Goal: Task Accomplishment & Management: Complete application form

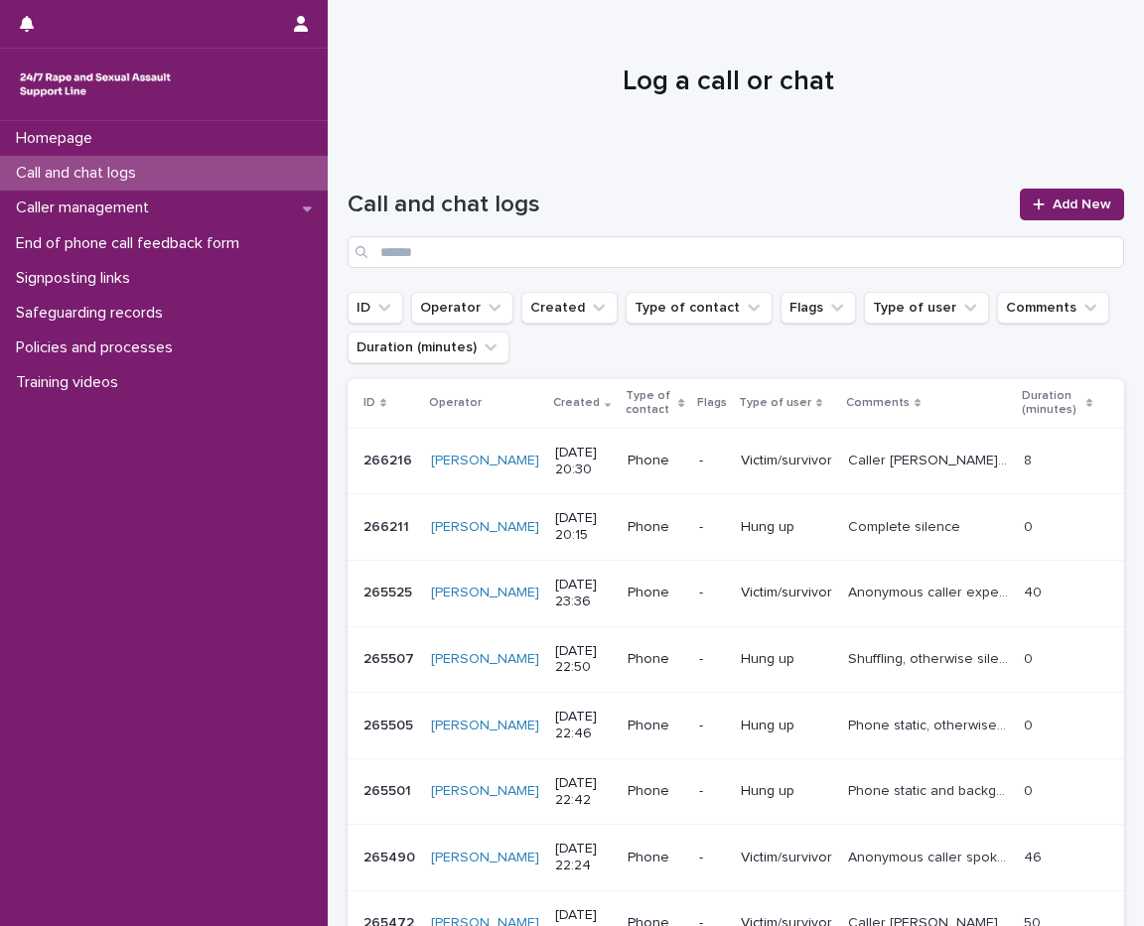
click at [1052, 199] on span "Add New" at bounding box center [1081, 205] width 59 height 14
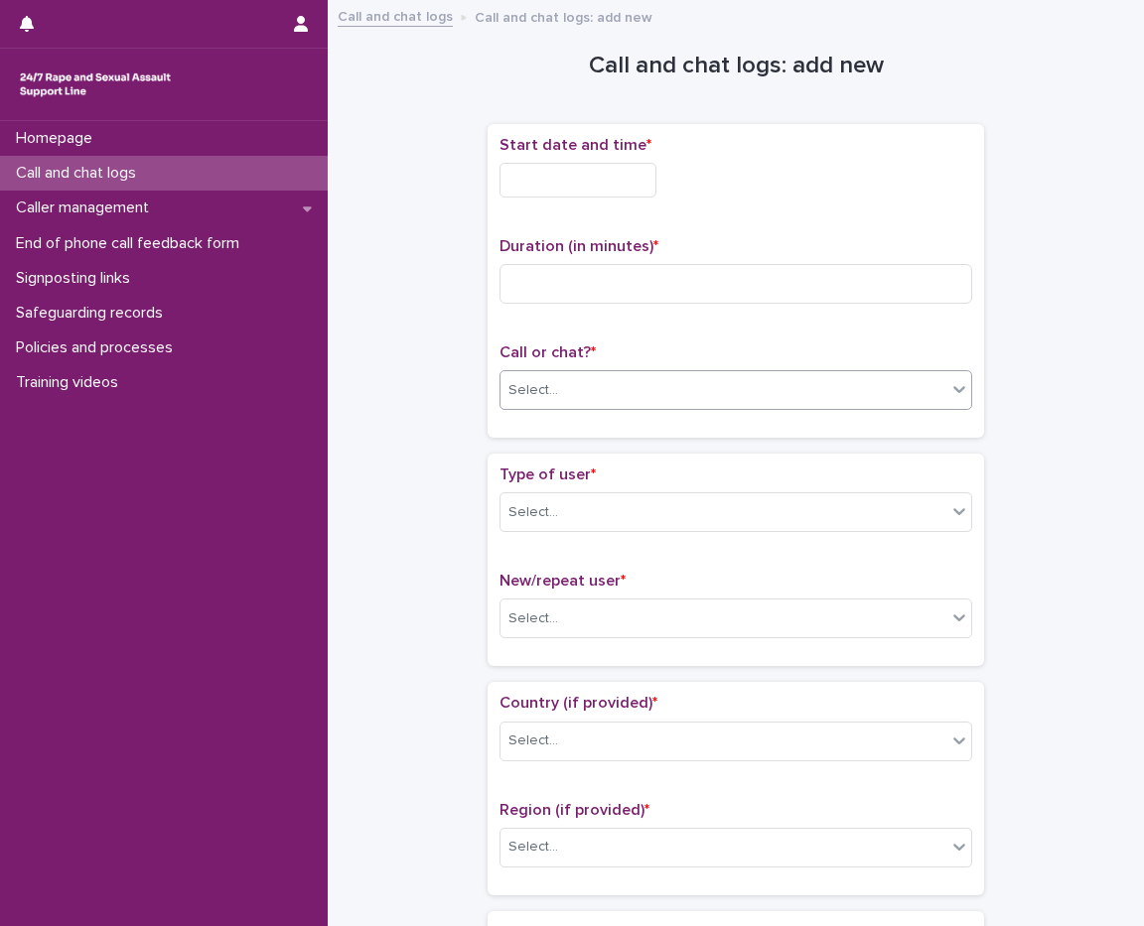
drag, startPoint x: 561, startPoint y: 389, endPoint x: 558, endPoint y: 401, distance: 12.3
click at [561, 389] on div "Select..." at bounding box center [723, 390] width 446 height 33
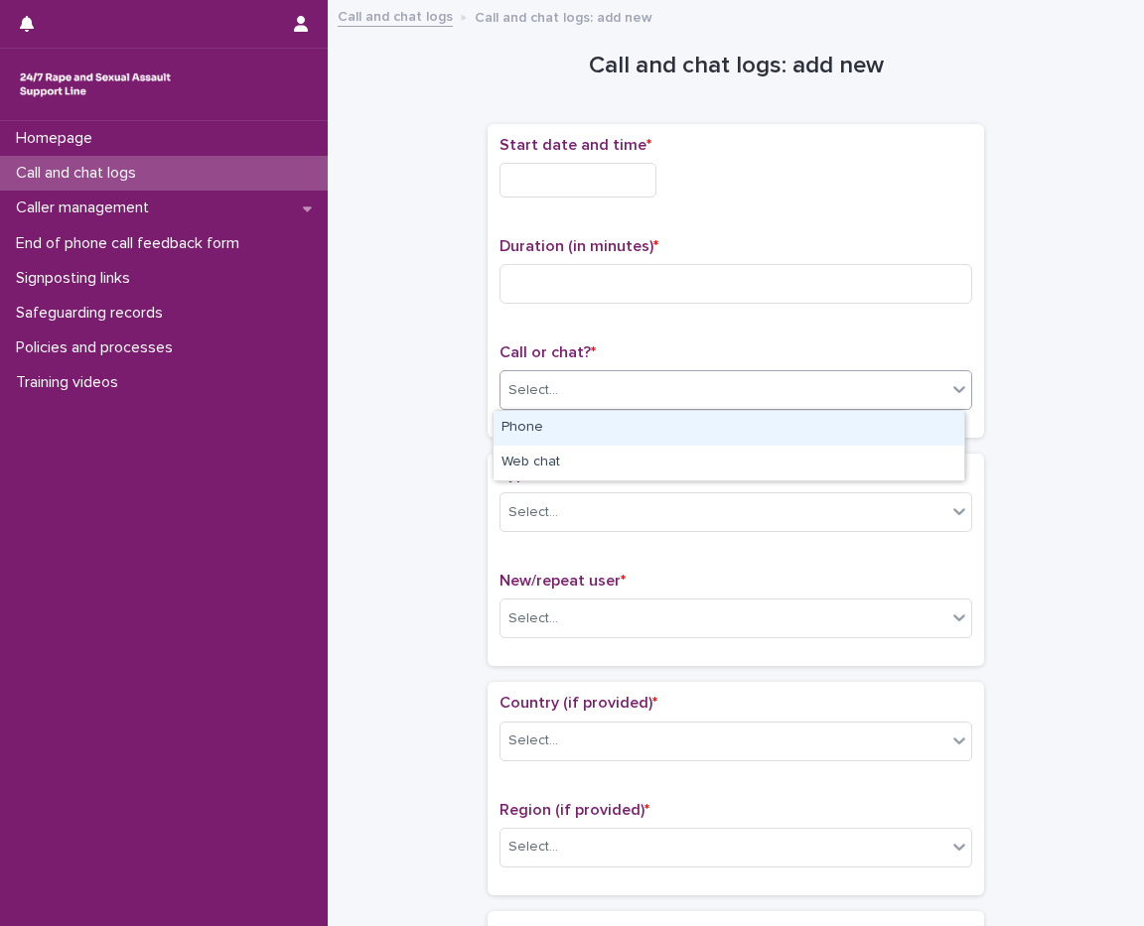
click at [556, 425] on div "Phone" at bounding box center [728, 428] width 471 height 35
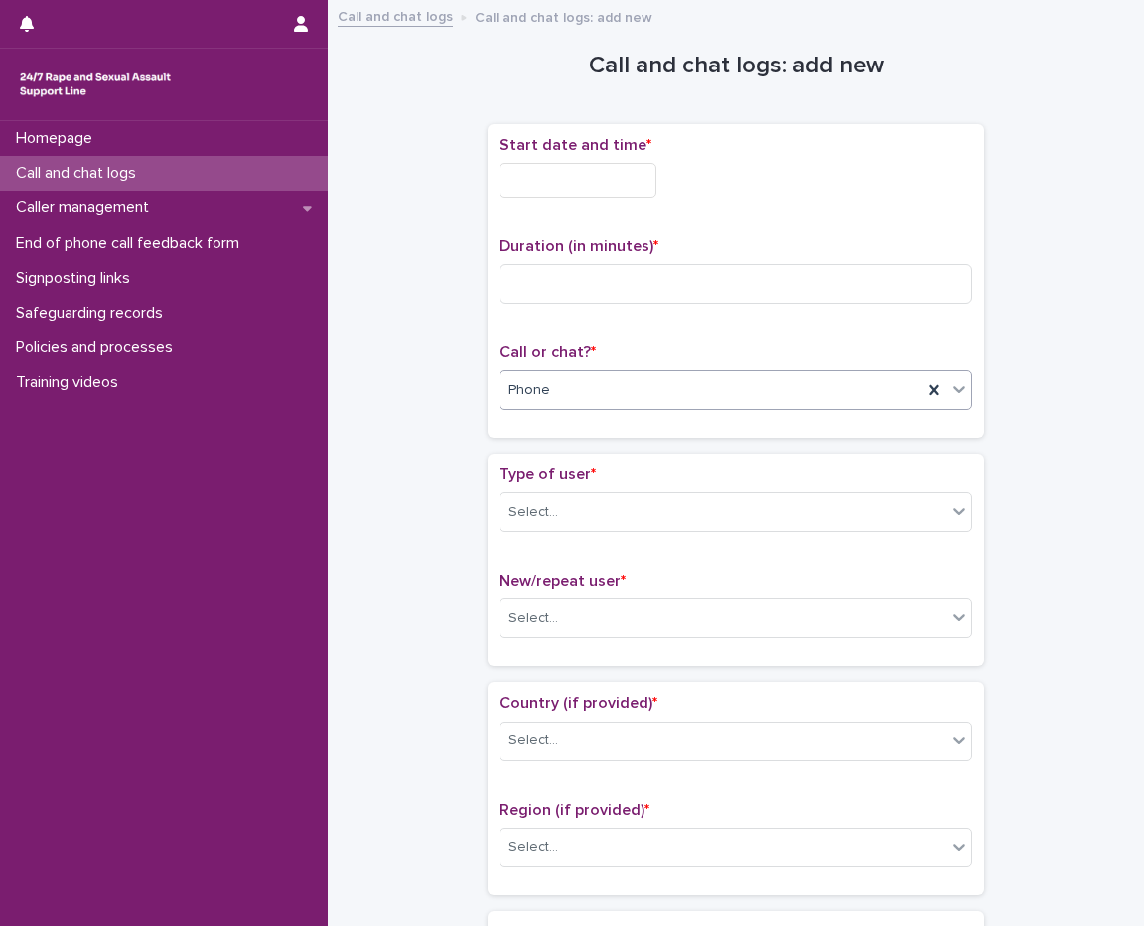
click at [576, 166] on input "text" at bounding box center [577, 180] width 157 height 35
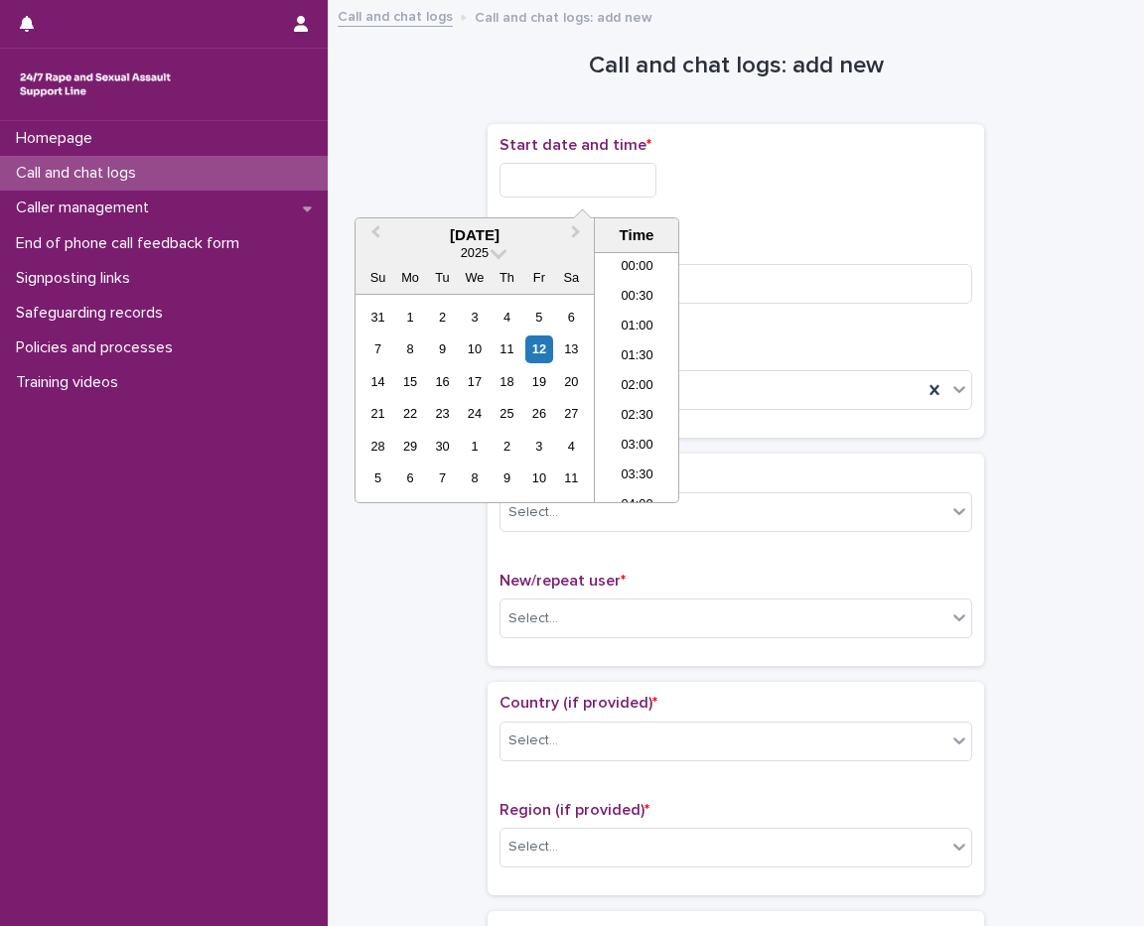
scroll to position [1142, 0]
click at [638, 312] on li "20:00" at bounding box center [637, 318] width 84 height 30
click at [625, 178] on input "**********" at bounding box center [577, 180] width 157 height 35
type input "**********"
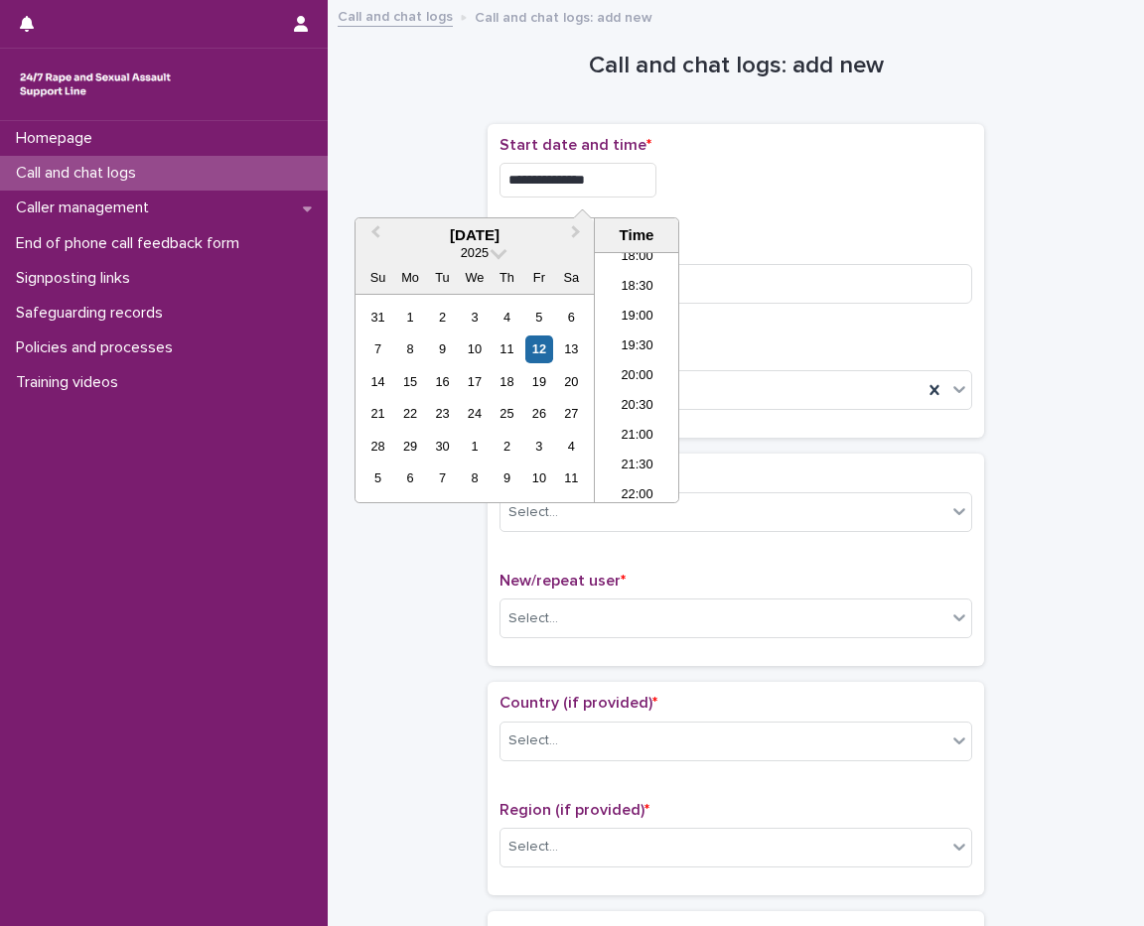
click at [834, 188] on div "**********" at bounding box center [735, 180] width 472 height 35
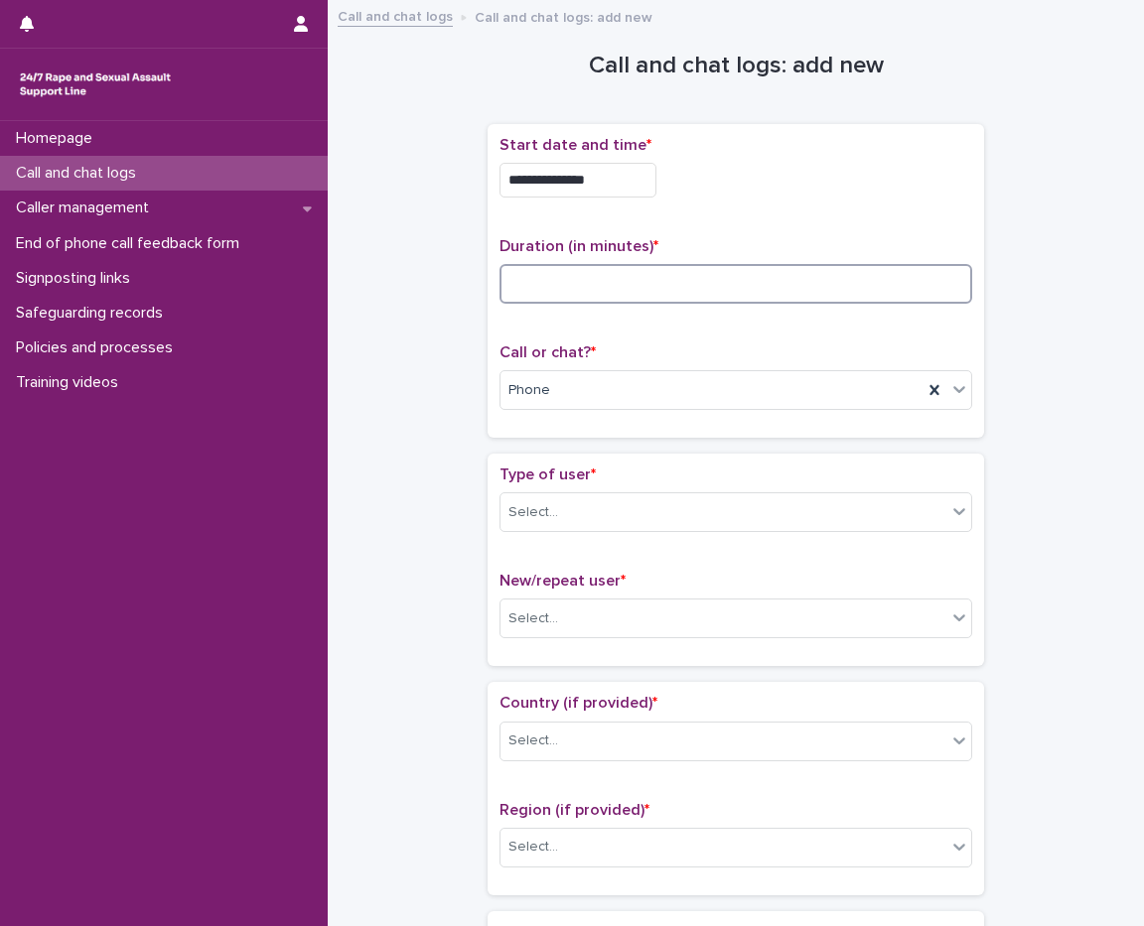
click at [576, 280] on input at bounding box center [735, 284] width 472 height 40
type input "**"
click at [558, 508] on div "Select..." at bounding box center [723, 512] width 446 height 33
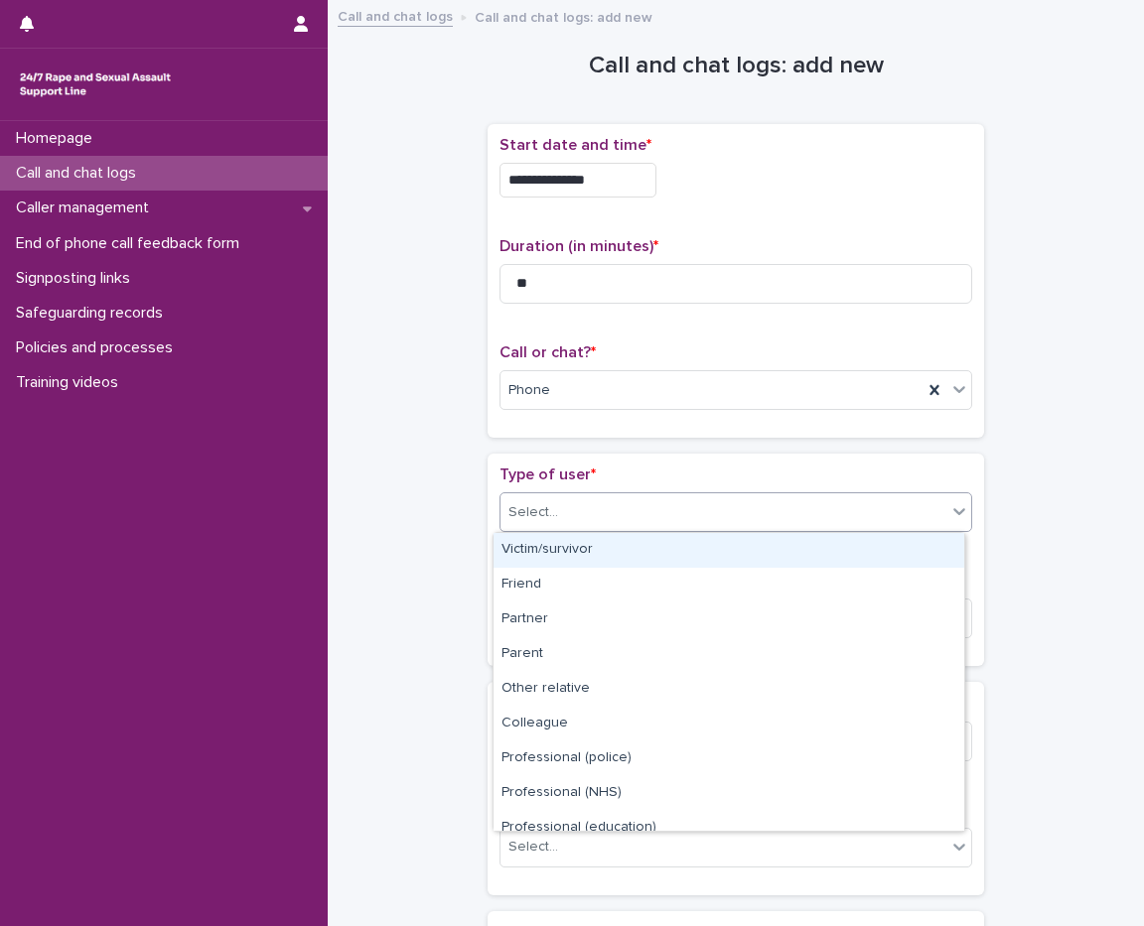
click at [583, 554] on div "Victim/survivor" at bounding box center [728, 550] width 471 height 35
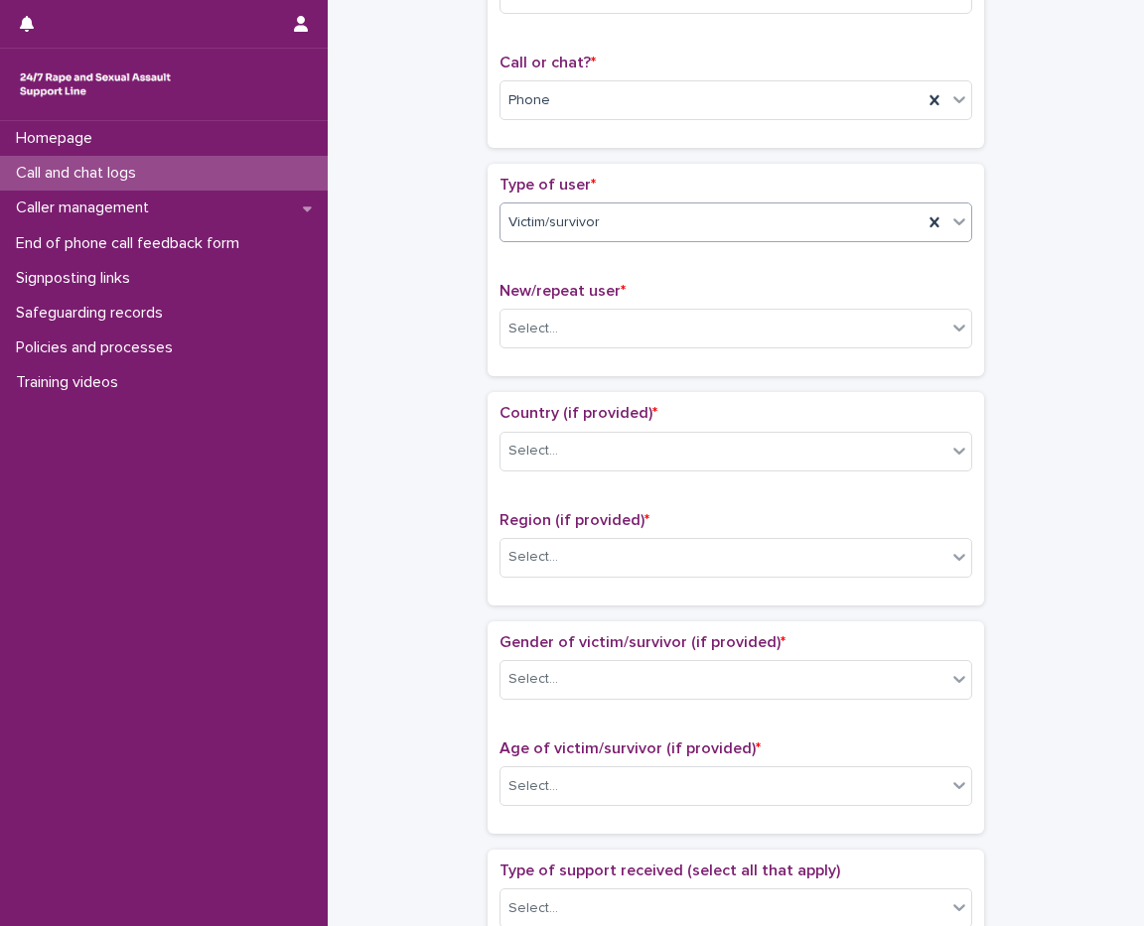
scroll to position [298, 0]
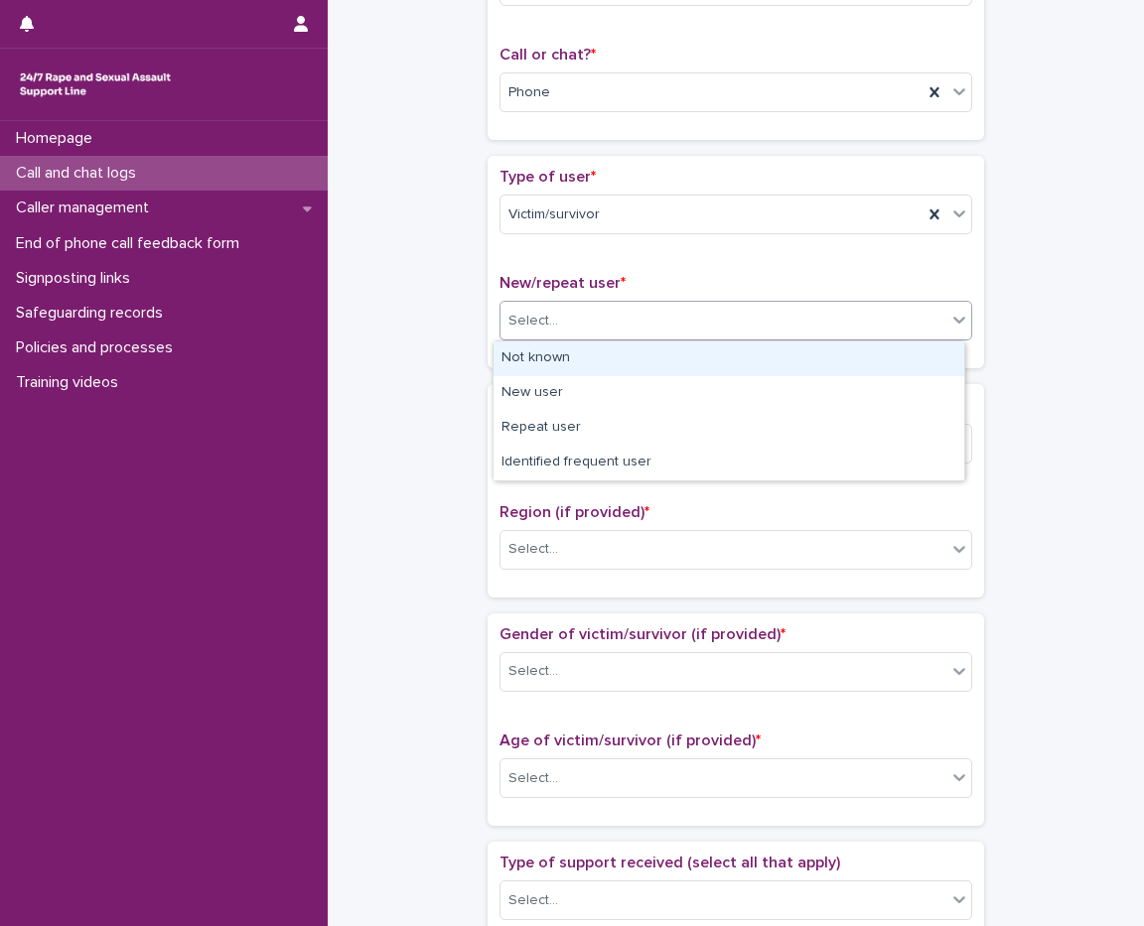
click at [578, 334] on div "Select..." at bounding box center [723, 321] width 446 height 33
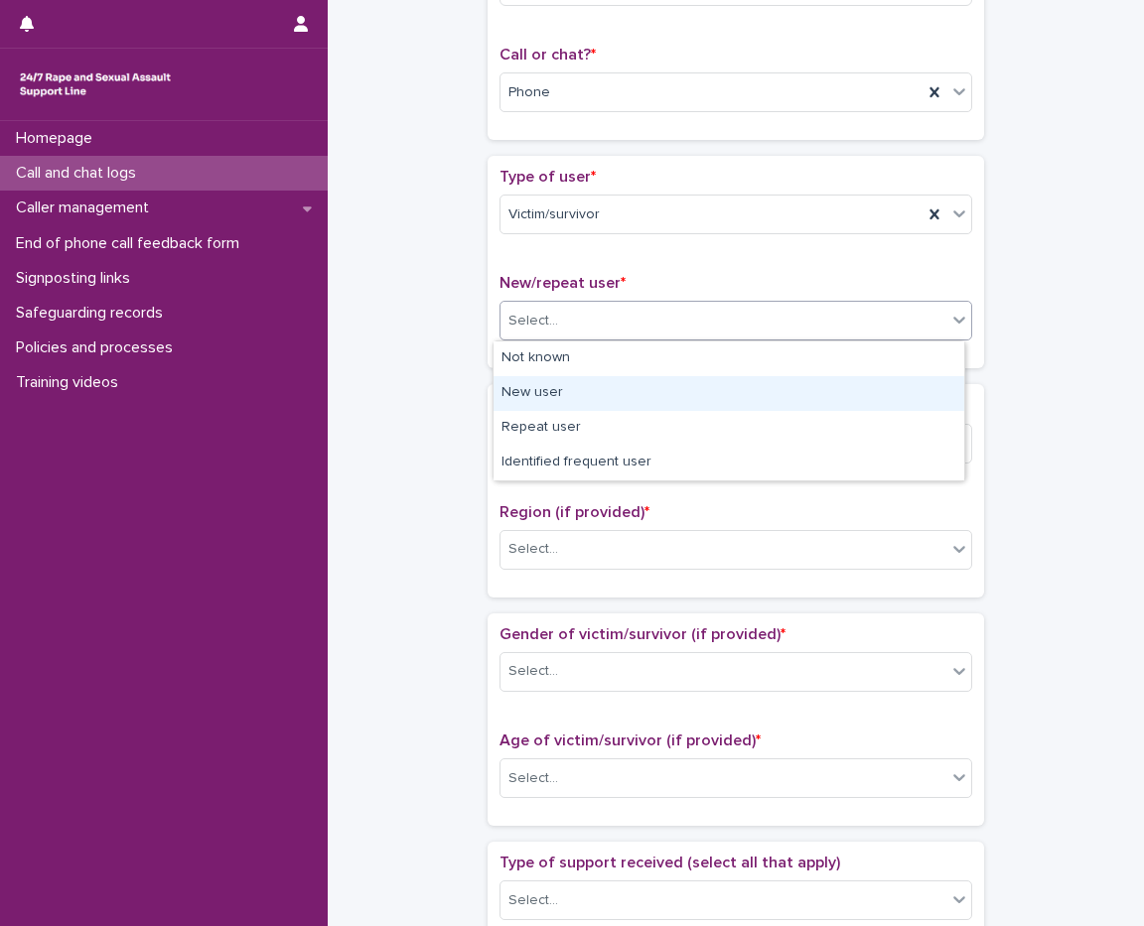
click at [574, 392] on div "New user" at bounding box center [728, 393] width 471 height 35
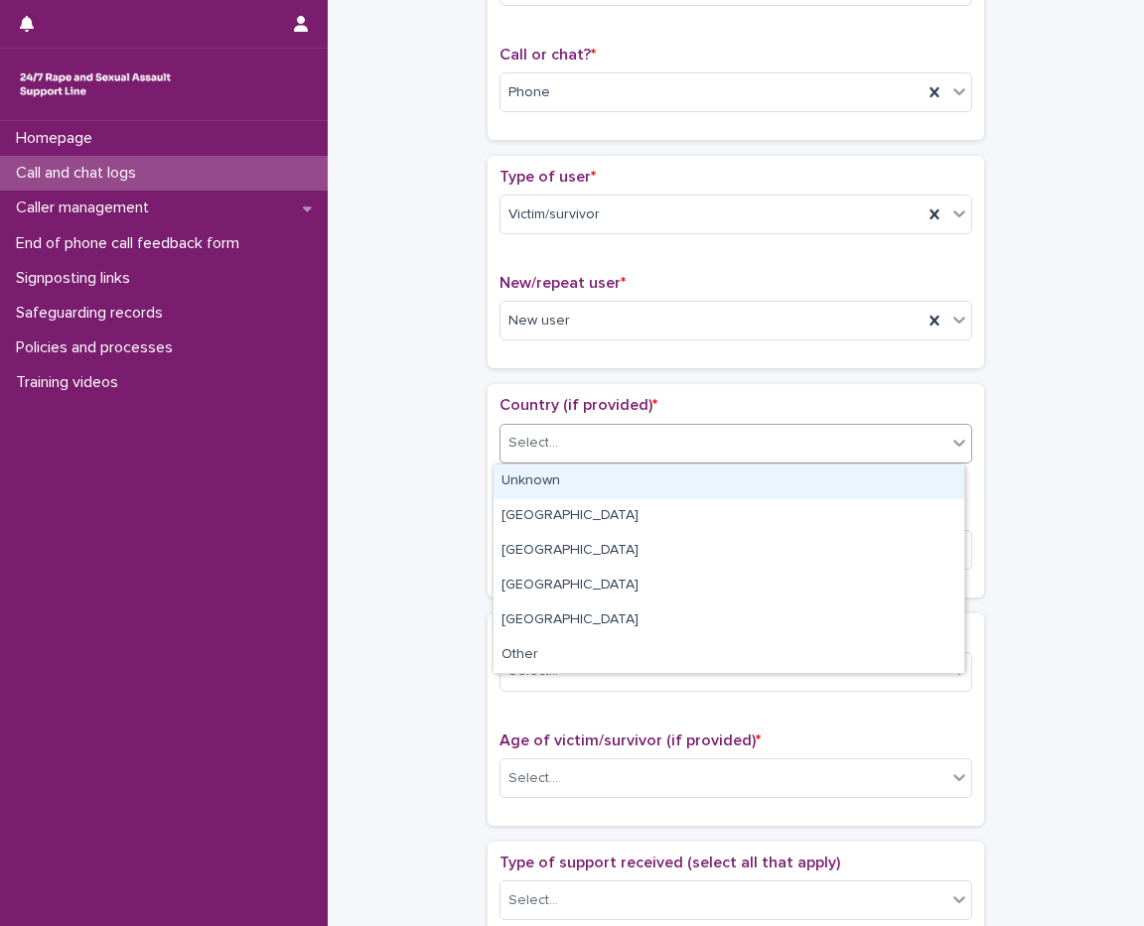
click at [573, 438] on div "Select..." at bounding box center [723, 443] width 446 height 33
click at [575, 487] on div "Unknown" at bounding box center [728, 482] width 471 height 35
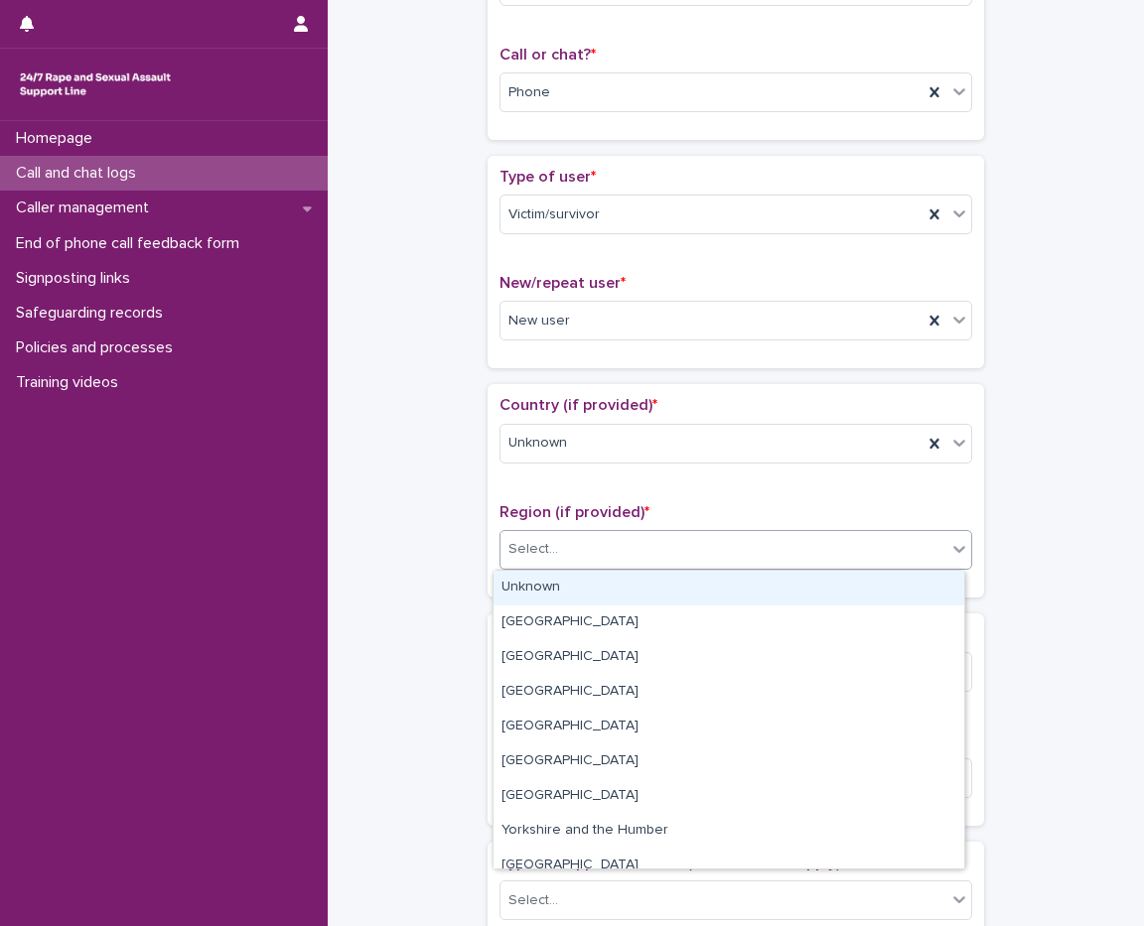
click at [566, 548] on div "Select..." at bounding box center [723, 549] width 446 height 33
click at [568, 310] on div "New user" at bounding box center [711, 321] width 422 height 33
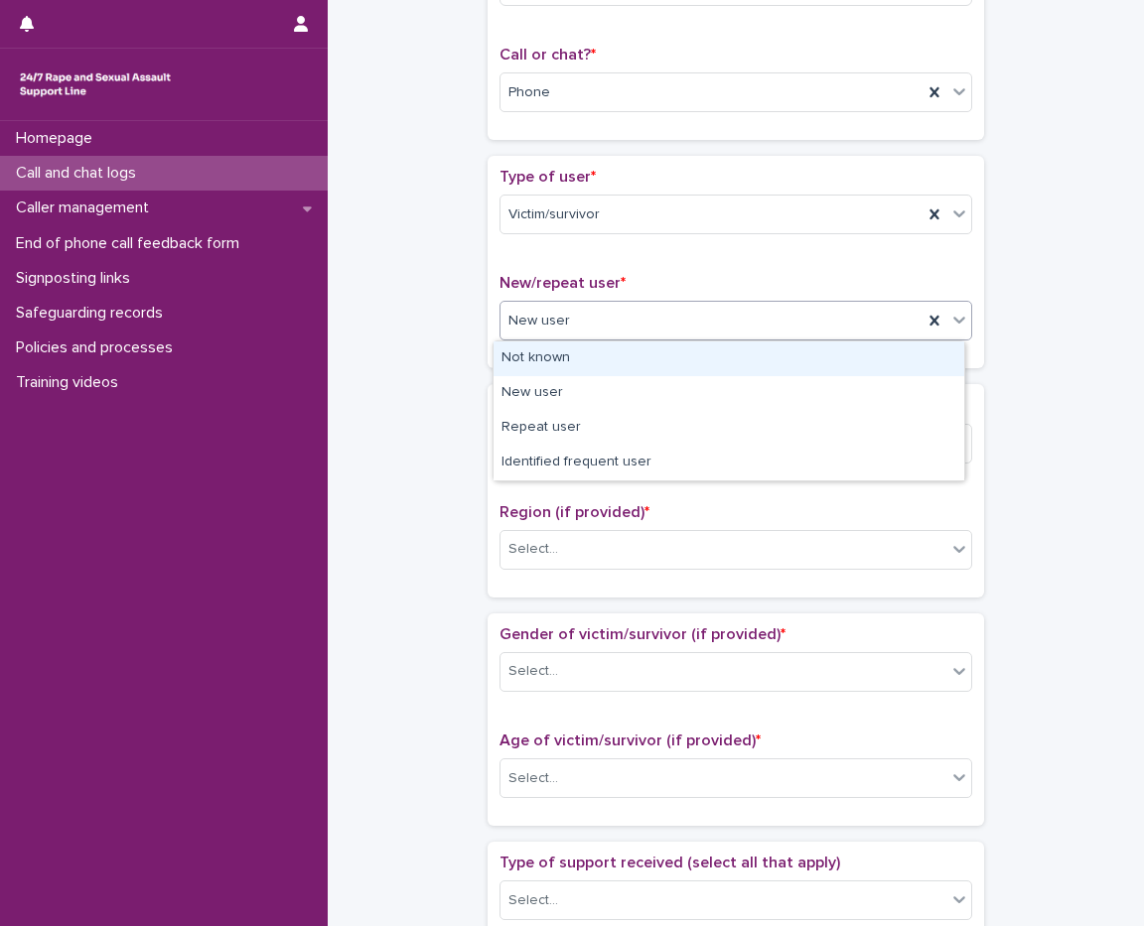
click at [591, 370] on div "Not known" at bounding box center [728, 358] width 471 height 35
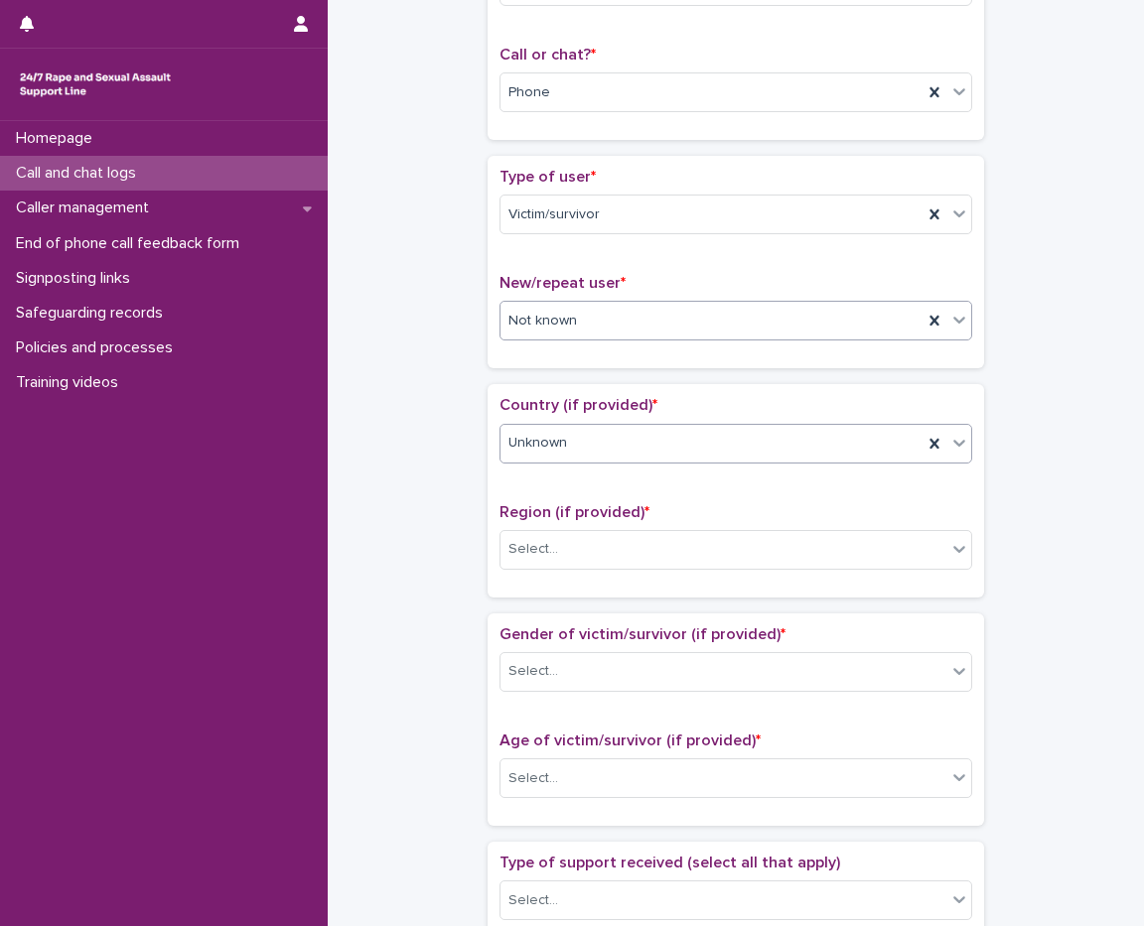
click at [583, 443] on div "Unknown" at bounding box center [711, 443] width 422 height 33
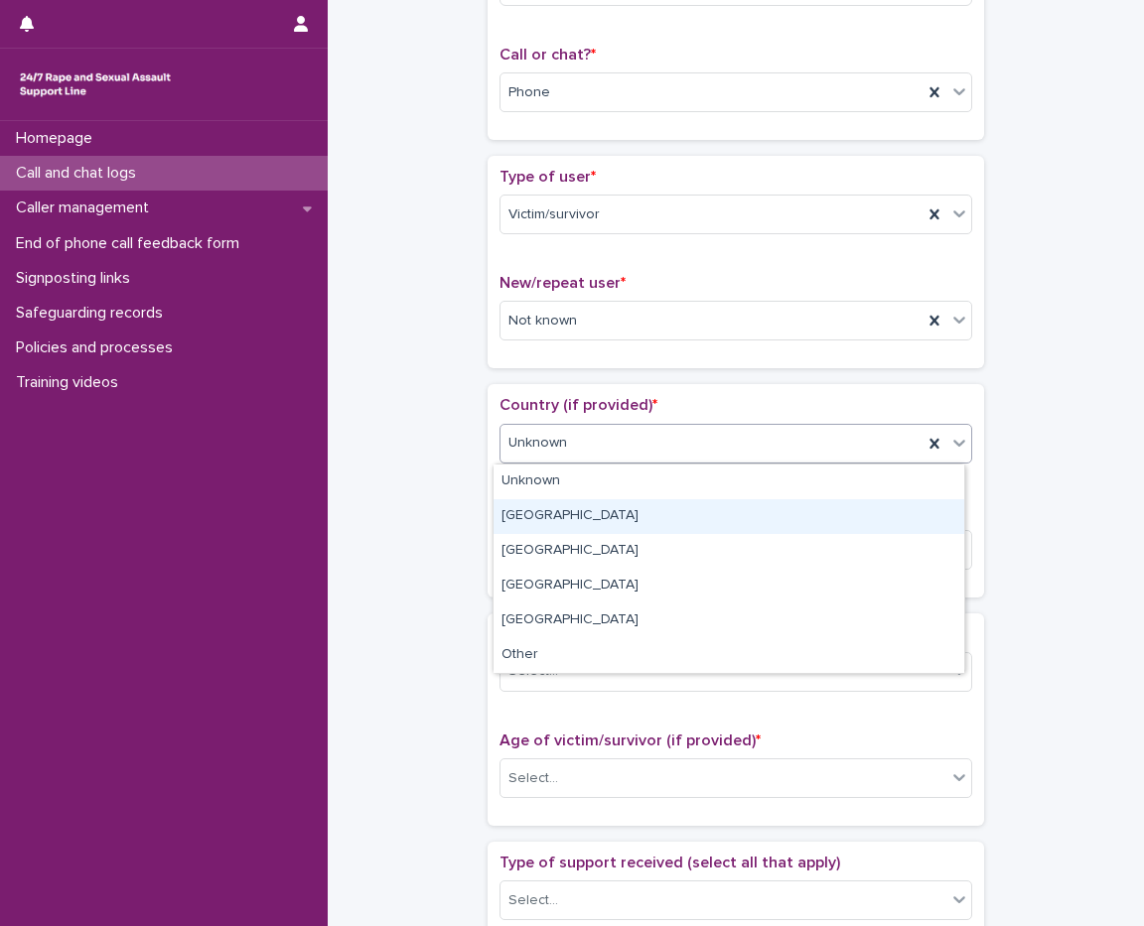
click at [463, 526] on div "**********" at bounding box center [735, 729] width 776 height 2030
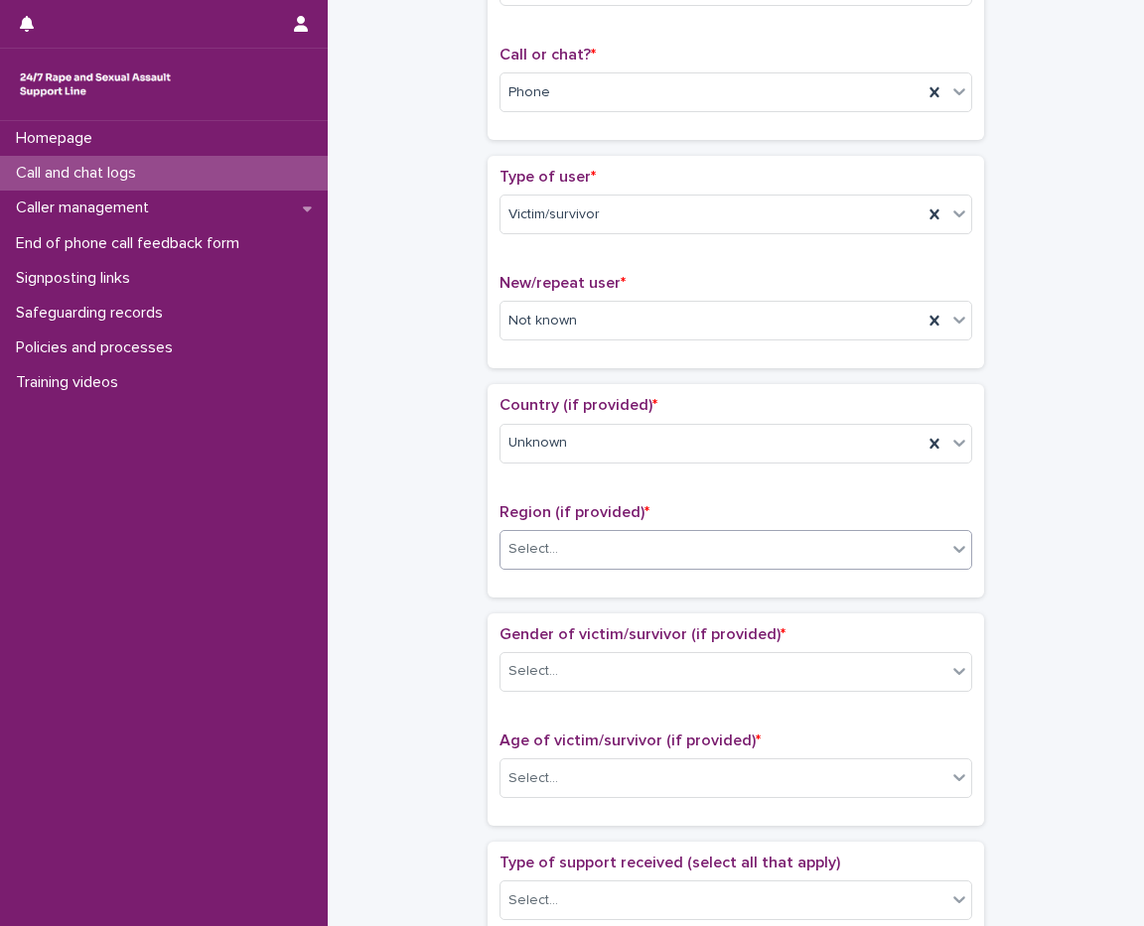
click at [526, 549] on div "Select..." at bounding box center [533, 549] width 50 height 21
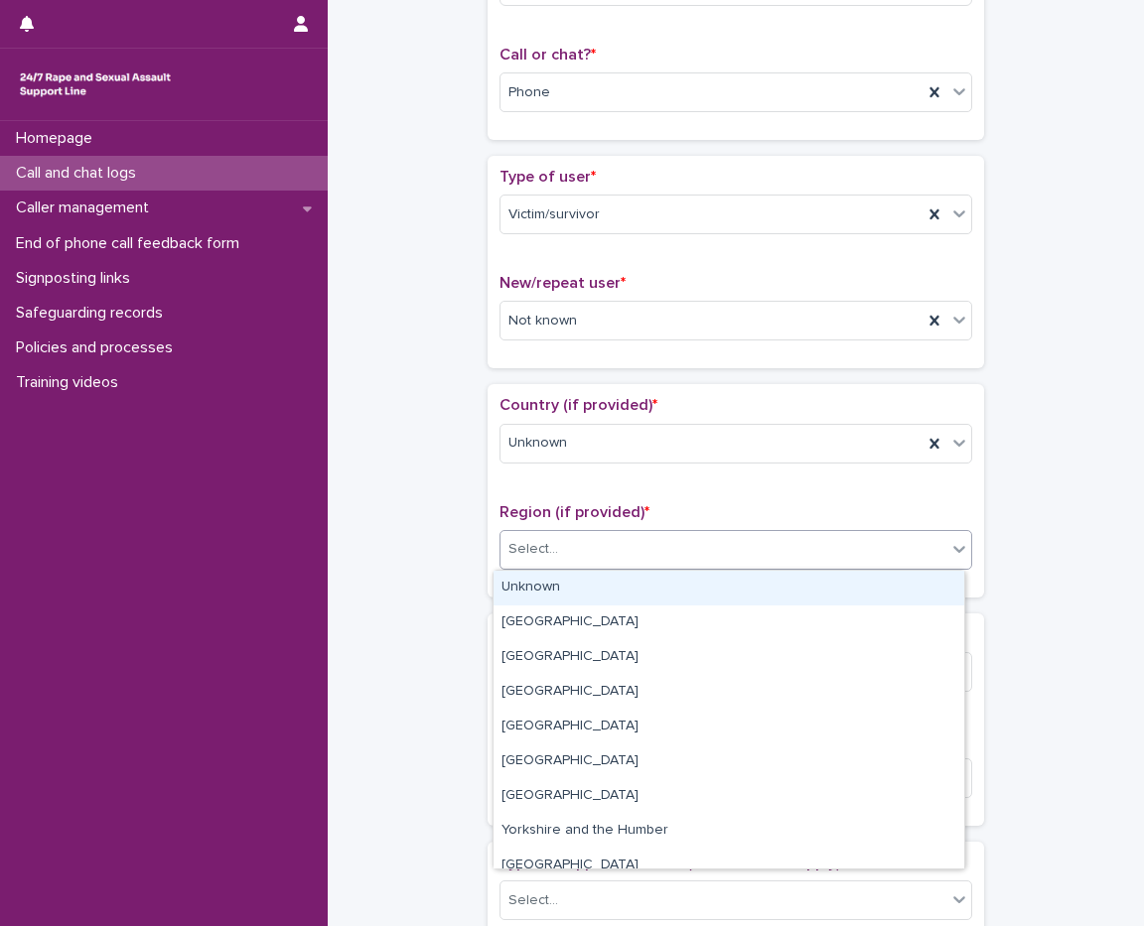
click at [553, 583] on div "Unknown" at bounding box center [728, 588] width 471 height 35
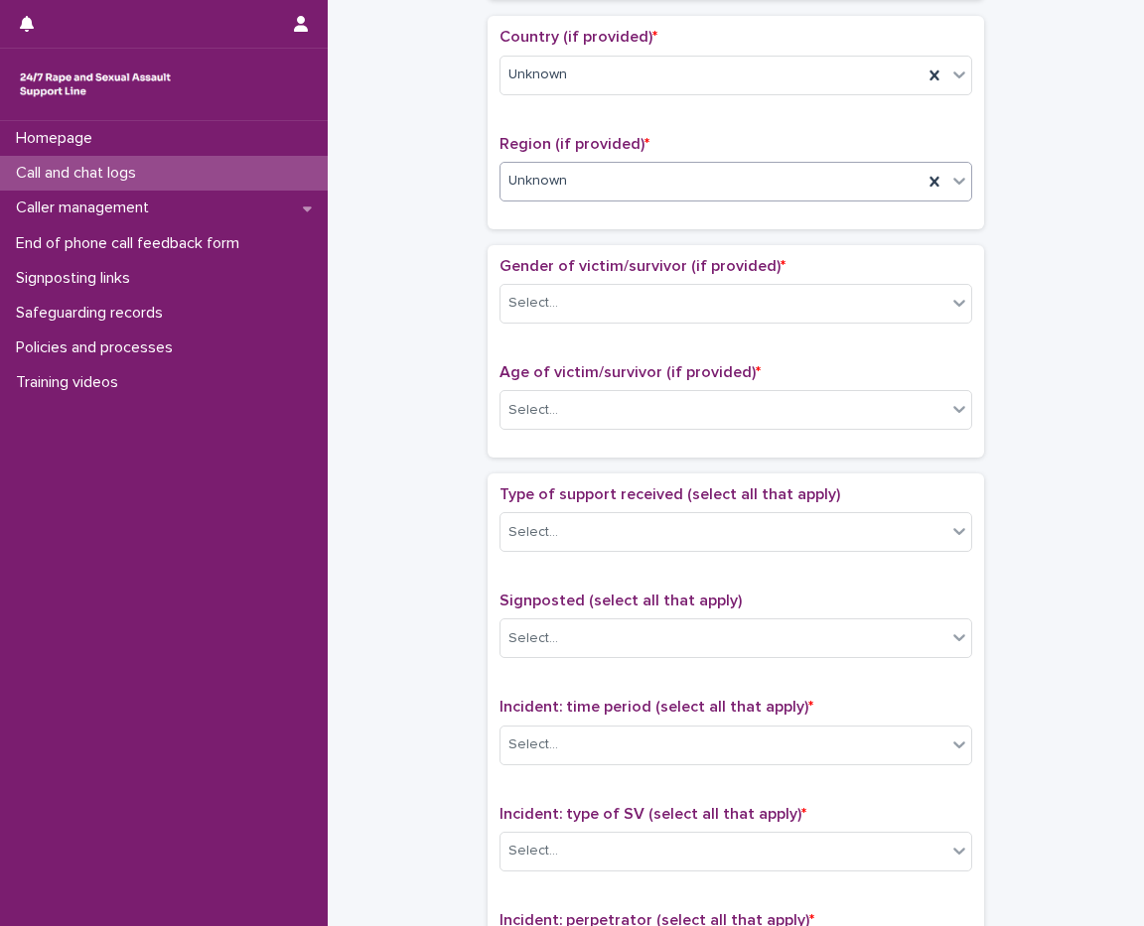
scroll to position [695, 0]
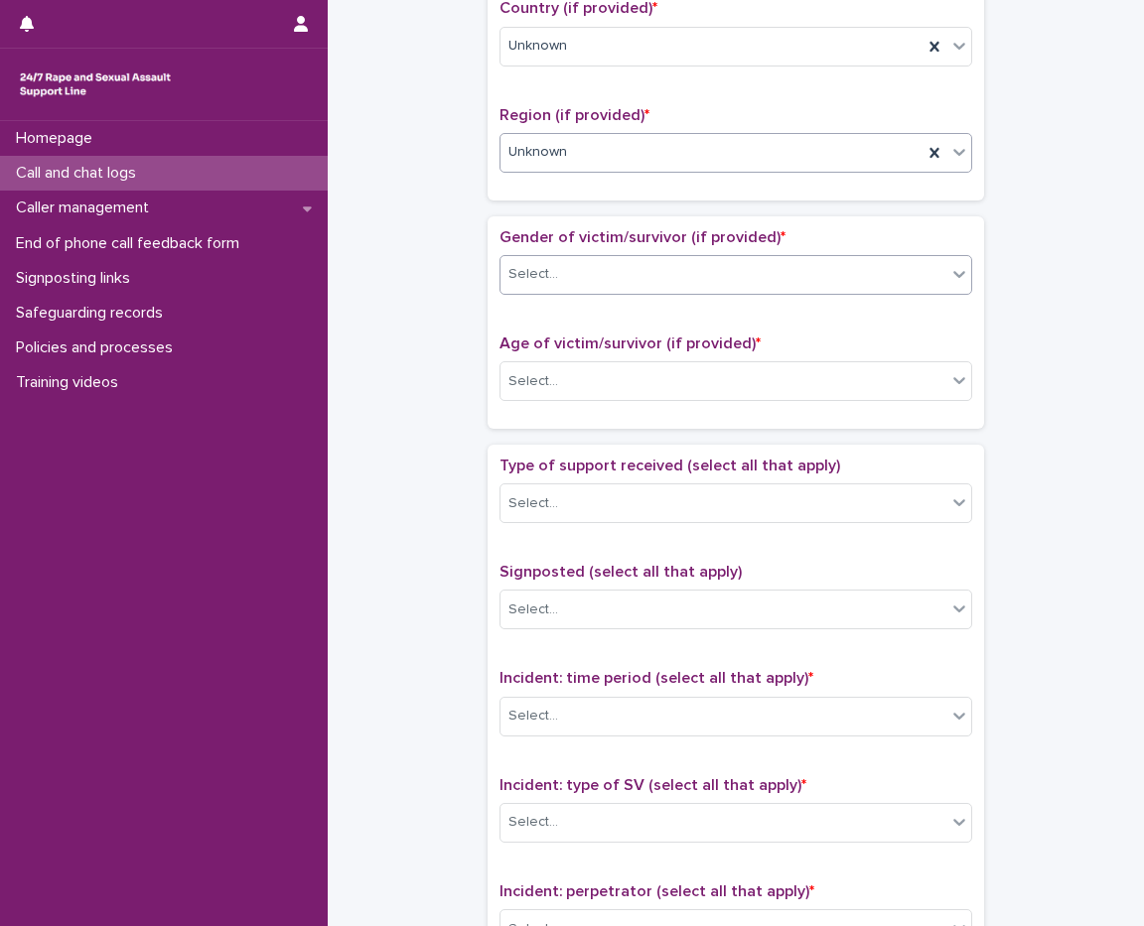
click at [545, 271] on div "Select..." at bounding box center [533, 274] width 50 height 21
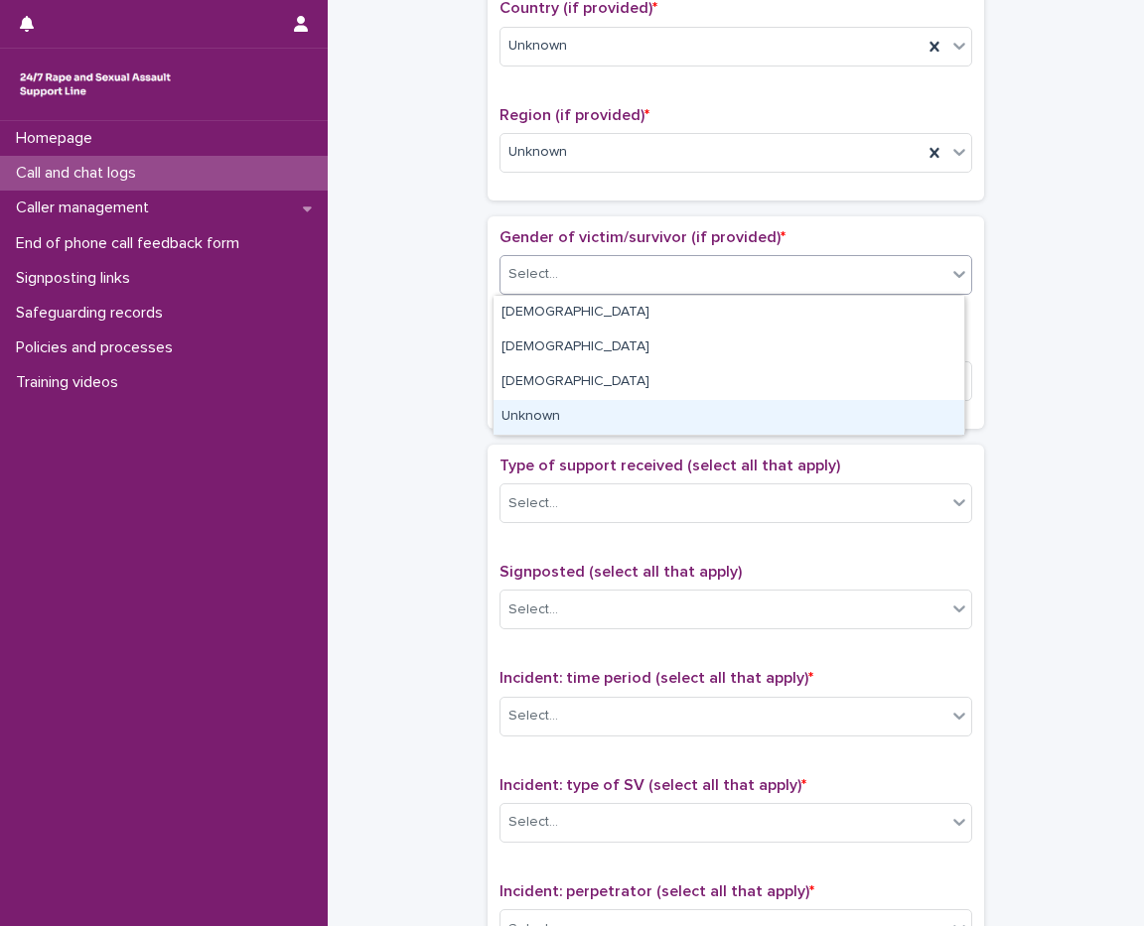
click at [557, 416] on div "Unknown" at bounding box center [728, 417] width 471 height 35
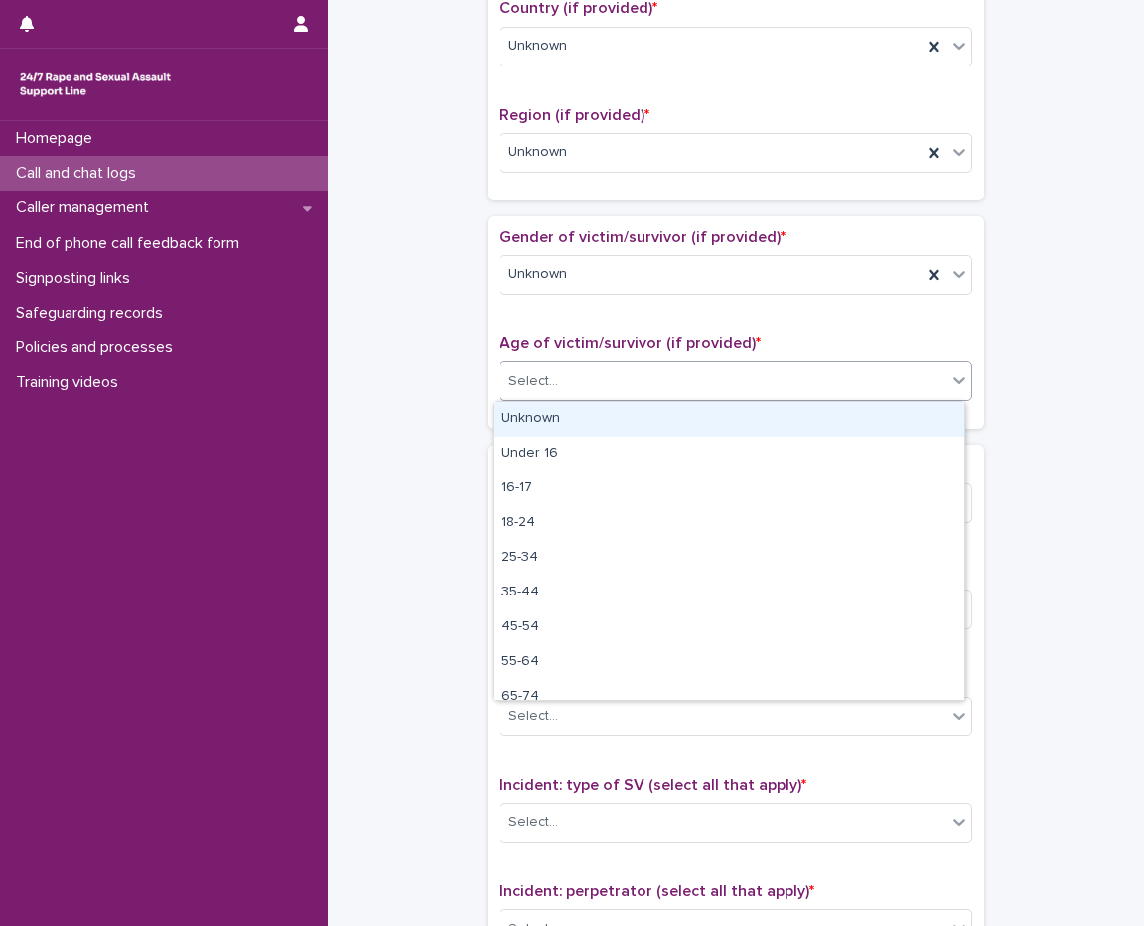
click at [566, 380] on div "Select..." at bounding box center [723, 381] width 446 height 33
click at [564, 412] on div "Unknown" at bounding box center [728, 419] width 471 height 35
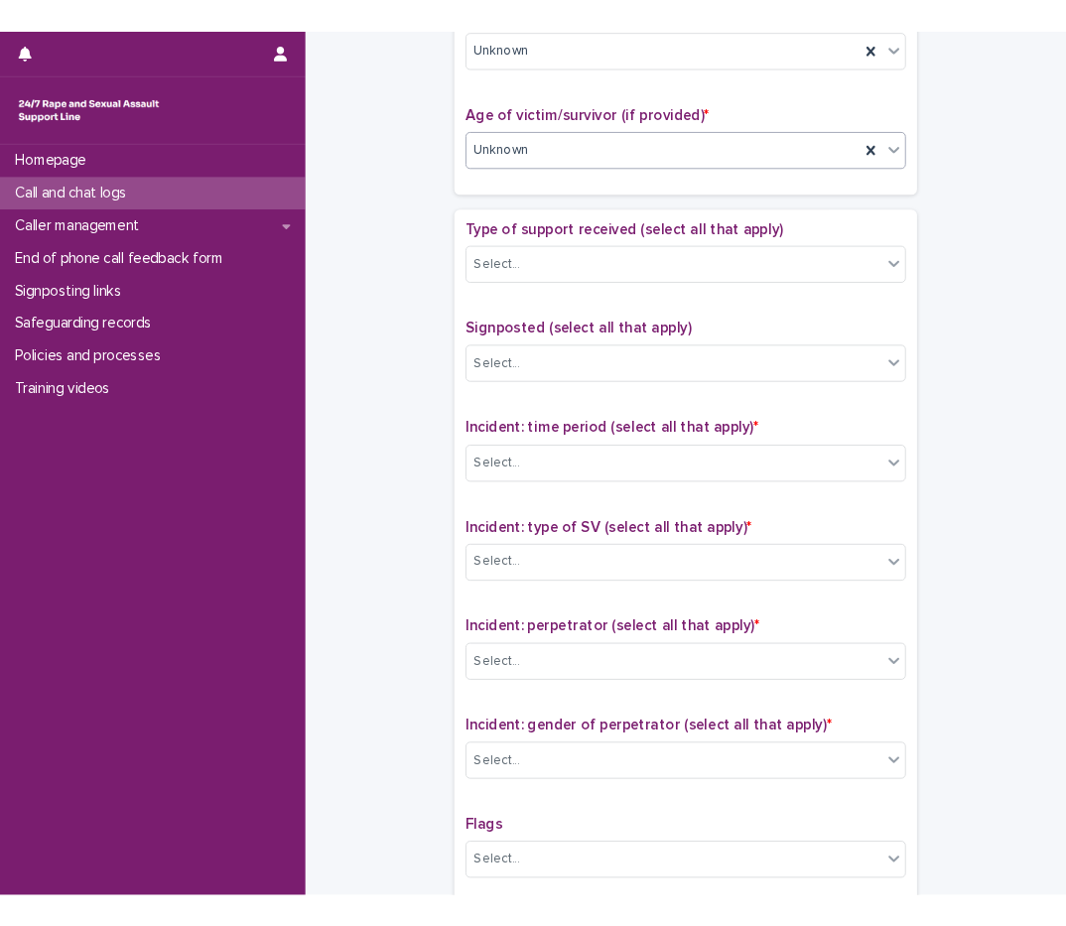
scroll to position [993, 0]
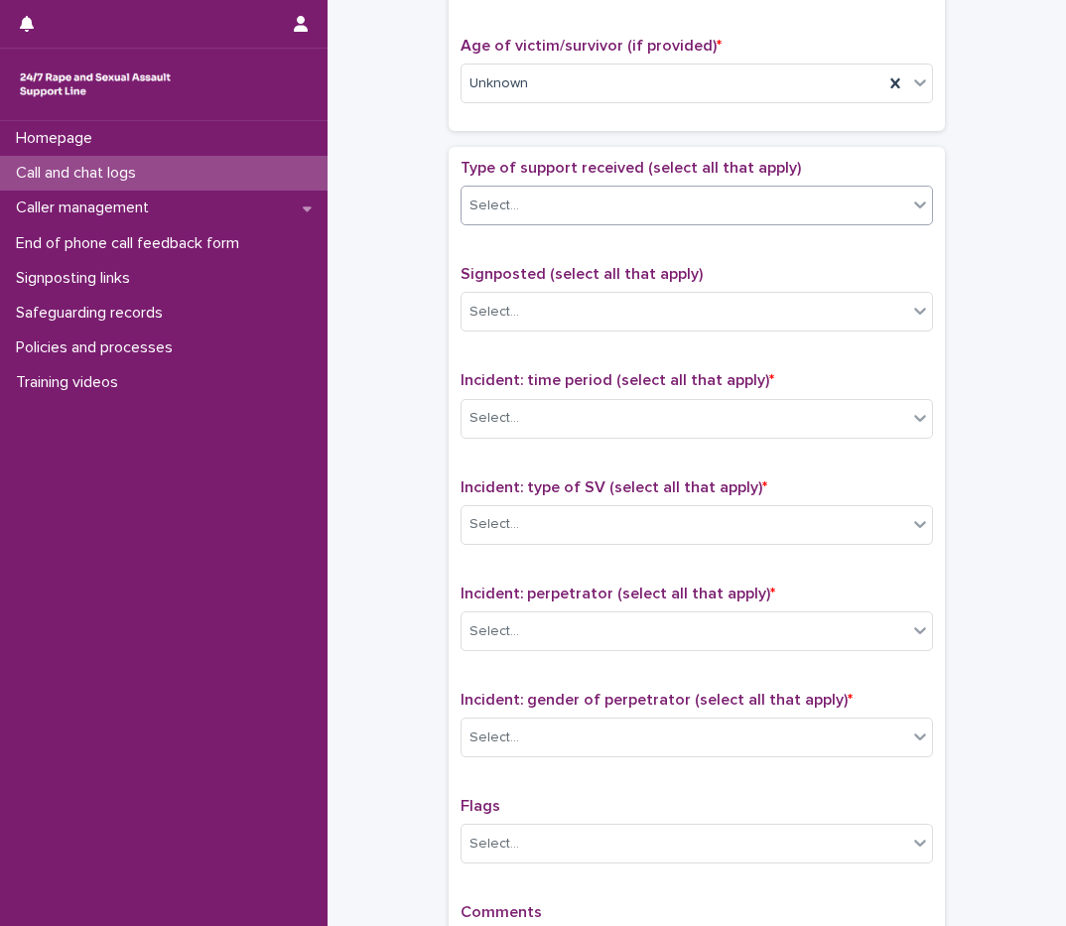
click at [501, 218] on div "Select..." at bounding box center [685, 206] width 446 height 33
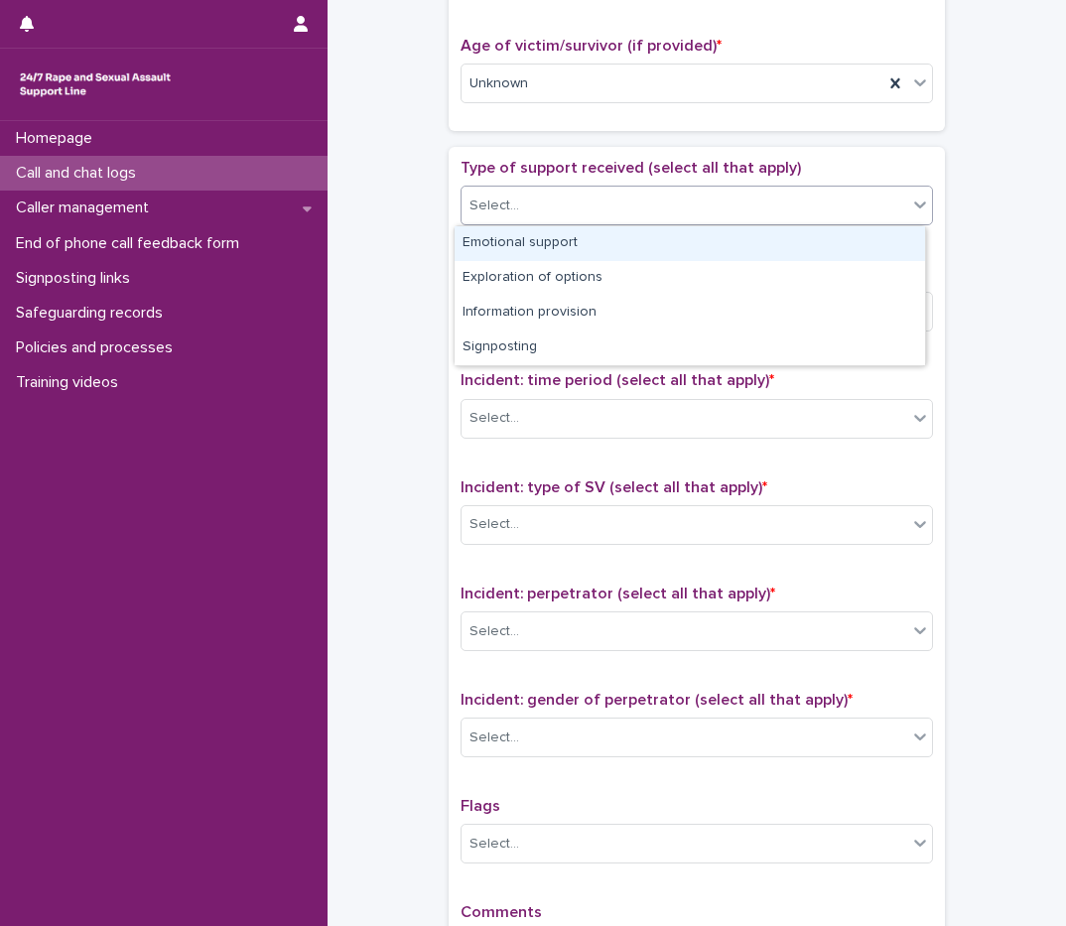
drag, startPoint x: 571, startPoint y: 263, endPoint x: 566, endPoint y: 249, distance: 14.8
click at [566, 249] on div "Emotional support" at bounding box center [690, 243] width 471 height 35
click at [767, 204] on div "Emotional support" at bounding box center [673, 206] width 422 height 35
click at [608, 247] on div "Exploration of options" at bounding box center [690, 243] width 471 height 35
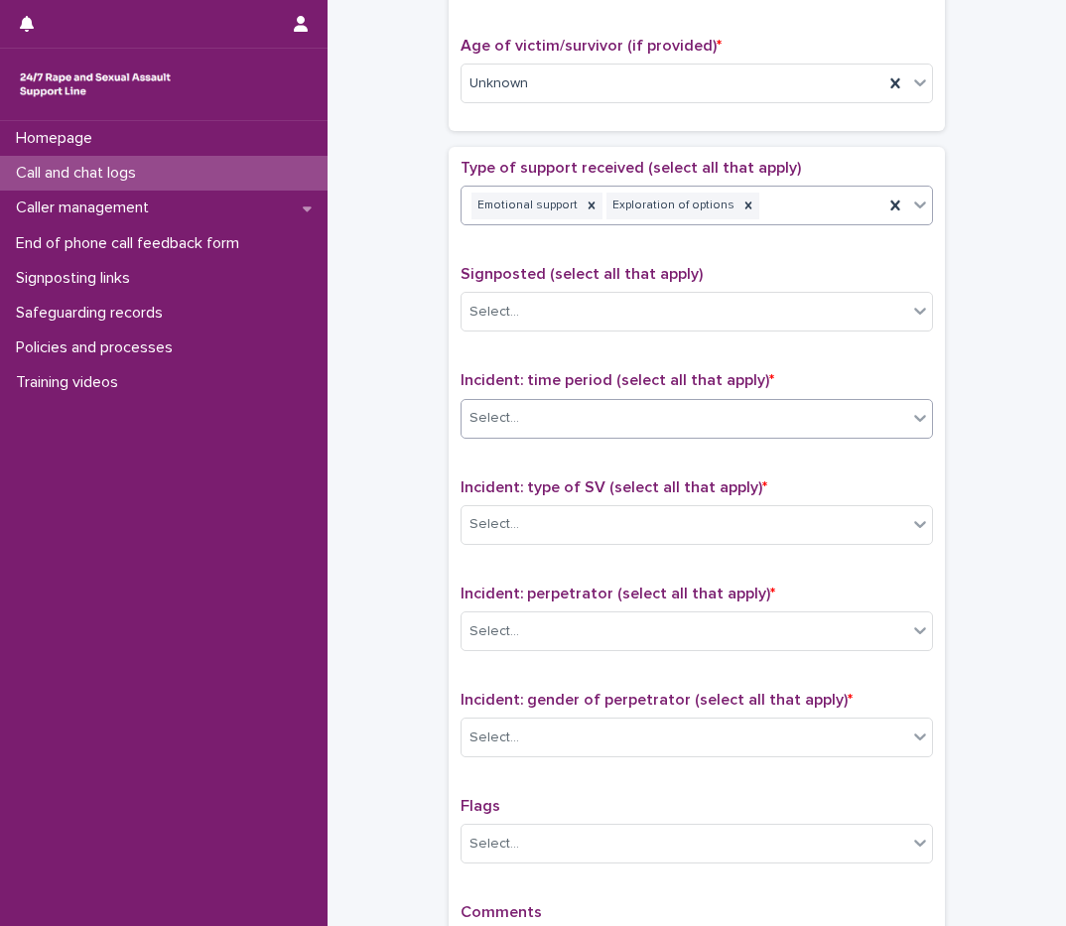
click at [550, 418] on div "Select..." at bounding box center [685, 418] width 446 height 33
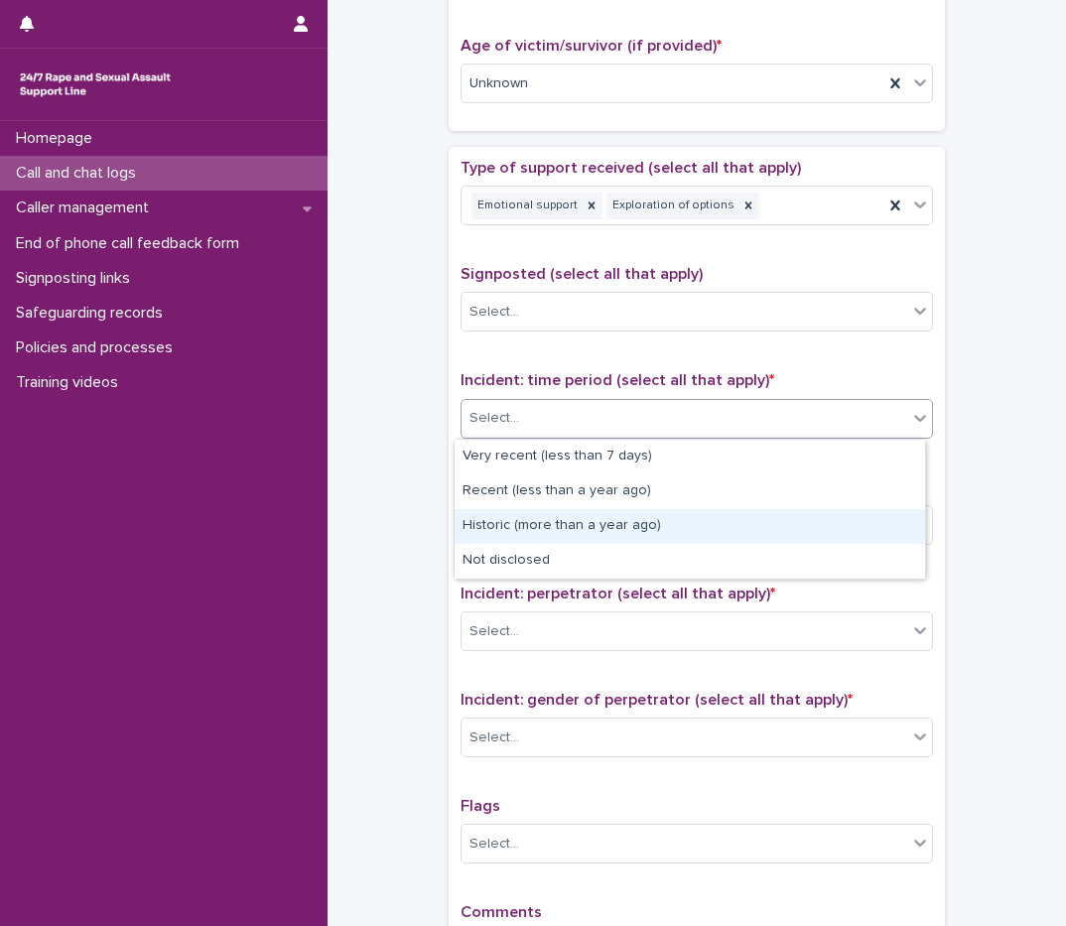
click at [580, 529] on div "Historic (more than a year ago)" at bounding box center [690, 526] width 471 height 35
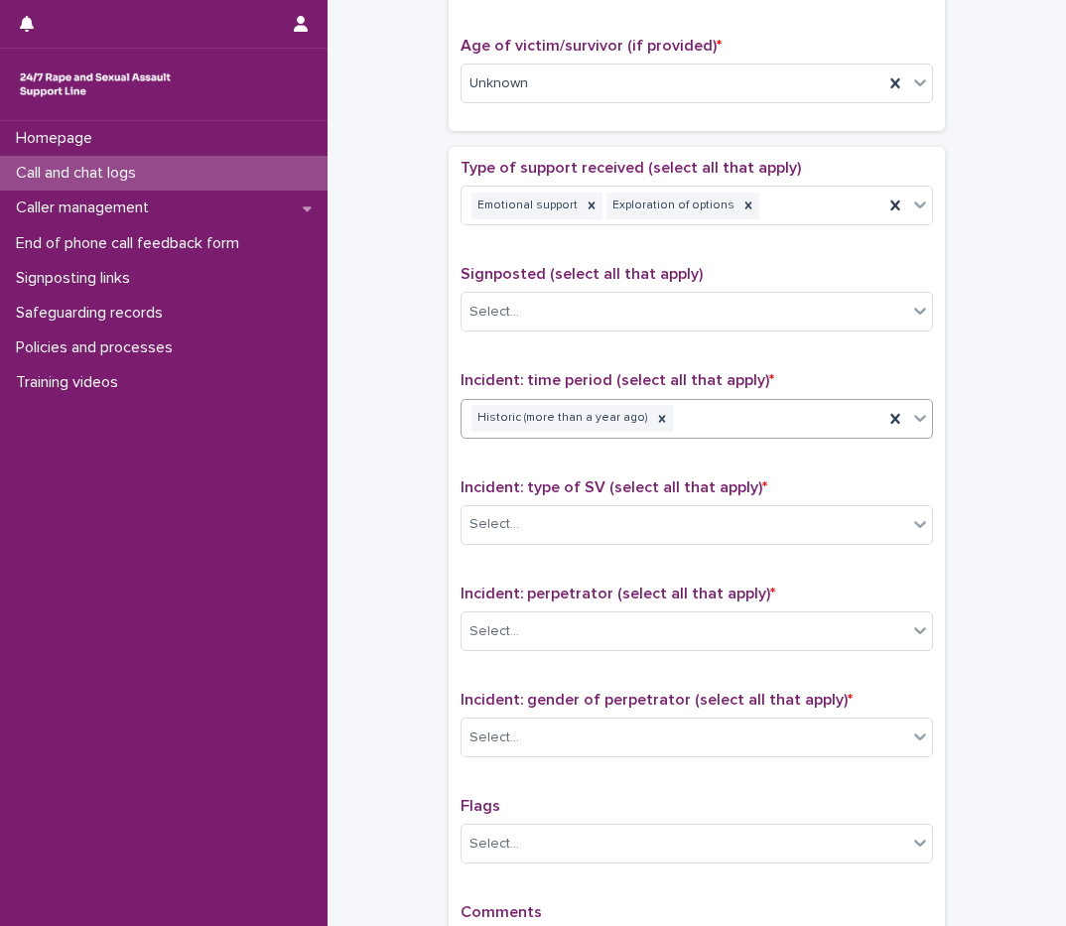
click at [757, 415] on div "Historic (more than a year ago)" at bounding box center [673, 418] width 422 height 35
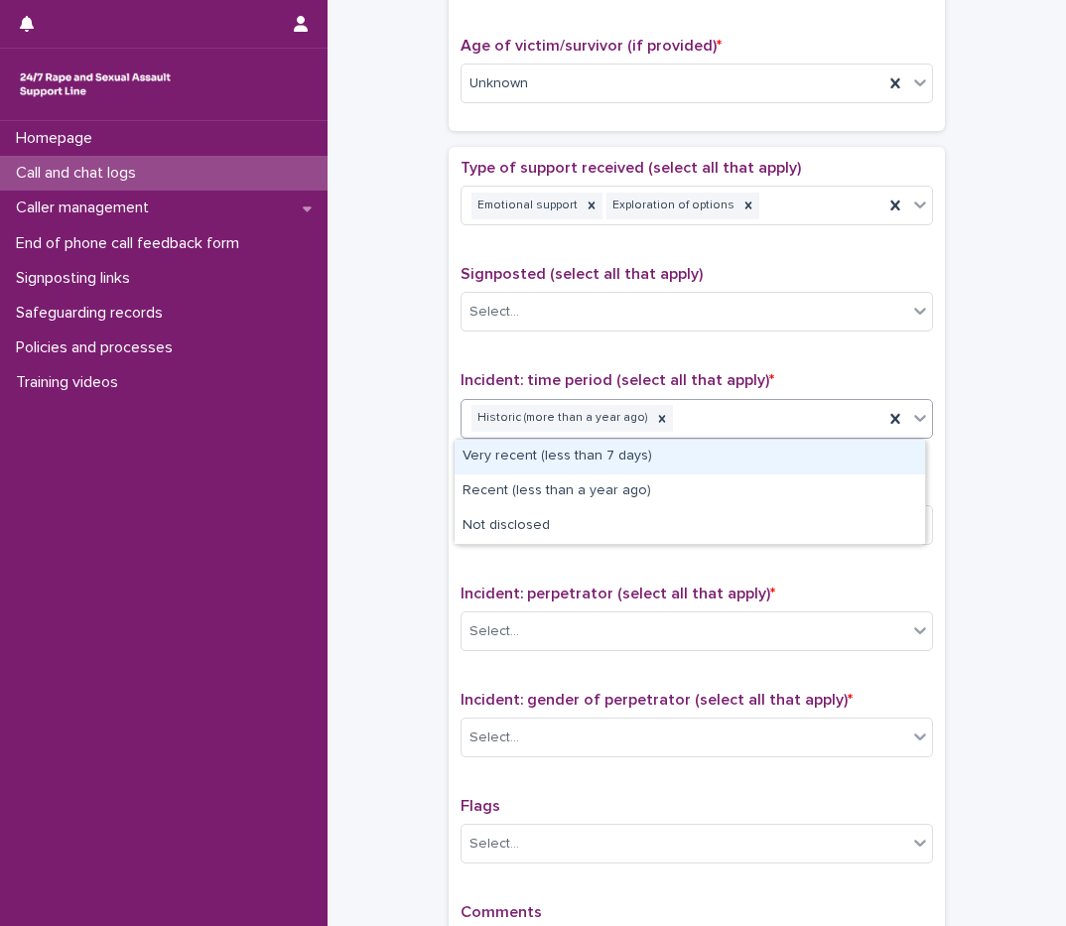
click at [628, 459] on div "Very recent (less than 7 days)" at bounding box center [690, 457] width 471 height 35
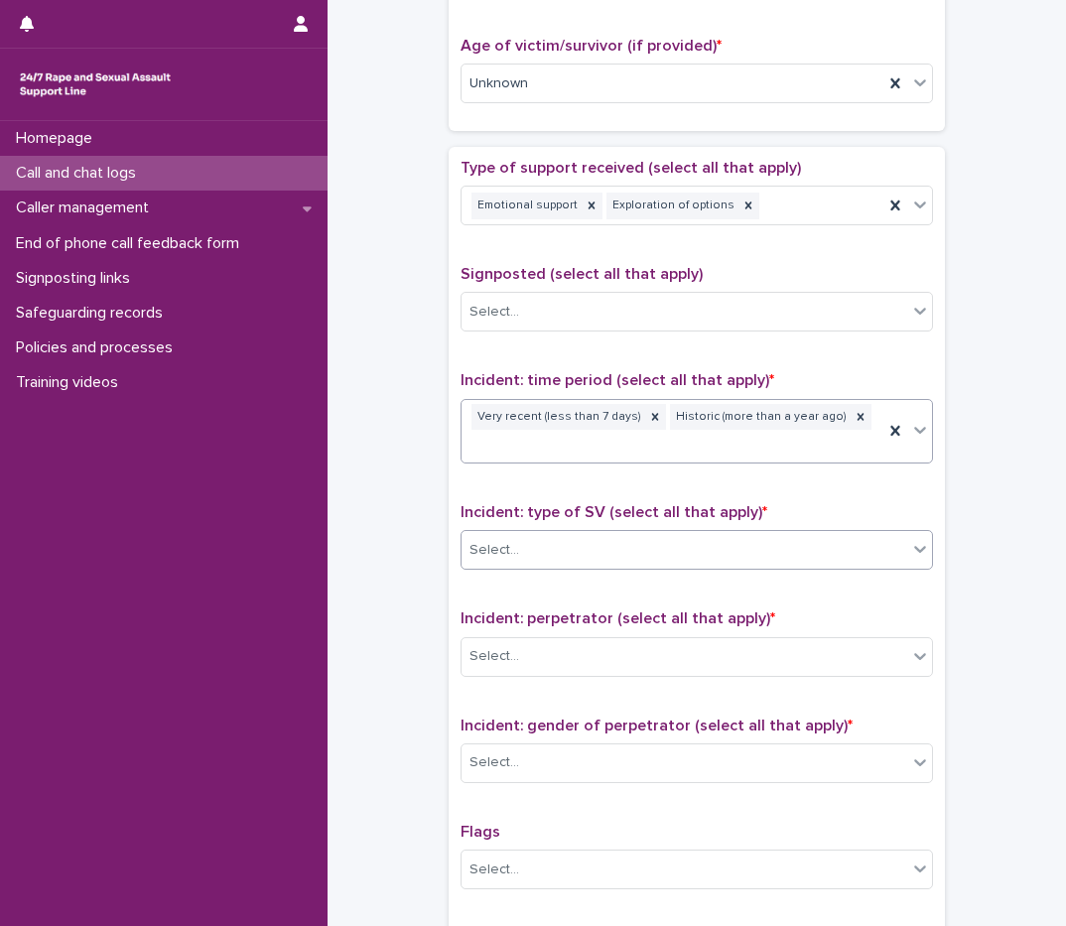
click at [563, 534] on div "Select..." at bounding box center [685, 550] width 446 height 33
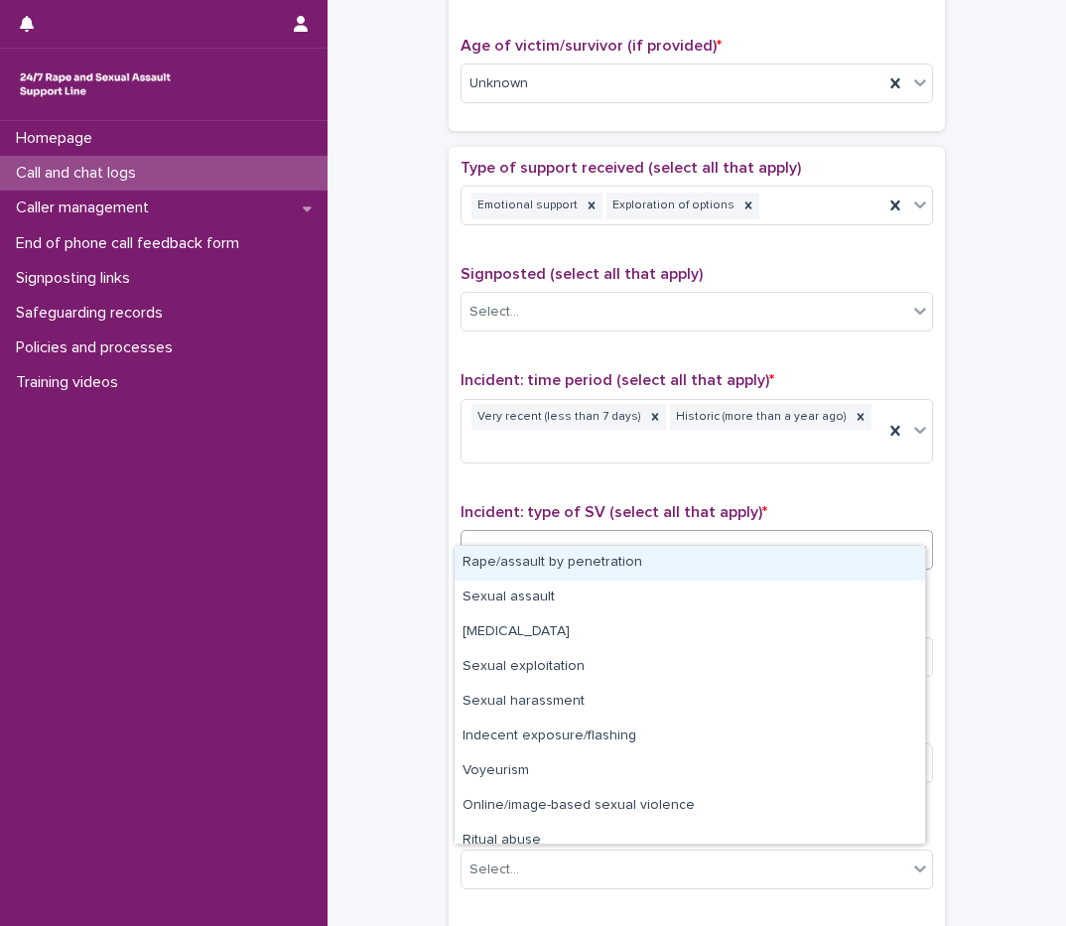
click at [575, 567] on div "Rape/assault by penetration" at bounding box center [690, 563] width 471 height 35
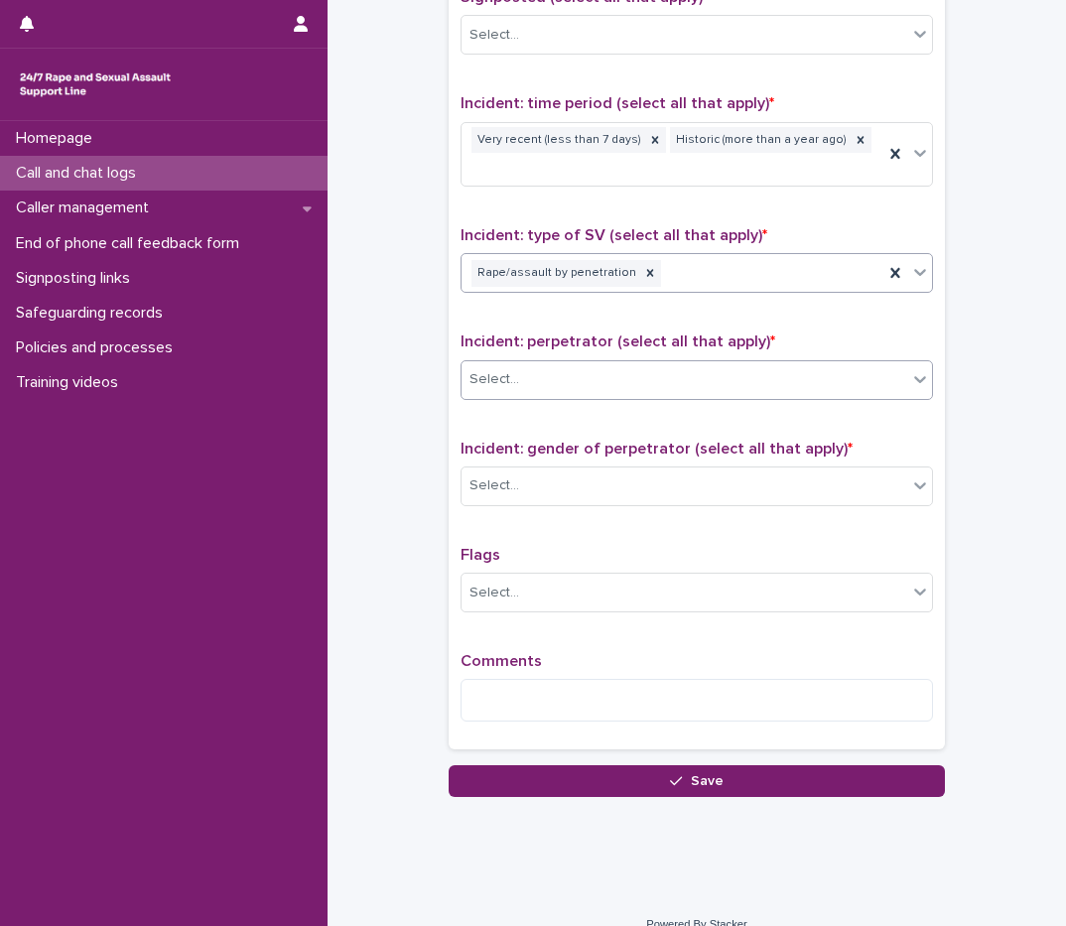
scroll to position [1271, 0]
click at [591, 362] on div "Select..." at bounding box center [685, 378] width 446 height 33
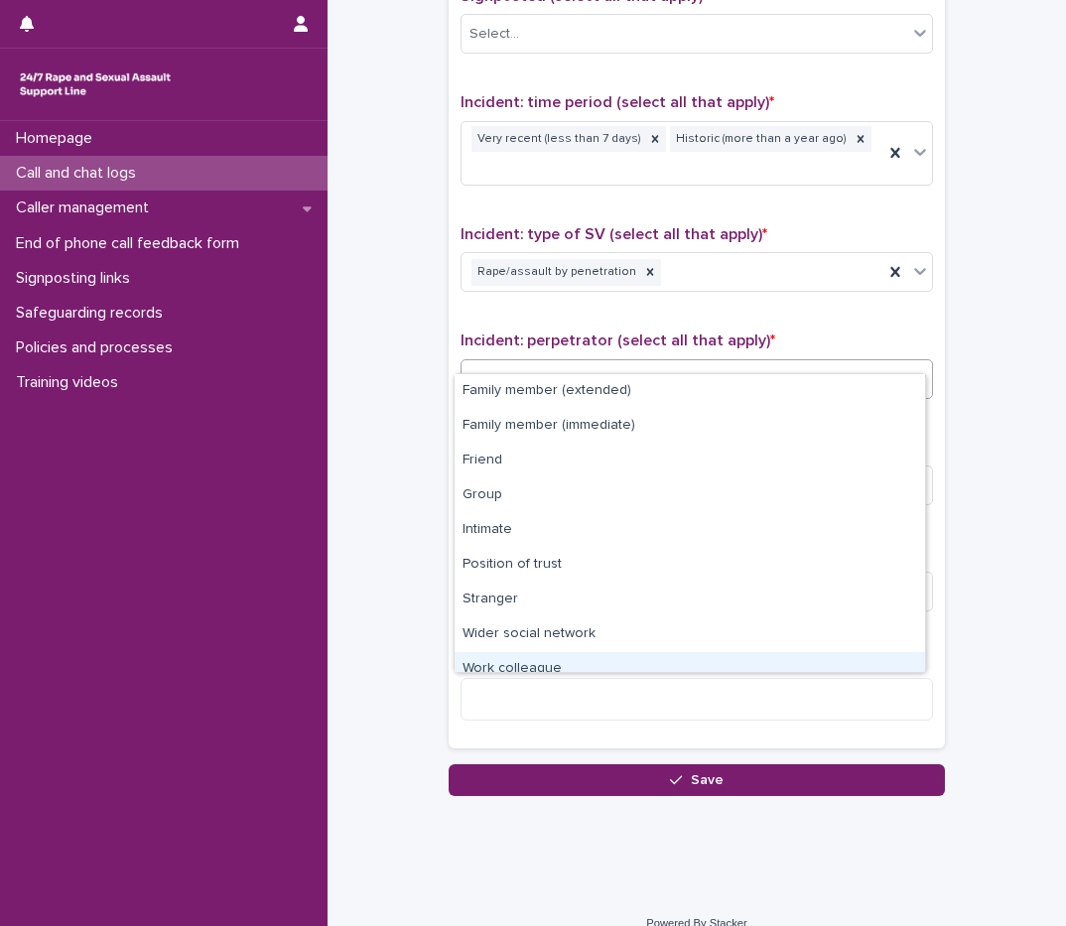
scroll to position [84, 0]
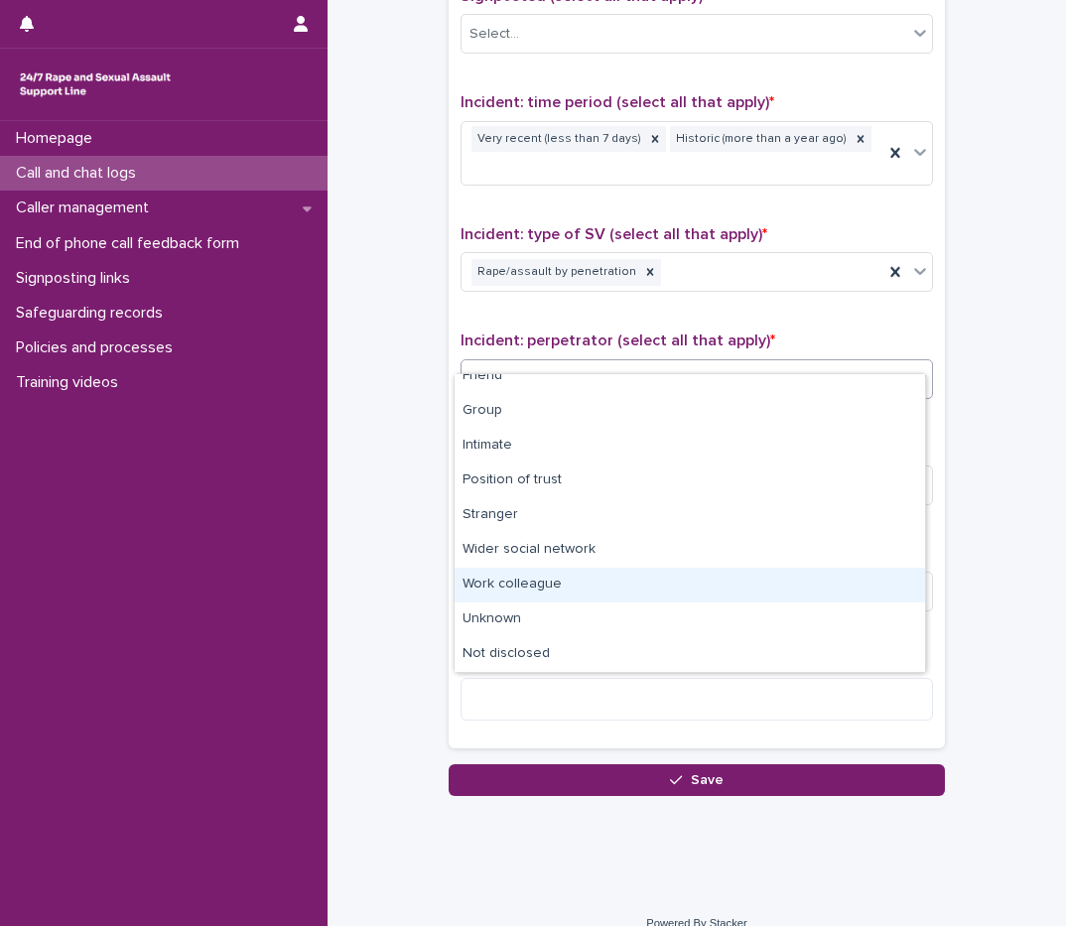
click at [553, 588] on div "Work colleague" at bounding box center [690, 585] width 471 height 35
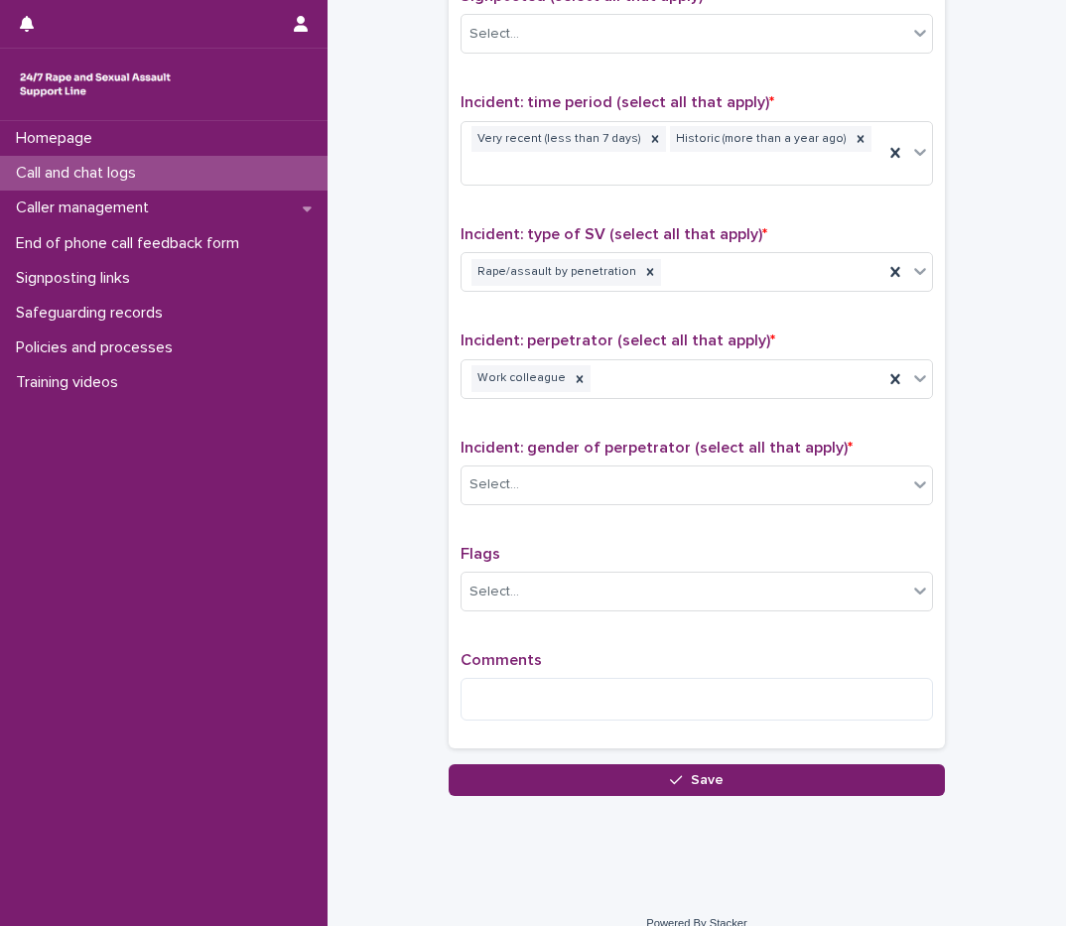
click at [828, 511] on div "Type of support received (select all that apply) Emotional support Exploration …" at bounding box center [697, 309] width 472 height 856
click at [573, 372] on icon at bounding box center [580, 379] width 14 height 14
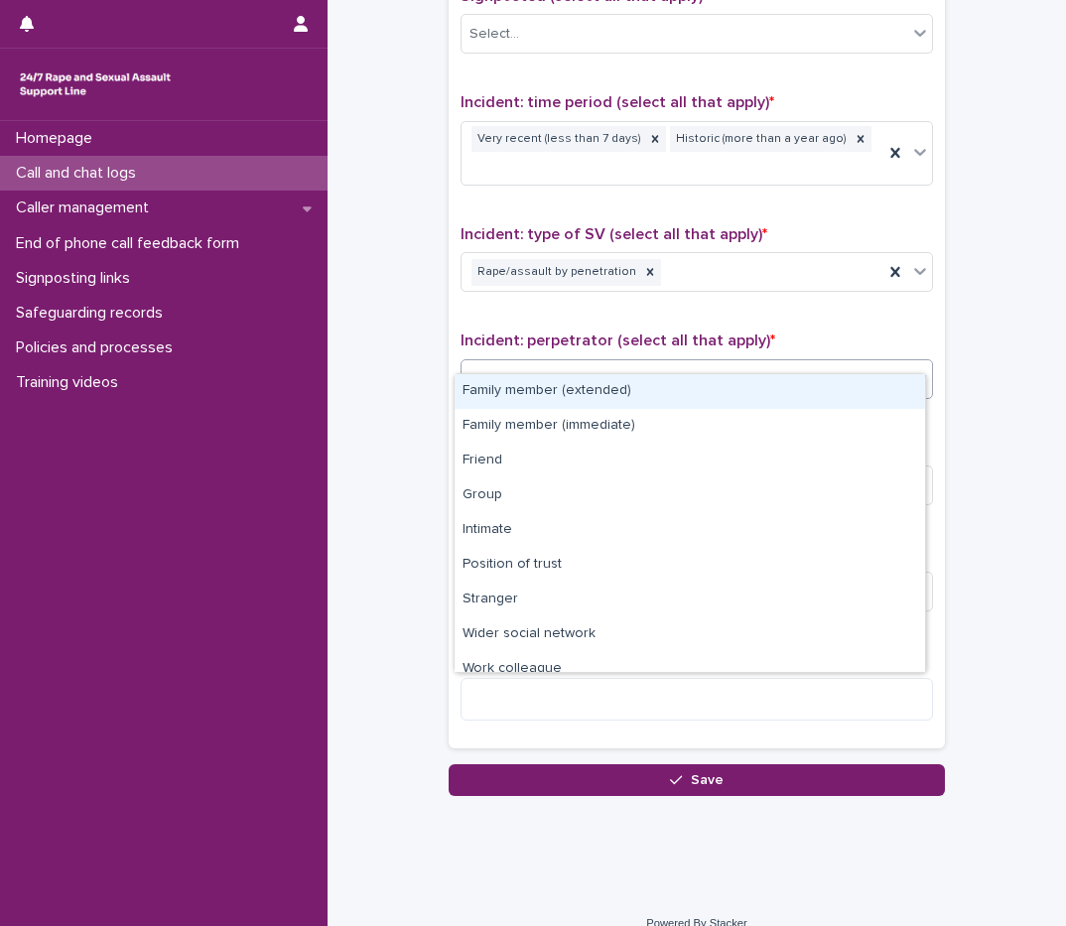
click at [622, 362] on div "Select..." at bounding box center [685, 378] width 446 height 33
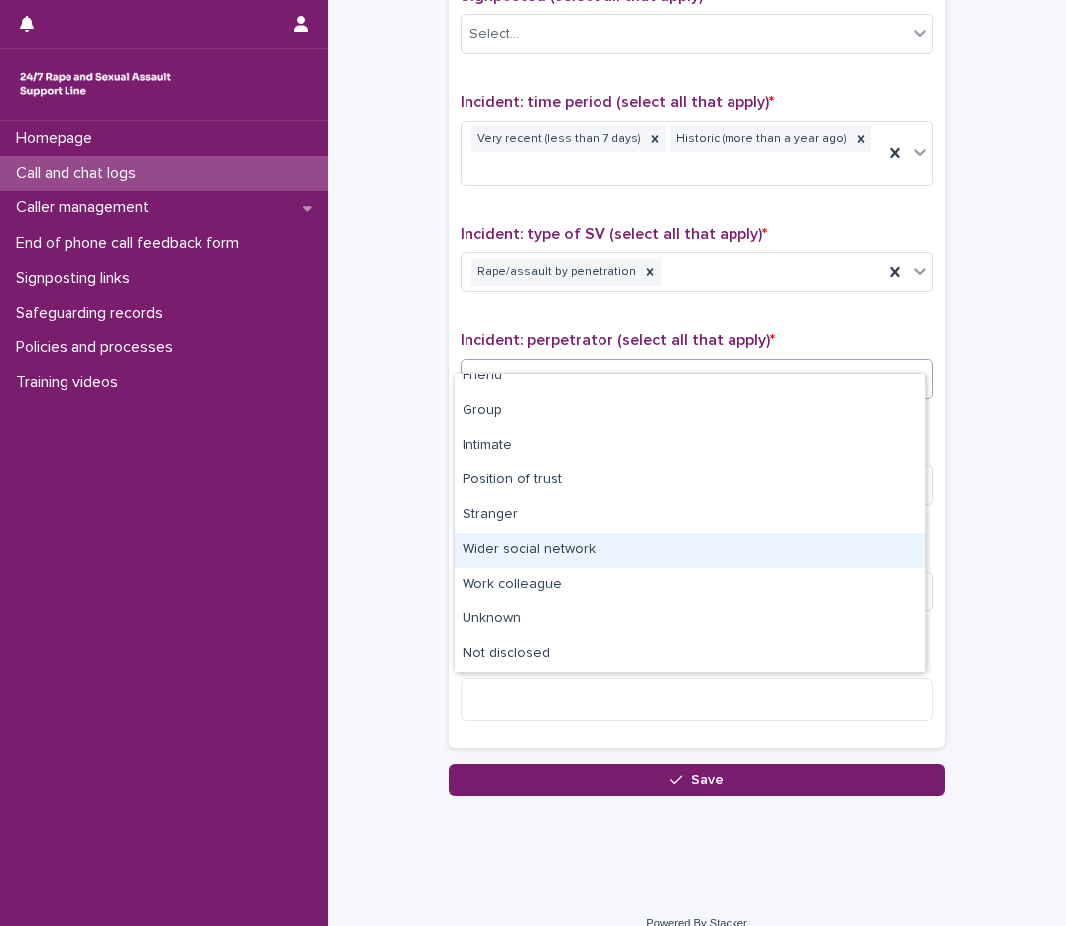
click at [580, 543] on div "Wider social network" at bounding box center [690, 550] width 471 height 35
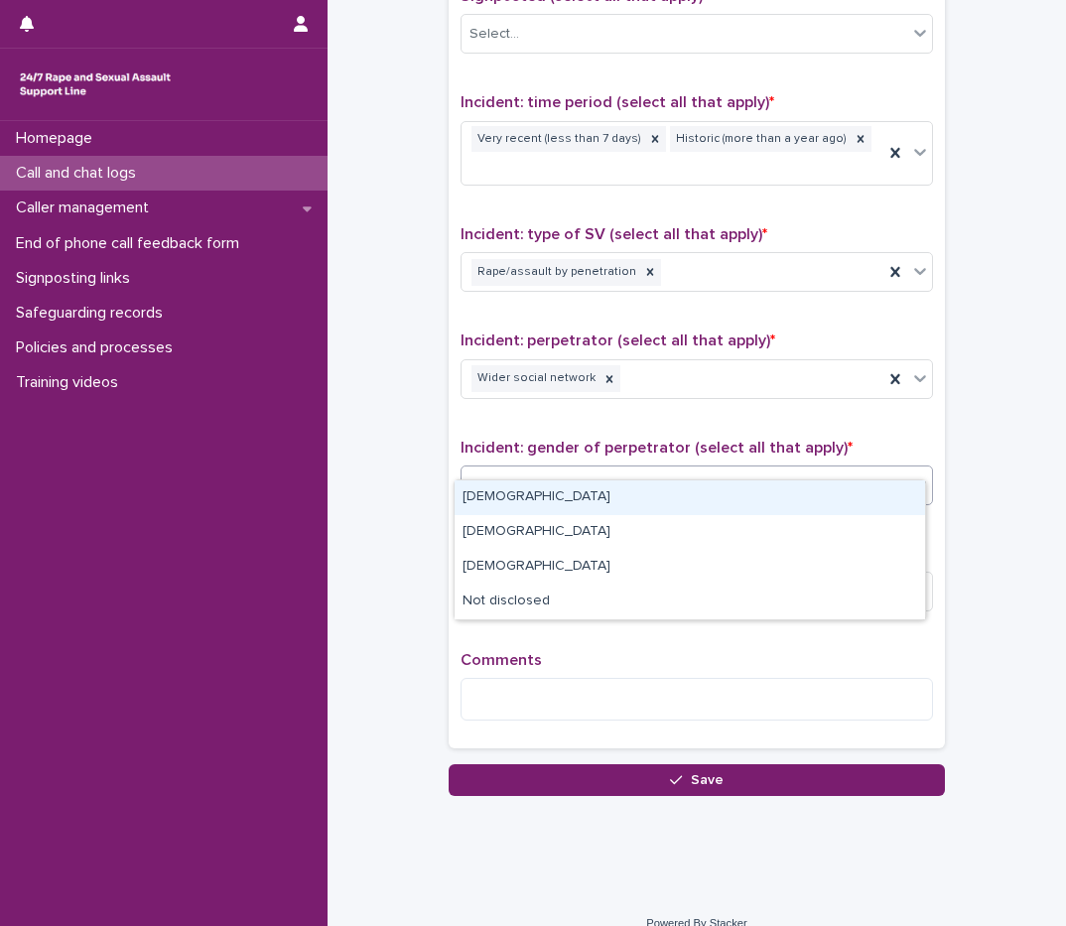
click at [528, 469] on div "Select..." at bounding box center [685, 485] width 446 height 33
click at [652, 362] on div "Wider social network" at bounding box center [673, 378] width 422 height 35
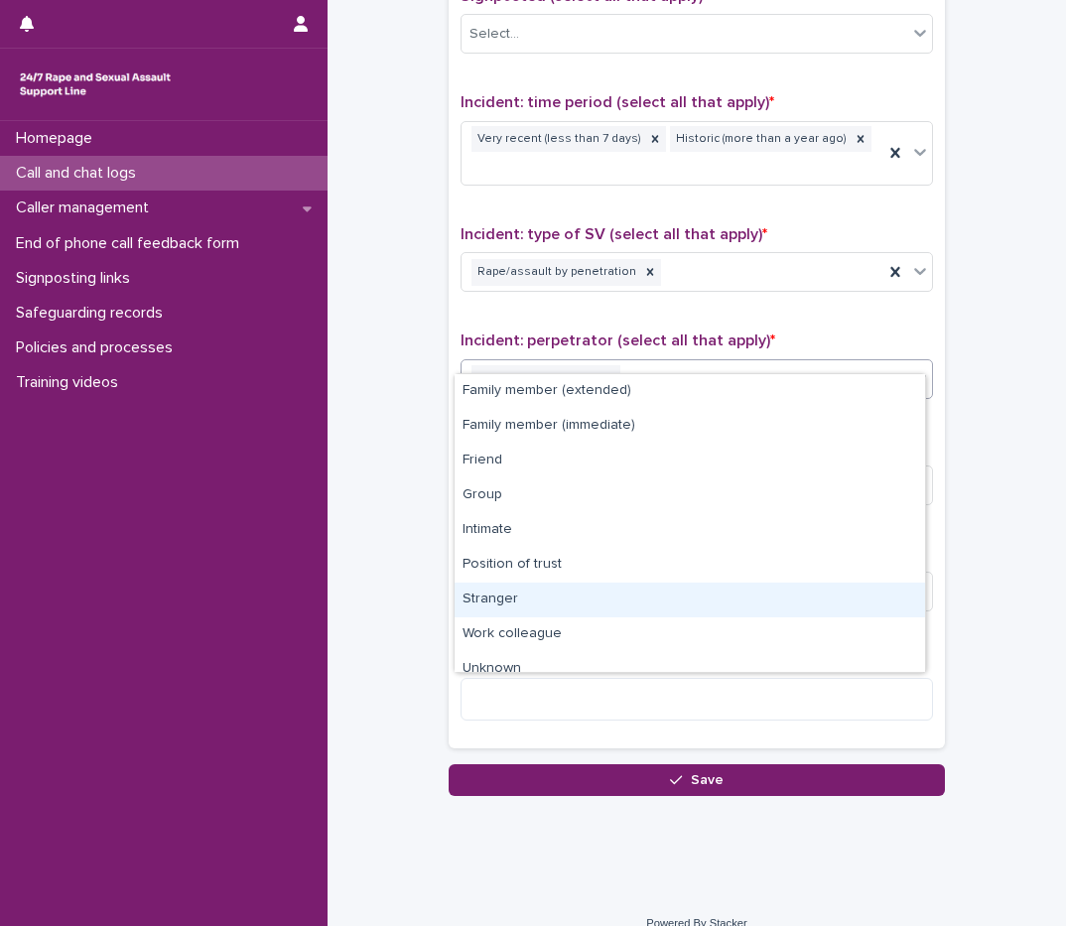
scroll to position [50, 0]
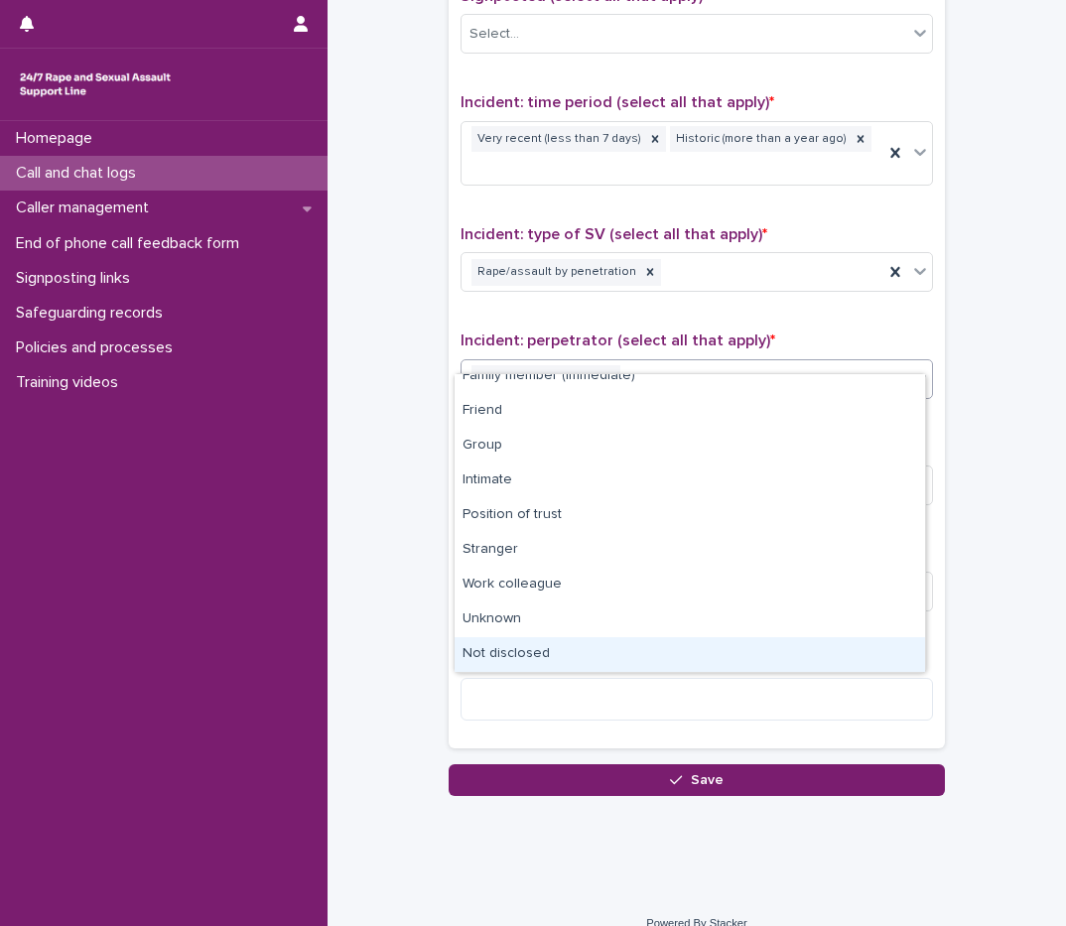
click at [537, 651] on div "Not disclosed" at bounding box center [690, 654] width 471 height 35
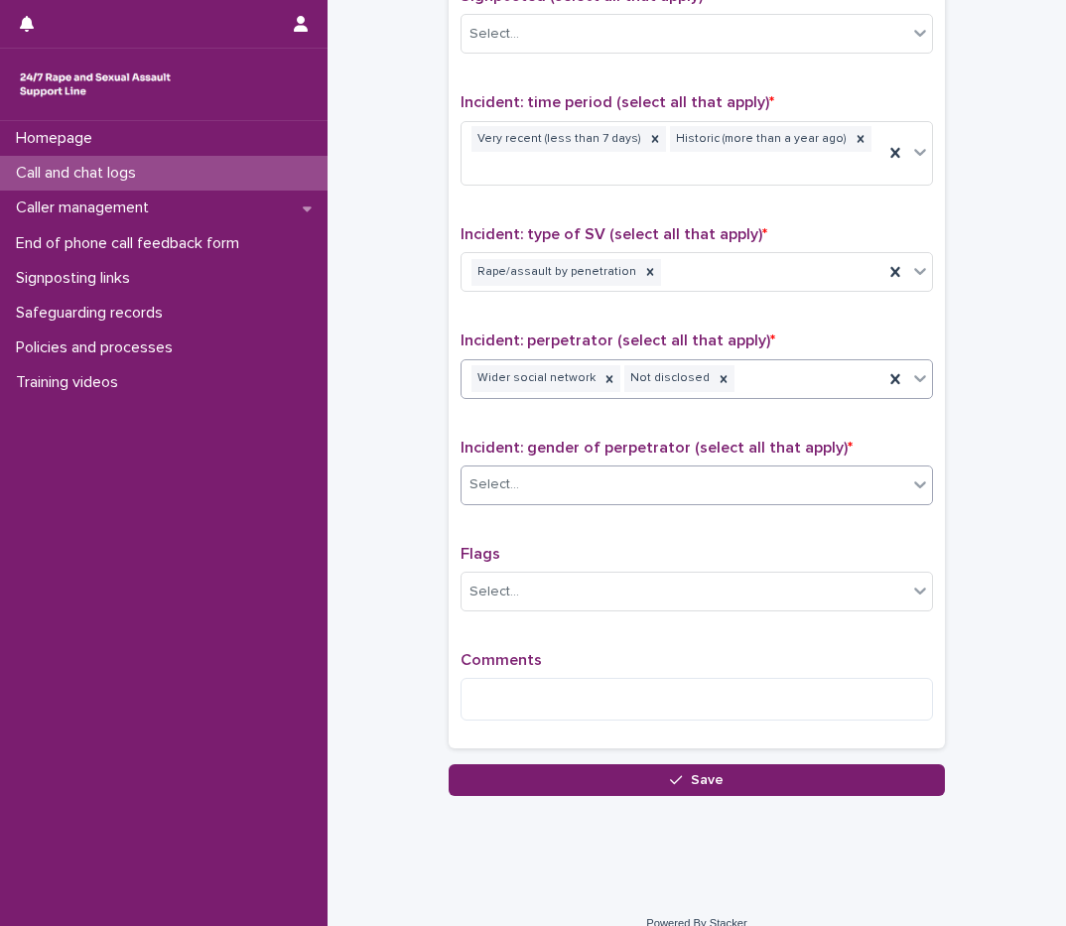
click at [514, 469] on div "Select..." at bounding box center [685, 485] width 446 height 33
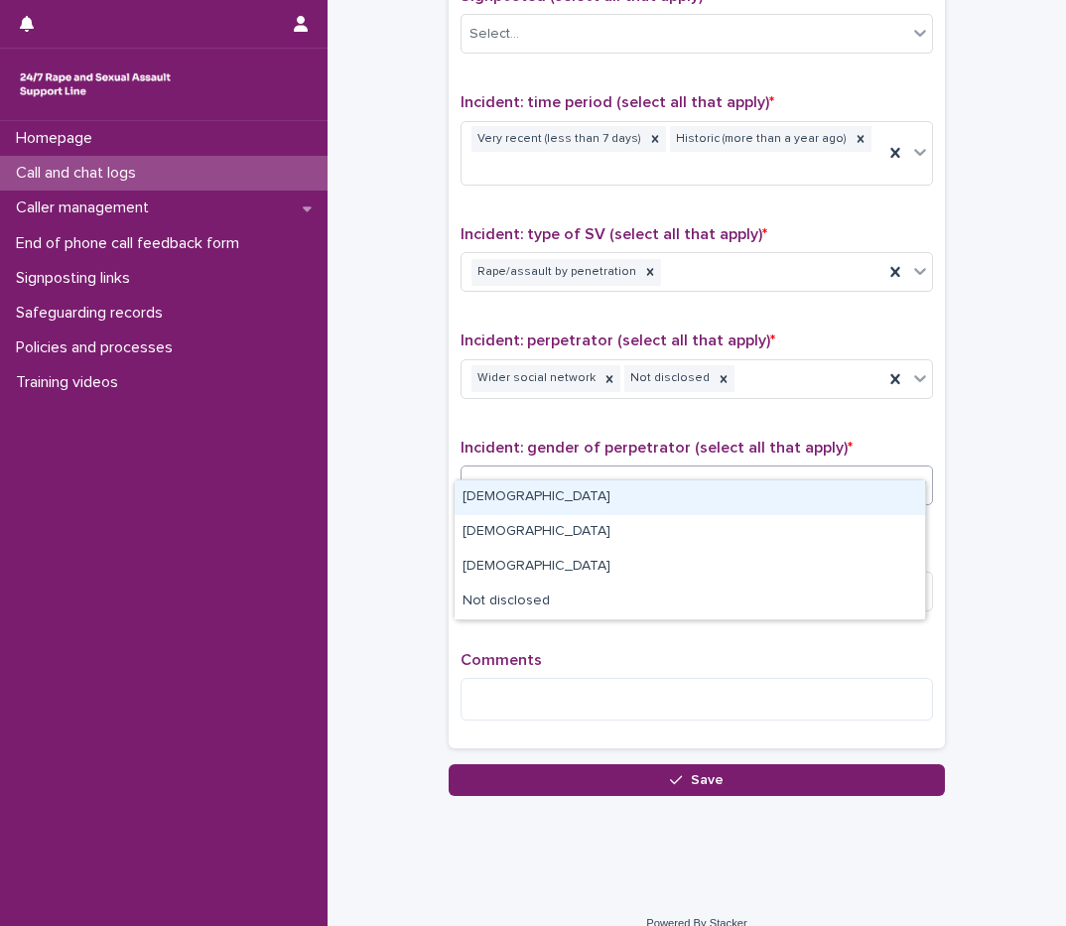
click at [529, 501] on div "[DEMOGRAPHIC_DATA]" at bounding box center [690, 497] width 471 height 35
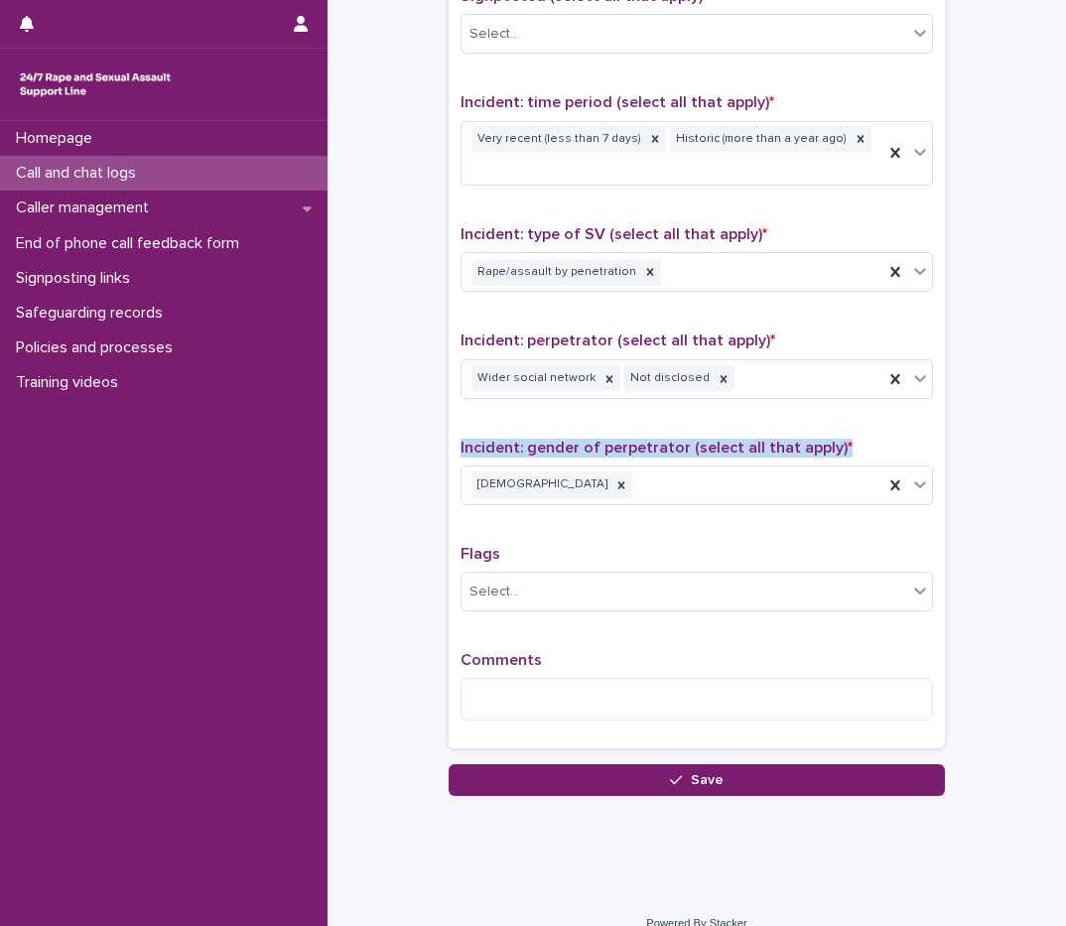
drag, startPoint x: 789, startPoint y: 428, endPoint x: 455, endPoint y: 421, distance: 334.6
click at [461, 439] on p "Incident: gender of perpetrator (select all that apply) *" at bounding box center [697, 448] width 472 height 19
drag, startPoint x: 455, startPoint y: 421, endPoint x: 621, endPoint y: 389, distance: 169.8
click at [621, 389] on div "Incident: perpetrator (select all that apply) * Wider social network Not disclo…" at bounding box center [697, 373] width 472 height 82
click at [599, 365] on div at bounding box center [610, 378] width 22 height 27
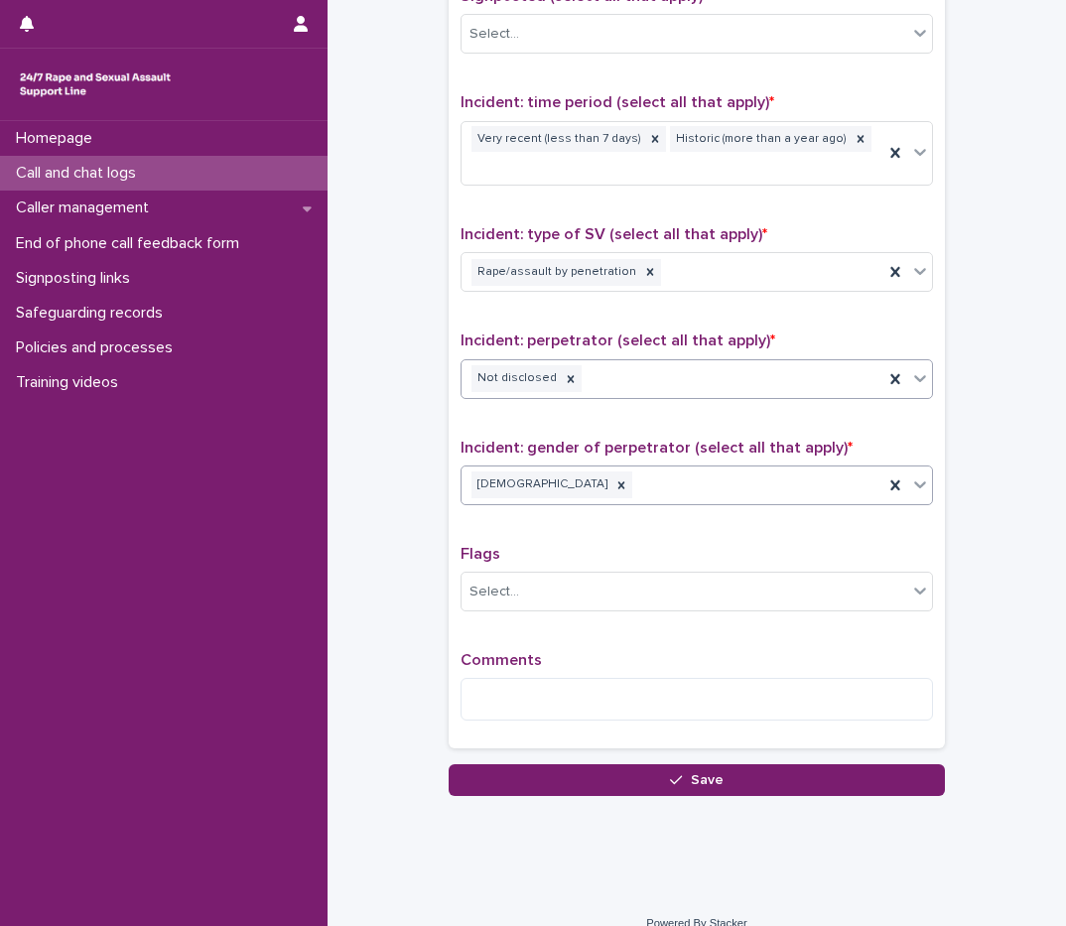
click at [560, 468] on div "[DEMOGRAPHIC_DATA]" at bounding box center [673, 485] width 422 height 35
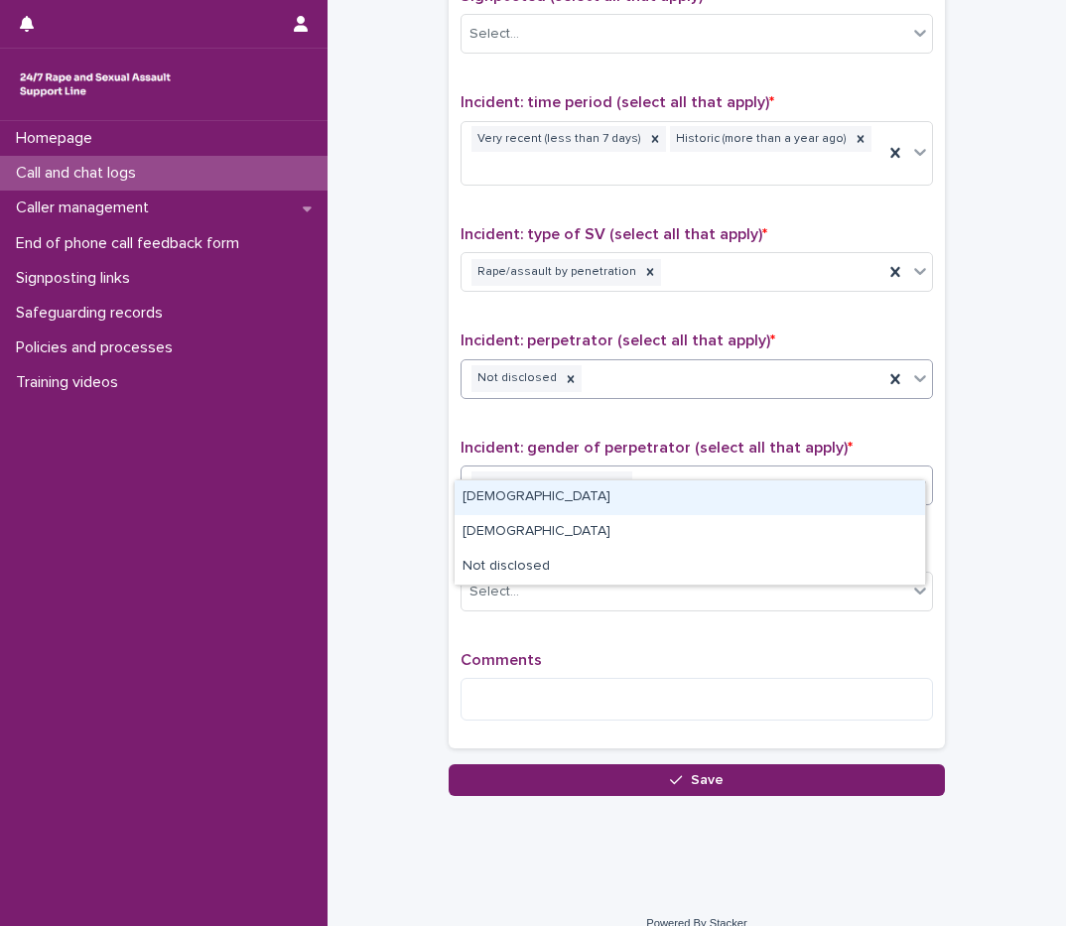
click at [560, 468] on div "[DEMOGRAPHIC_DATA]" at bounding box center [673, 485] width 422 height 35
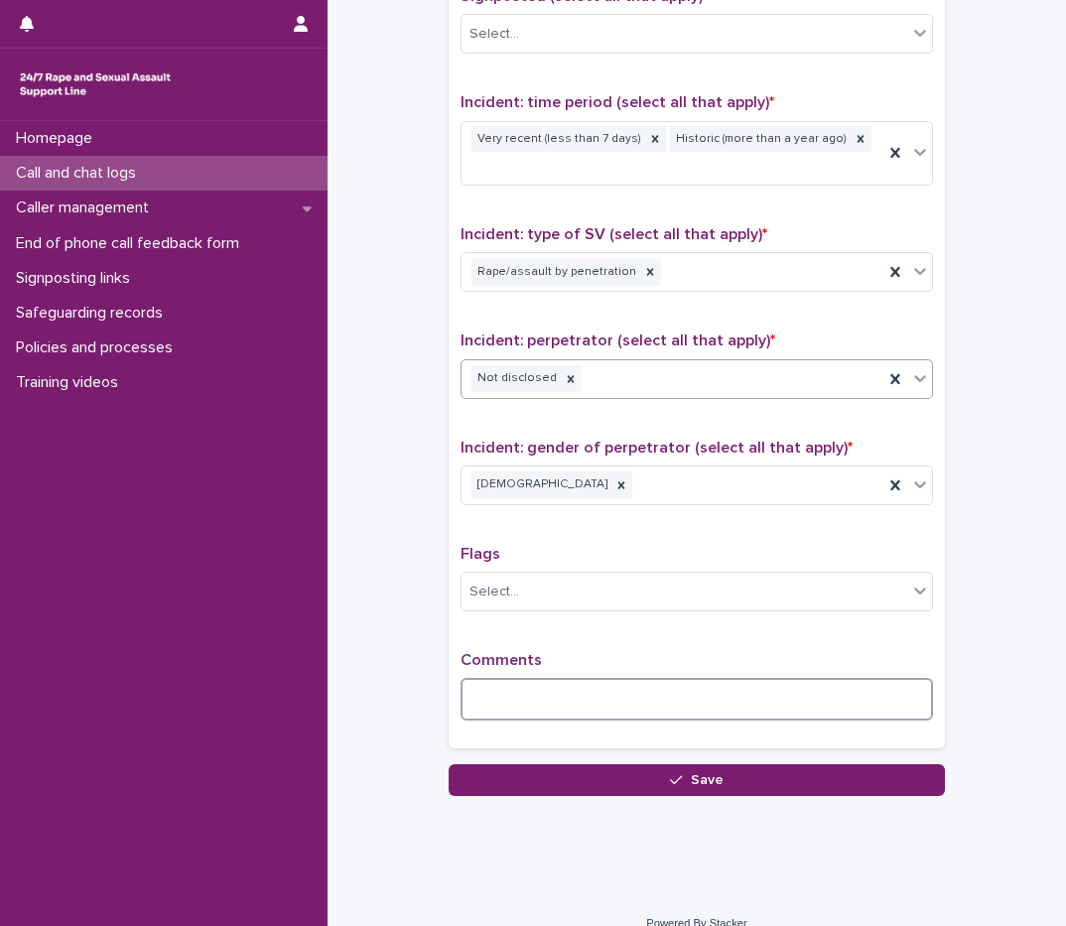
click at [503, 680] on textarea at bounding box center [697, 699] width 472 height 43
type textarea "*"
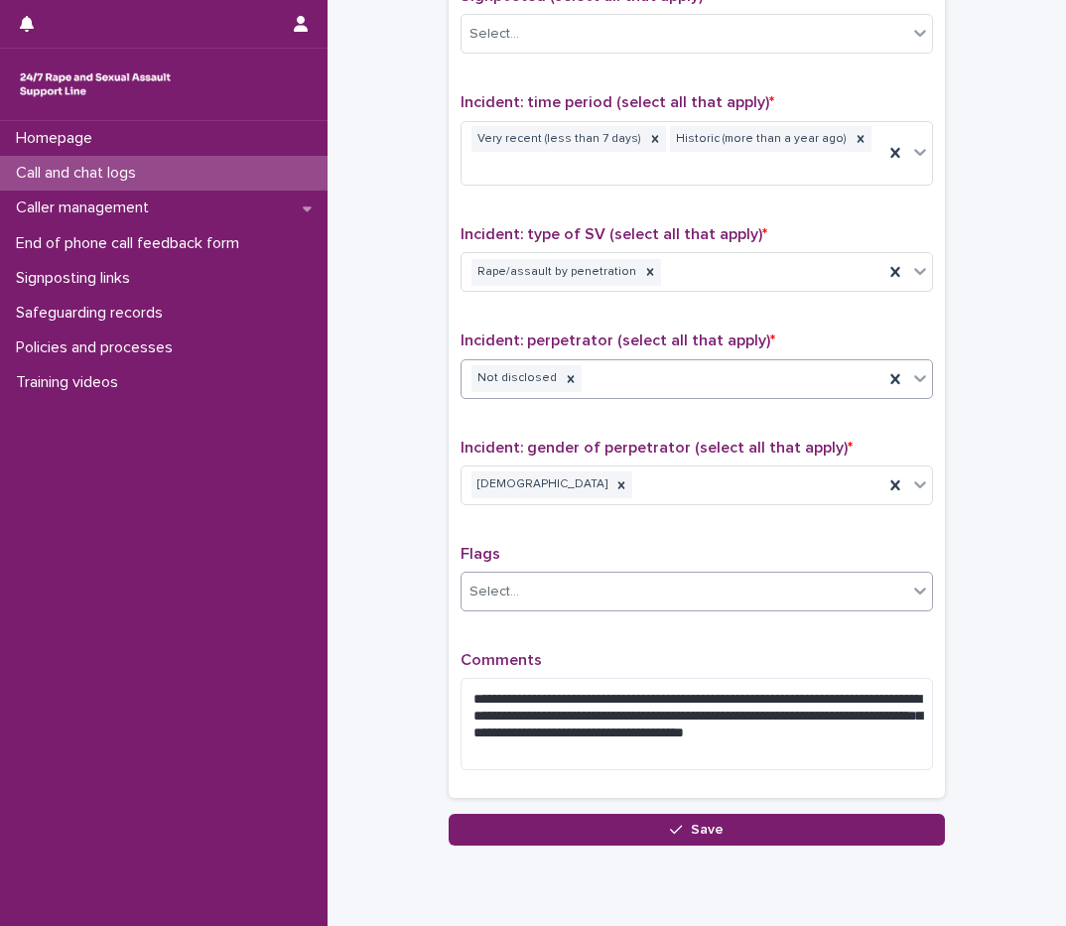
click at [489, 582] on div "Select..." at bounding box center [495, 592] width 50 height 21
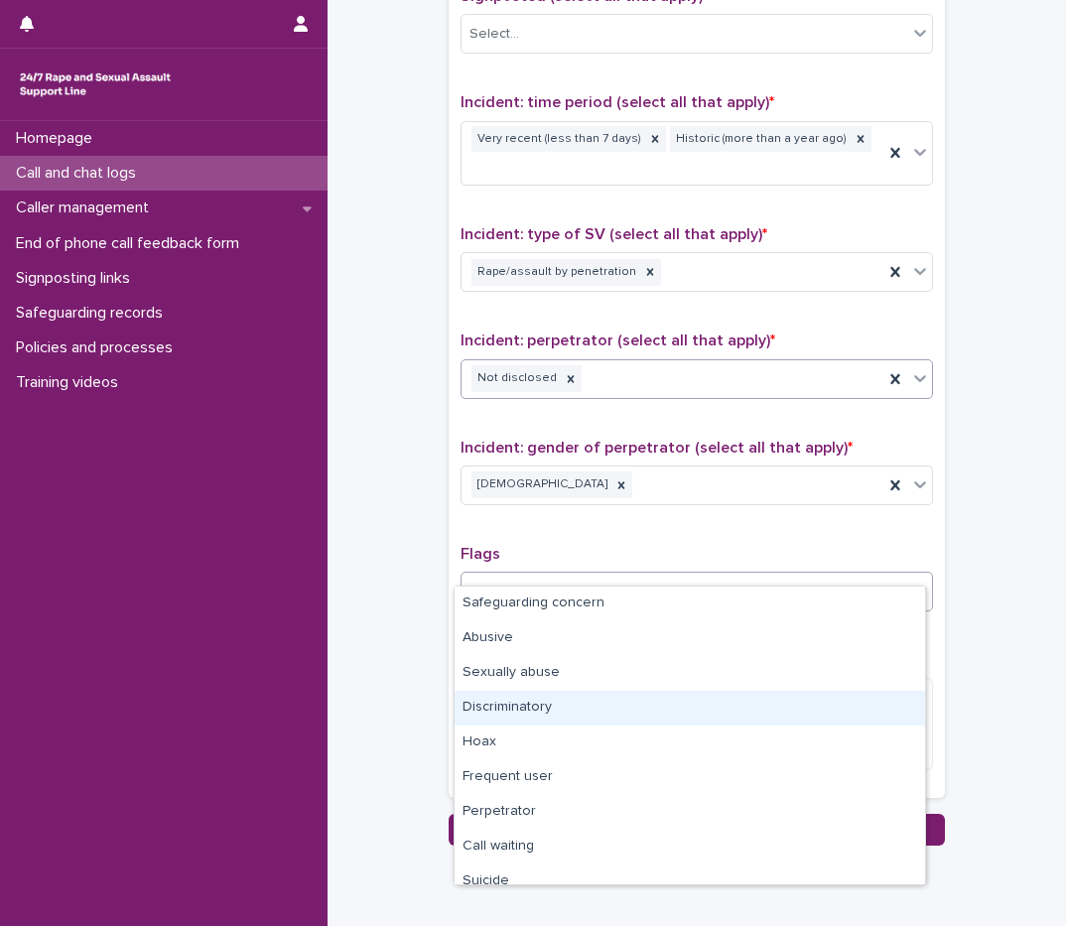
scroll to position [119, 0]
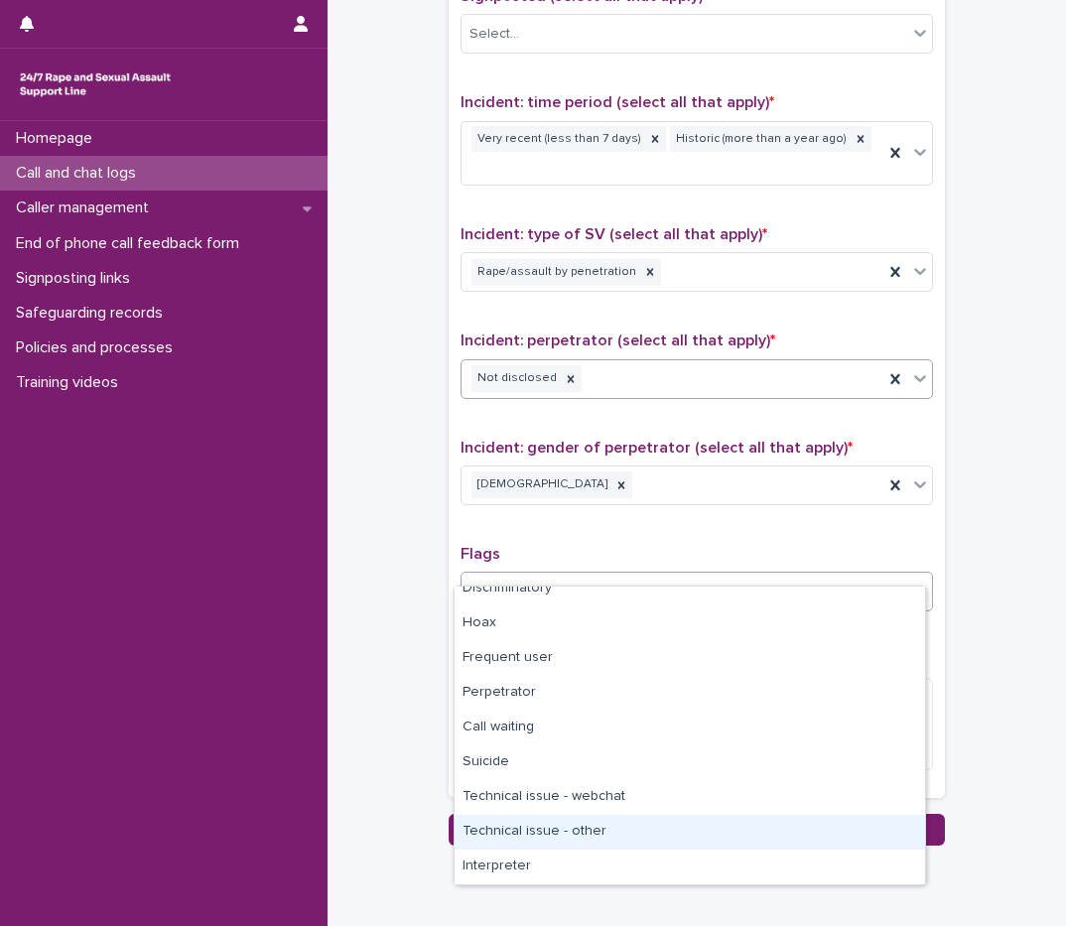
click at [569, 833] on div "Technical issue - other" at bounding box center [690, 832] width 471 height 35
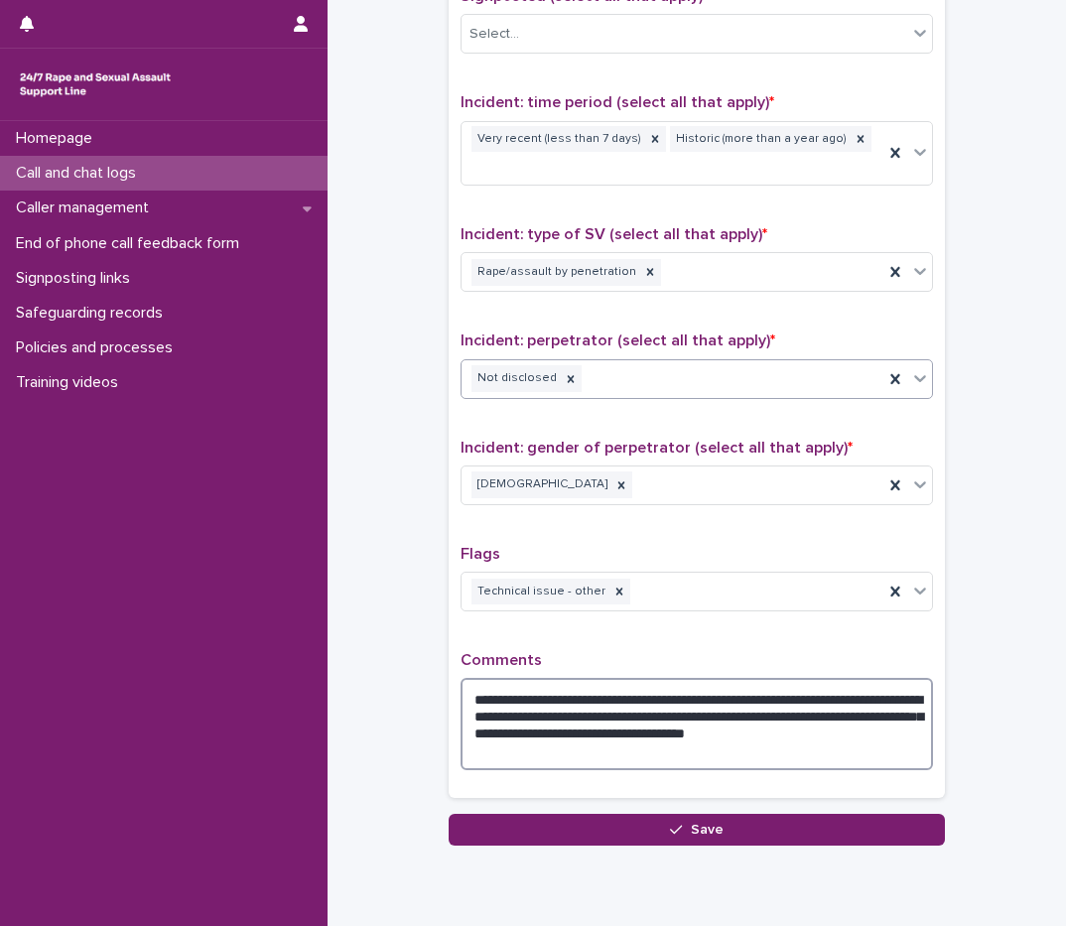
click at [567, 726] on textarea "**********" at bounding box center [697, 724] width 472 height 92
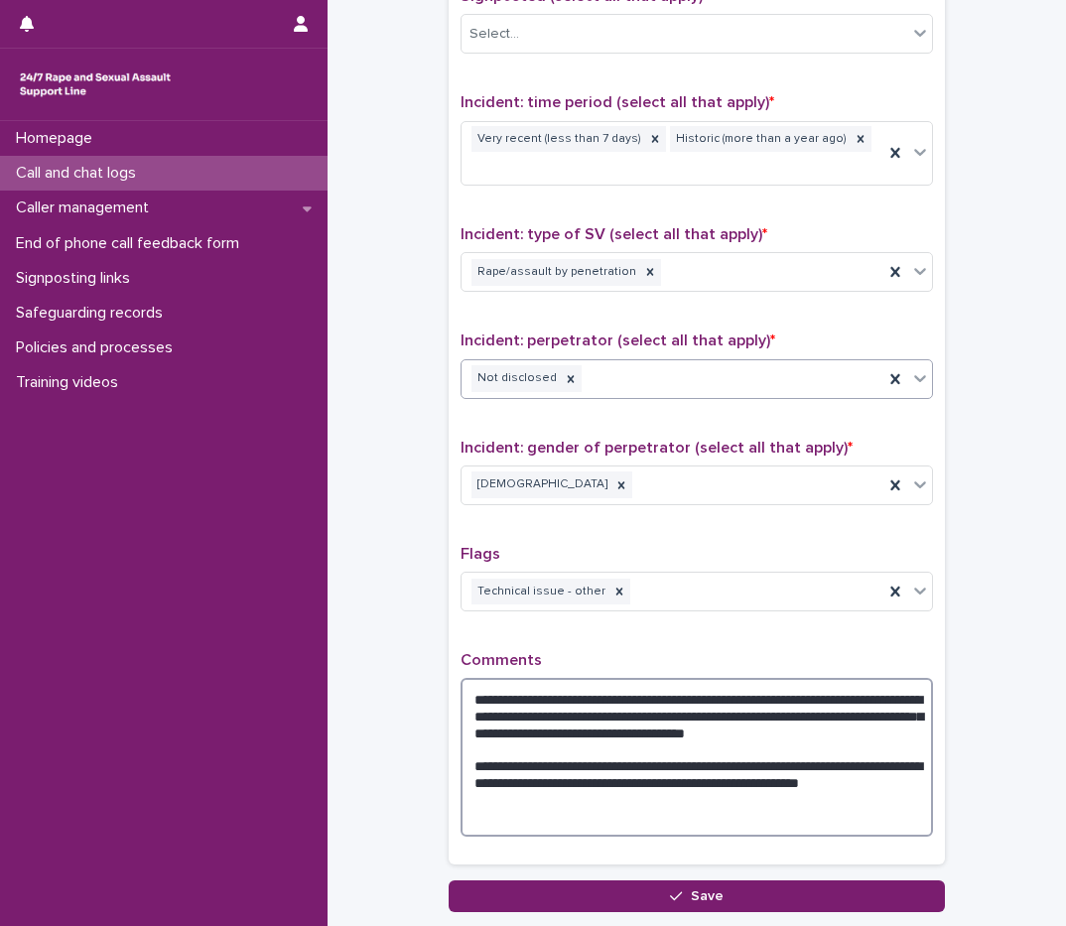
click at [533, 722] on textarea "**********" at bounding box center [697, 757] width 472 height 159
click at [691, 692] on textarea "**********" at bounding box center [697, 757] width 472 height 159
click at [673, 692] on textarea "**********" at bounding box center [697, 757] width 472 height 159
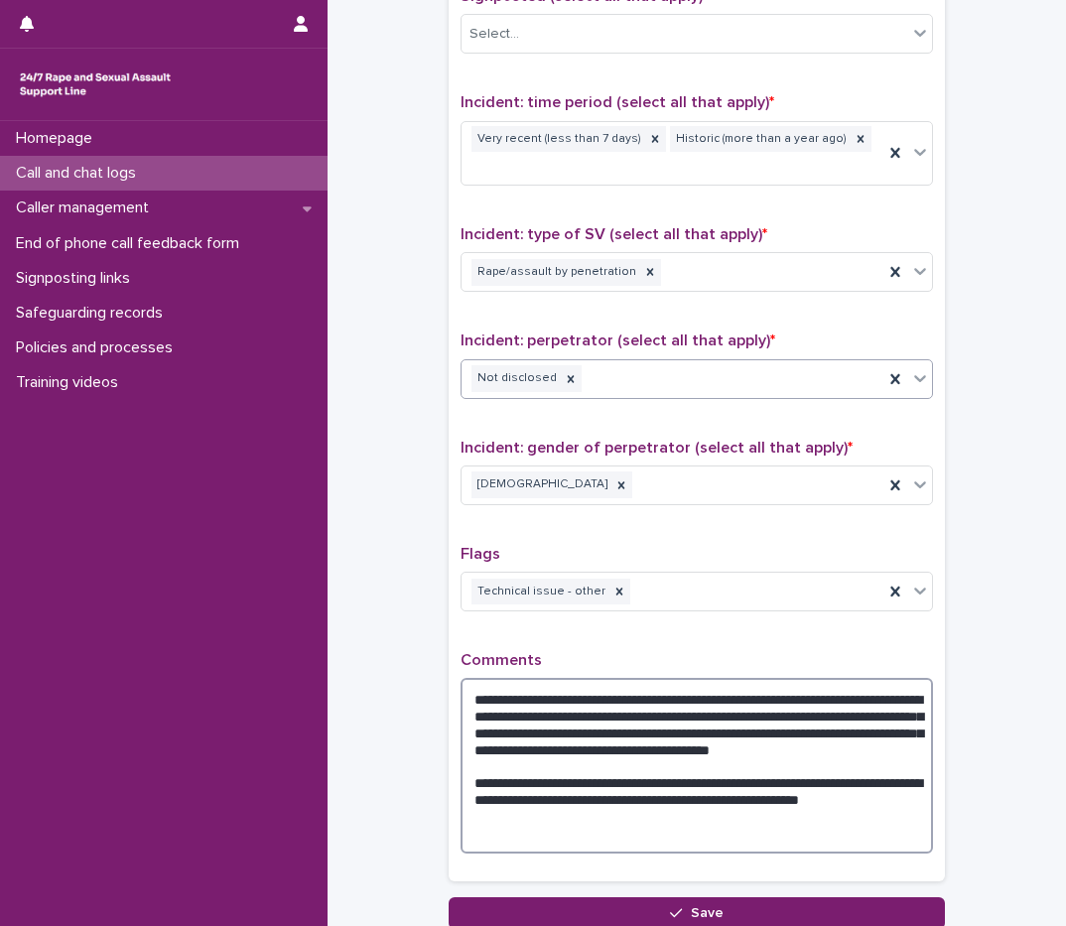
click at [542, 704] on textarea "**********" at bounding box center [697, 766] width 472 height 176
drag, startPoint x: 831, startPoint y: 726, endPoint x: 516, endPoint y: 738, distance: 314.9
click at [516, 739] on textarea "**********" at bounding box center [697, 766] width 472 height 176
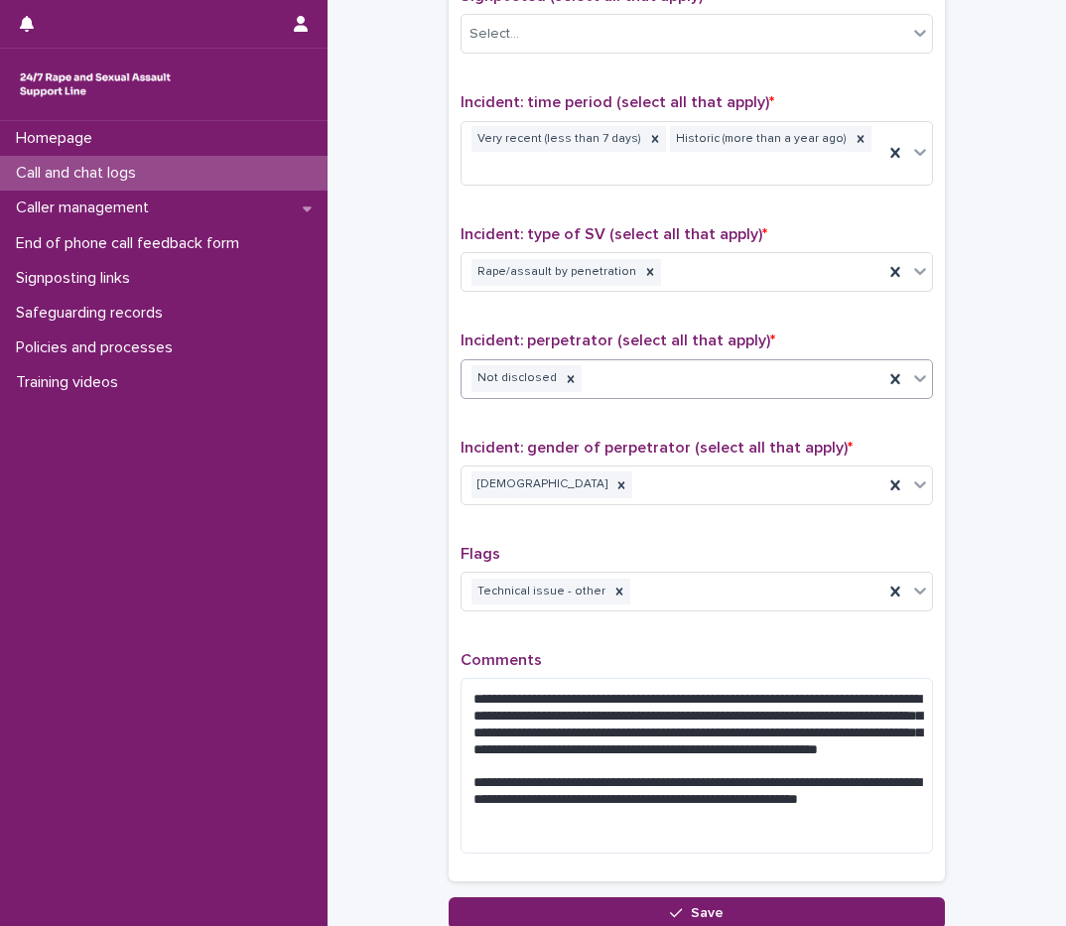
click at [733, 651] on p "Comments" at bounding box center [697, 660] width 472 height 19
click at [695, 651] on p "Comments" at bounding box center [697, 660] width 472 height 19
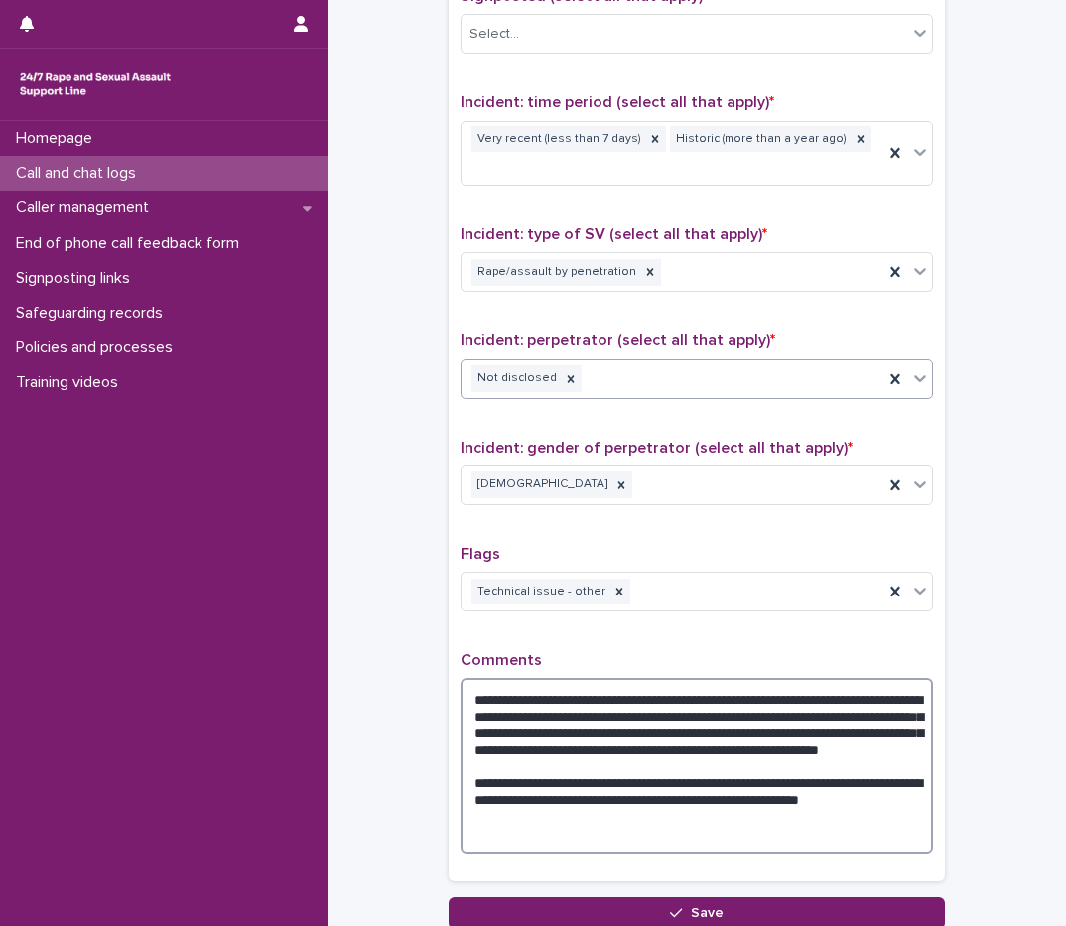
click at [586, 775] on textarea "**********" at bounding box center [697, 766] width 472 height 176
type textarea "**********"
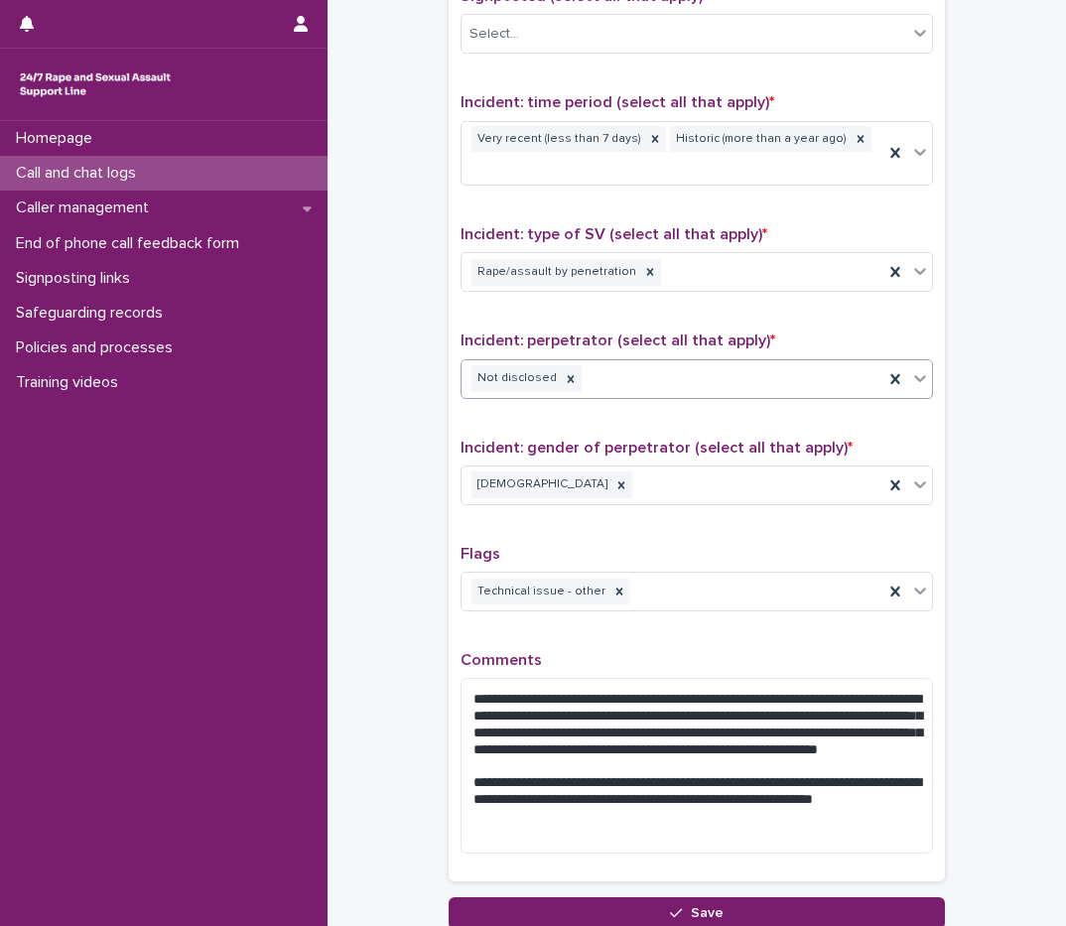
click at [692, 617] on div "**********" at bounding box center [697, 375] width 472 height 989
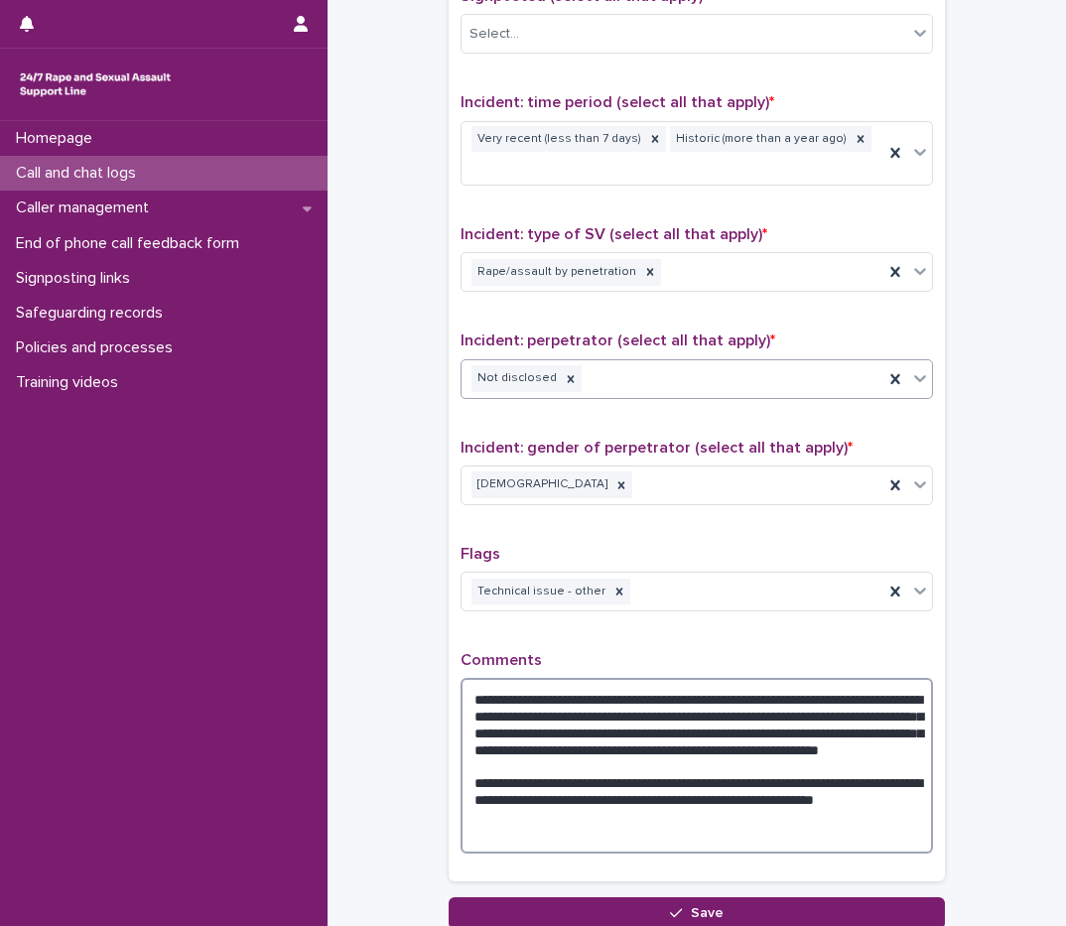
drag, startPoint x: 828, startPoint y: 736, endPoint x: 715, endPoint y: 671, distance: 130.3
click at [715, 678] on textarea "**********" at bounding box center [697, 766] width 472 height 176
click at [743, 719] on textarea "**********" at bounding box center [697, 766] width 472 height 176
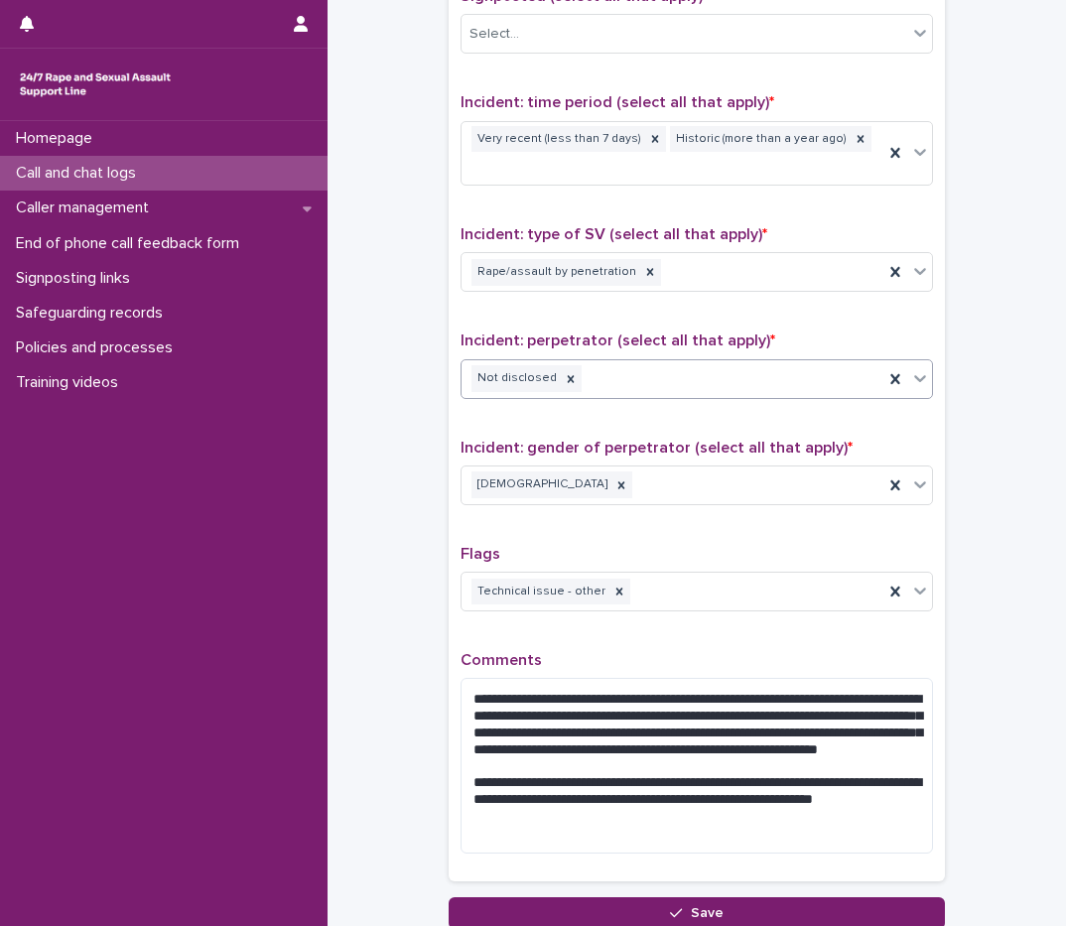
click at [745, 651] on p "Comments" at bounding box center [697, 660] width 472 height 19
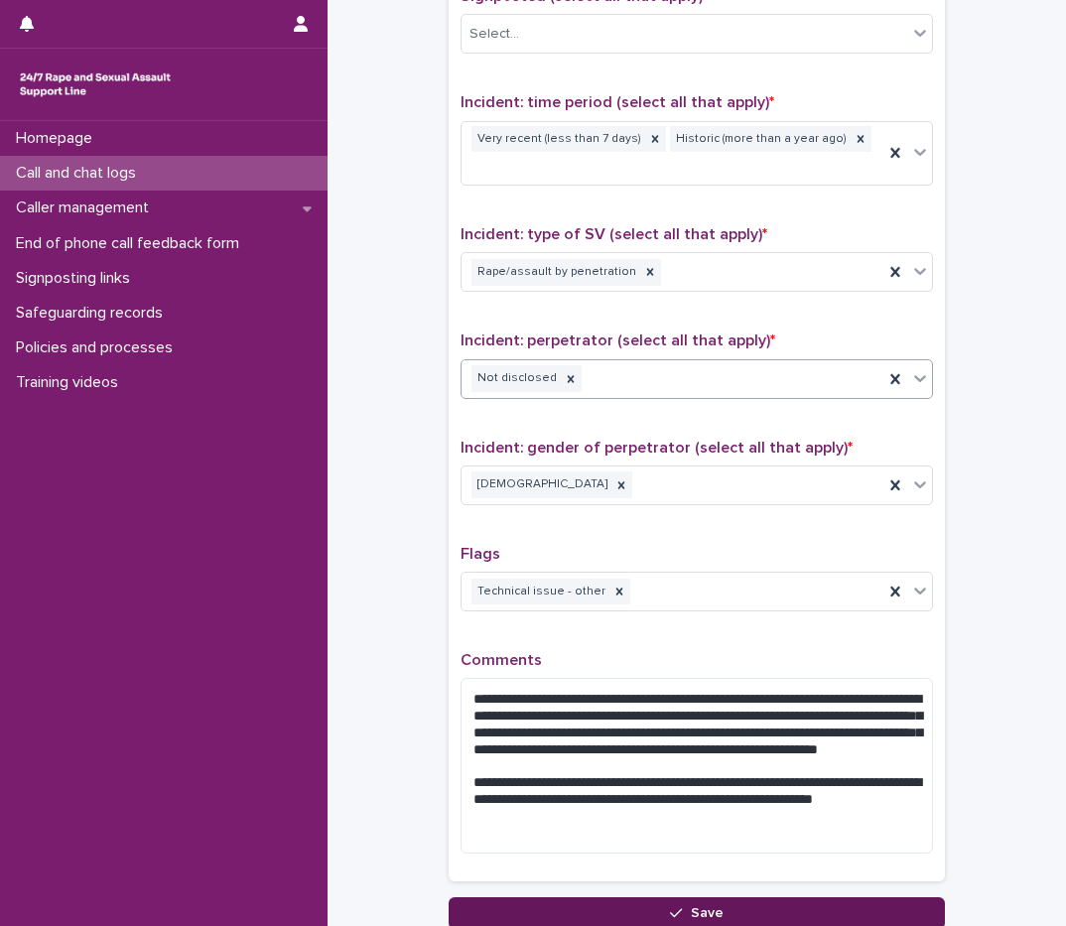
click at [784, 897] on button "Save" at bounding box center [697, 913] width 496 height 32
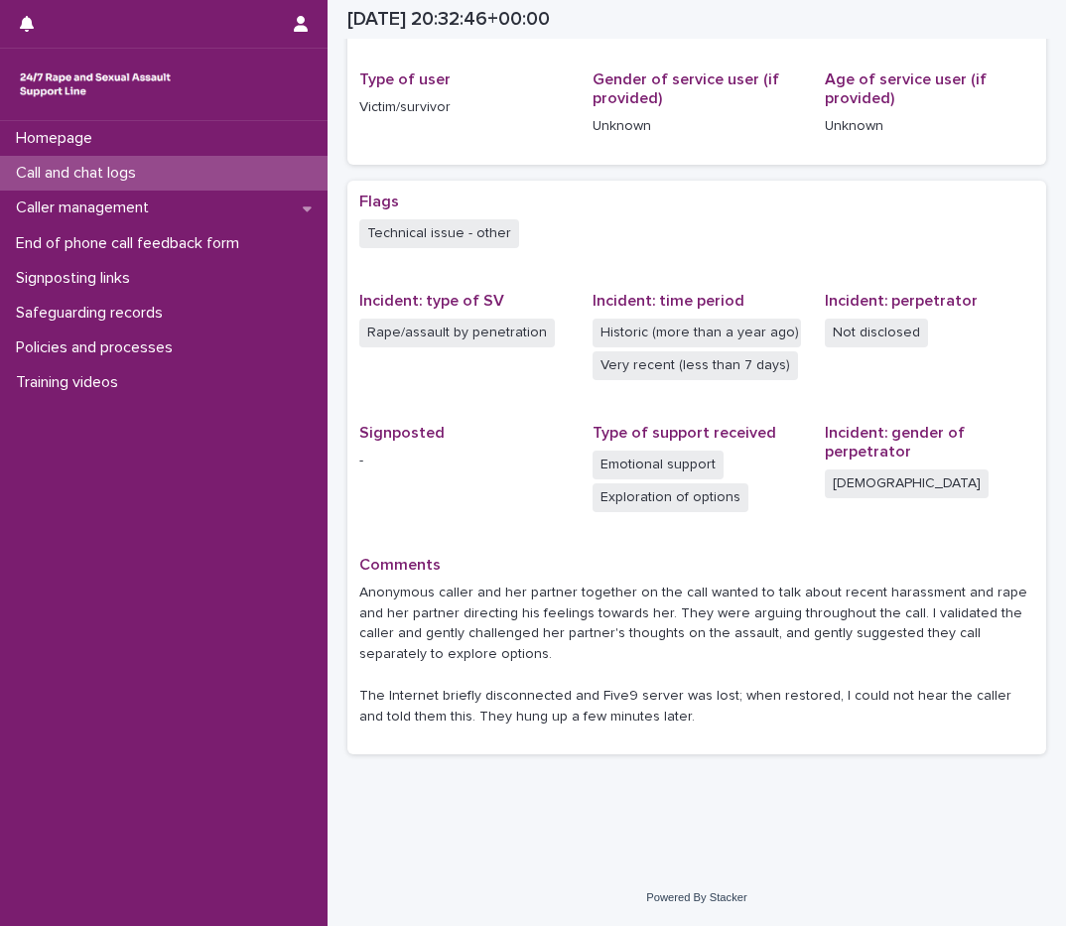
scroll to position [251, 0]
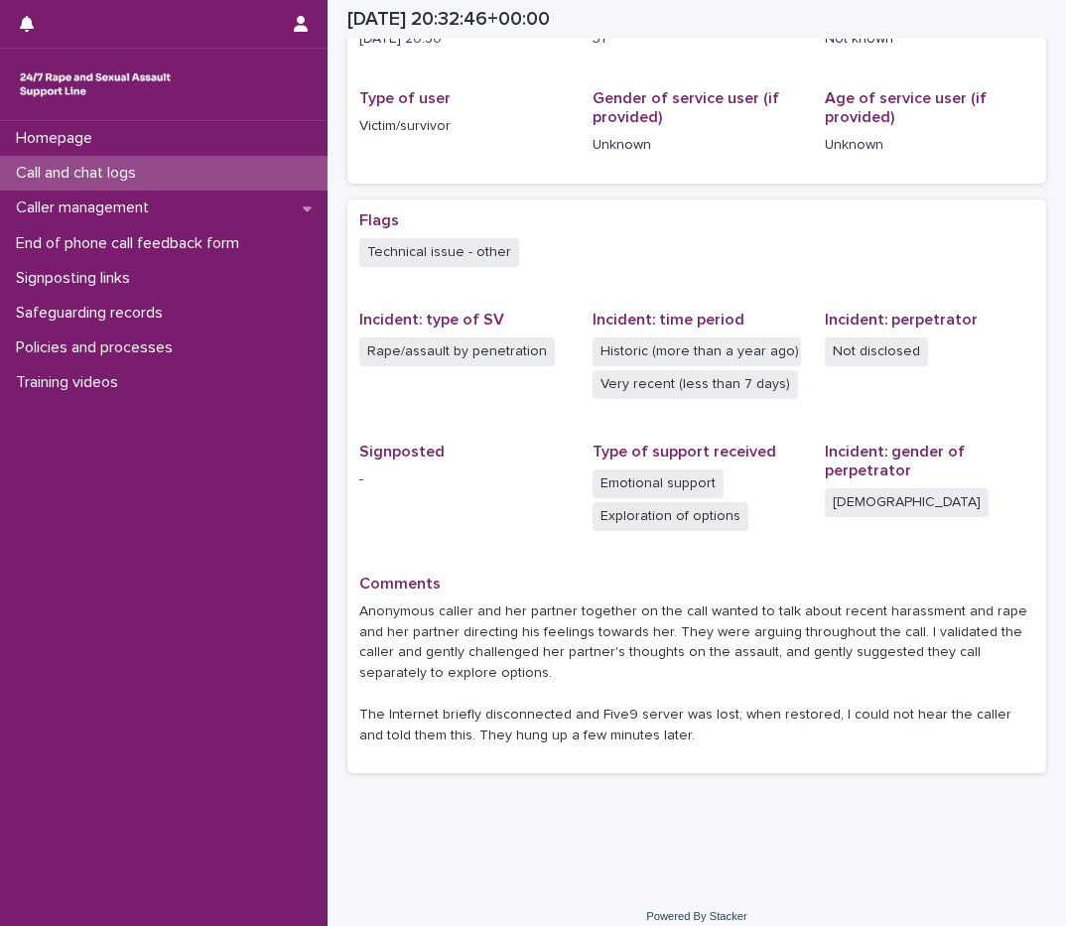
click at [165, 162] on div "Call and chat logs" at bounding box center [164, 173] width 328 height 35
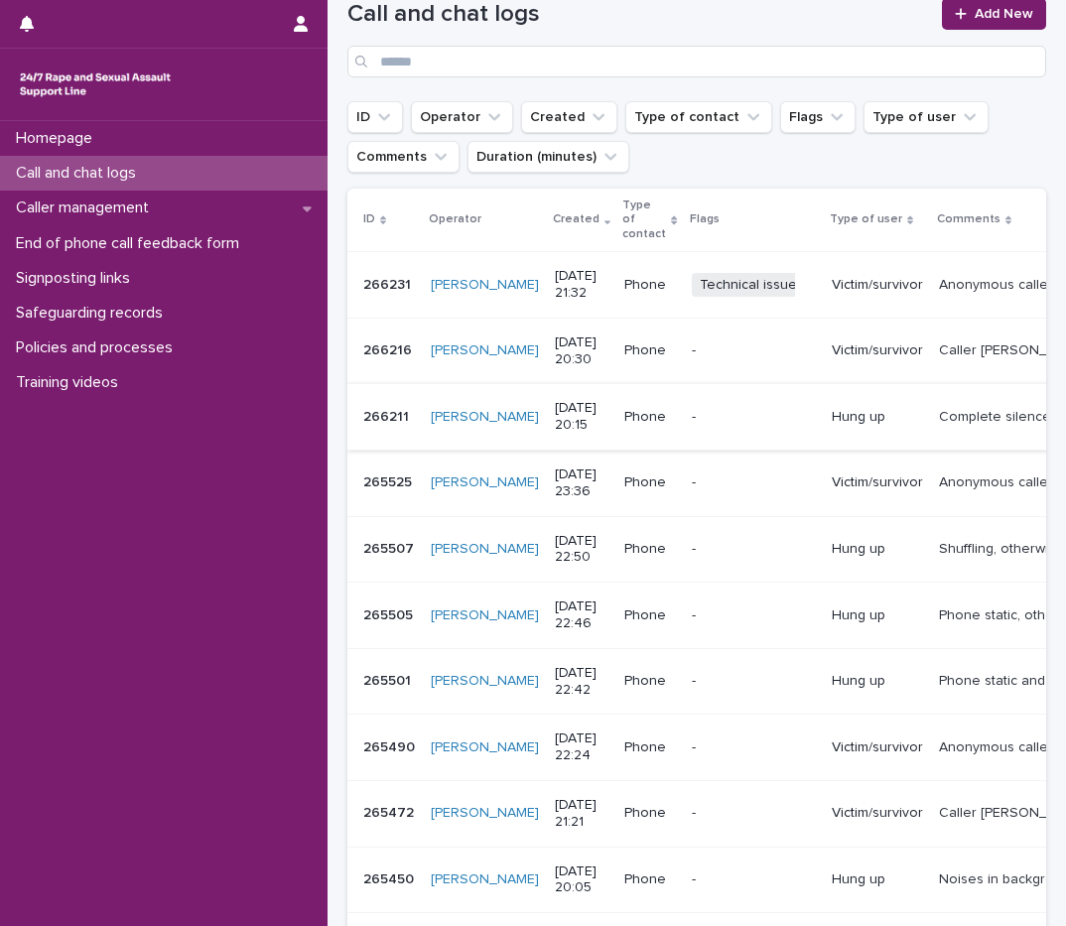
scroll to position [199, 0]
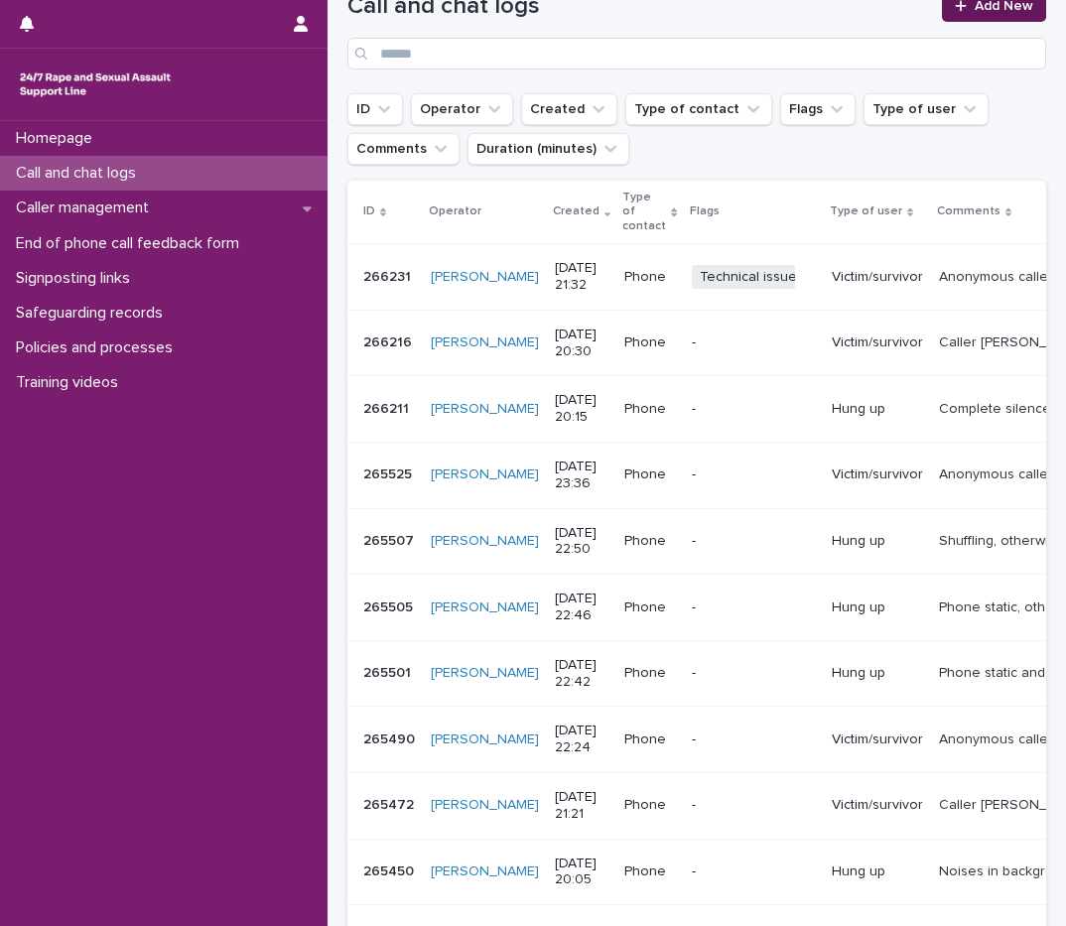
click at [980, 10] on span "Add New" at bounding box center [1004, 6] width 59 height 14
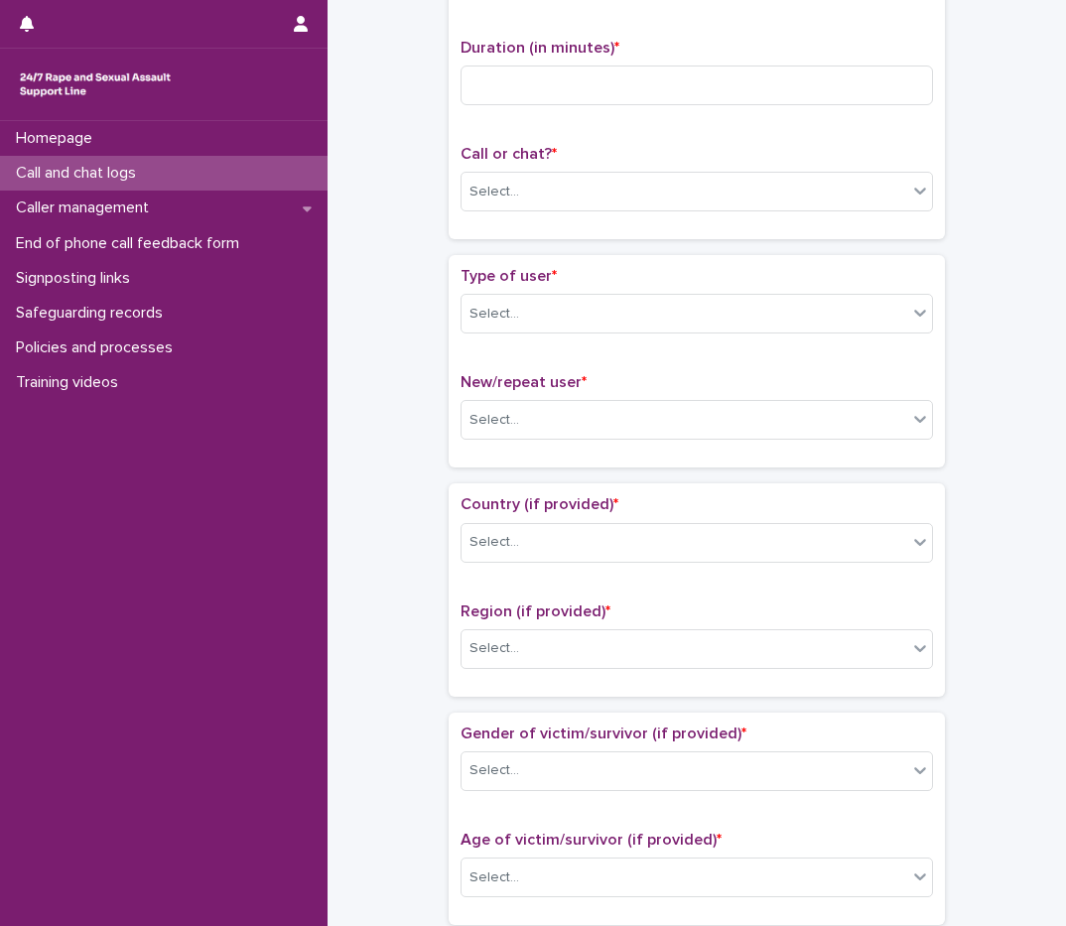
scroll to position [210, 0]
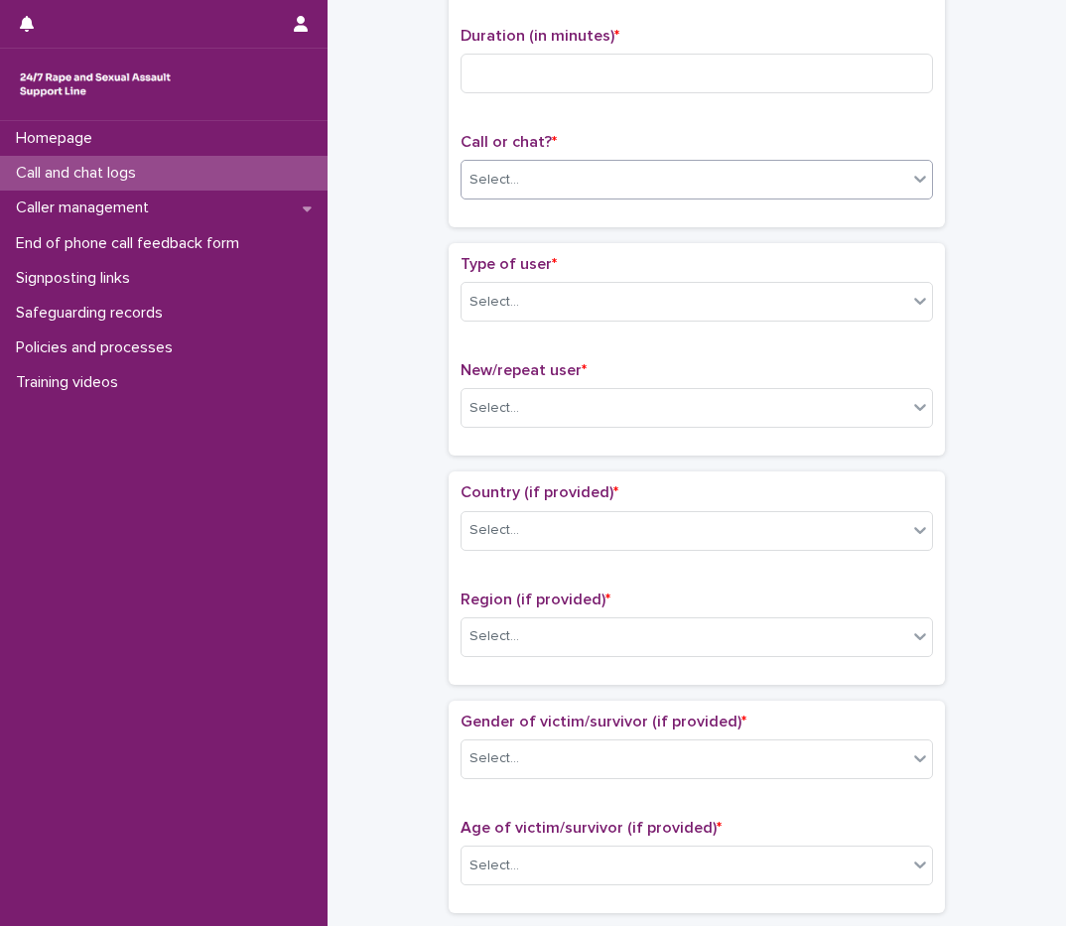
click at [506, 186] on div "Select..." at bounding box center [495, 180] width 50 height 21
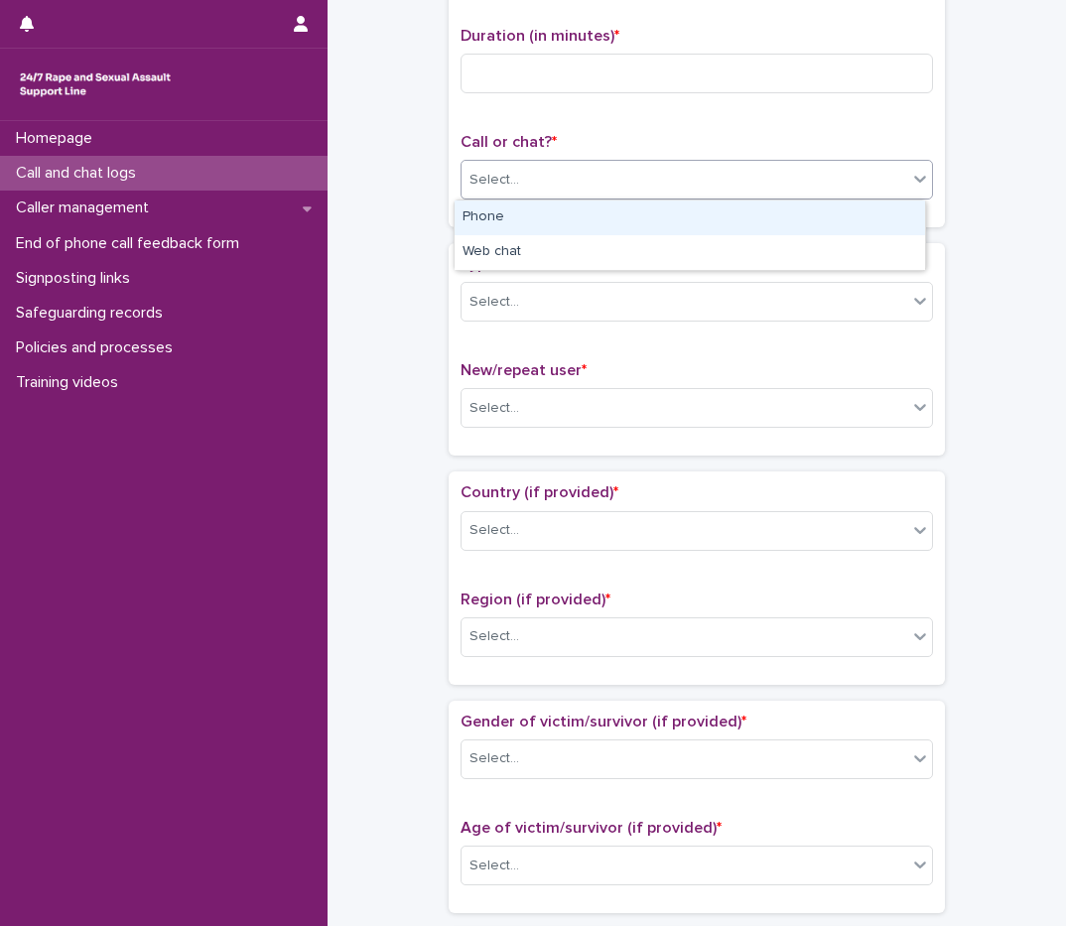
click at [509, 226] on div "Phone" at bounding box center [690, 218] width 471 height 35
click at [526, 303] on div "Select..." at bounding box center [685, 302] width 446 height 33
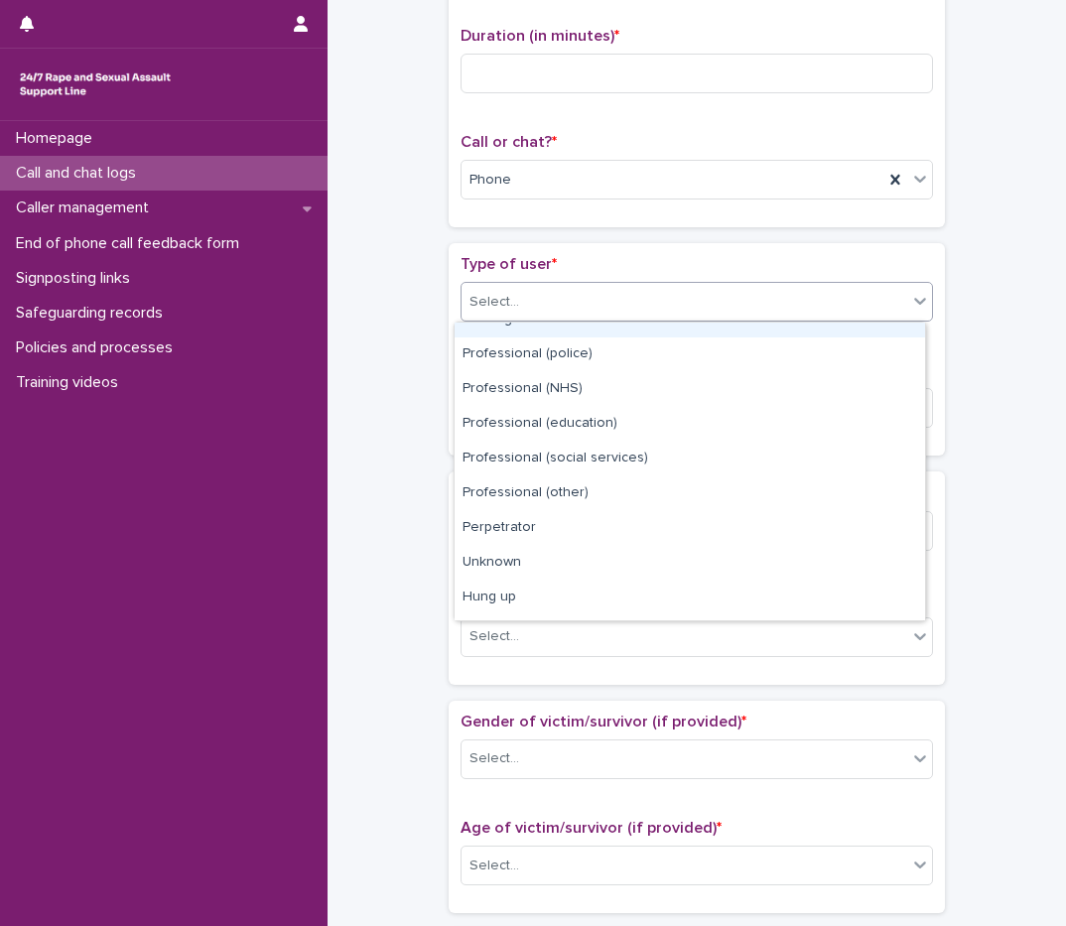
scroll to position [223, 0]
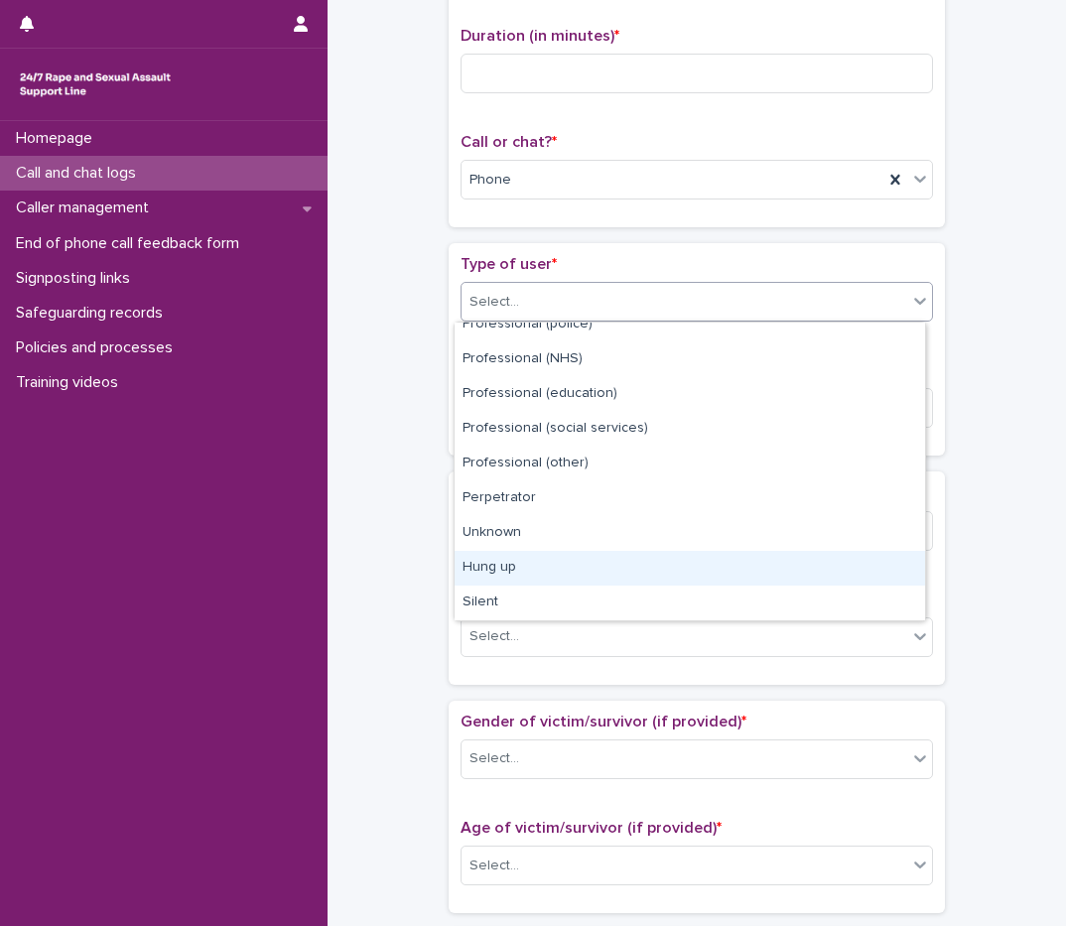
click at [523, 565] on div "Hung up" at bounding box center [690, 568] width 471 height 35
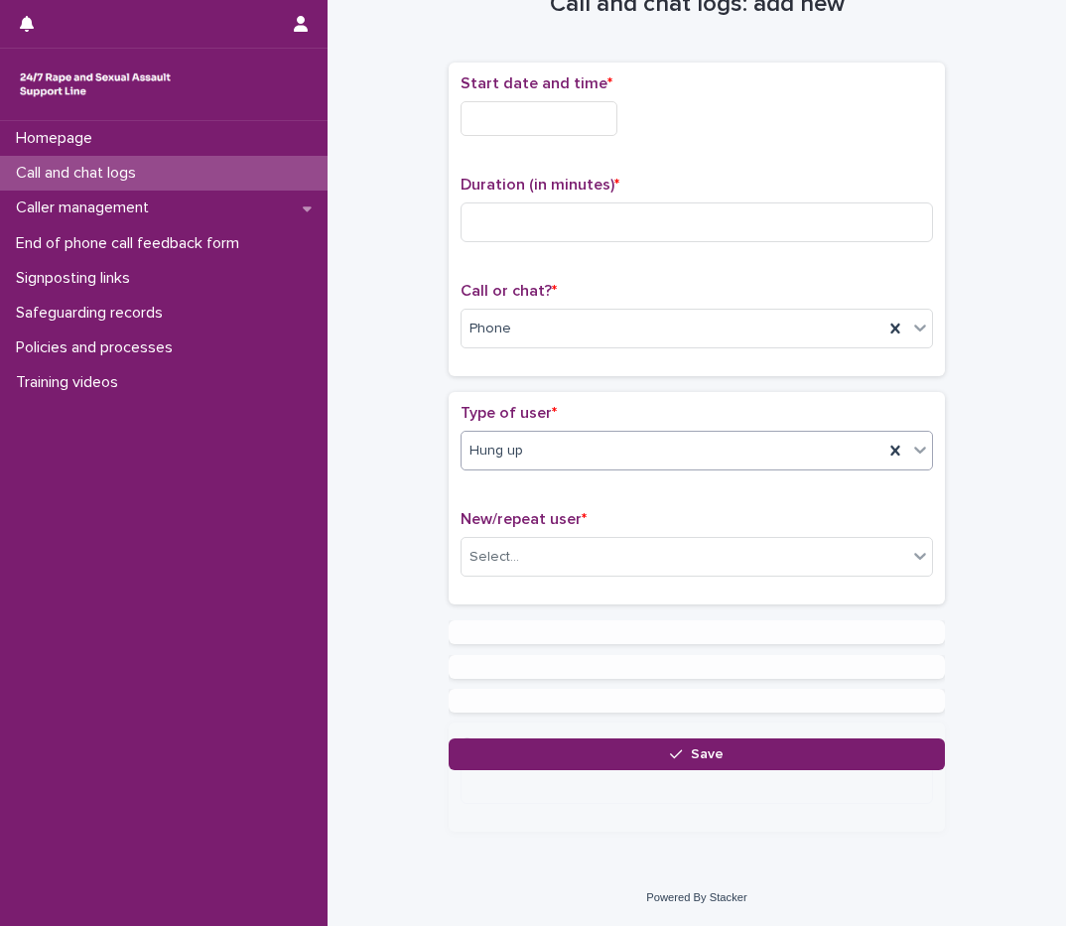
scroll to position [0, 0]
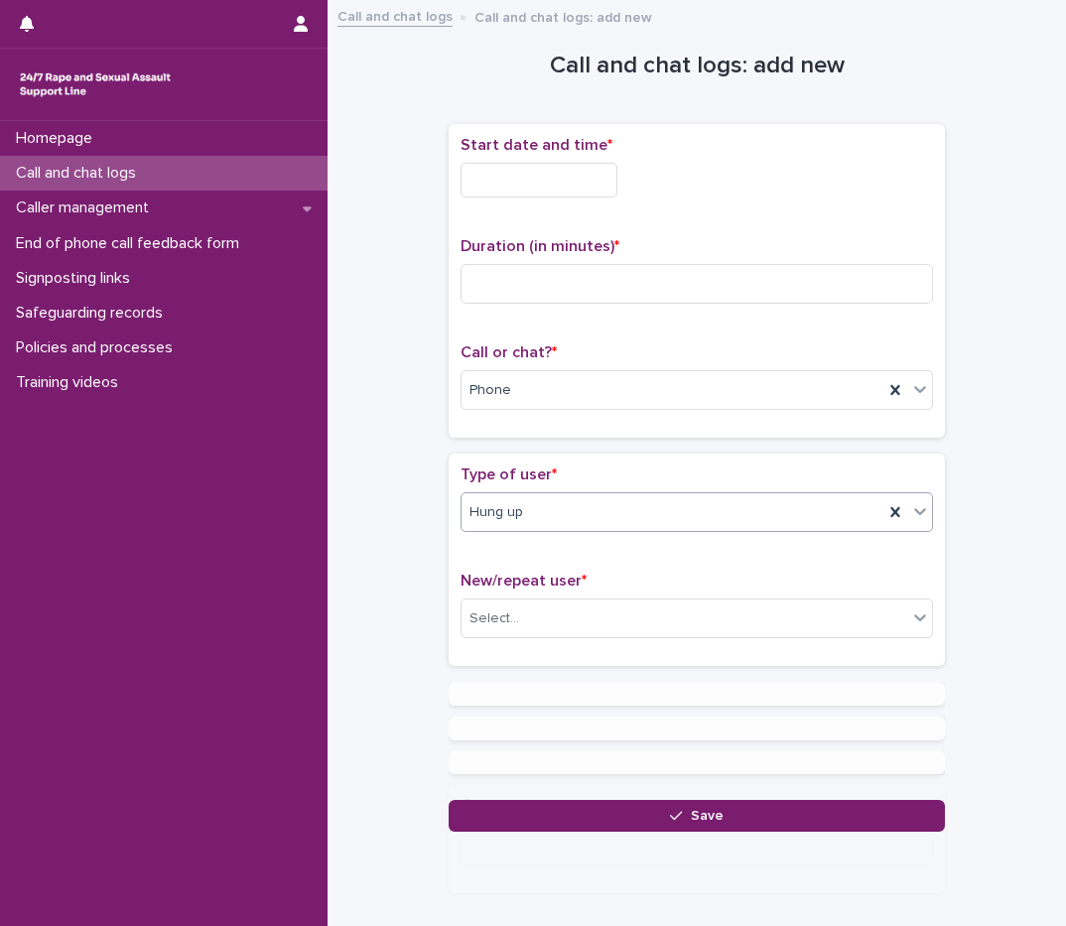
click at [525, 421] on div "Call or chat? * Phone" at bounding box center [697, 384] width 472 height 82
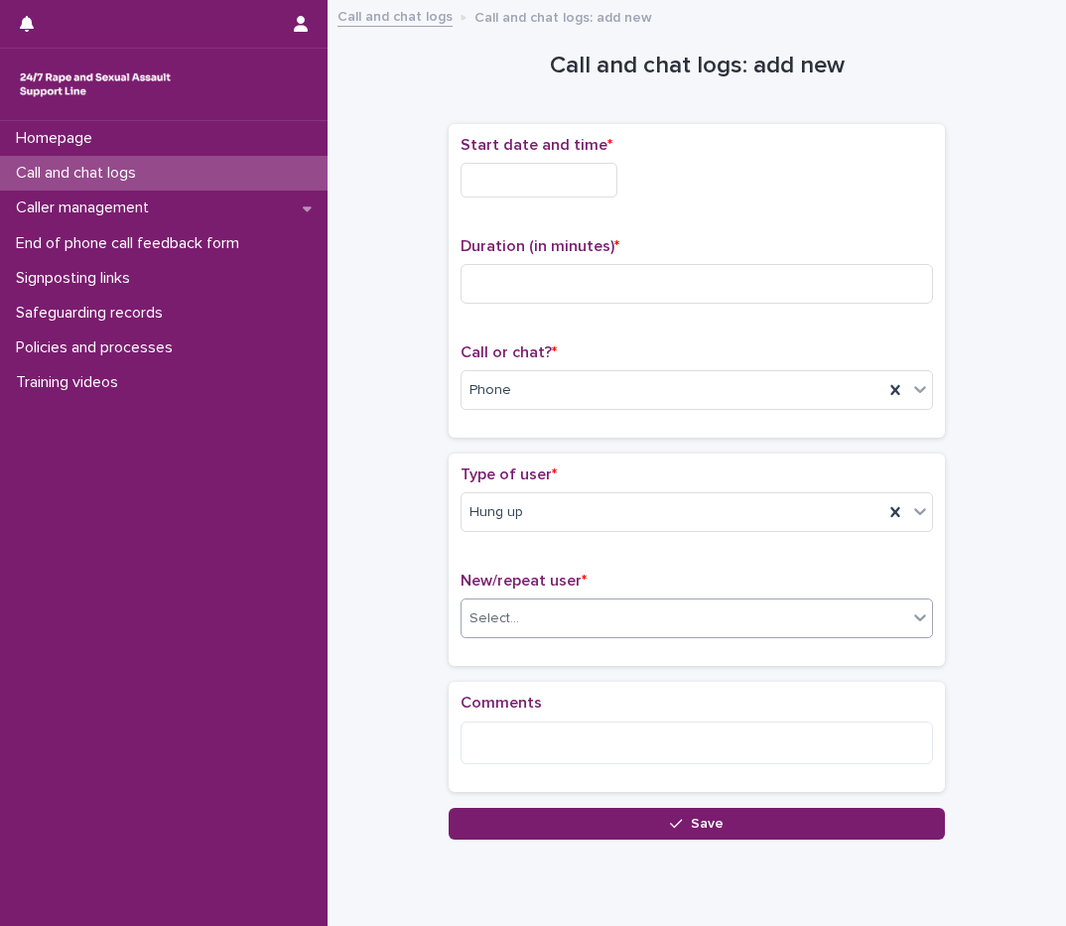
click at [509, 620] on div "Select..." at bounding box center [495, 618] width 50 height 21
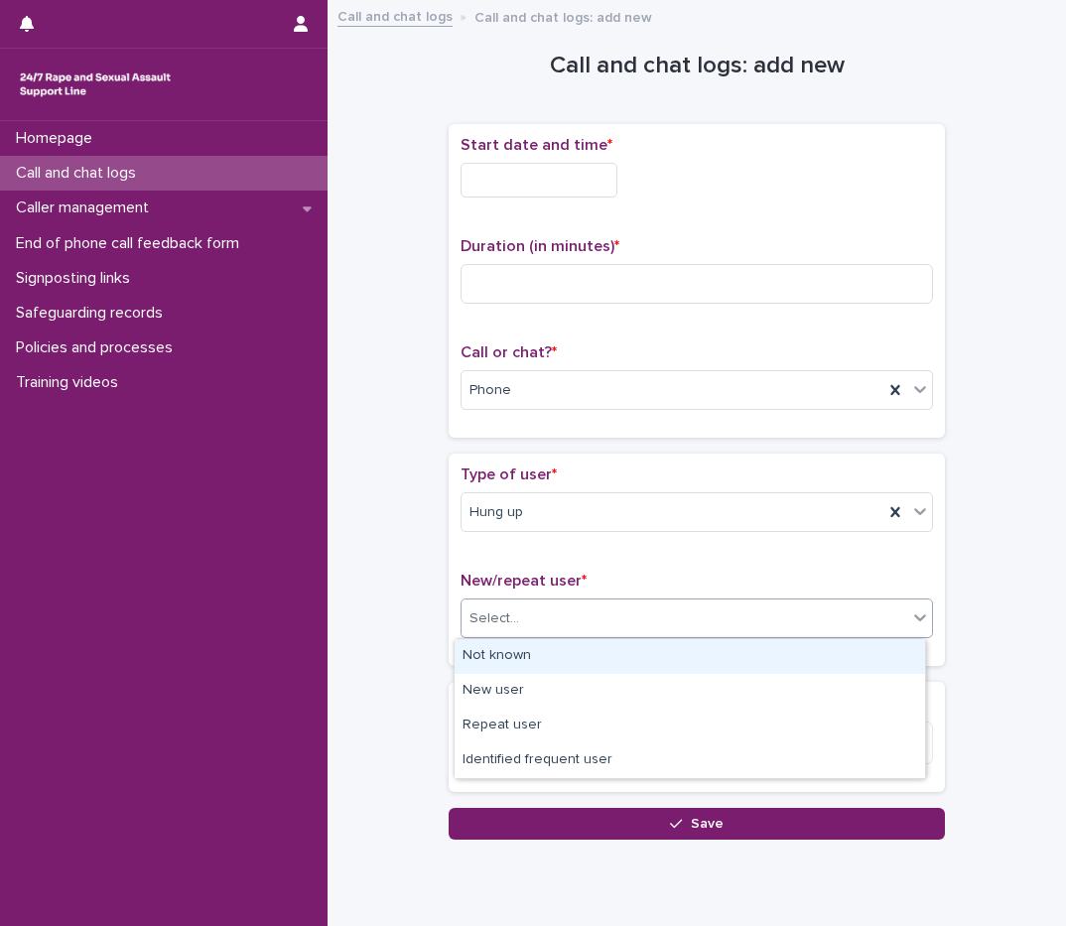
click at [520, 653] on div "Not known" at bounding box center [690, 656] width 471 height 35
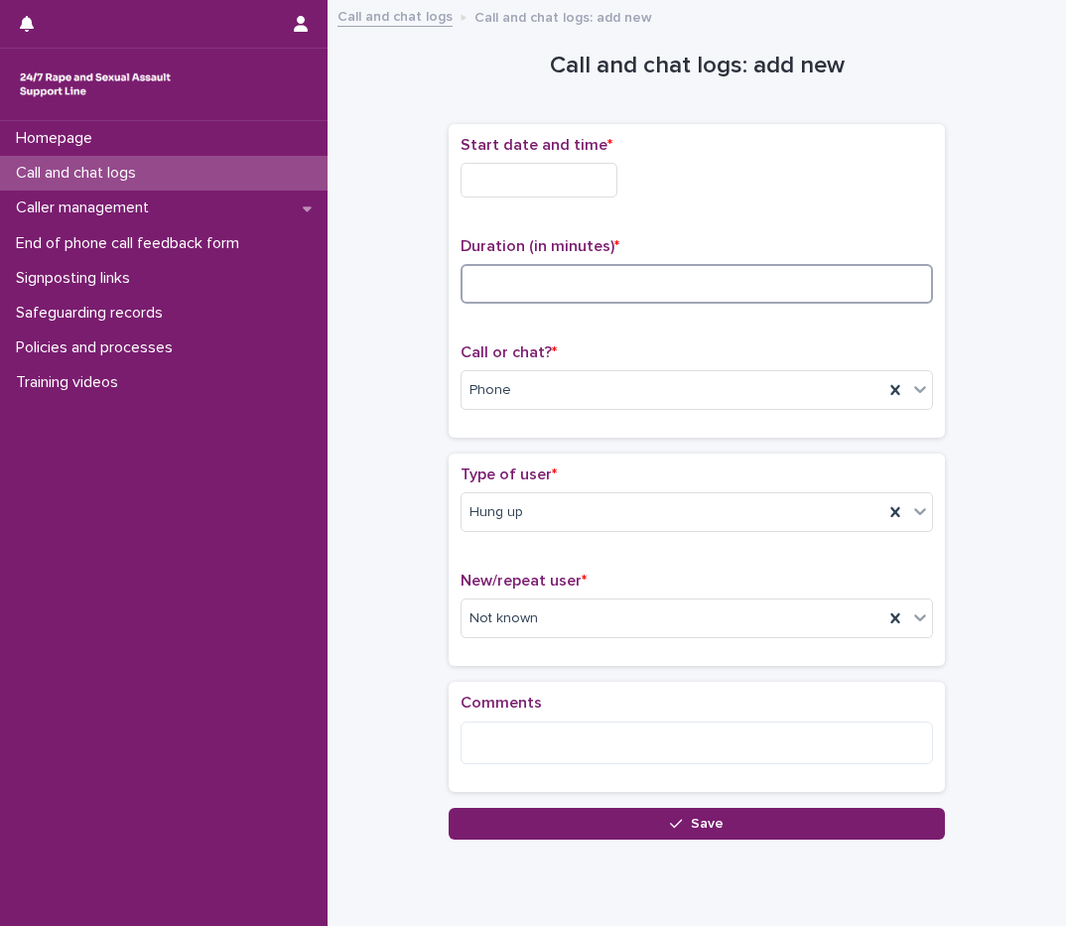
click at [481, 266] on input at bounding box center [697, 284] width 472 height 40
type input "*"
click at [555, 175] on input "text" at bounding box center [539, 180] width 157 height 35
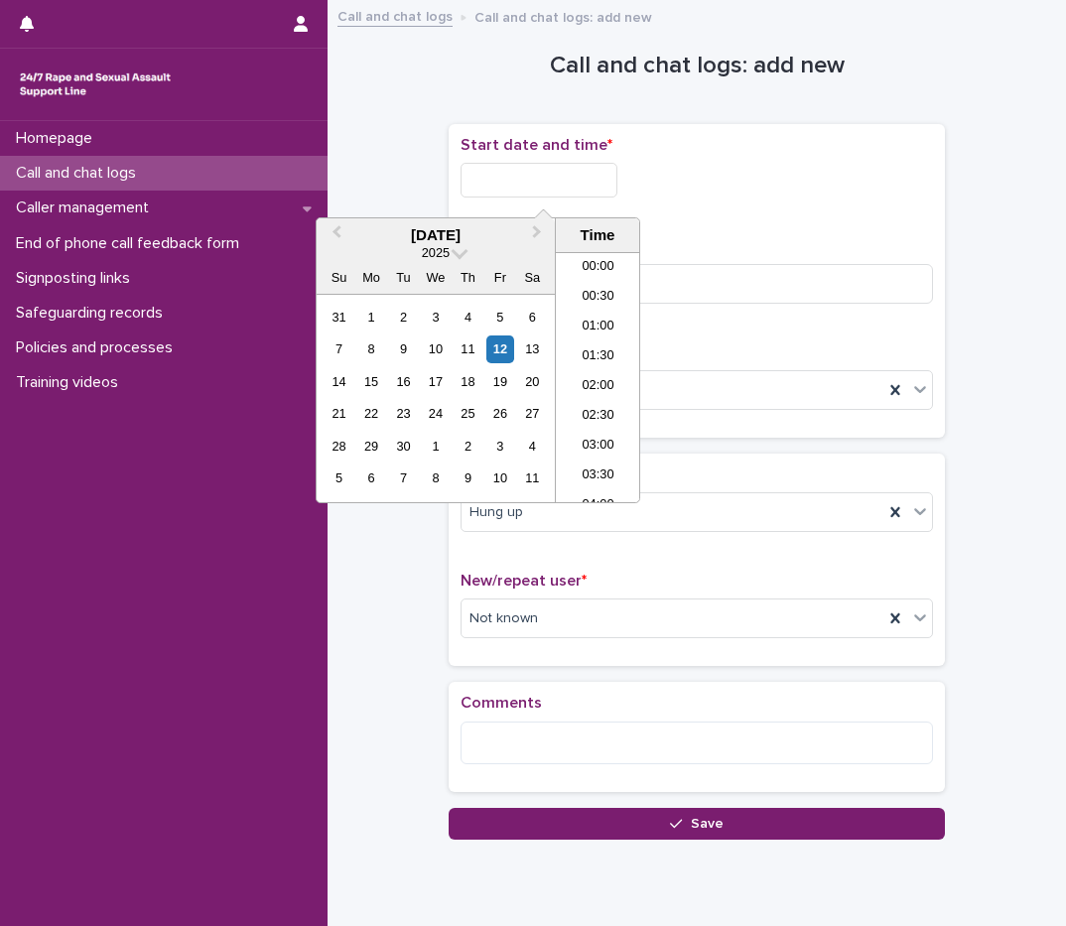
scroll to position [1180, 0]
click at [606, 399] on li "22:00" at bounding box center [598, 398] width 84 height 30
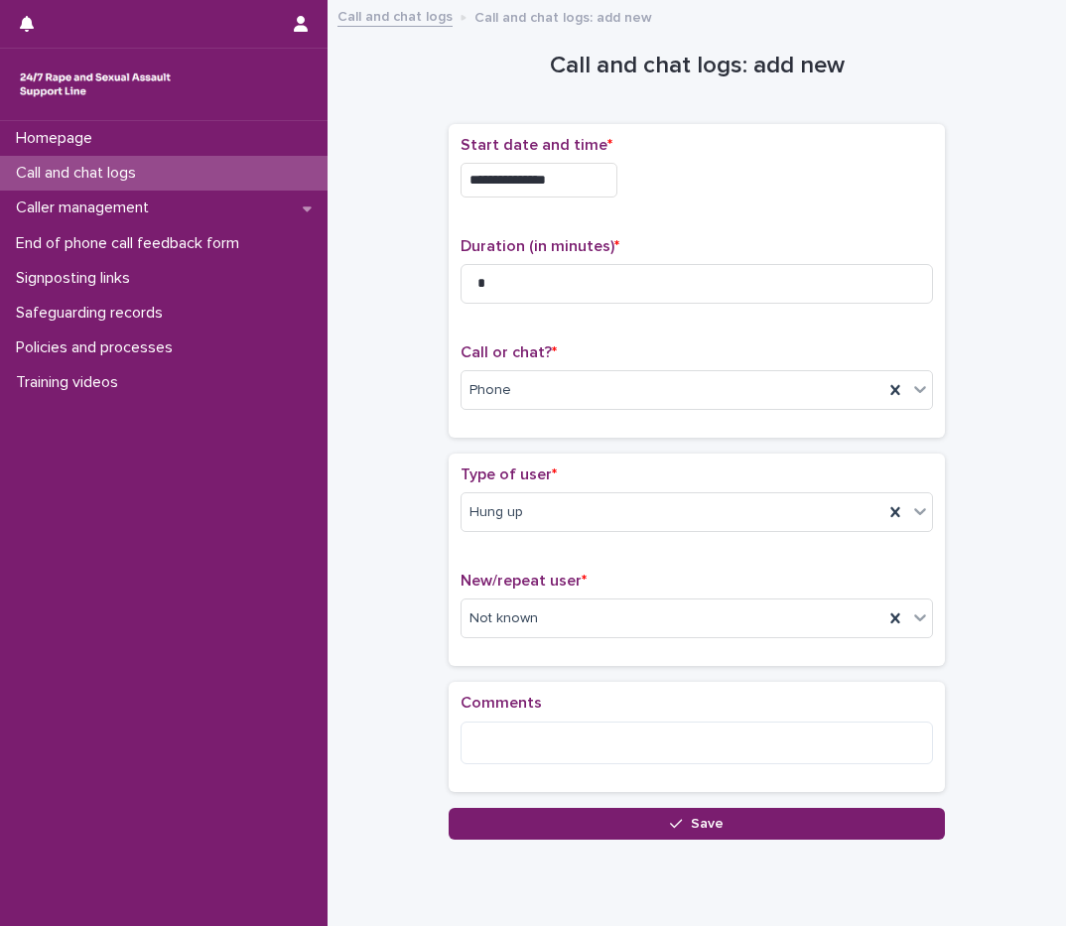
click at [582, 188] on input "**********" at bounding box center [539, 180] width 157 height 35
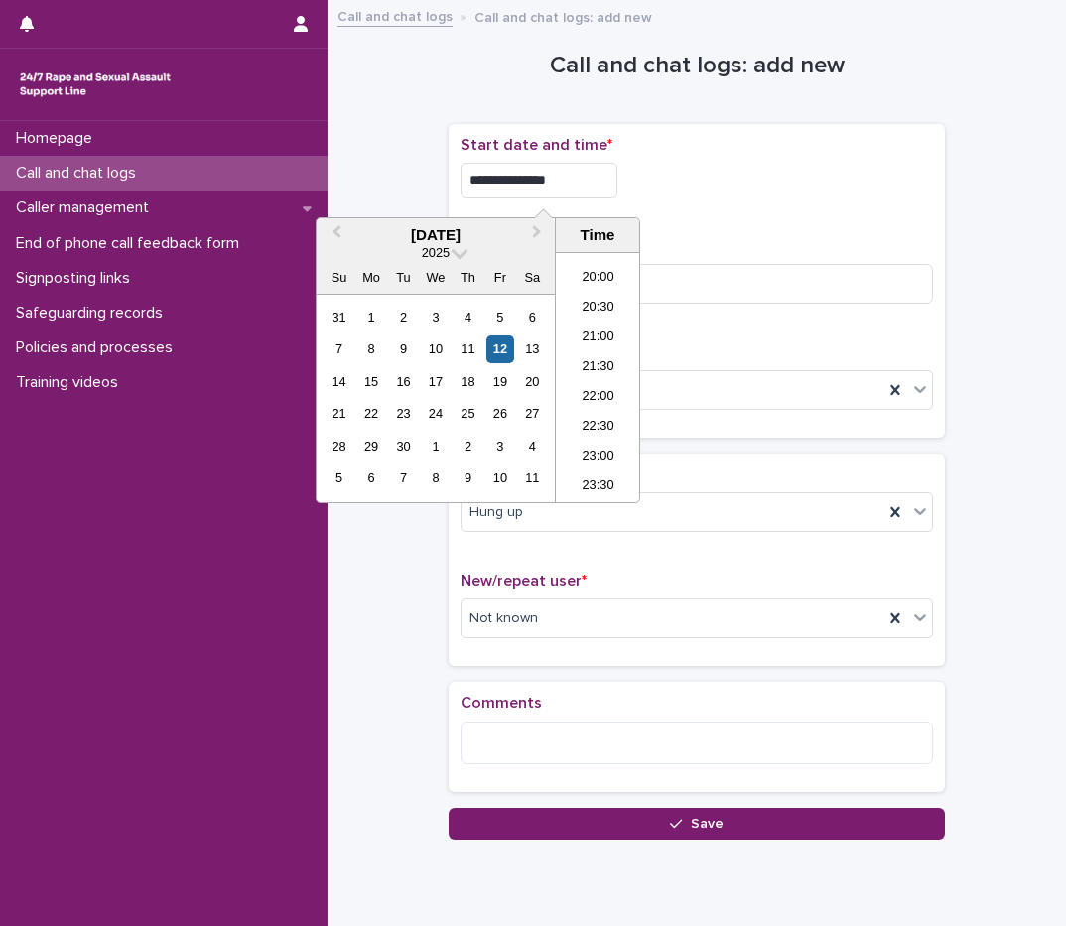
type input "**********"
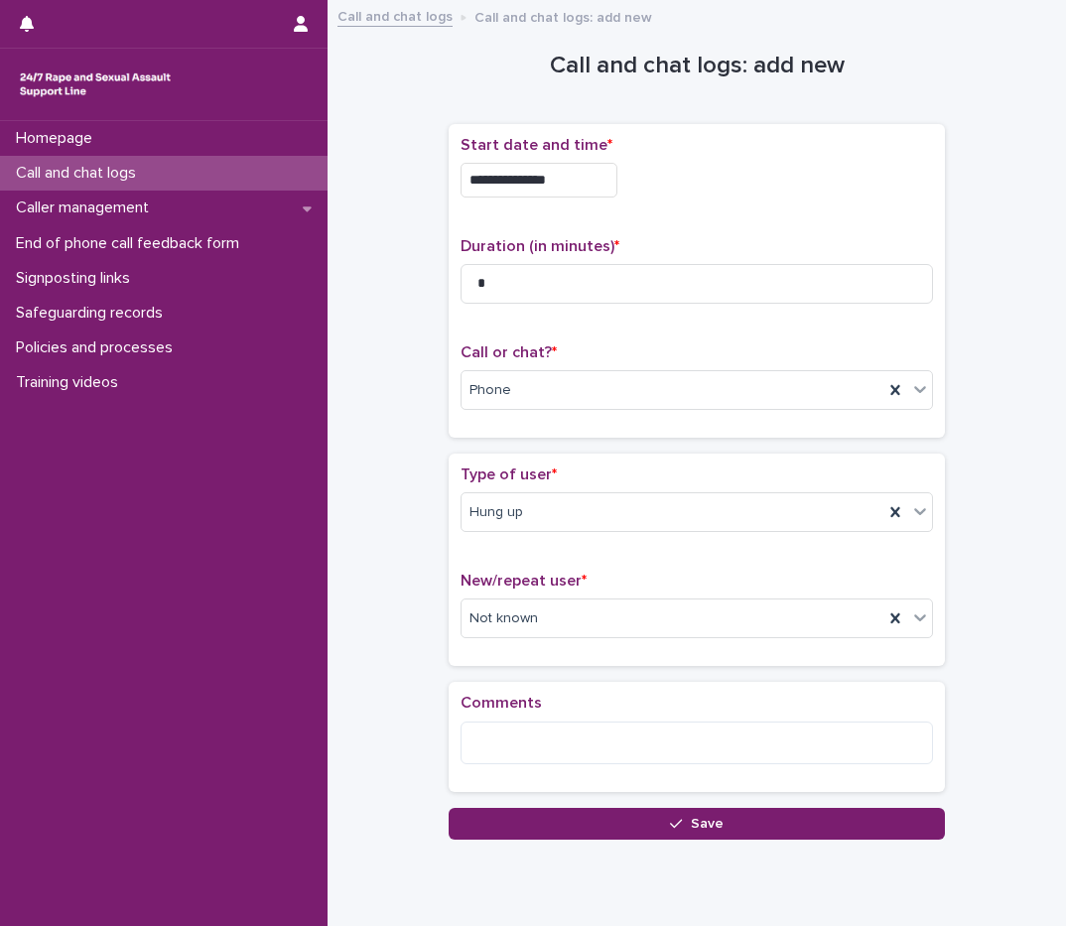
click at [726, 168] on div "**********" at bounding box center [697, 180] width 472 height 35
click at [483, 759] on textarea at bounding box center [697, 743] width 472 height 43
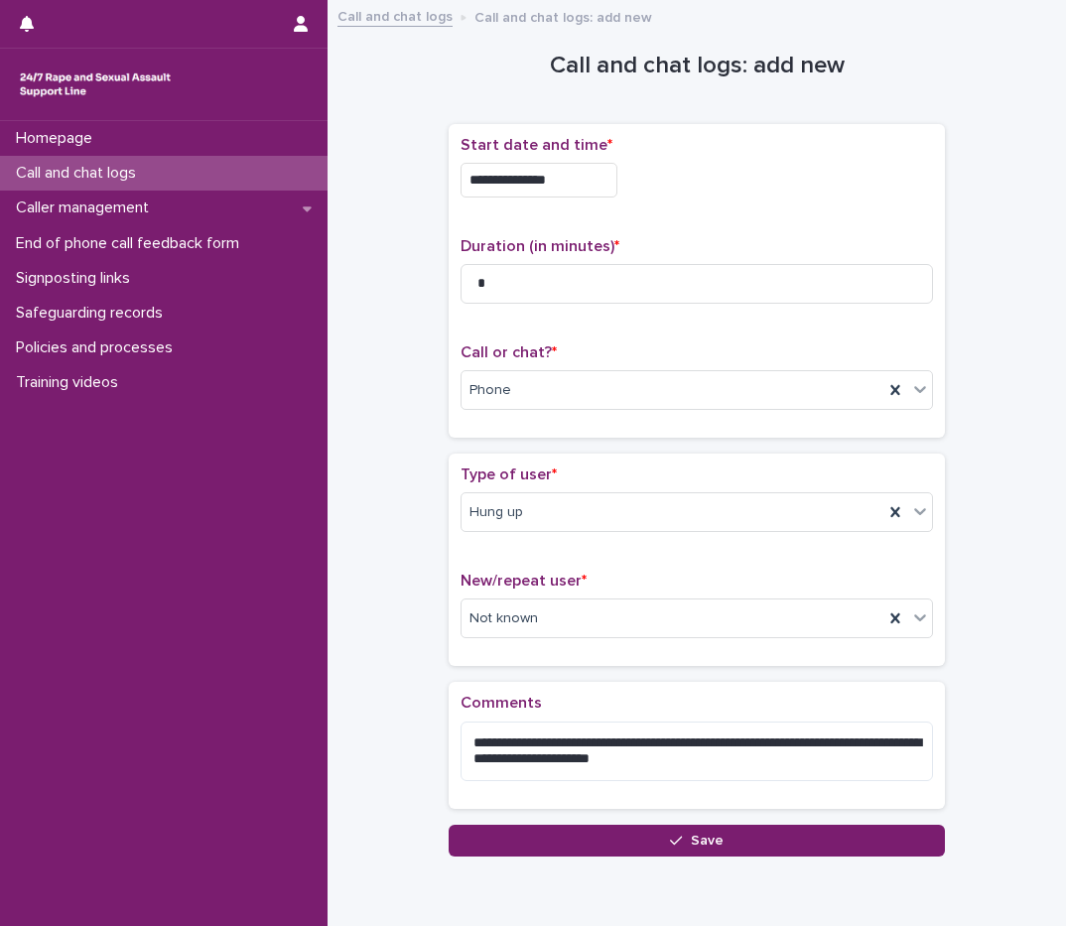
click at [626, 689] on div "**********" at bounding box center [697, 745] width 496 height 126
click at [579, 748] on textarea "**********" at bounding box center [697, 752] width 472 height 60
type textarea "**********"
click at [688, 705] on p "Comments" at bounding box center [697, 703] width 472 height 19
drag, startPoint x: 673, startPoint y: 742, endPoint x: 695, endPoint y: 744, distance: 21.9
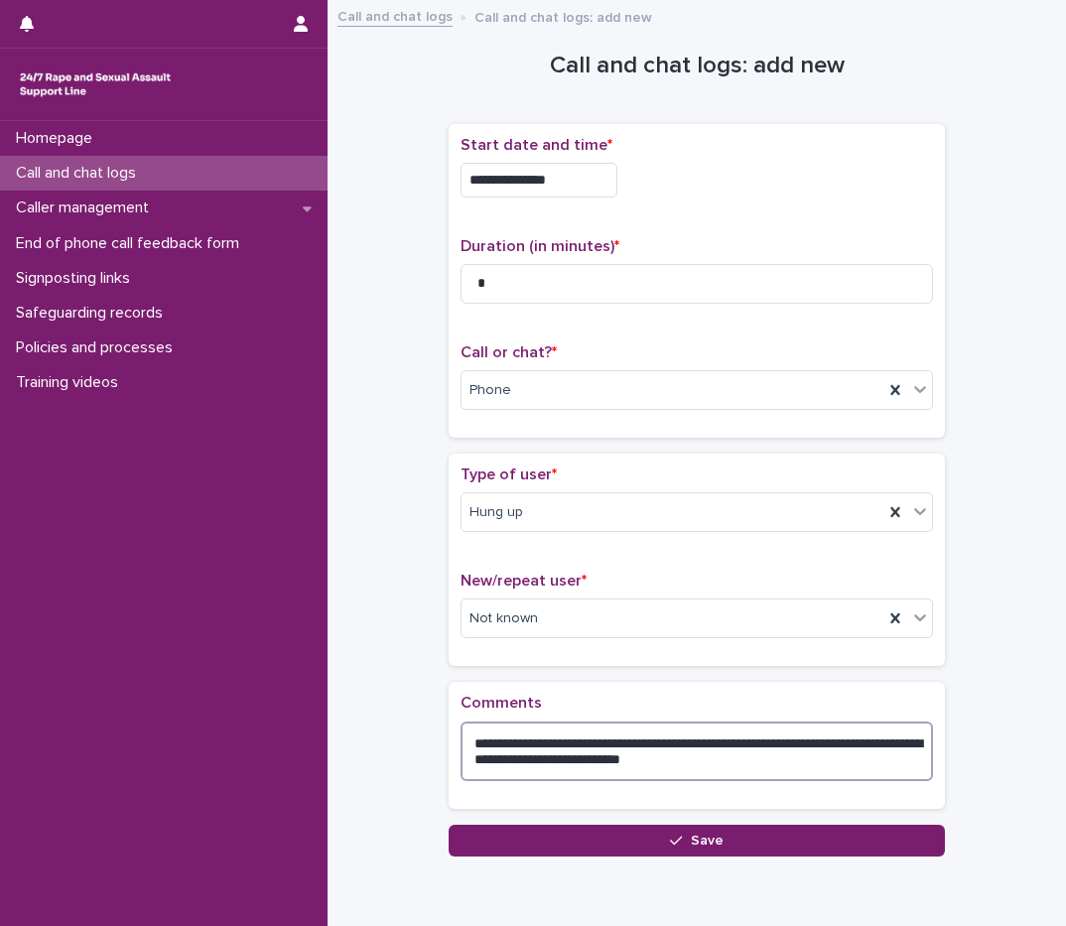
click at [695, 744] on textarea "**********" at bounding box center [697, 752] width 472 height 60
click at [720, 738] on textarea "**********" at bounding box center [697, 752] width 472 height 60
click at [708, 707] on p "Comments" at bounding box center [697, 703] width 472 height 19
click at [678, 839] on div "button" at bounding box center [680, 841] width 20 height 14
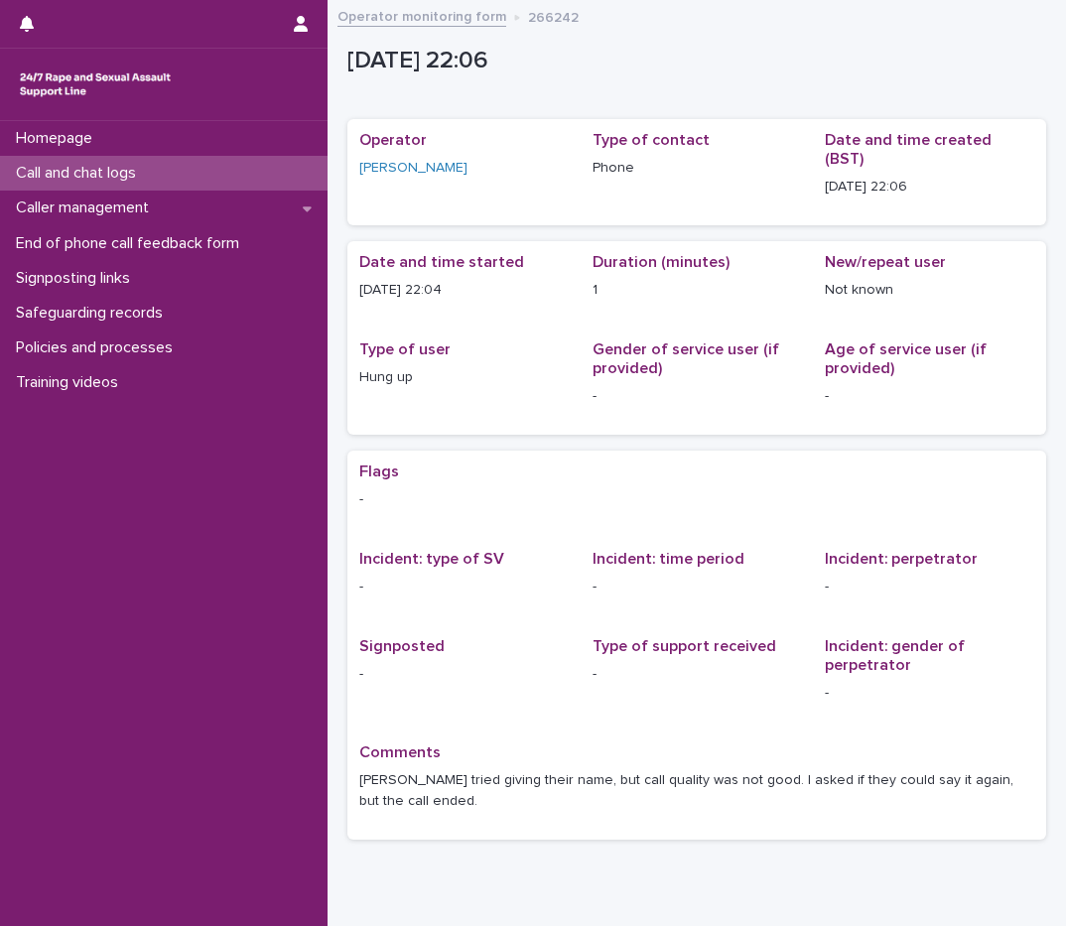
click at [134, 174] on p "Call and chat logs" at bounding box center [80, 173] width 144 height 19
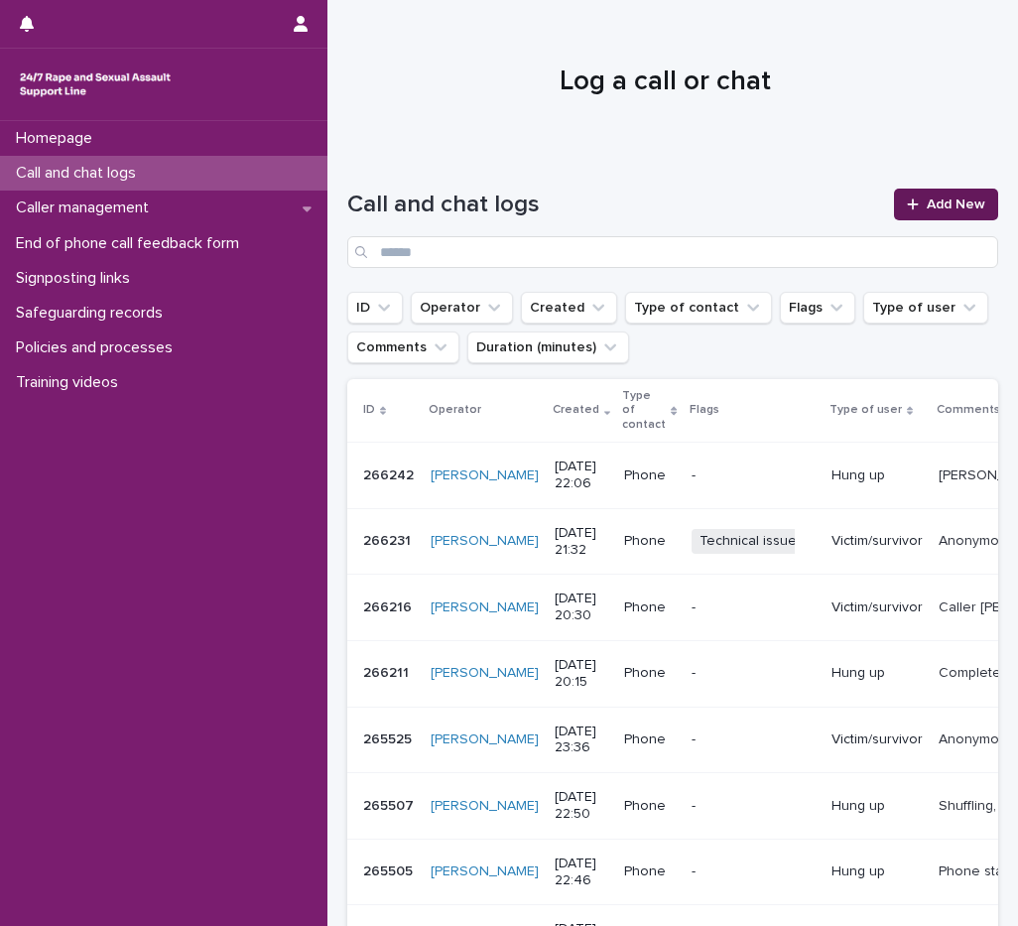
click at [910, 208] on div at bounding box center [917, 205] width 20 height 14
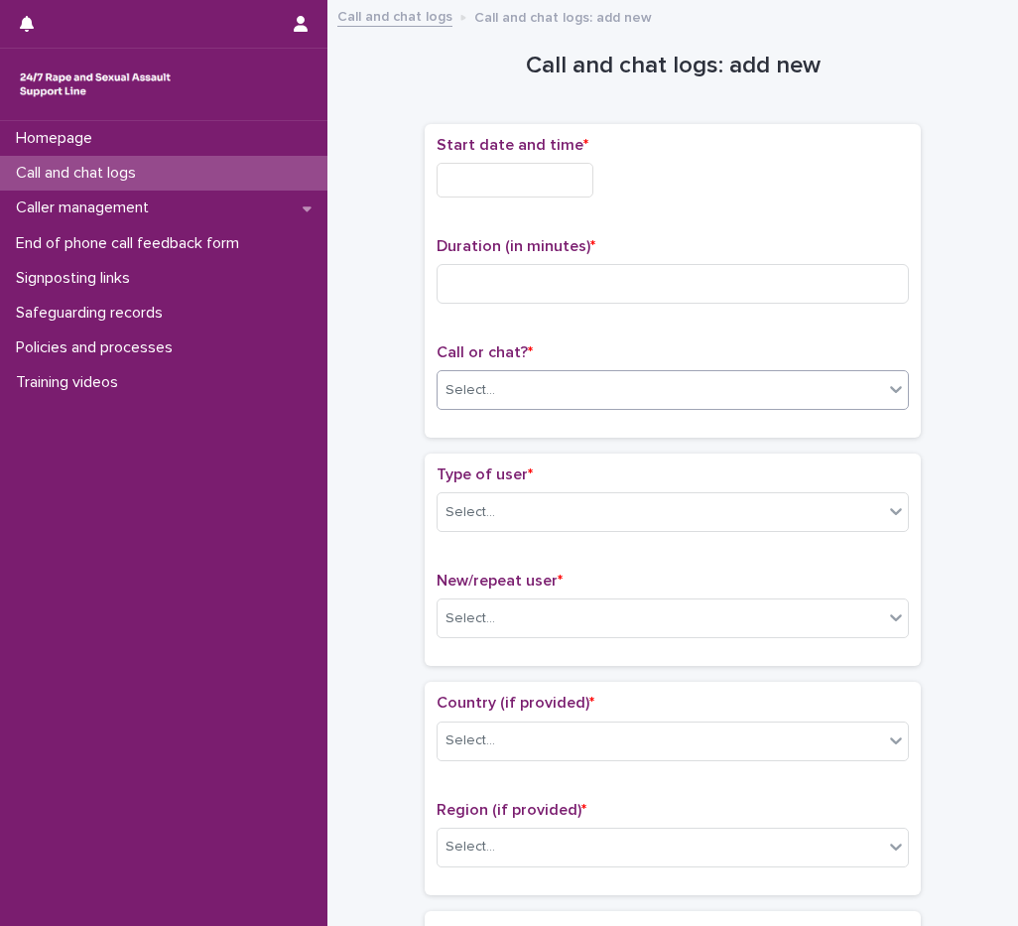
click at [449, 403] on div "Select..." at bounding box center [661, 390] width 446 height 33
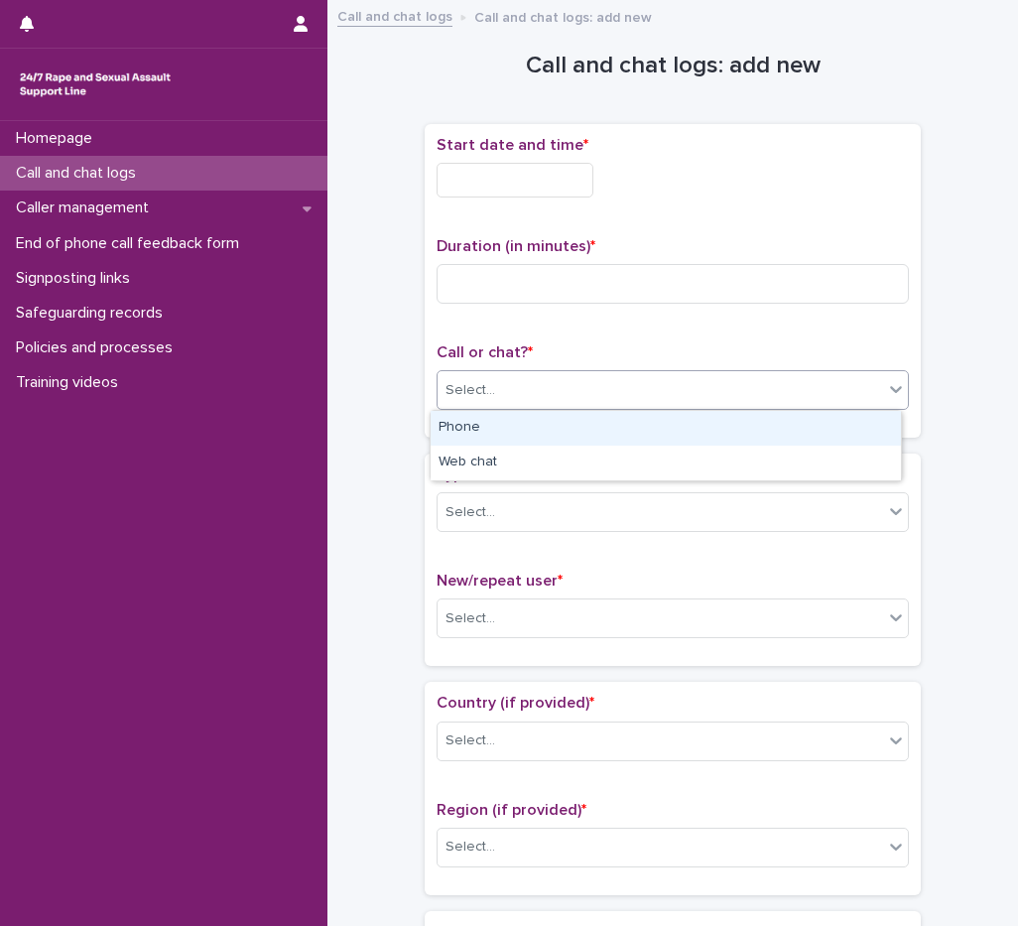
click at [485, 425] on div "Phone" at bounding box center [666, 428] width 471 height 35
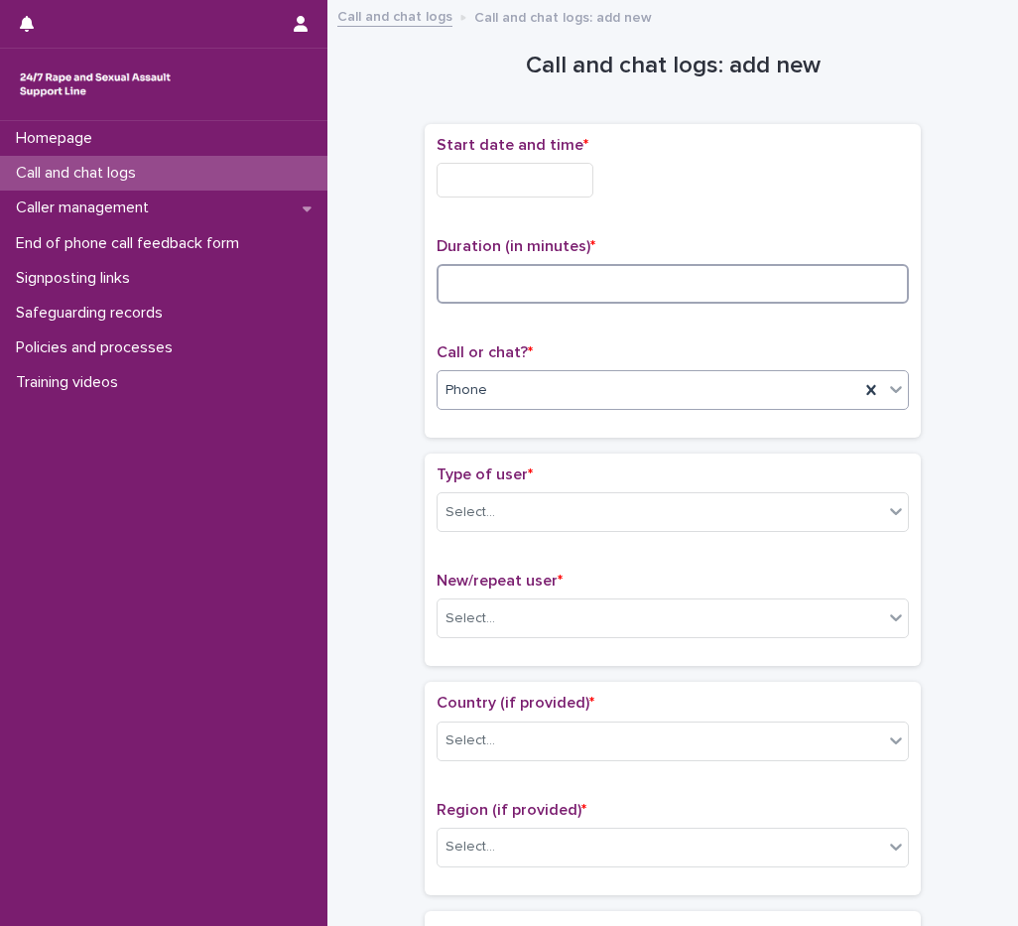
click at [487, 281] on input at bounding box center [673, 284] width 472 height 40
type input "*"
click at [539, 175] on input "text" at bounding box center [515, 180] width 157 height 35
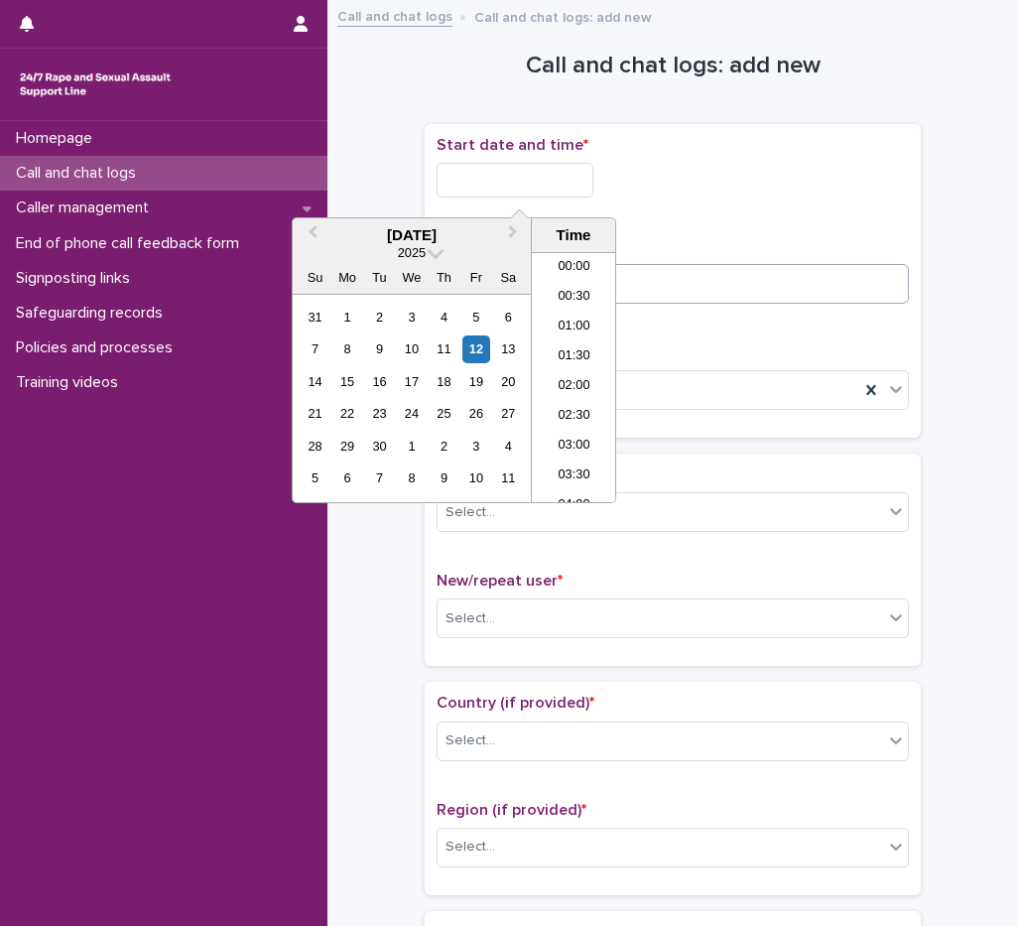
scroll to position [1180, 0]
click at [586, 392] on li "22:00" at bounding box center [574, 398] width 84 height 30
click at [554, 183] on input "**********" at bounding box center [515, 180] width 157 height 35
type input "**********"
click at [846, 186] on div "**********" at bounding box center [673, 180] width 472 height 35
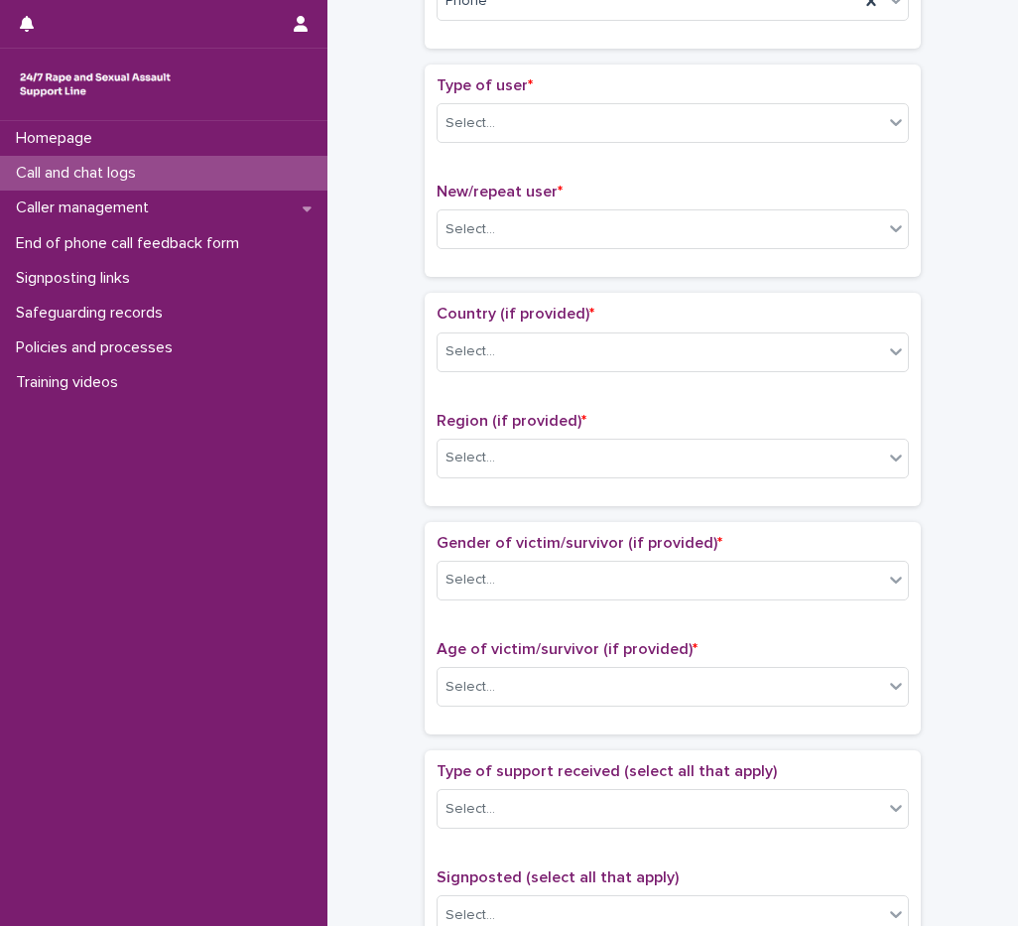
scroll to position [397, 0]
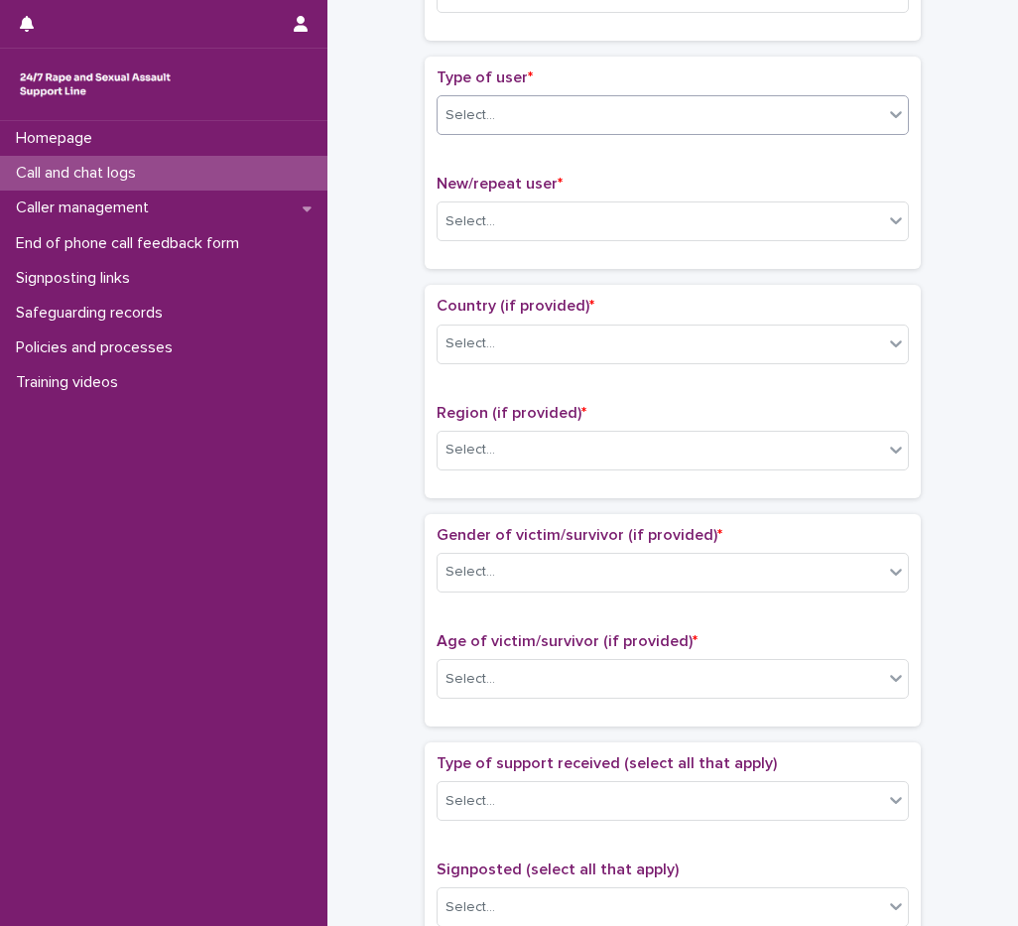
click at [501, 101] on div "Select..." at bounding box center [661, 115] width 446 height 33
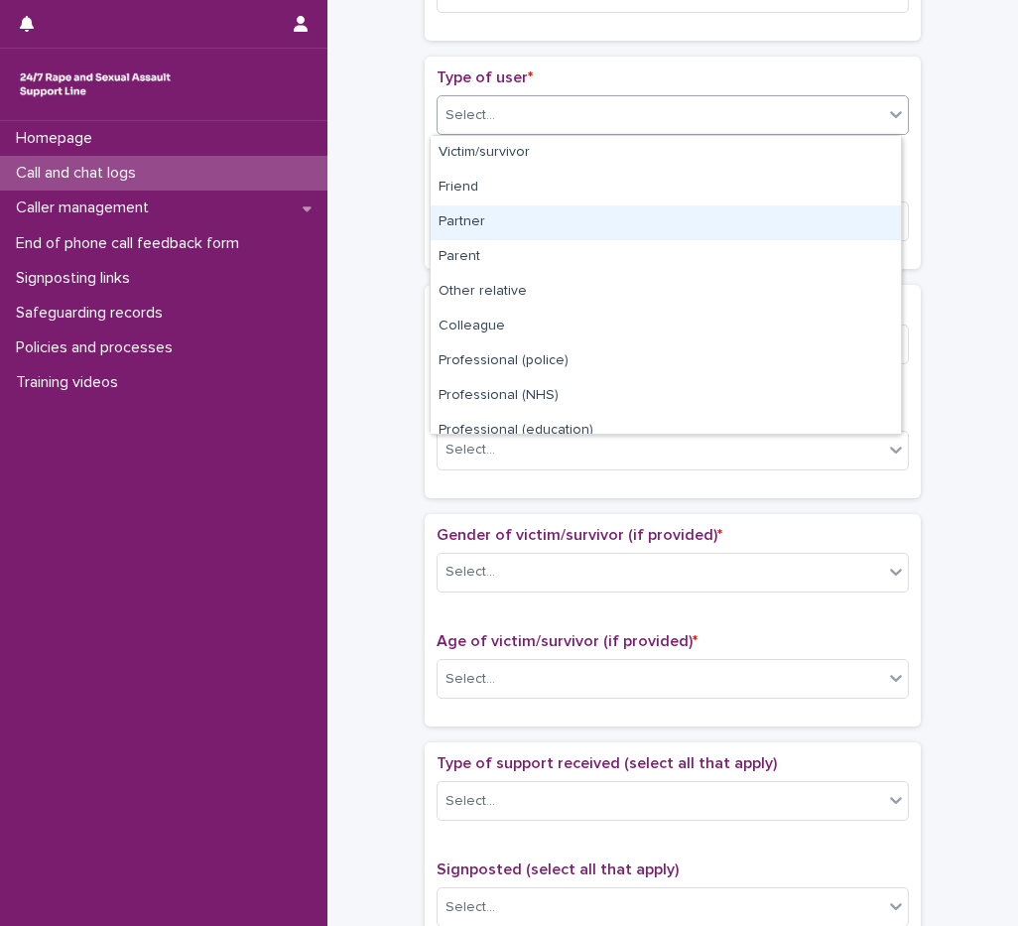
click at [489, 234] on div "Partner" at bounding box center [666, 222] width 471 height 35
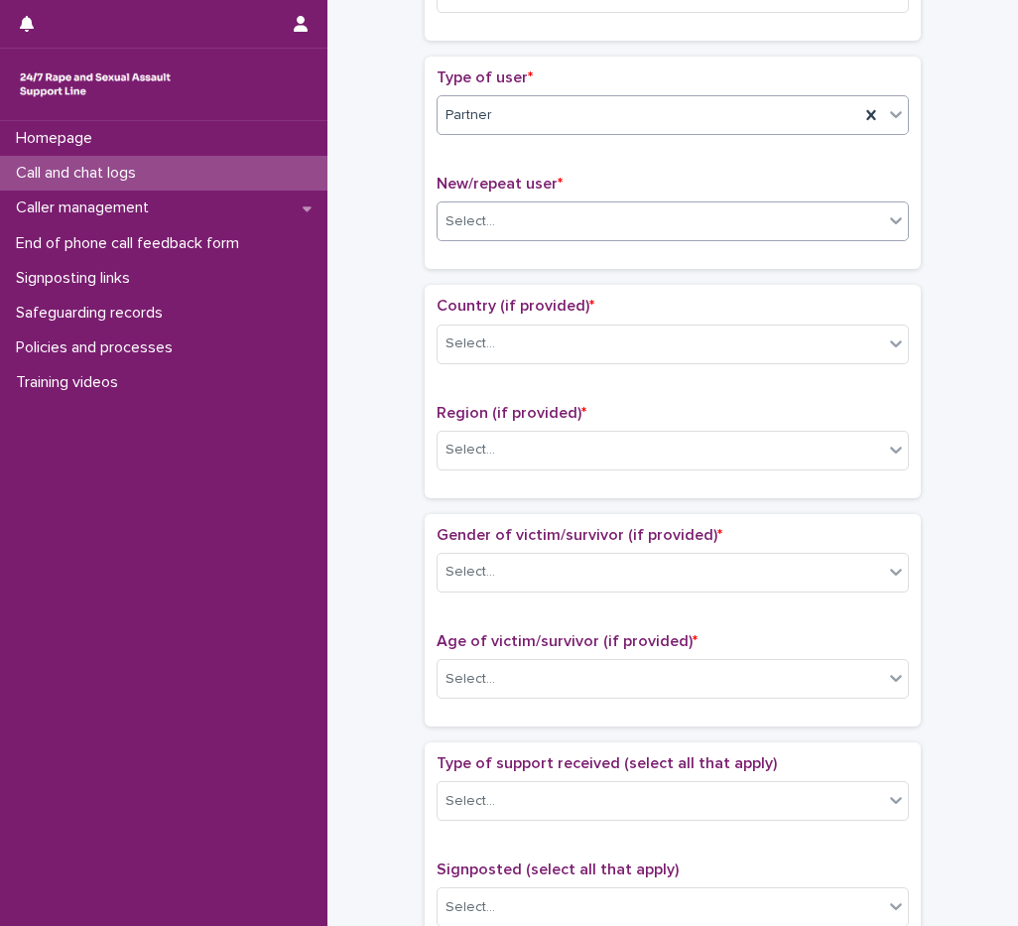
click at [482, 218] on div "Select..." at bounding box center [471, 221] width 50 height 21
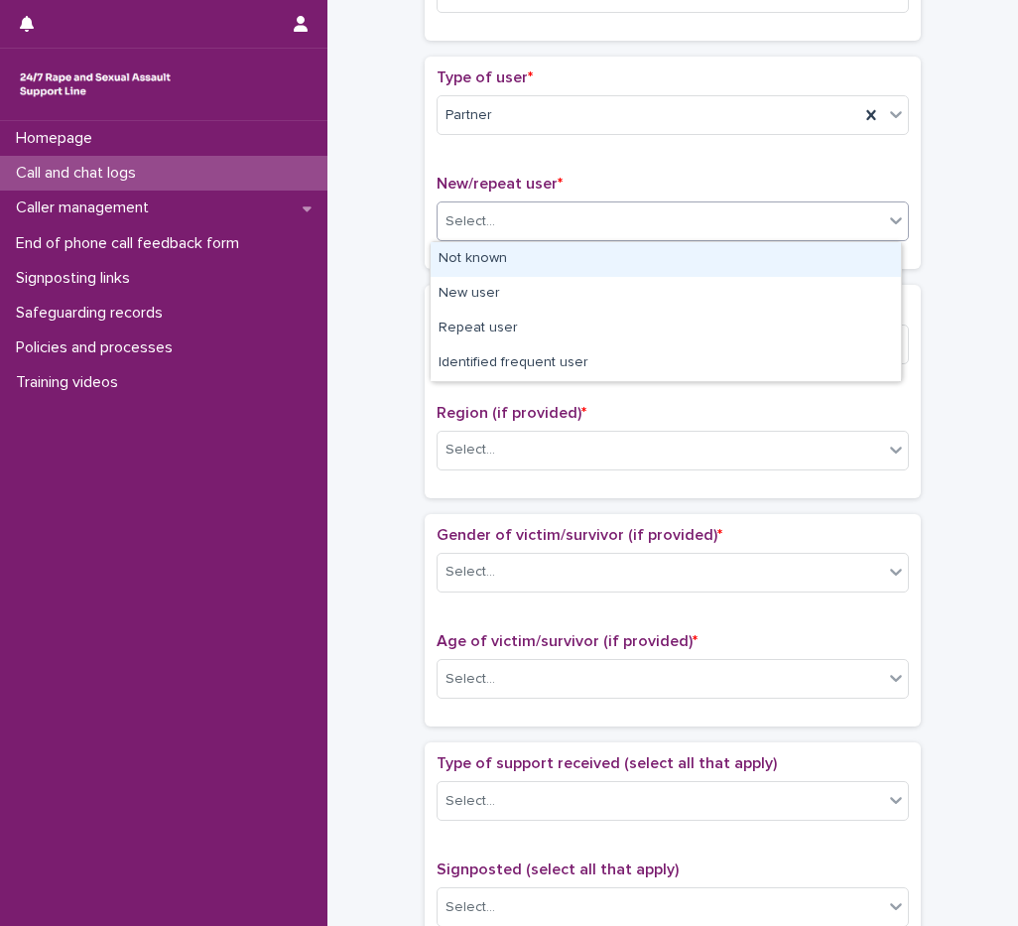
click at [496, 267] on div "Not known" at bounding box center [666, 259] width 471 height 35
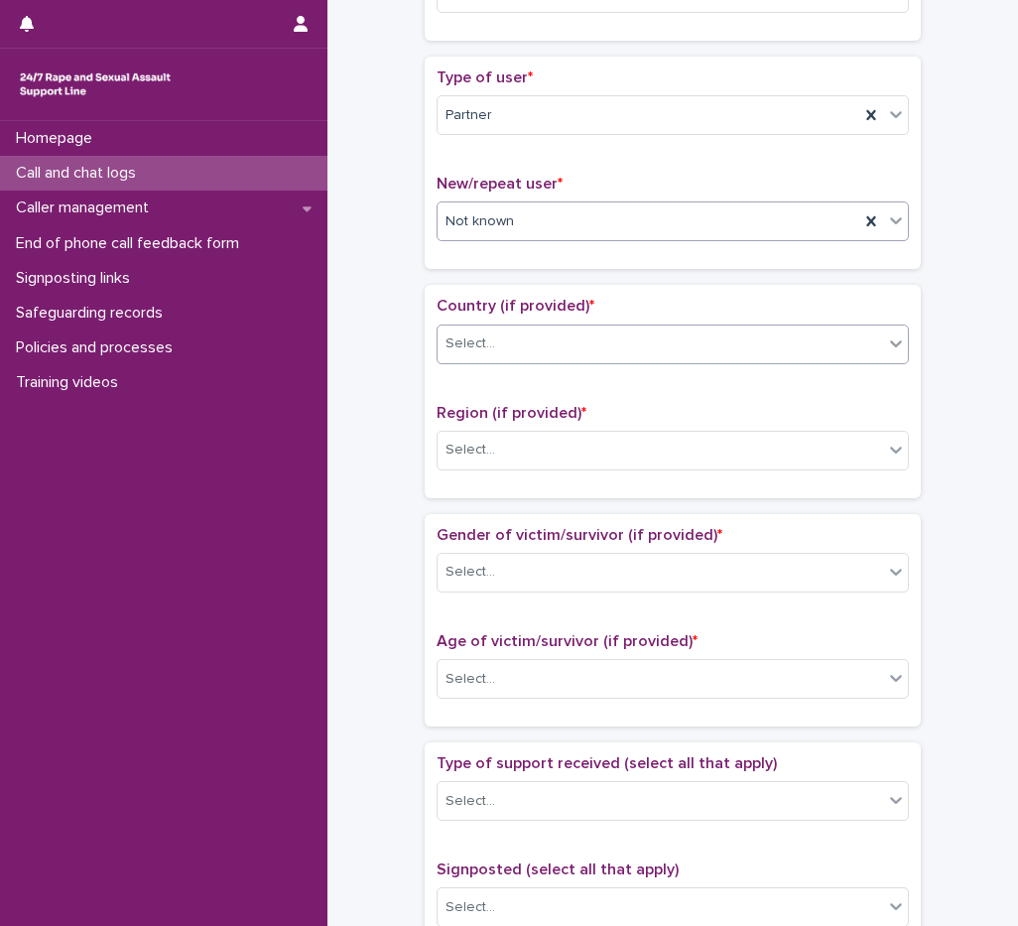
click at [507, 349] on div "Select..." at bounding box center [661, 344] width 446 height 33
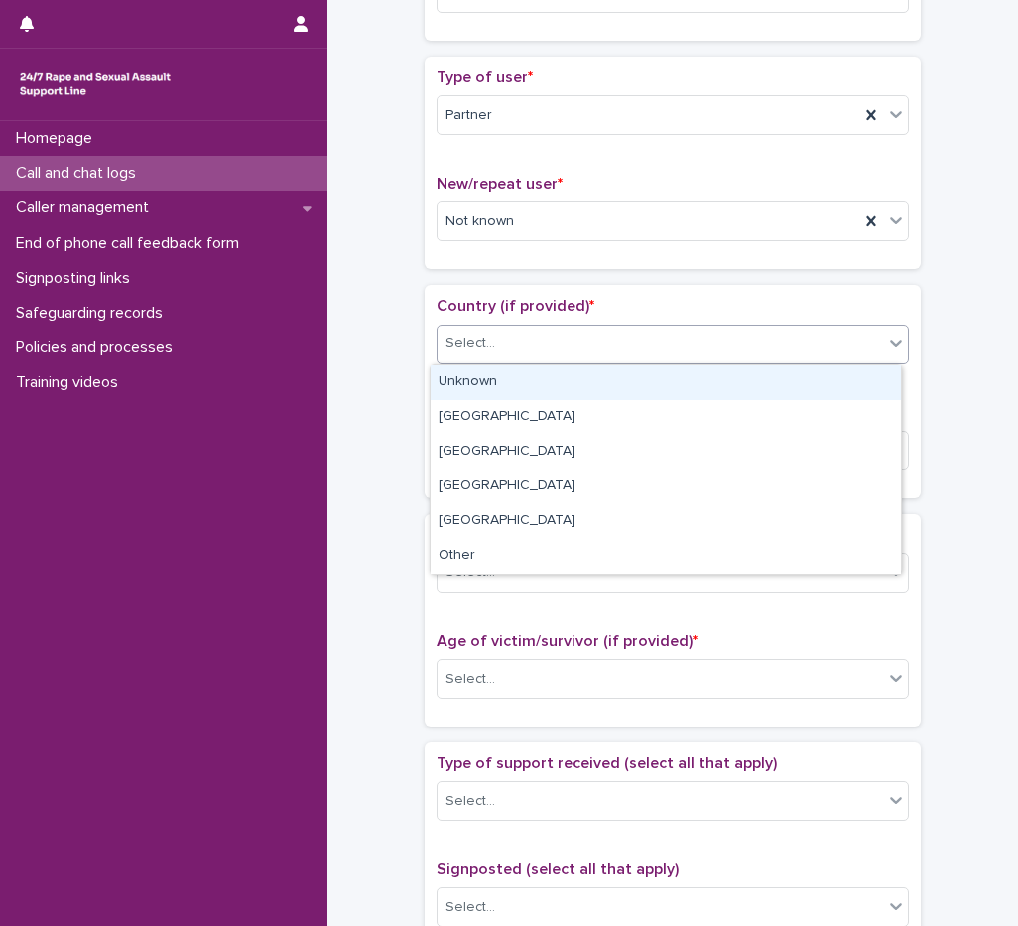
click at [506, 379] on div "Unknown" at bounding box center [666, 382] width 471 height 35
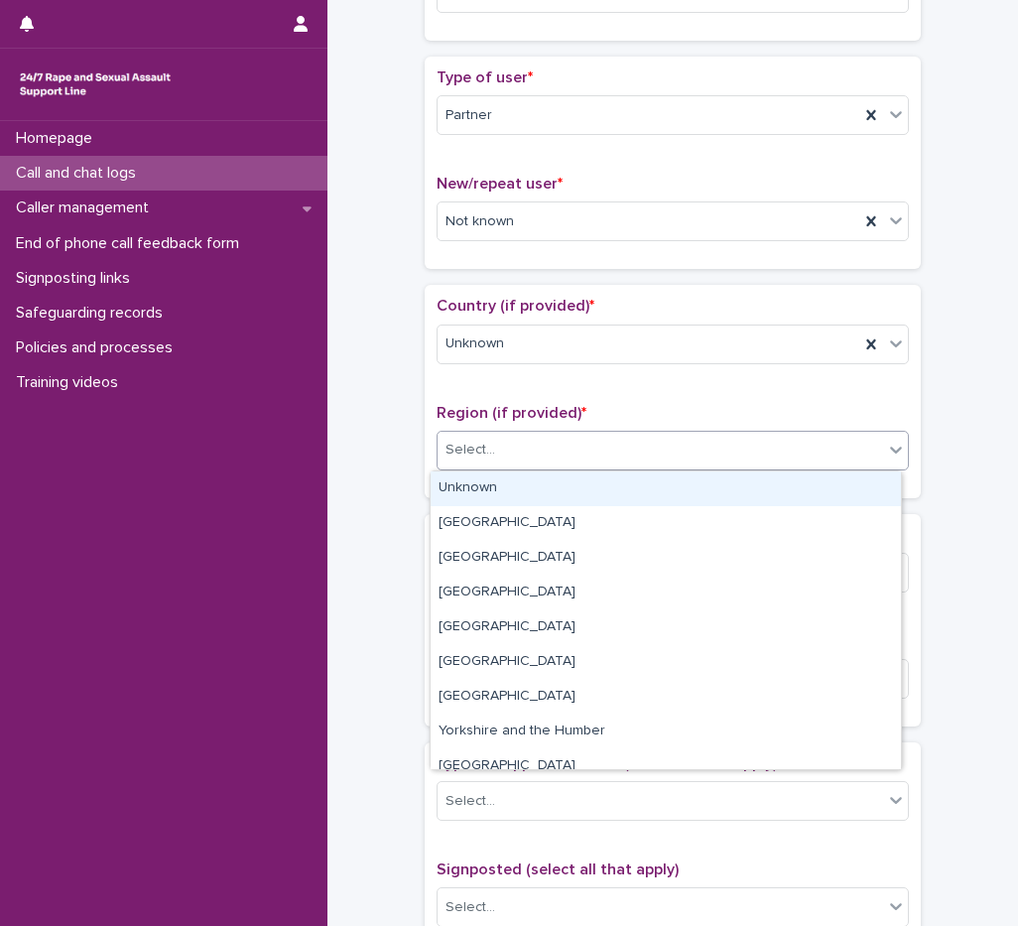
click at [493, 462] on div "Select..." at bounding box center [661, 450] width 446 height 33
click at [493, 498] on div "Unknown" at bounding box center [666, 489] width 471 height 35
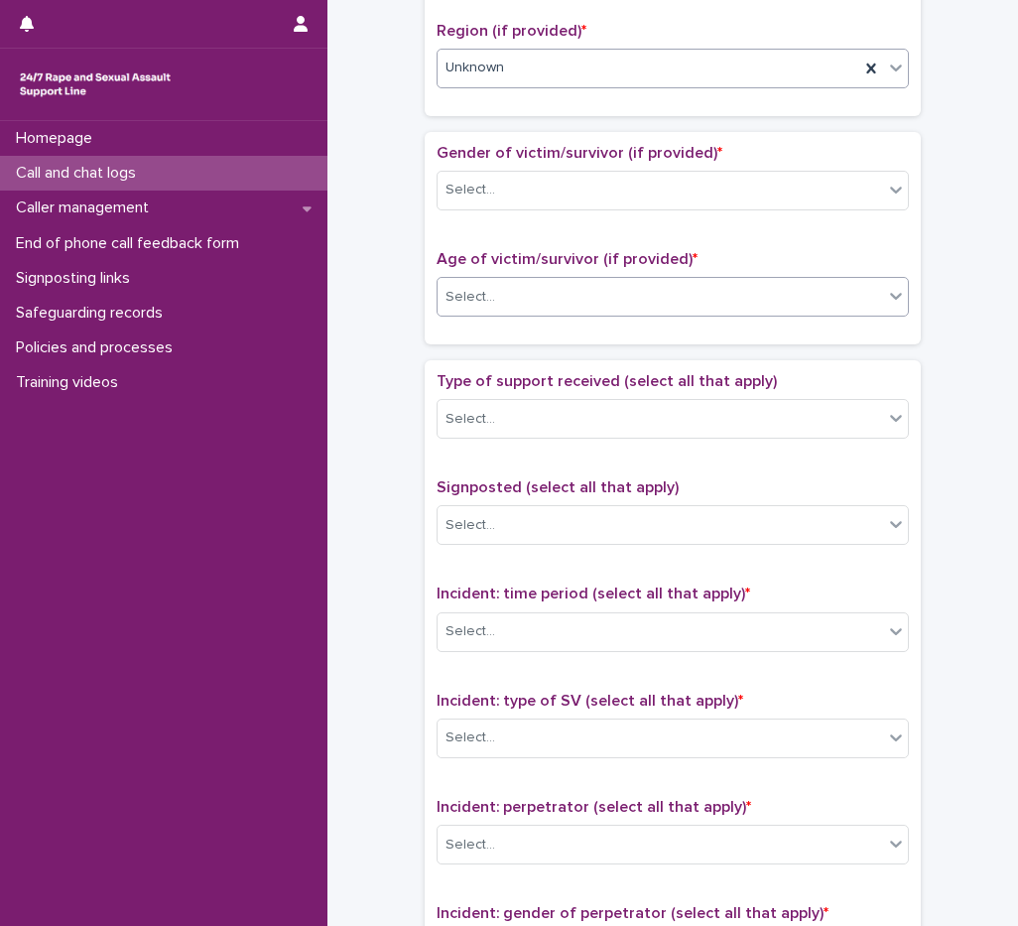
scroll to position [794, 0]
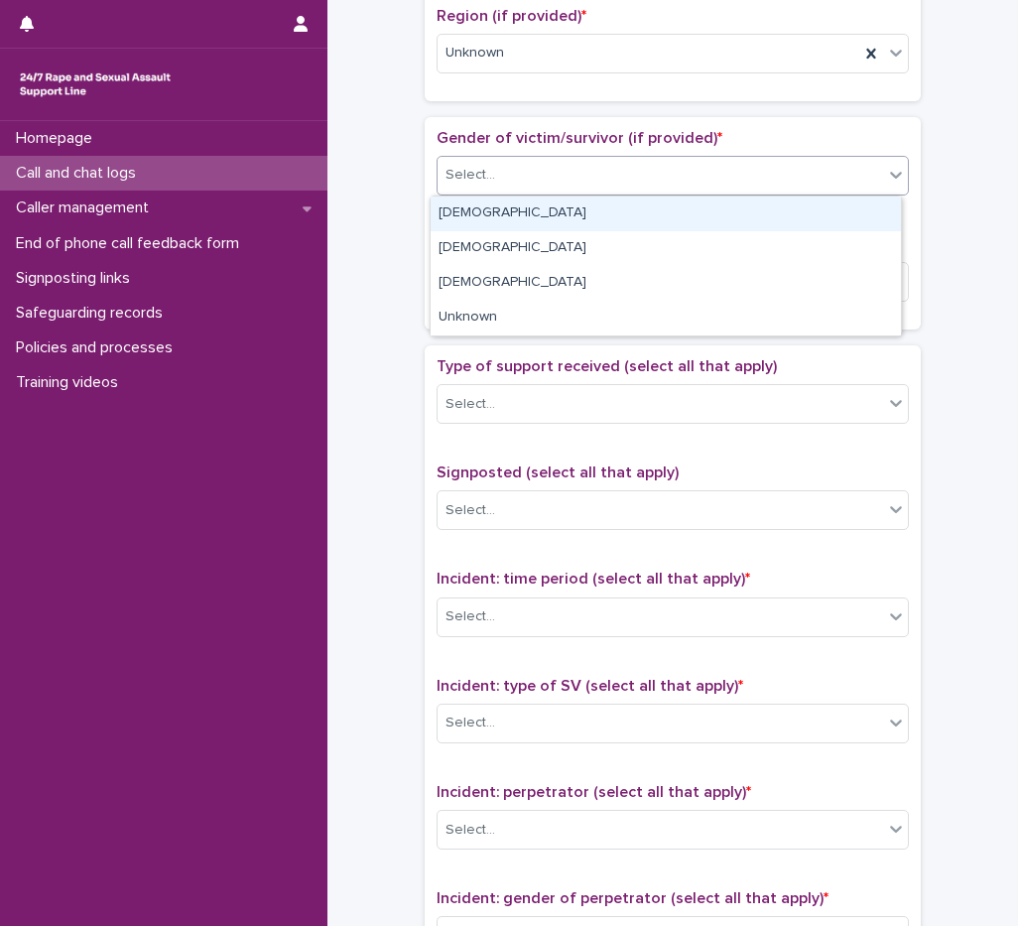
click at [497, 167] on input "text" at bounding box center [498, 175] width 2 height 17
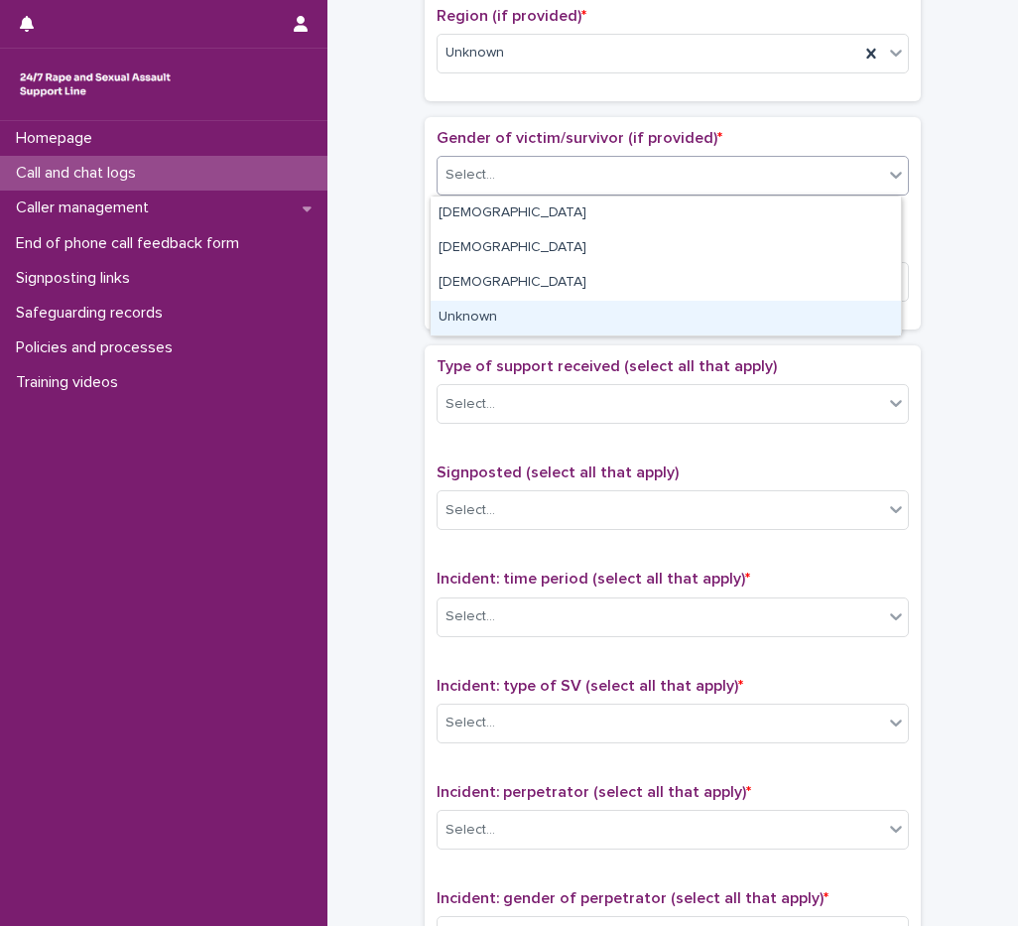
click at [500, 319] on div "Unknown" at bounding box center [666, 318] width 471 height 35
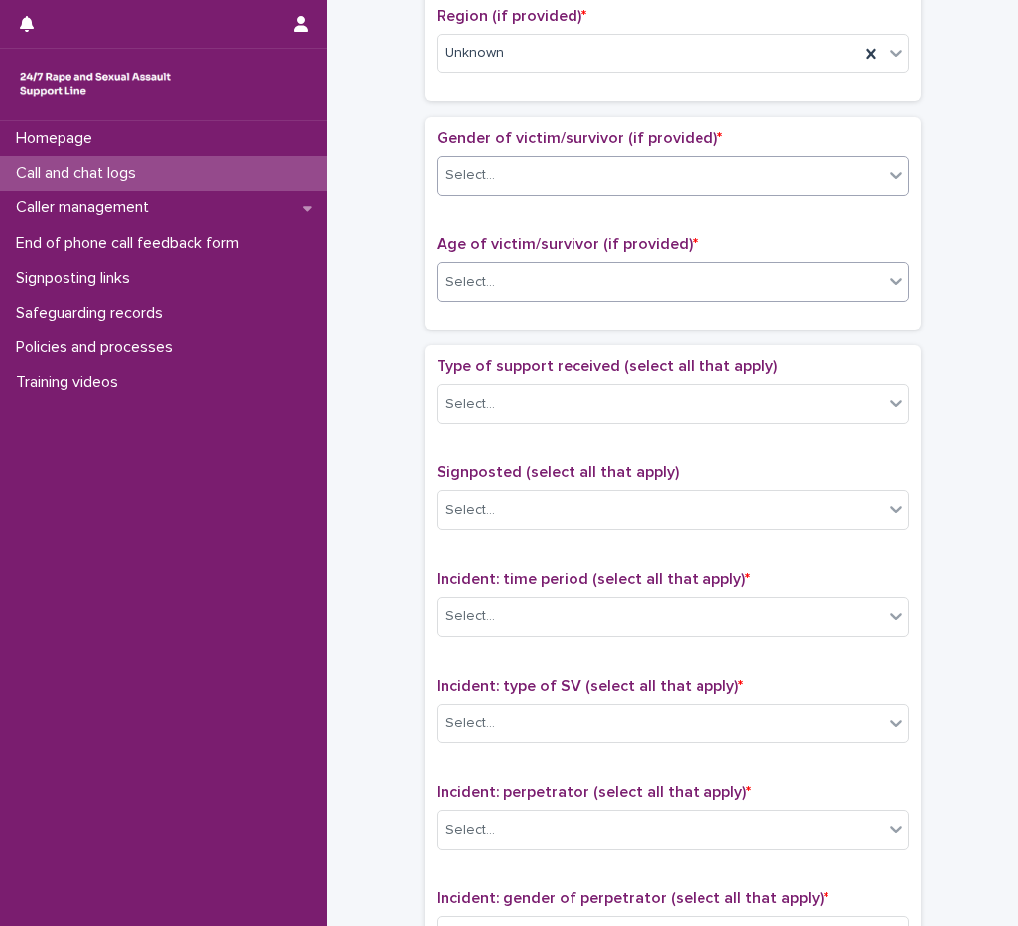
click at [495, 288] on div "Select..." at bounding box center [661, 282] width 446 height 33
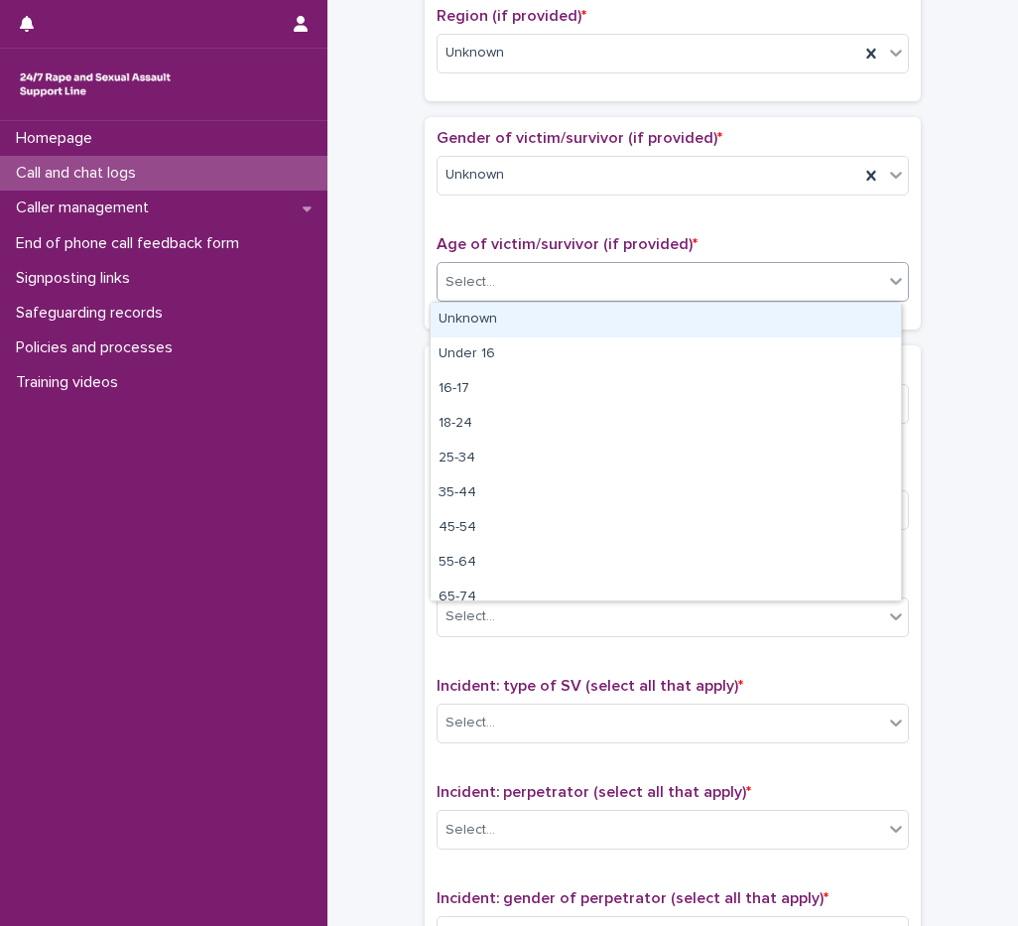
click at [501, 313] on div "Unknown" at bounding box center [666, 320] width 471 height 35
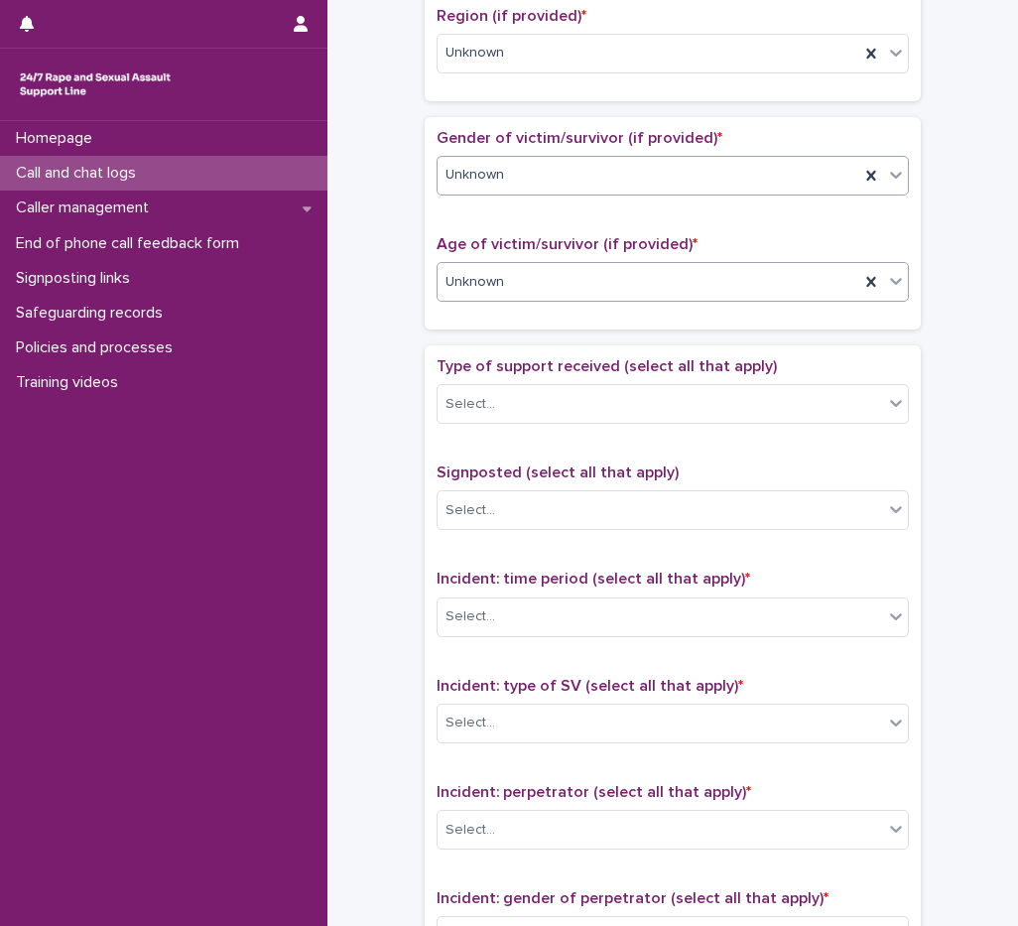
click at [516, 189] on div "Unknown" at bounding box center [649, 175] width 422 height 33
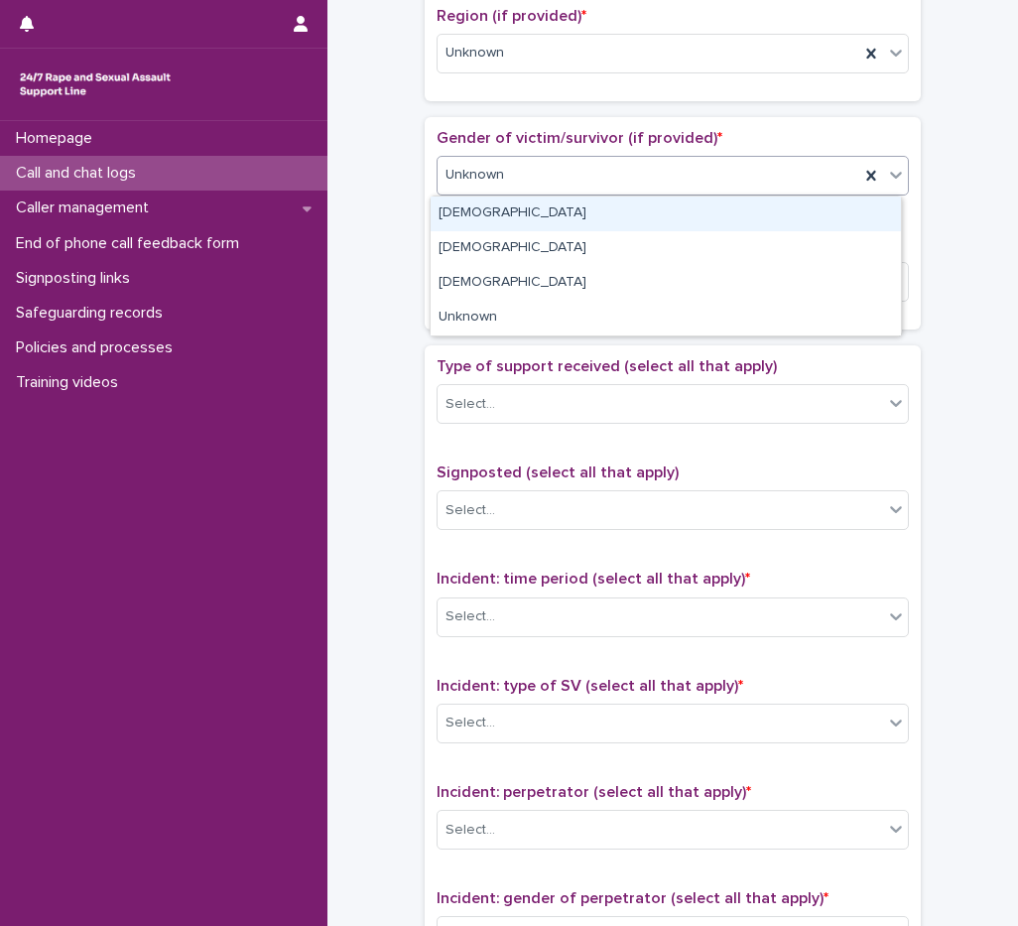
click at [481, 219] on div "[DEMOGRAPHIC_DATA]" at bounding box center [666, 214] width 471 height 35
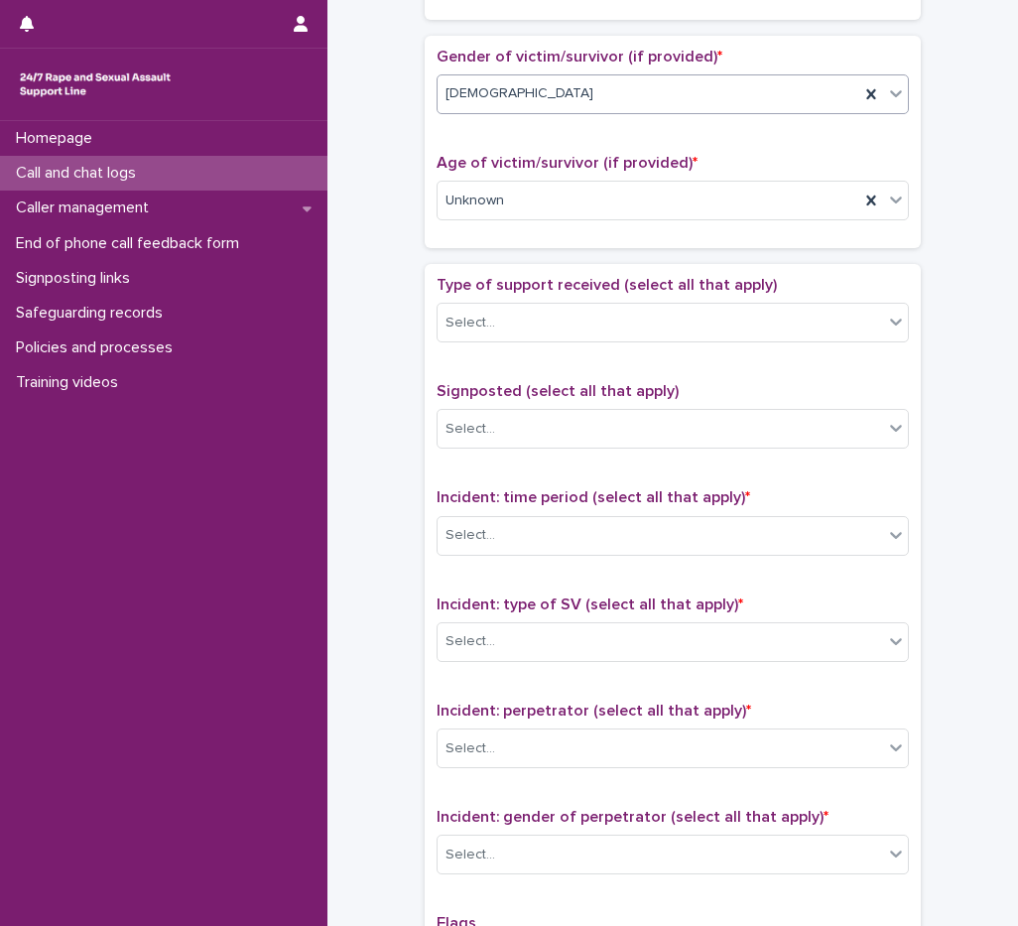
scroll to position [893, 0]
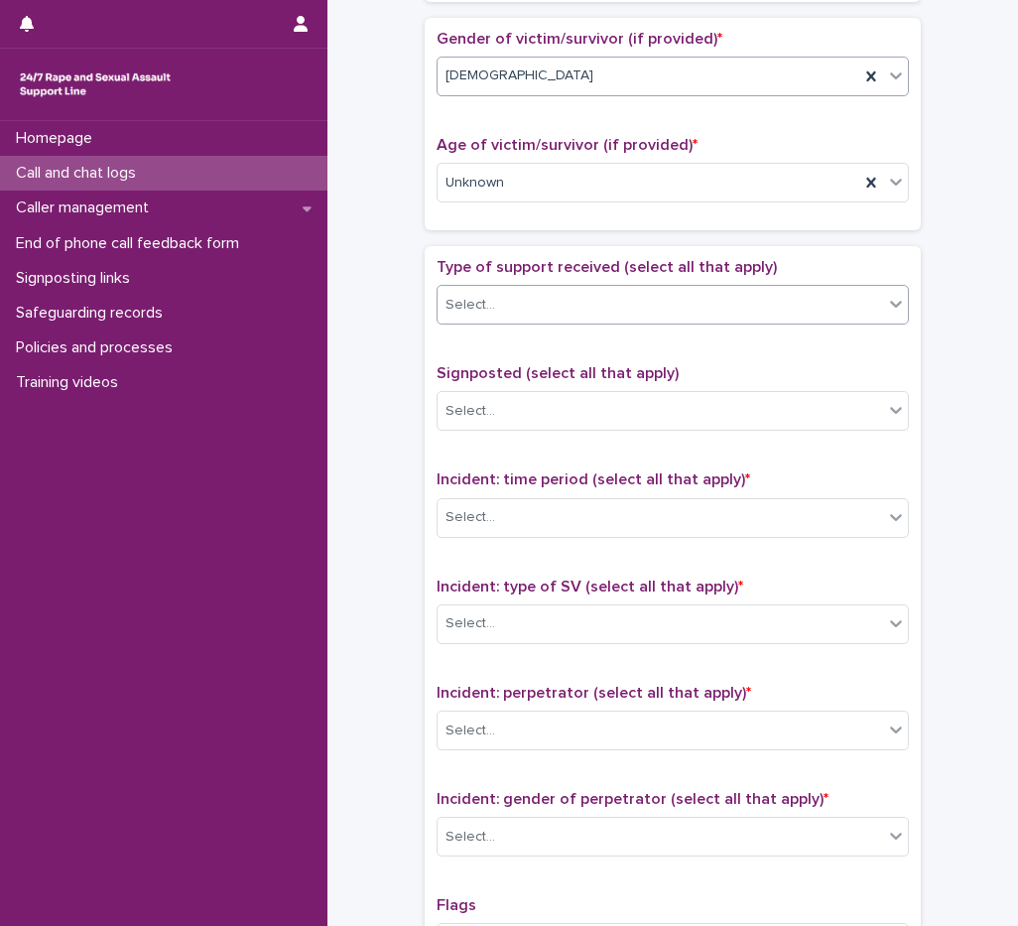
click at [466, 303] on div "Select..." at bounding box center [471, 305] width 50 height 21
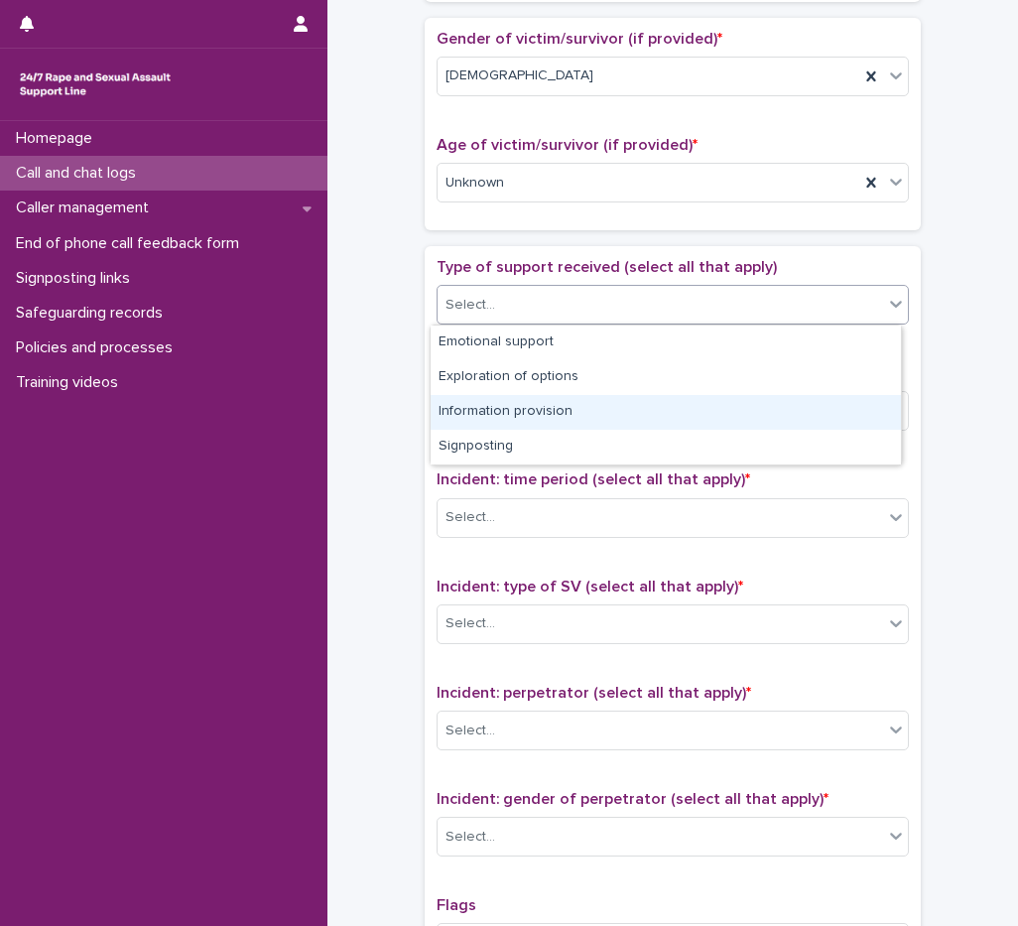
click at [523, 411] on div "Information provision" at bounding box center [666, 412] width 471 height 35
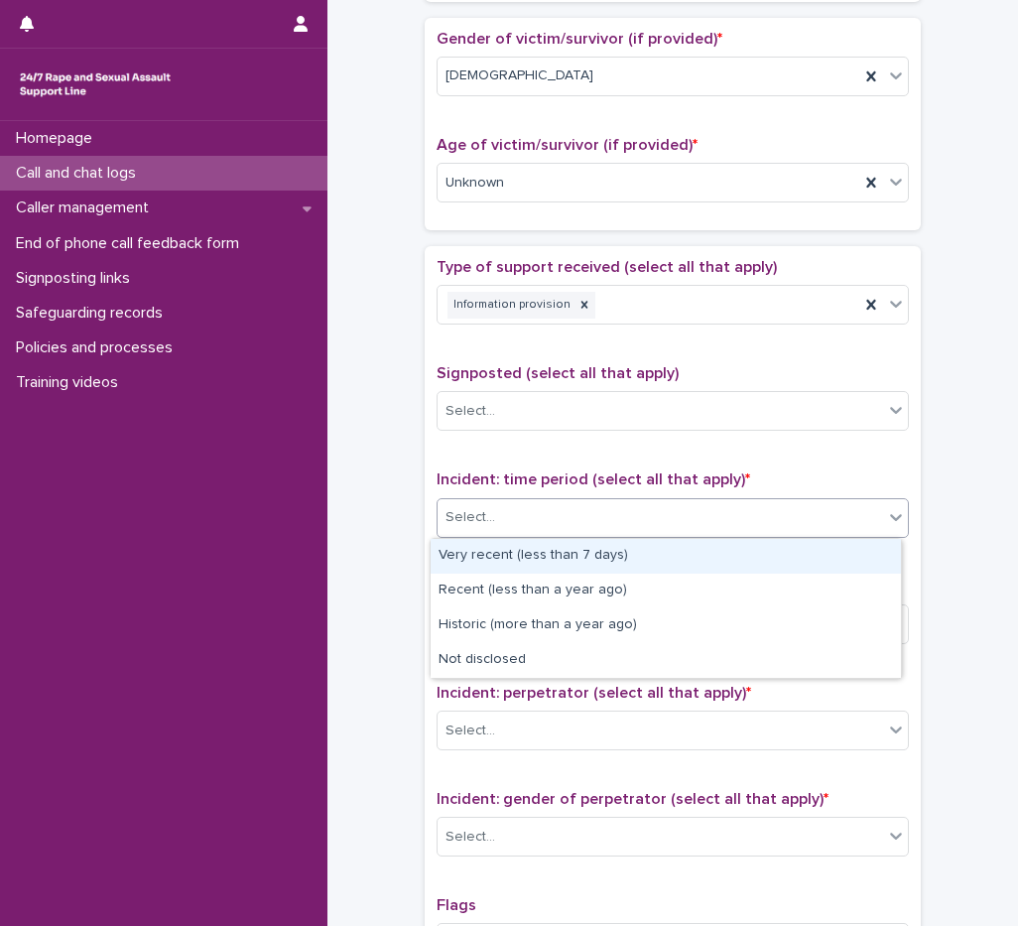
click at [516, 522] on div "Select..." at bounding box center [661, 517] width 446 height 33
click at [540, 562] on div "Very recent (less than 7 days)" at bounding box center [666, 556] width 471 height 35
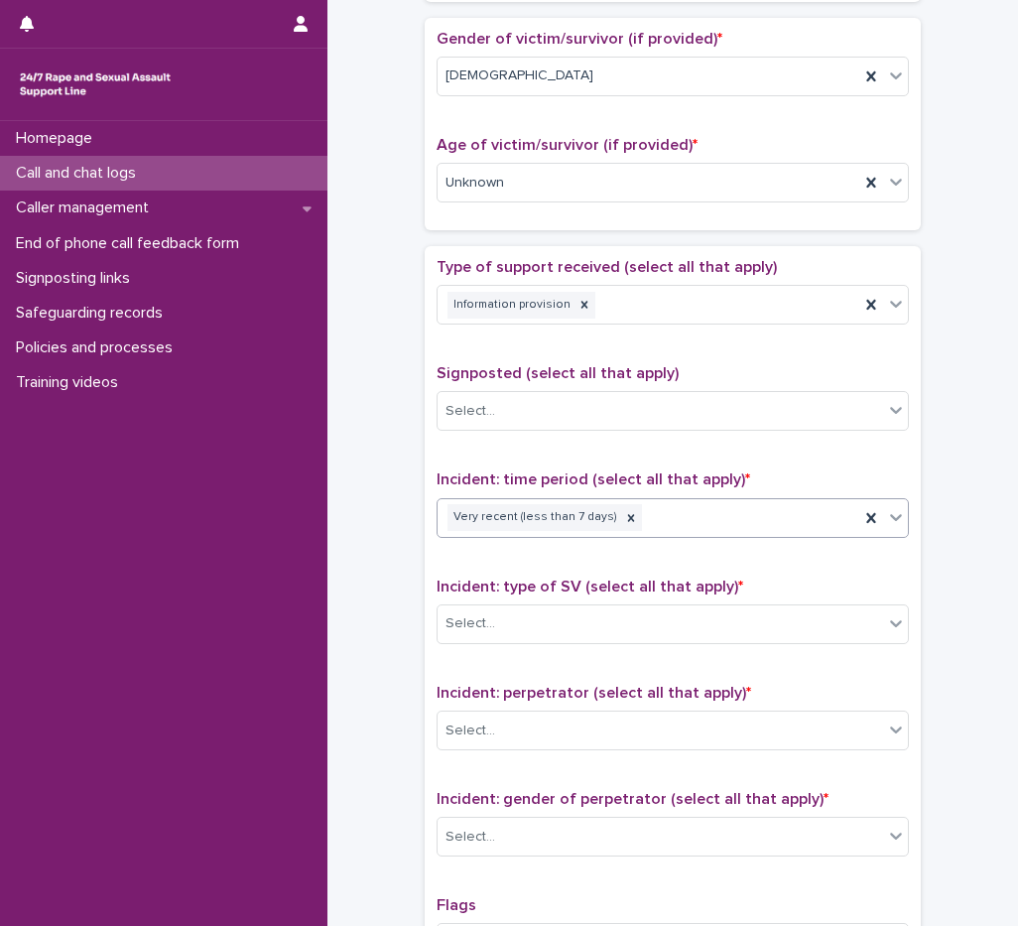
scroll to position [1191, 0]
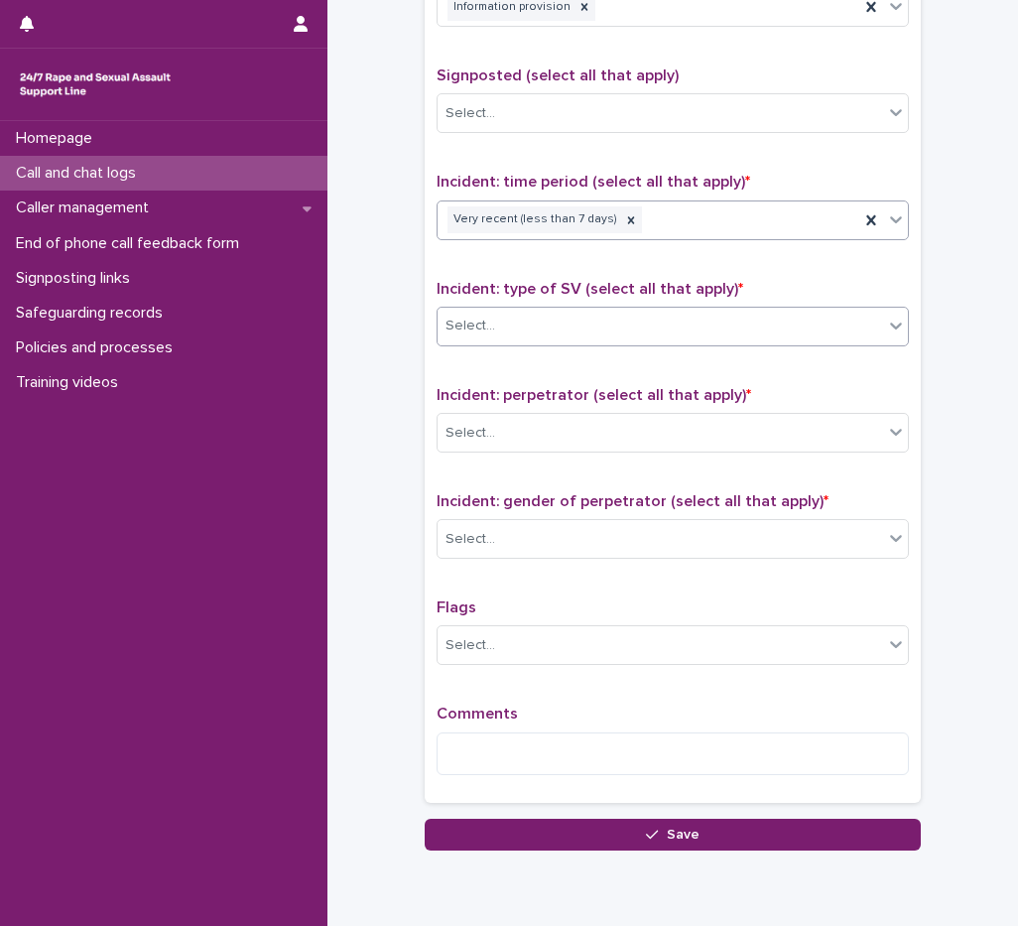
click at [533, 312] on div "Select..." at bounding box center [661, 326] width 446 height 33
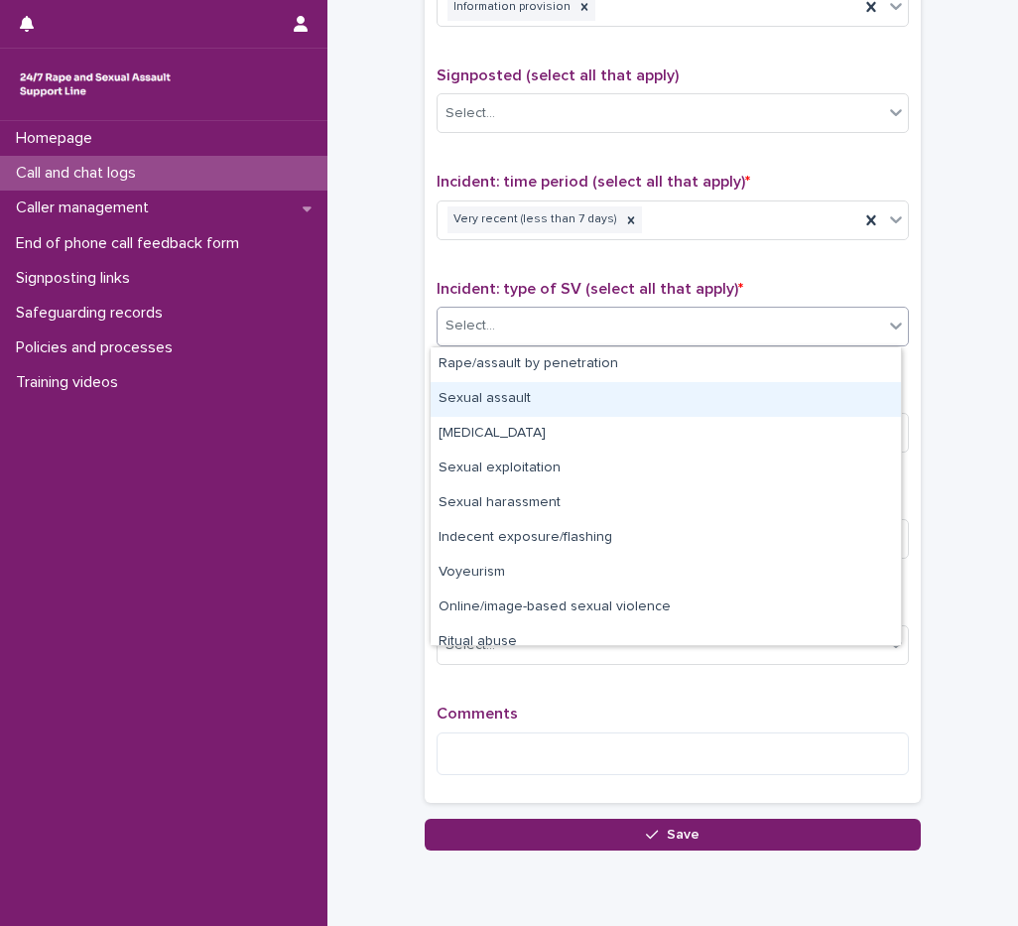
click at [521, 398] on div "Sexual assault" at bounding box center [666, 399] width 471 height 35
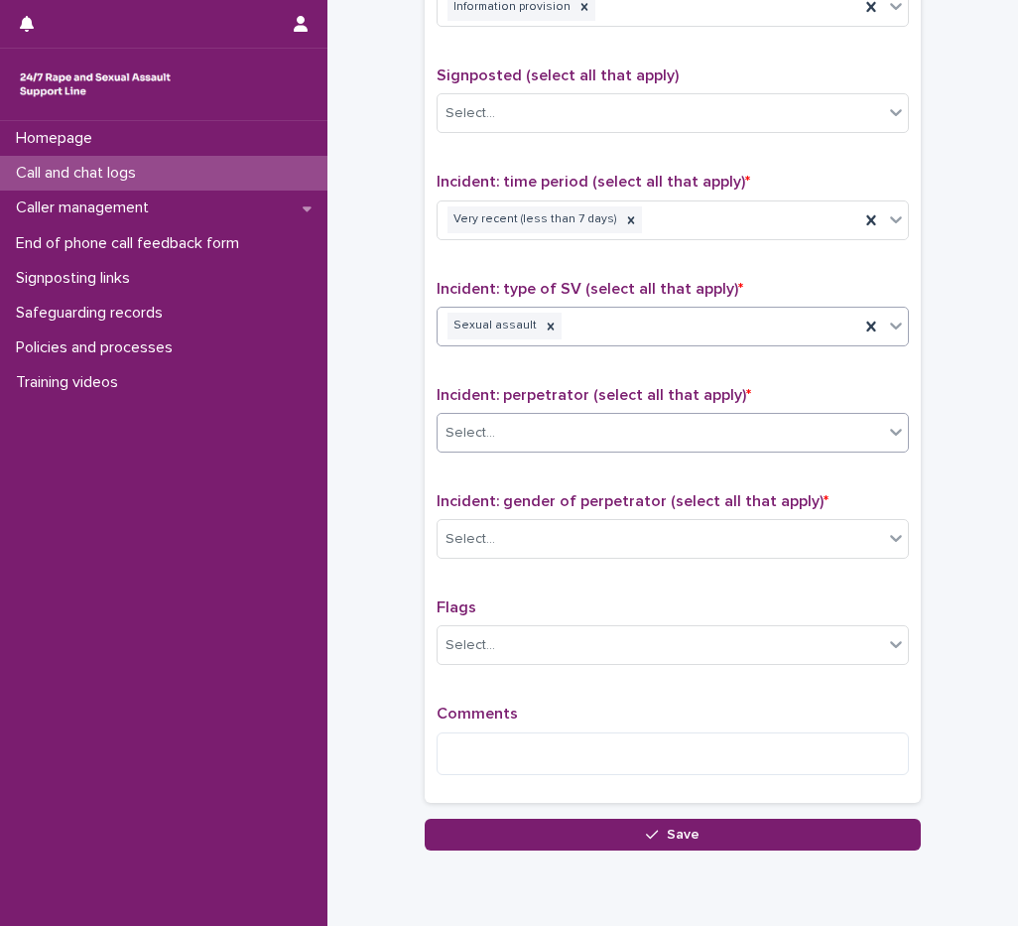
click at [513, 440] on div "Select..." at bounding box center [661, 433] width 446 height 33
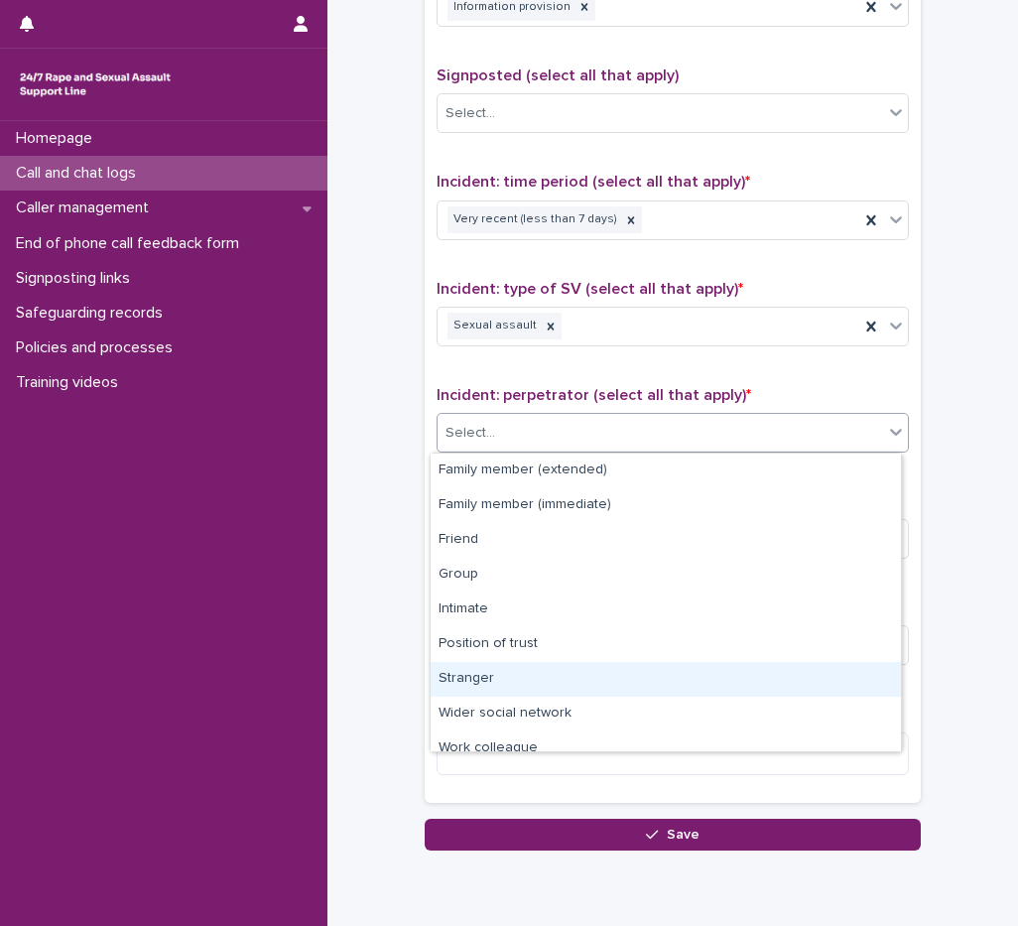
click at [473, 680] on div "Stranger" at bounding box center [666, 679] width 471 height 35
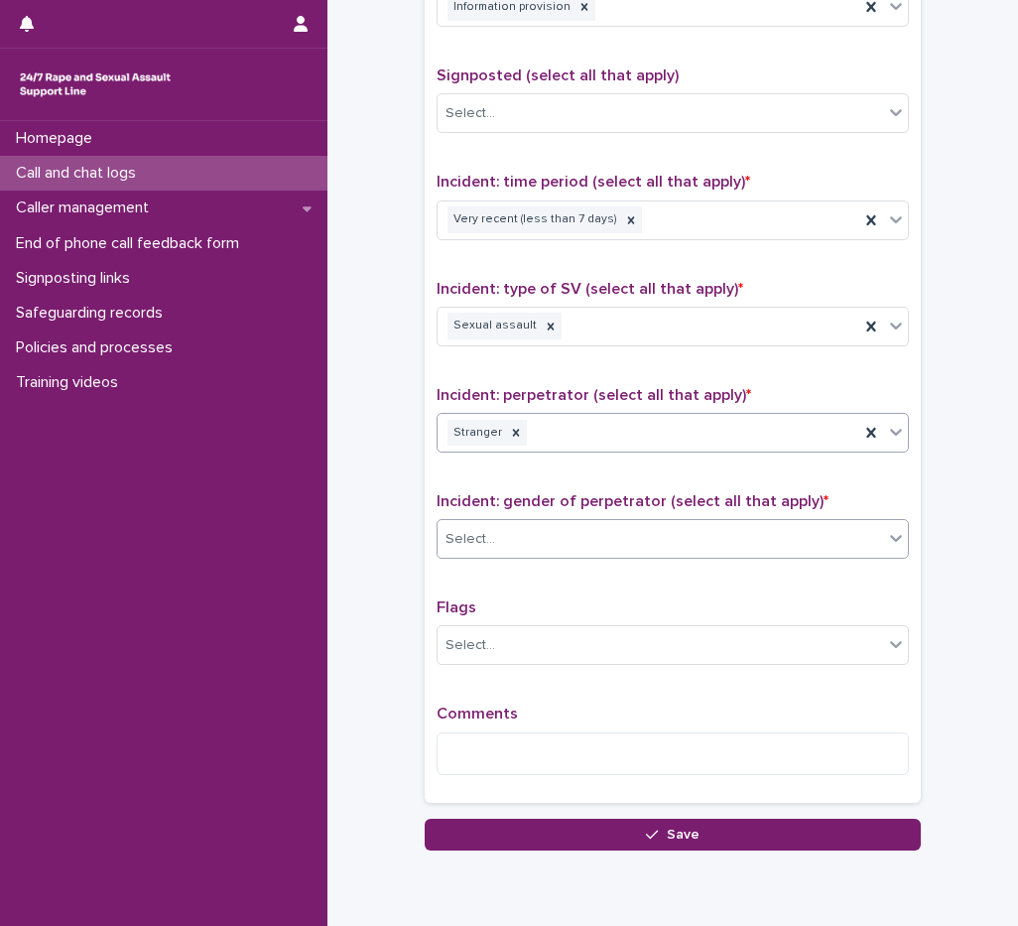
click at [497, 551] on div at bounding box center [498, 539] width 2 height 25
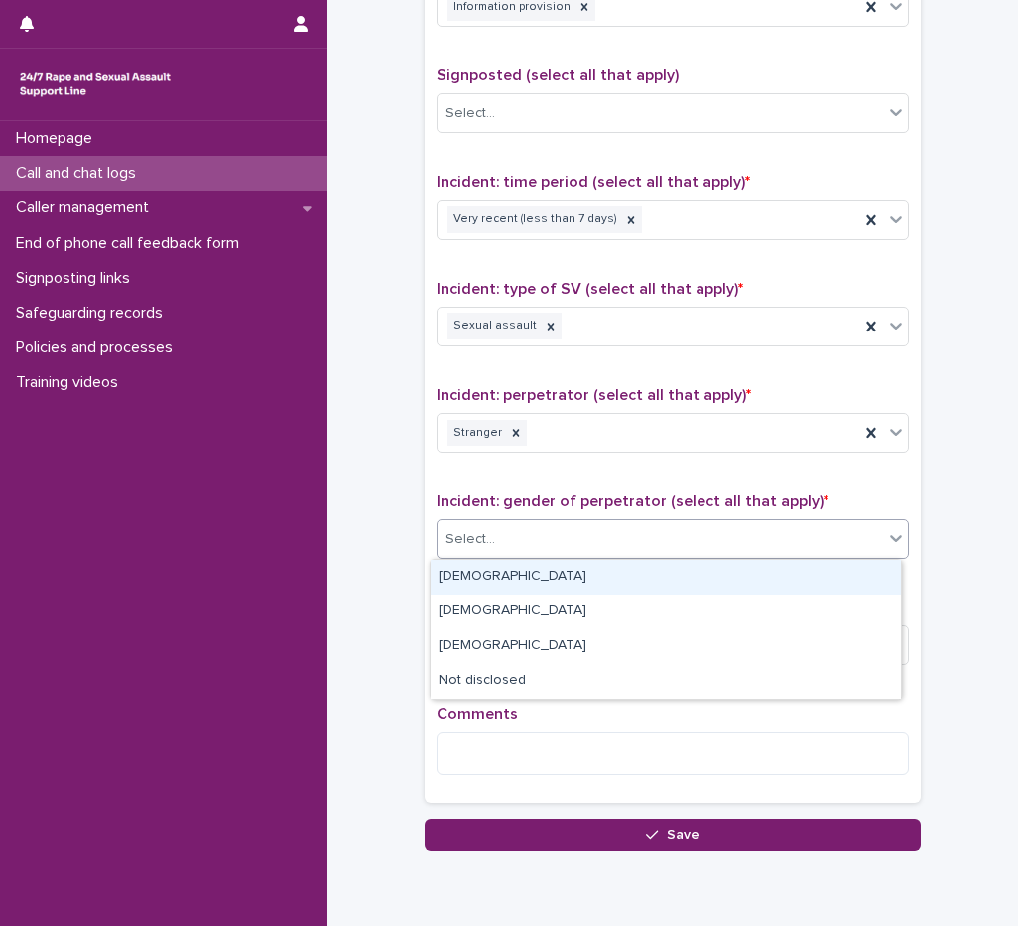
click at [478, 575] on div "[DEMOGRAPHIC_DATA]" at bounding box center [666, 577] width 471 height 35
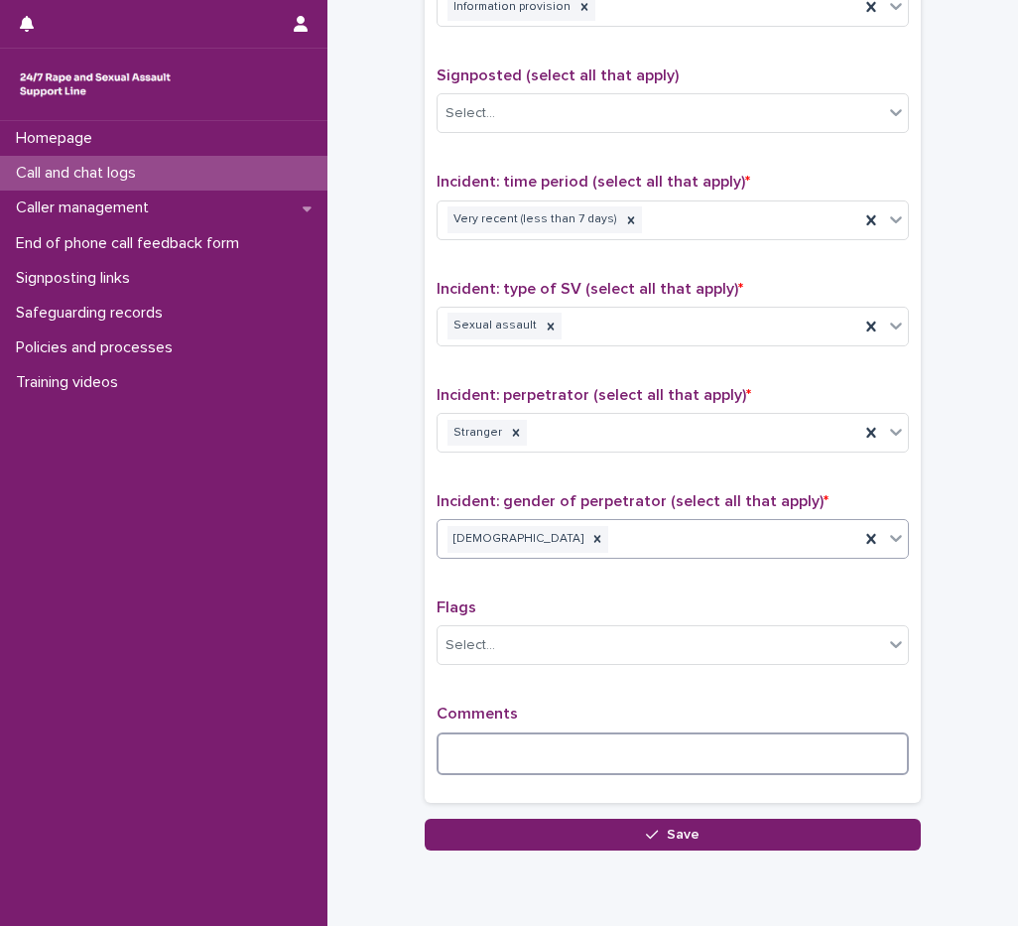
click at [512, 768] on textarea at bounding box center [673, 754] width 472 height 43
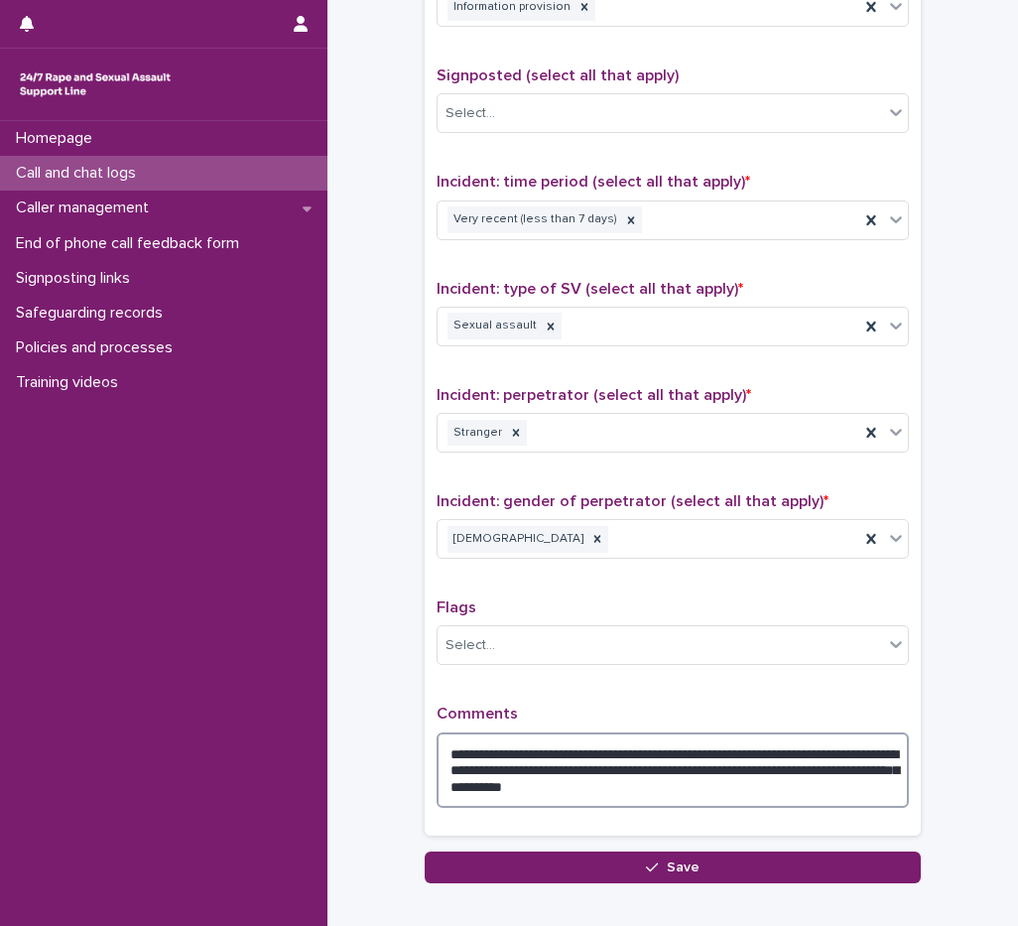
type textarea "**********"
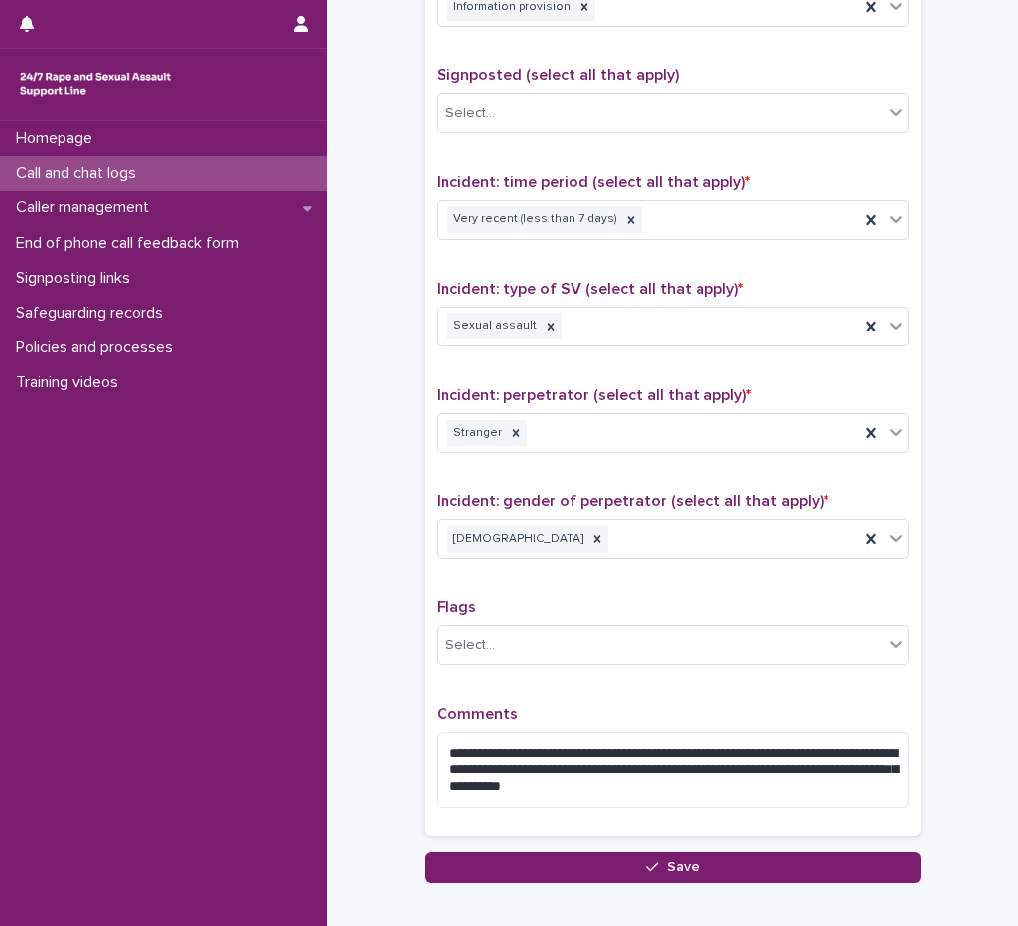
click at [596, 705] on p "Comments" at bounding box center [673, 714] width 472 height 19
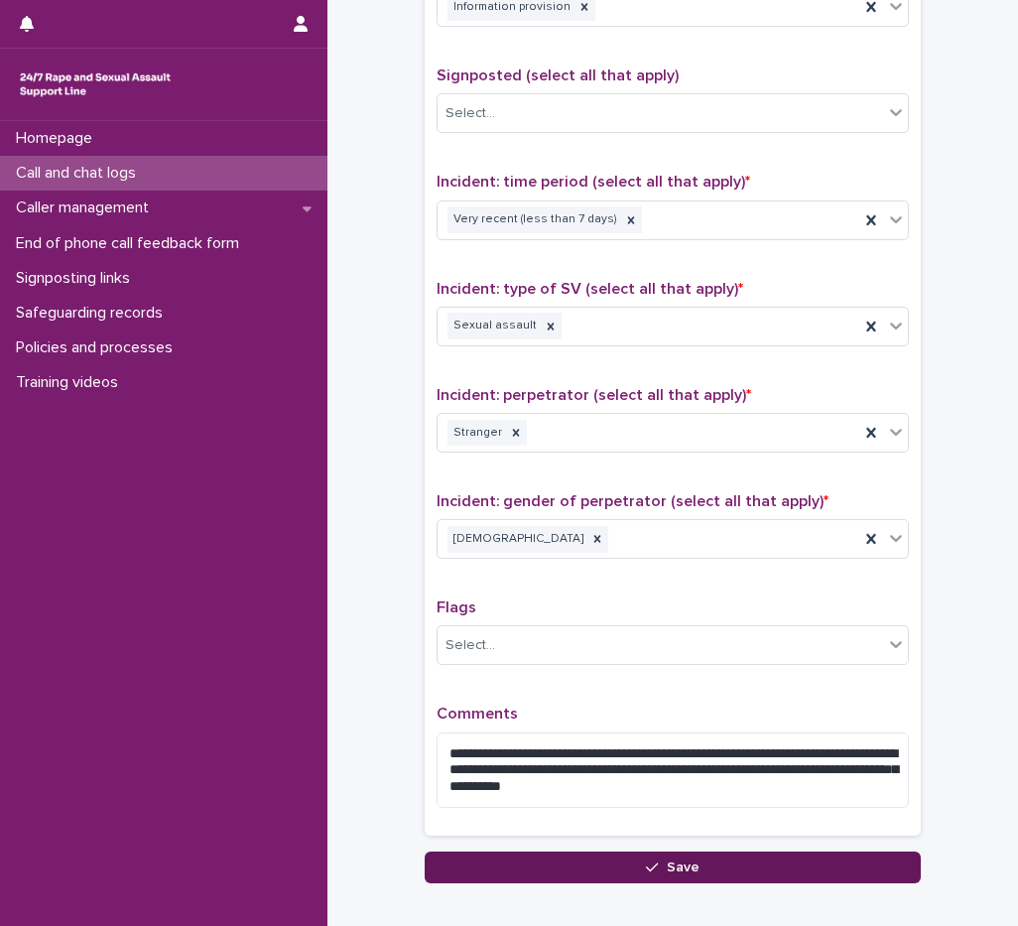
click at [695, 864] on button "Save" at bounding box center [673, 868] width 496 height 32
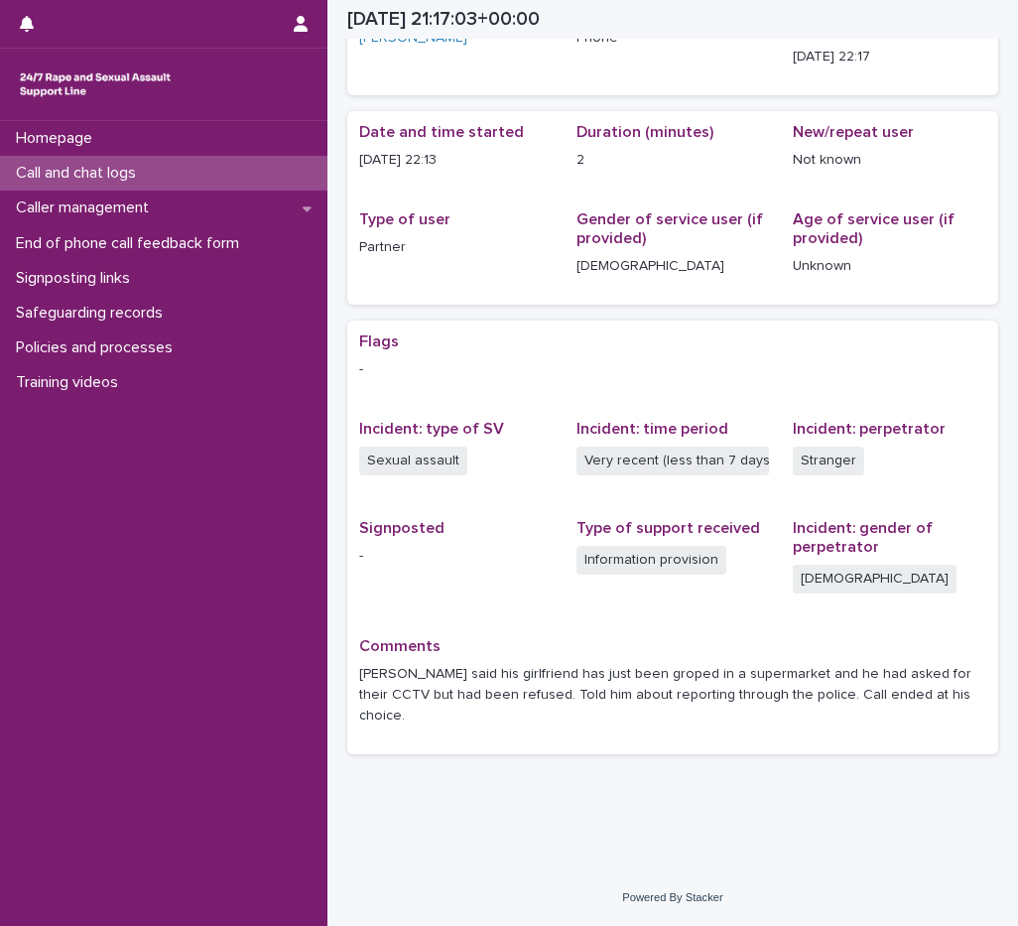
scroll to position [109, 0]
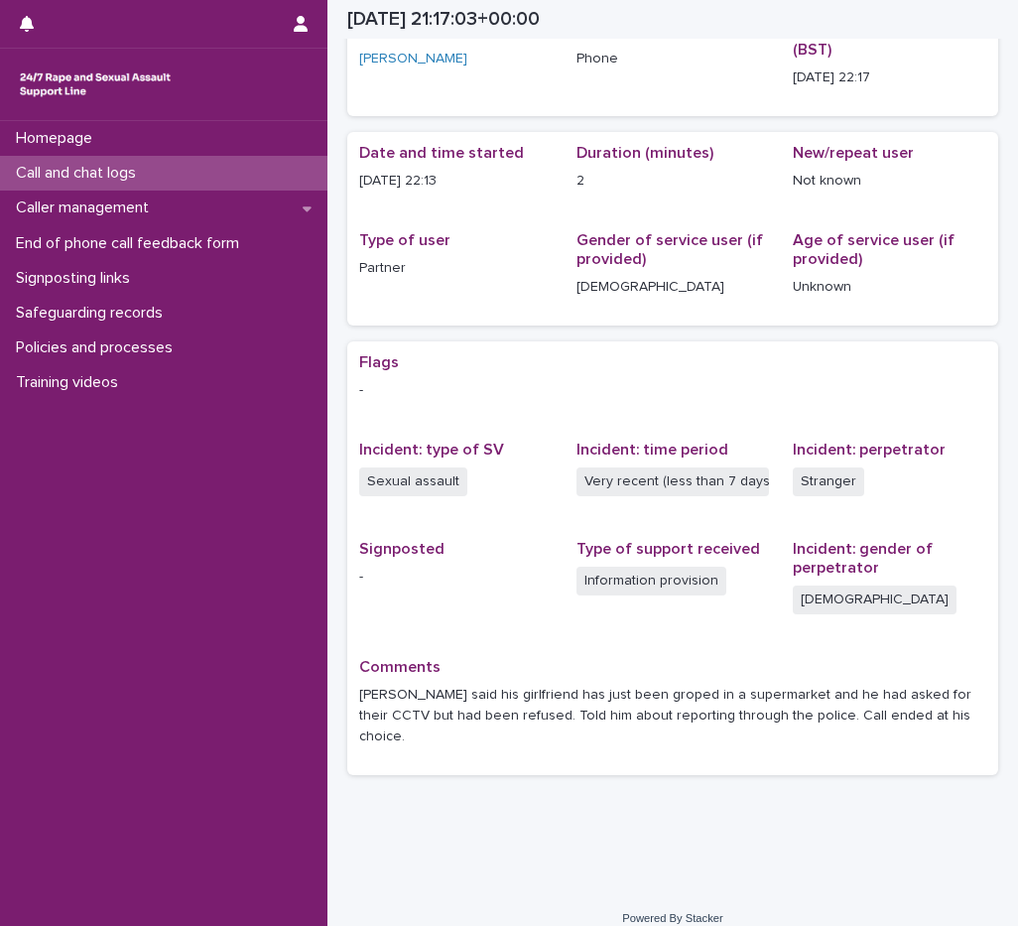
click at [146, 169] on p "Call and chat logs" at bounding box center [80, 173] width 144 height 19
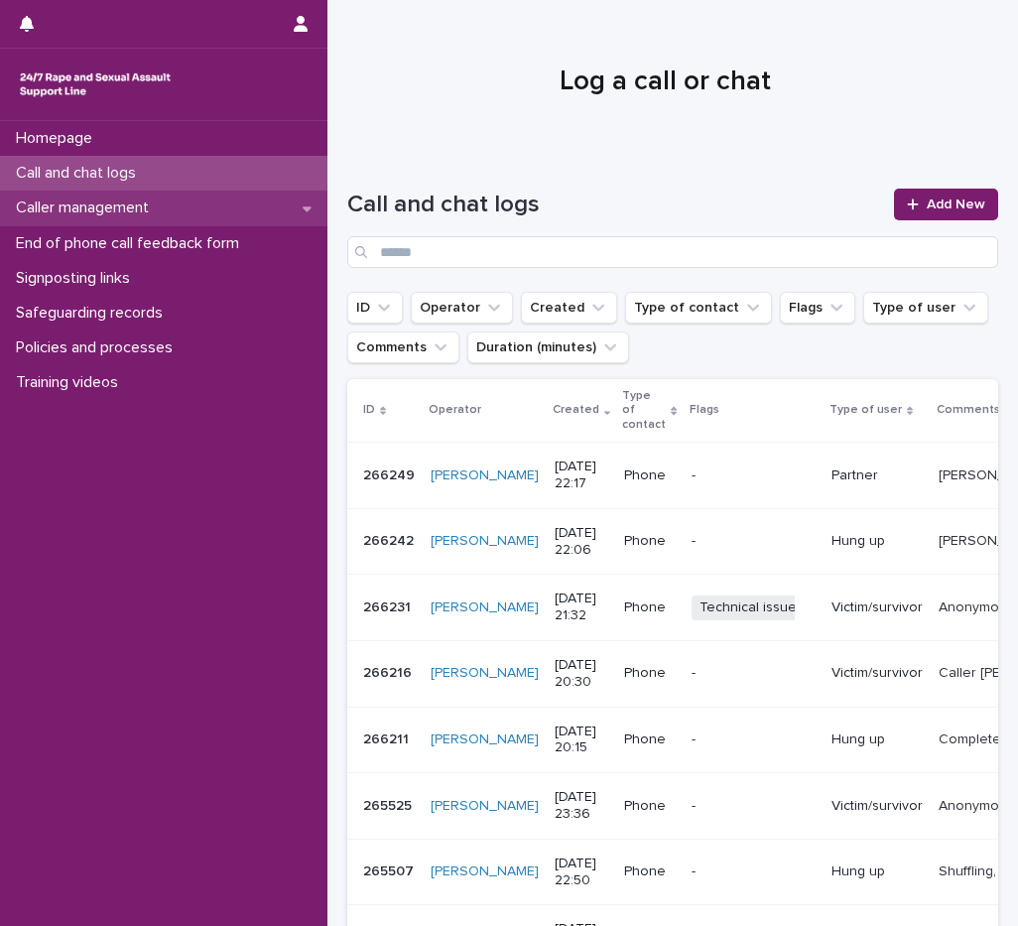
click at [157, 215] on p "Caller management" at bounding box center [86, 208] width 157 height 19
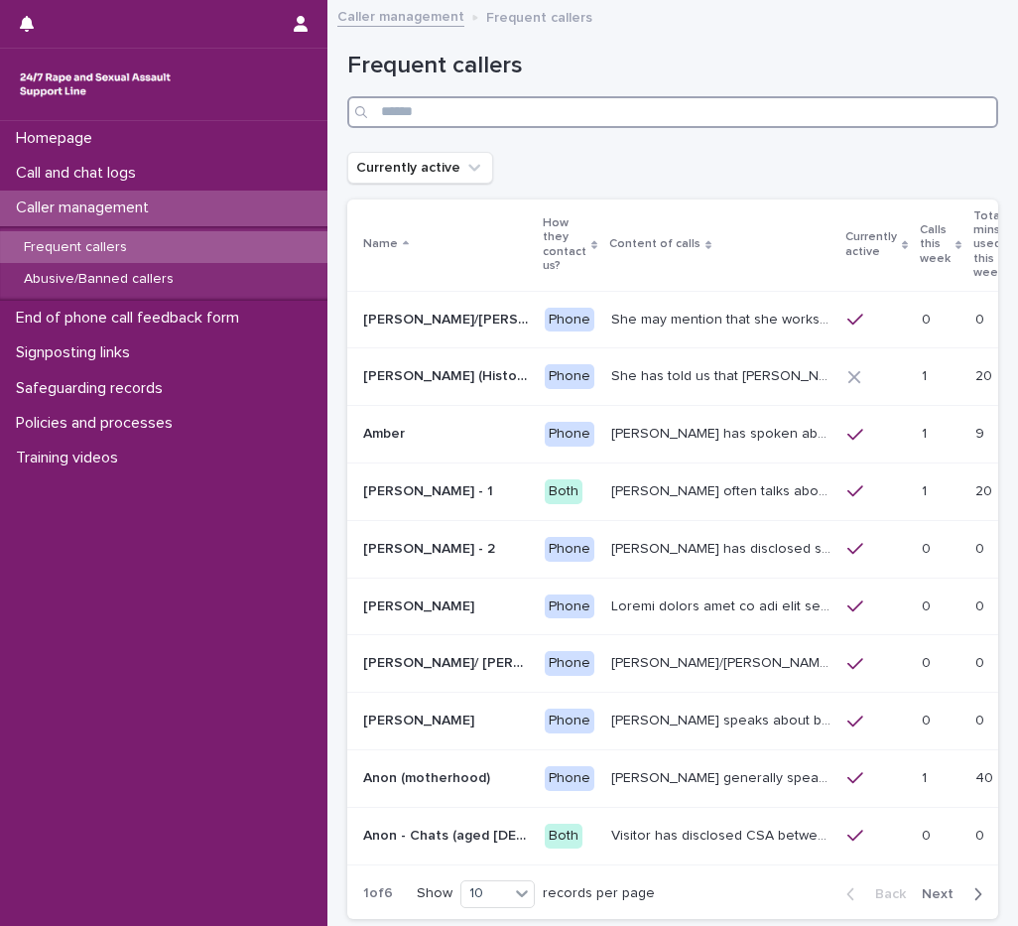
click at [469, 114] on input "Search" at bounding box center [672, 112] width 651 height 32
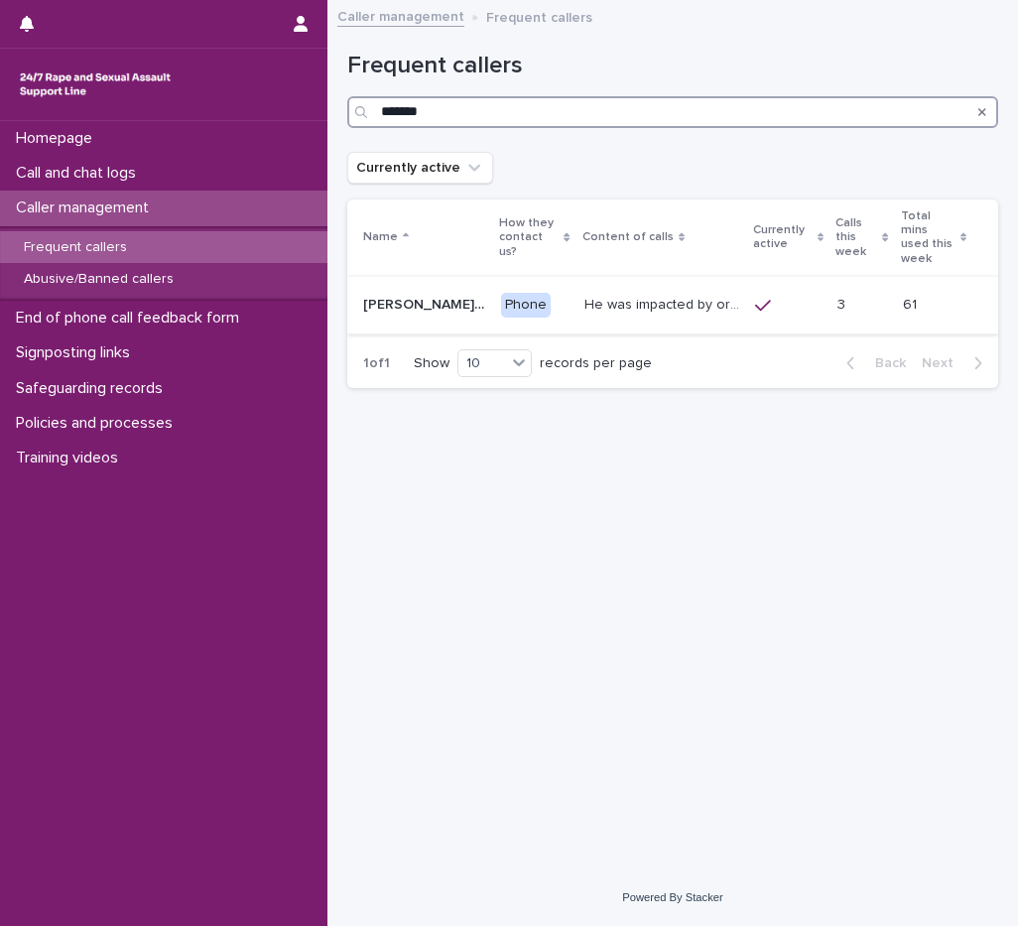
type input "*******"
click at [666, 293] on p "He was impacted by organised/ ritual [MEDICAL_DATA] and was sexually abused by …" at bounding box center [665, 303] width 160 height 21
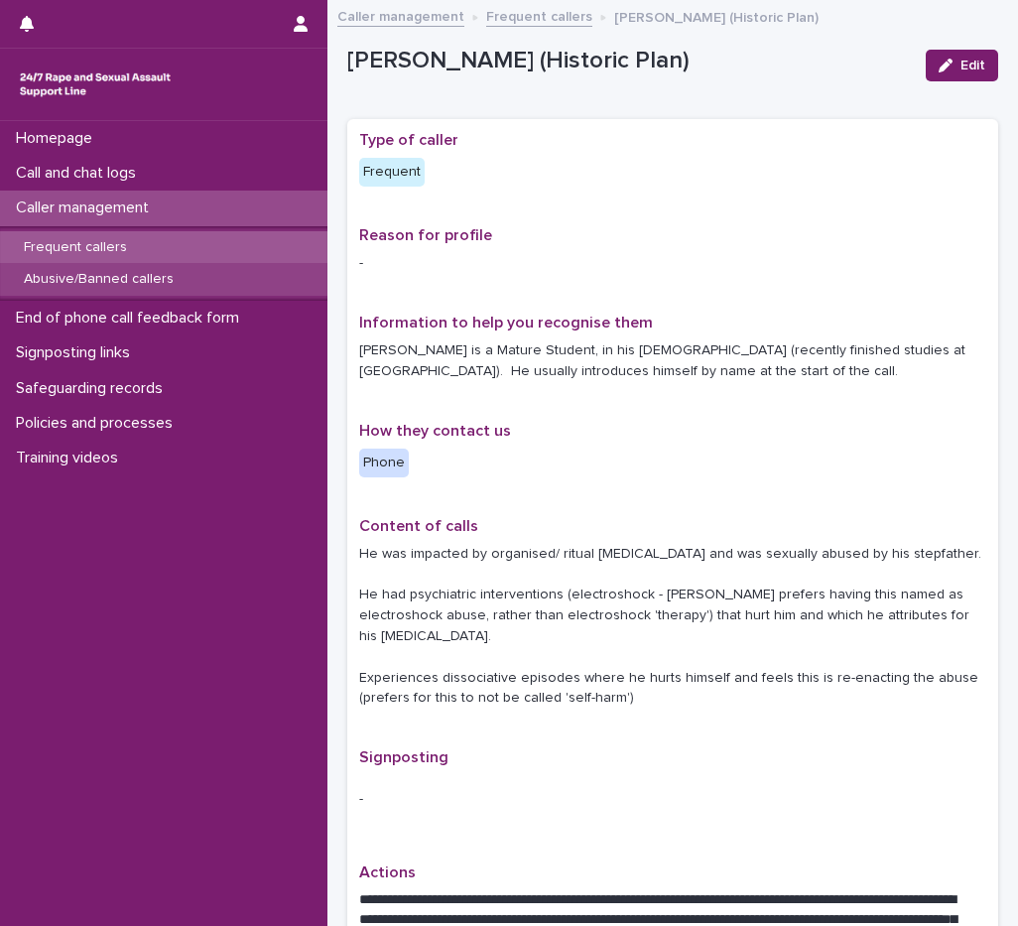
click at [169, 279] on p "Abusive/Banned callers" at bounding box center [99, 279] width 182 height 17
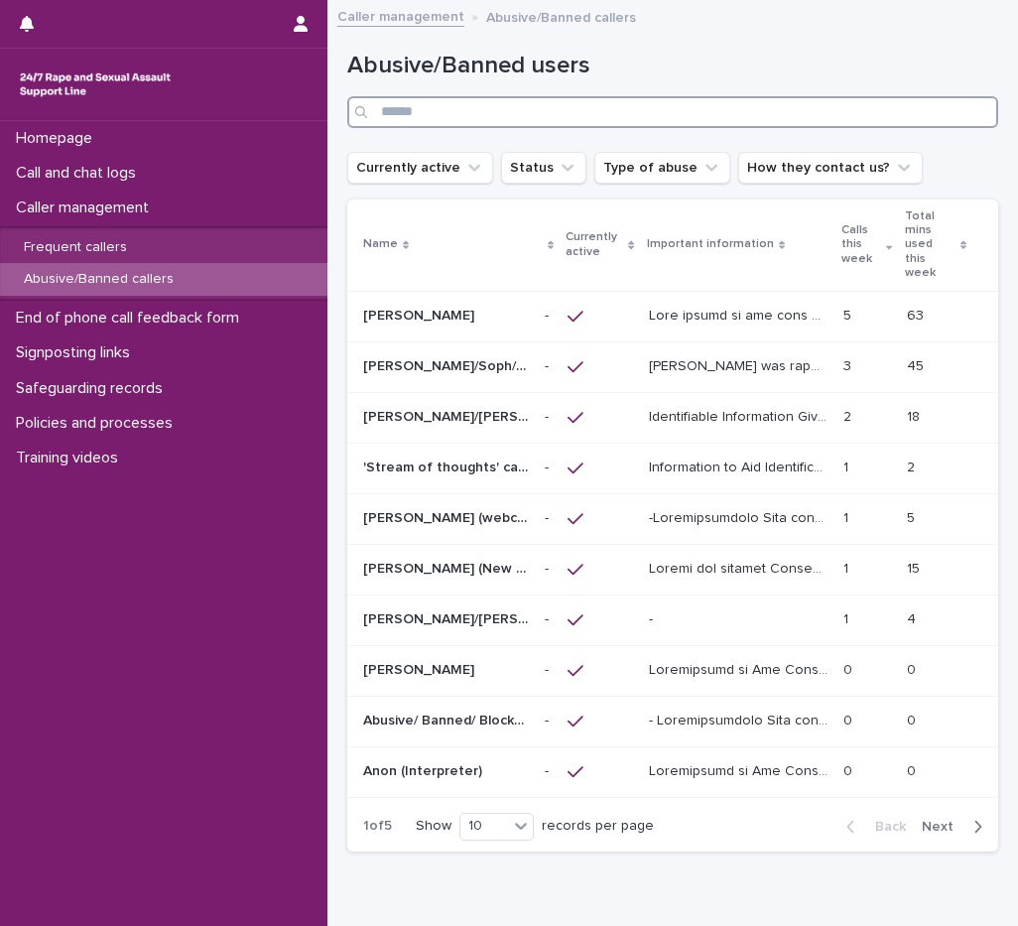
click at [465, 116] on input "Search" at bounding box center [672, 112] width 651 height 32
type input "*******"
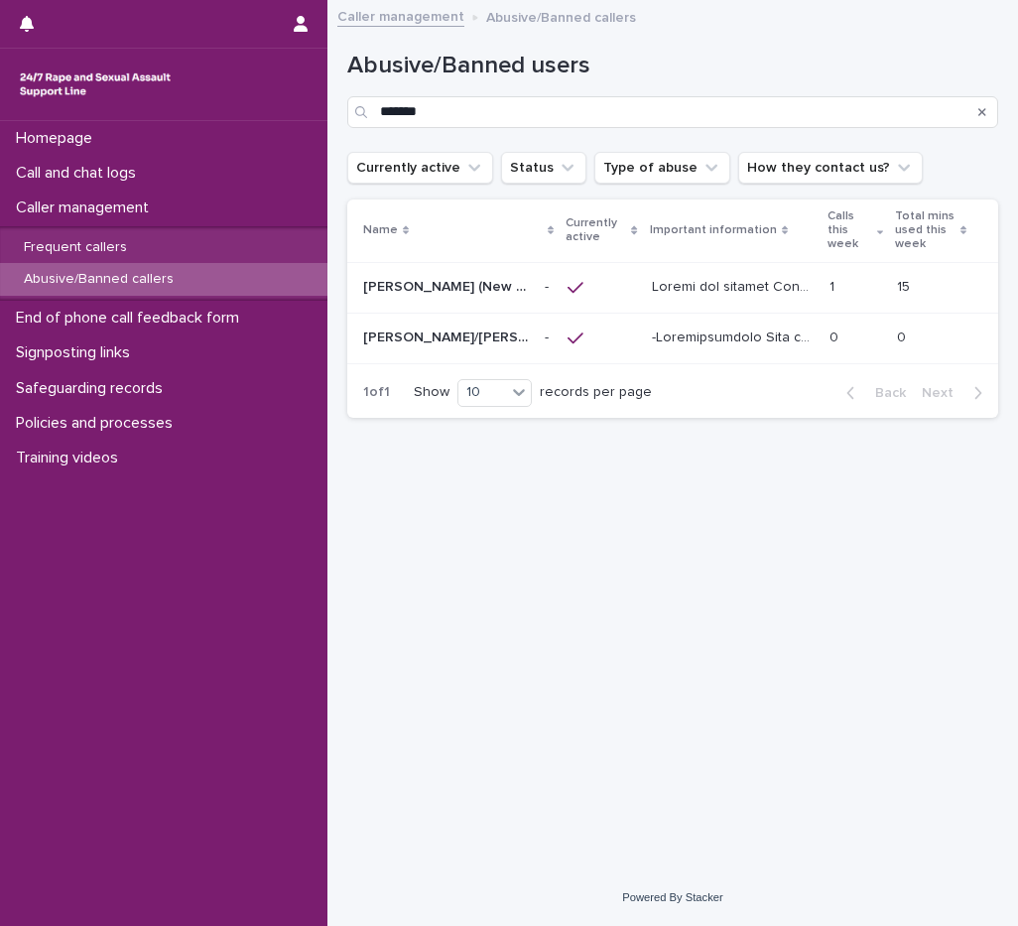
click at [473, 290] on p "[PERSON_NAME] (New caller)" at bounding box center [448, 285] width 170 height 21
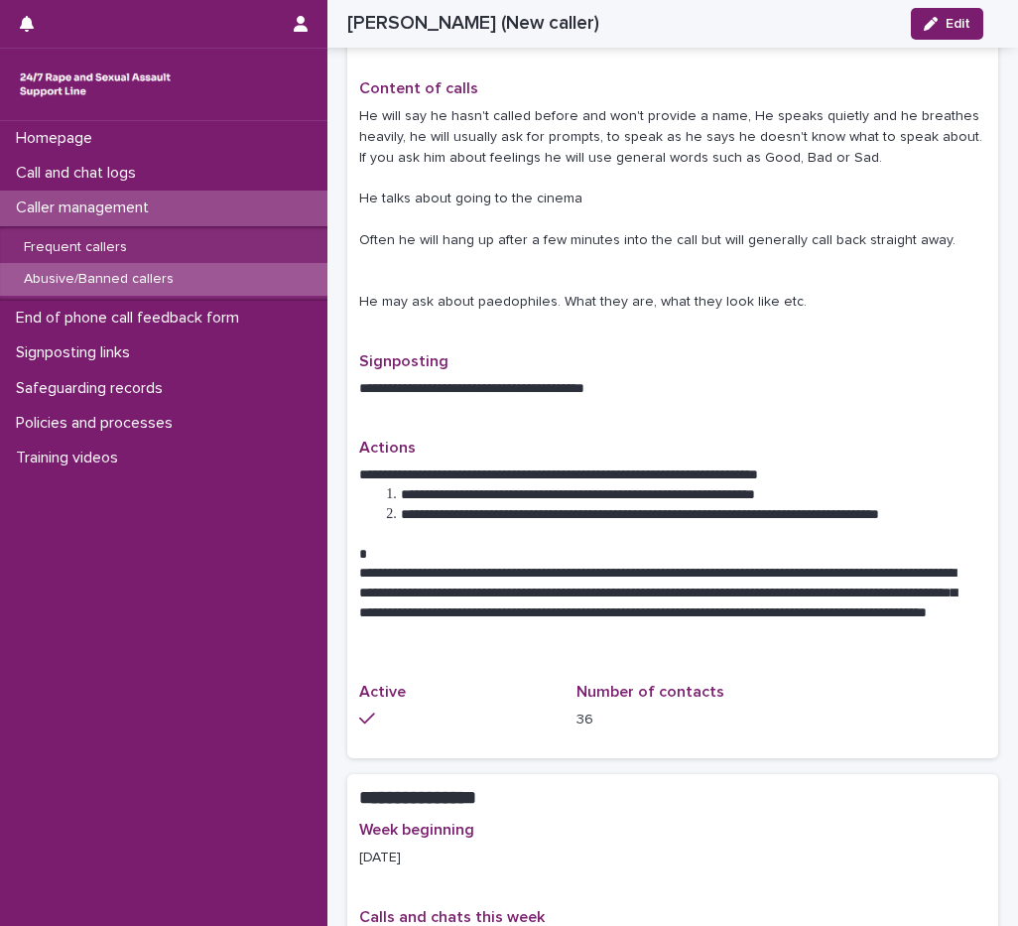
scroll to position [814, 0]
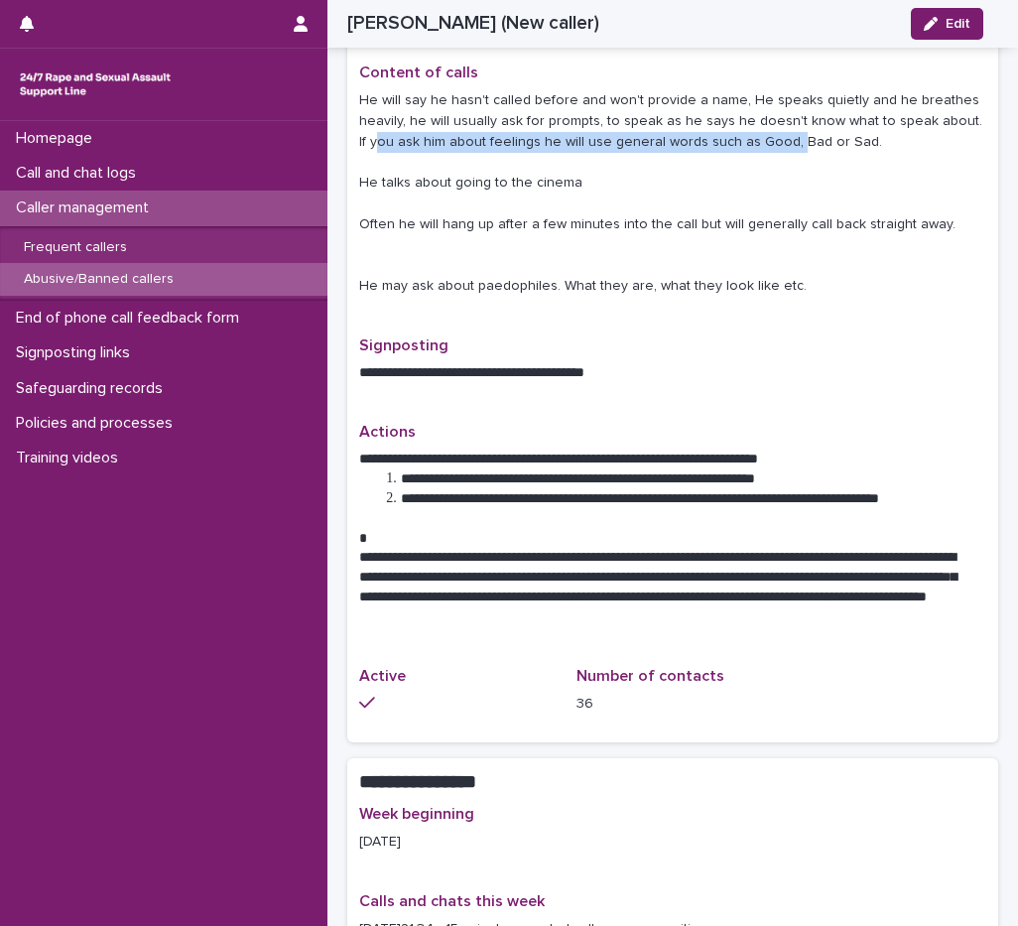
drag, startPoint x: 375, startPoint y: 140, endPoint x: 788, endPoint y: 143, distance: 412.9
click at [788, 143] on p "He will say he hasn't called before and won't provide a name, He speaks quietly…" at bounding box center [672, 193] width 627 height 206
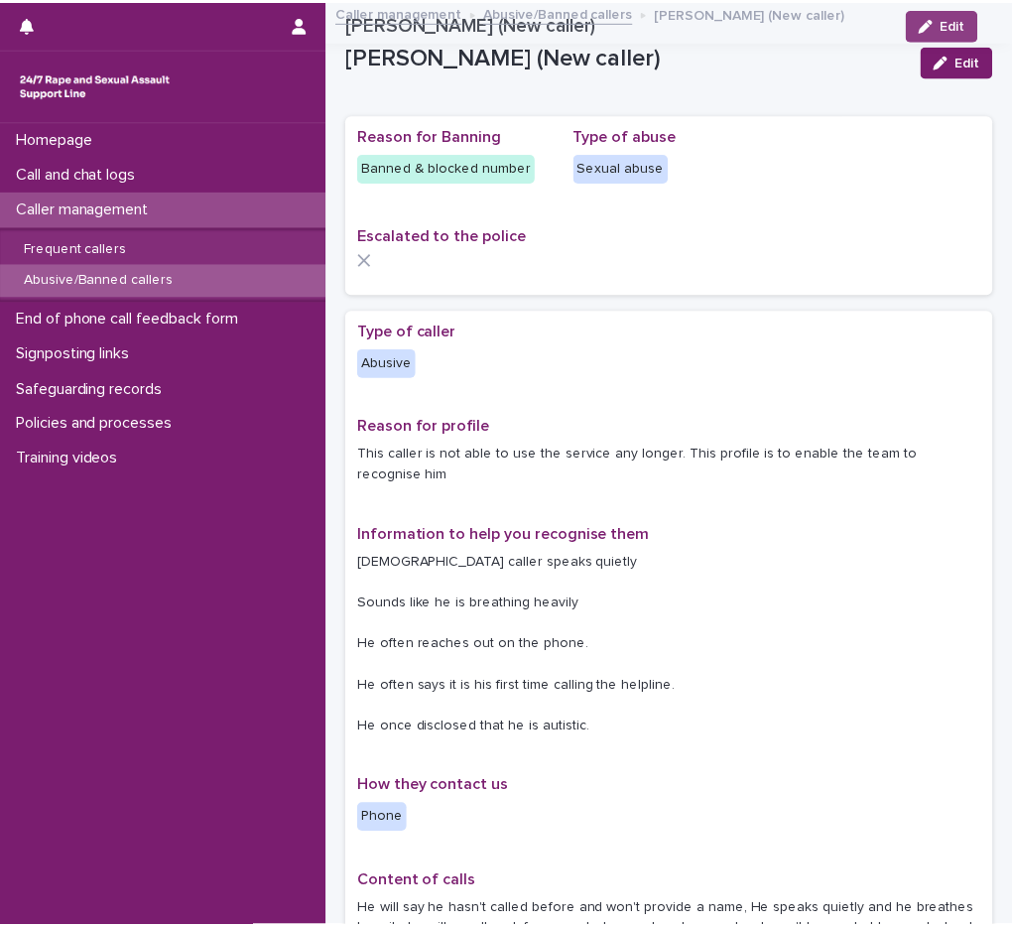
scroll to position [0, 0]
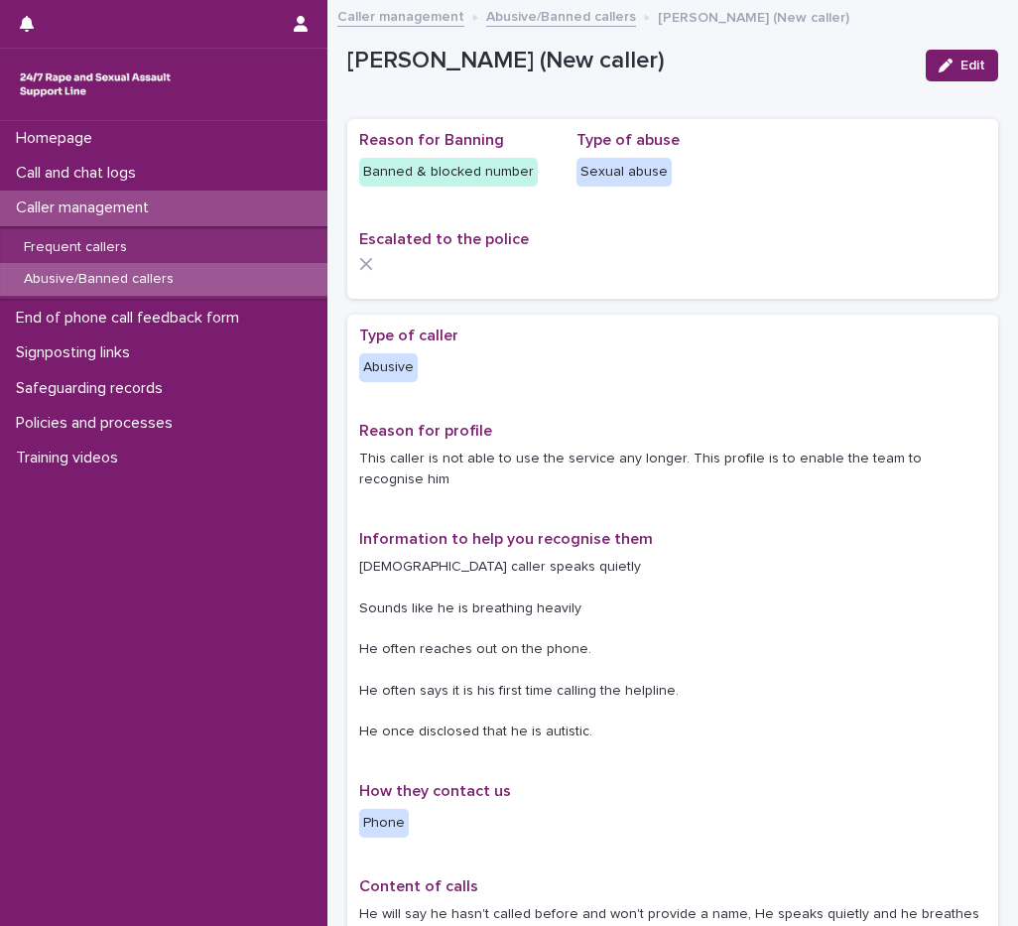
click at [139, 276] on p "Abusive/Banned callers" at bounding box center [99, 279] width 182 height 17
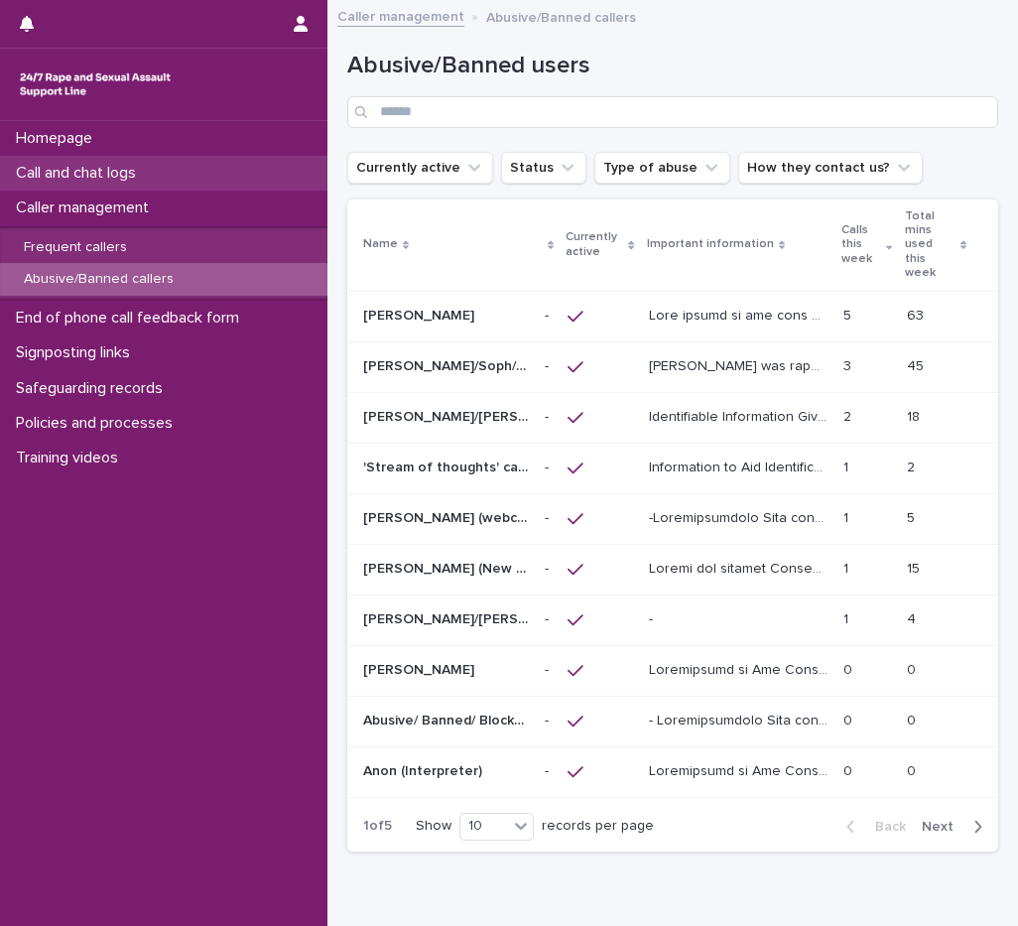
click at [121, 173] on p "Call and chat logs" at bounding box center [80, 173] width 144 height 19
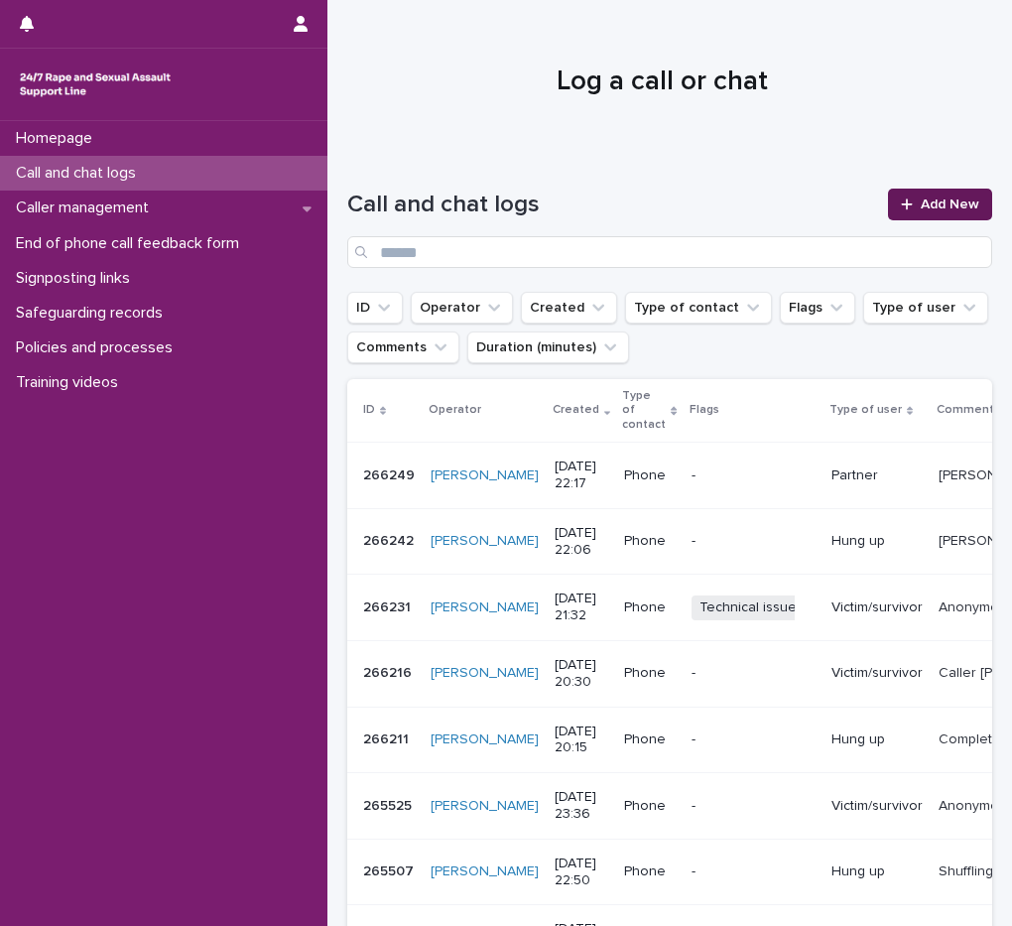
click at [928, 200] on span "Add New" at bounding box center [950, 205] width 59 height 14
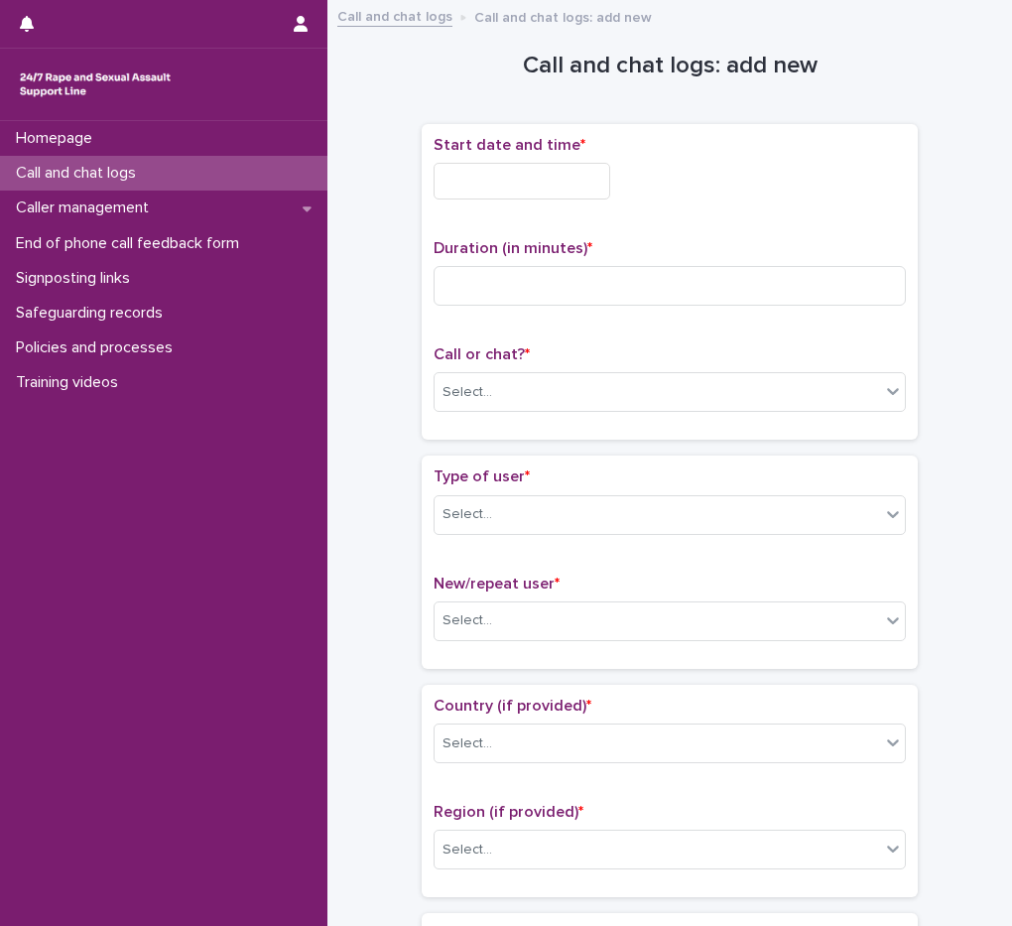
click at [506, 412] on div "Call or chat? * Select..." at bounding box center [670, 386] width 472 height 82
click at [504, 401] on div "Select..." at bounding box center [658, 392] width 446 height 33
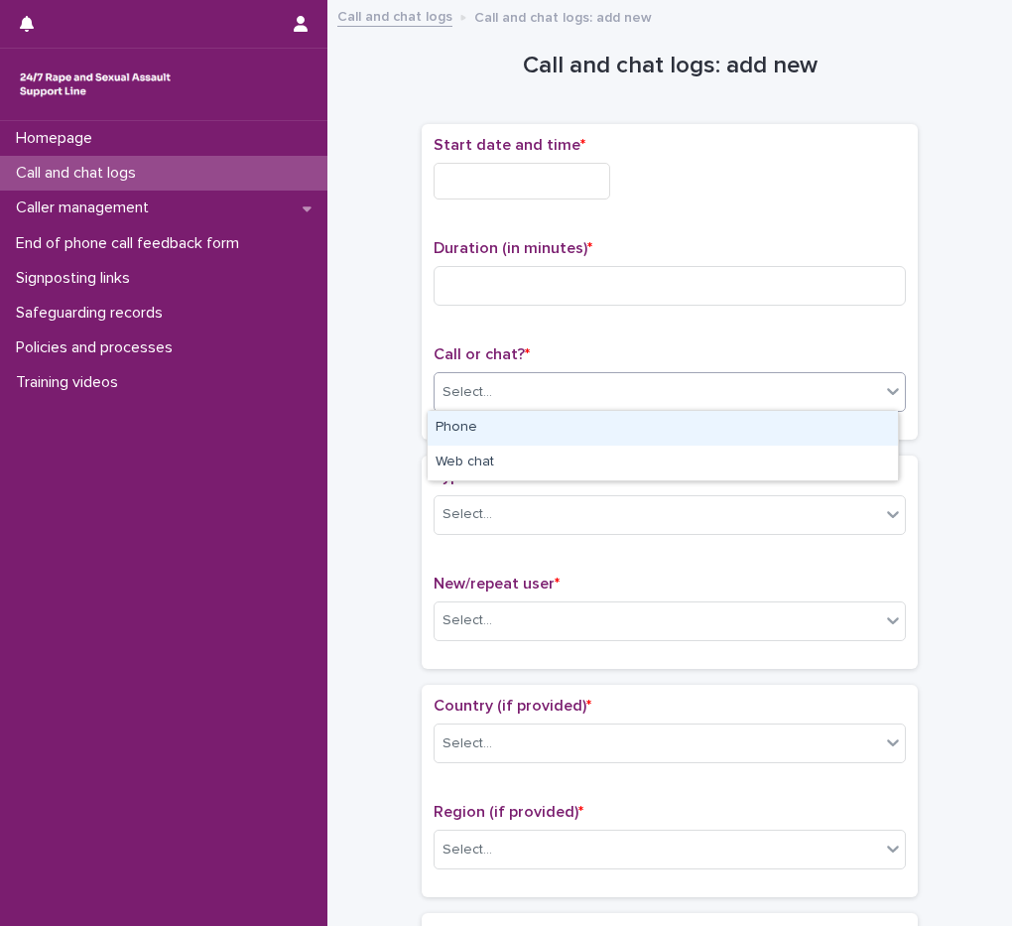
click at [503, 426] on div "Phone" at bounding box center [663, 428] width 471 height 35
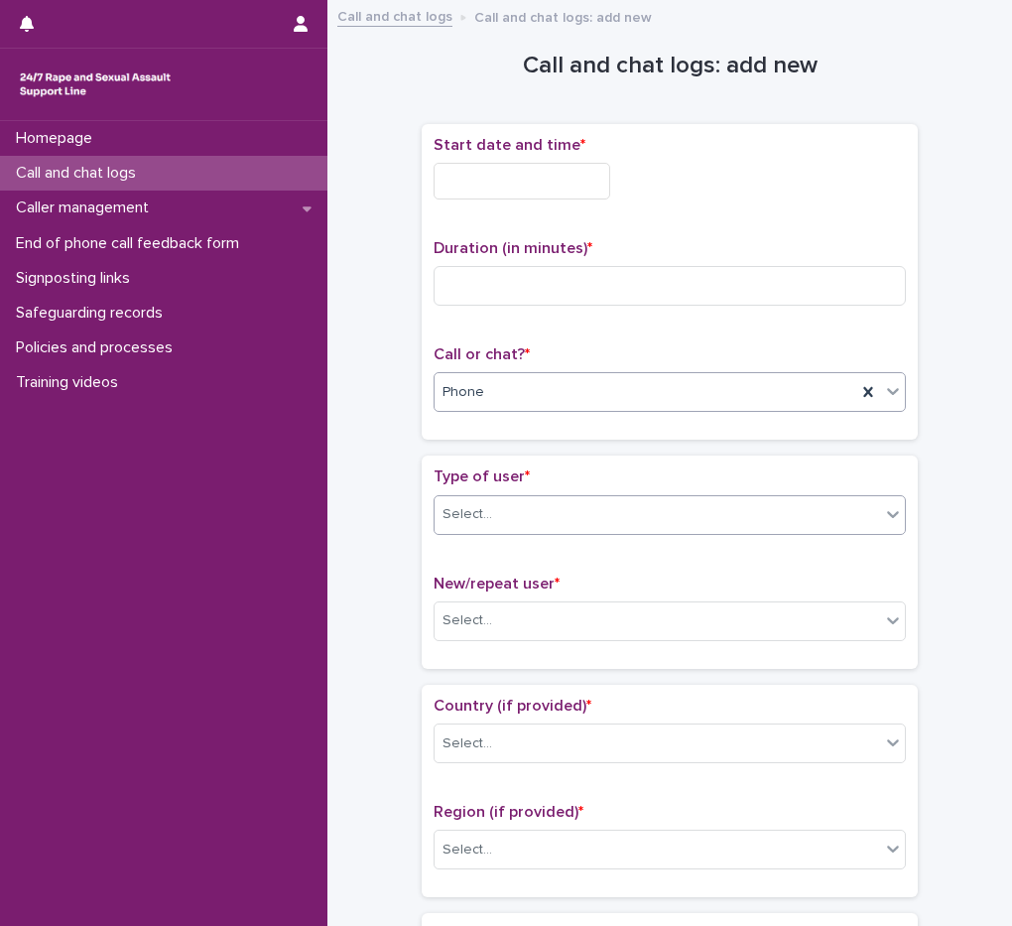
click at [524, 519] on div "Select..." at bounding box center [658, 514] width 446 height 33
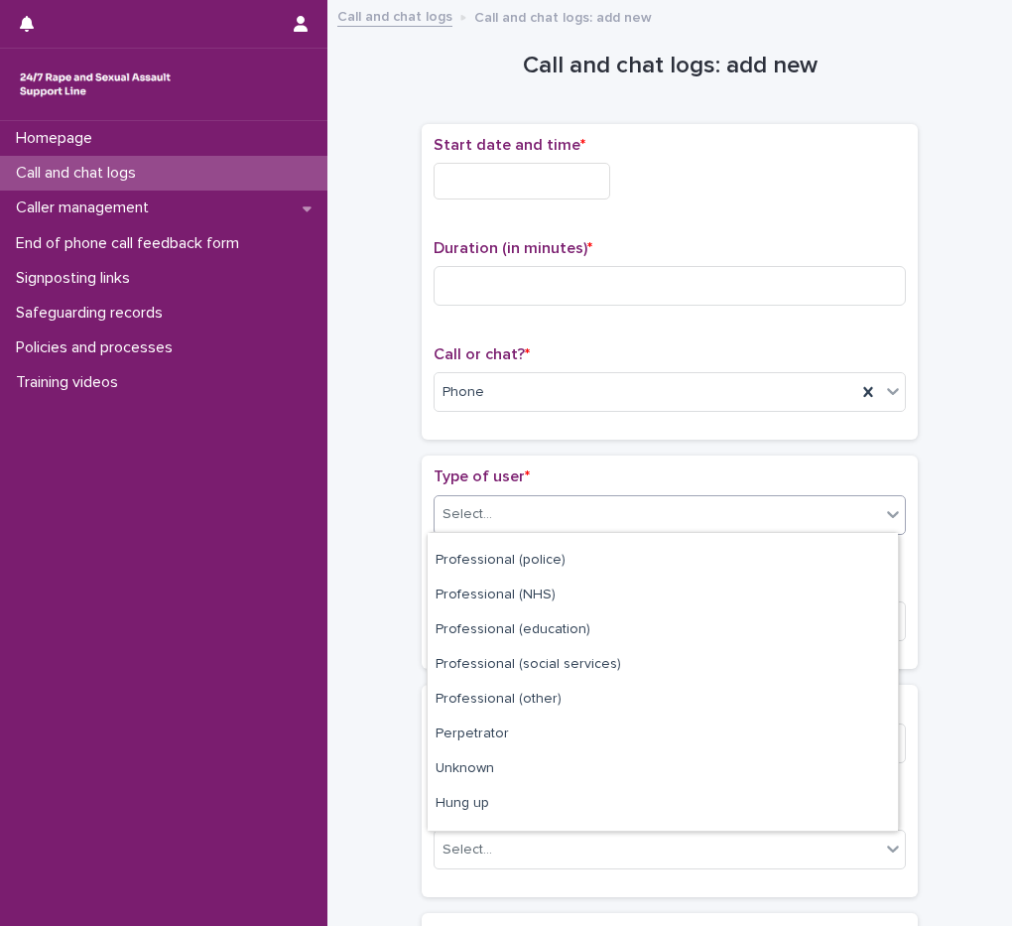
scroll to position [223, 0]
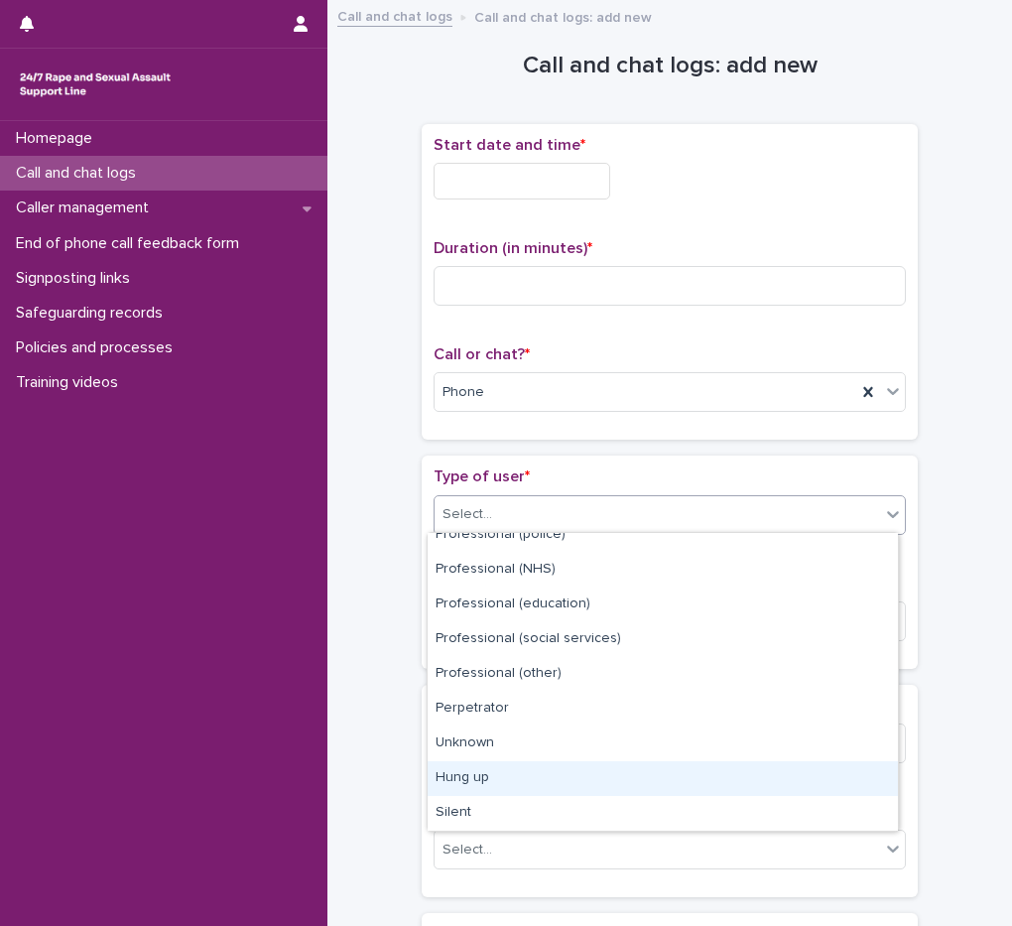
click at [502, 777] on div "Hung up" at bounding box center [663, 778] width 471 height 35
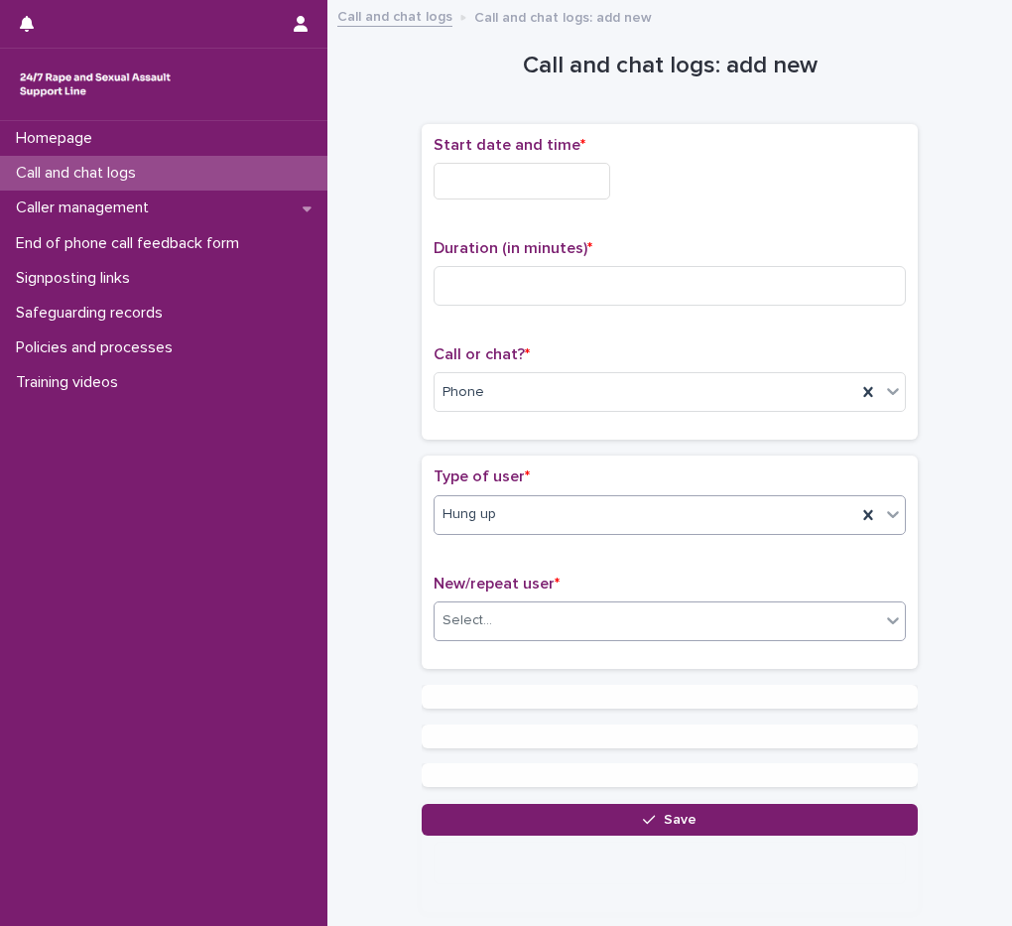
click at [520, 616] on div "Select..." at bounding box center [658, 621] width 446 height 33
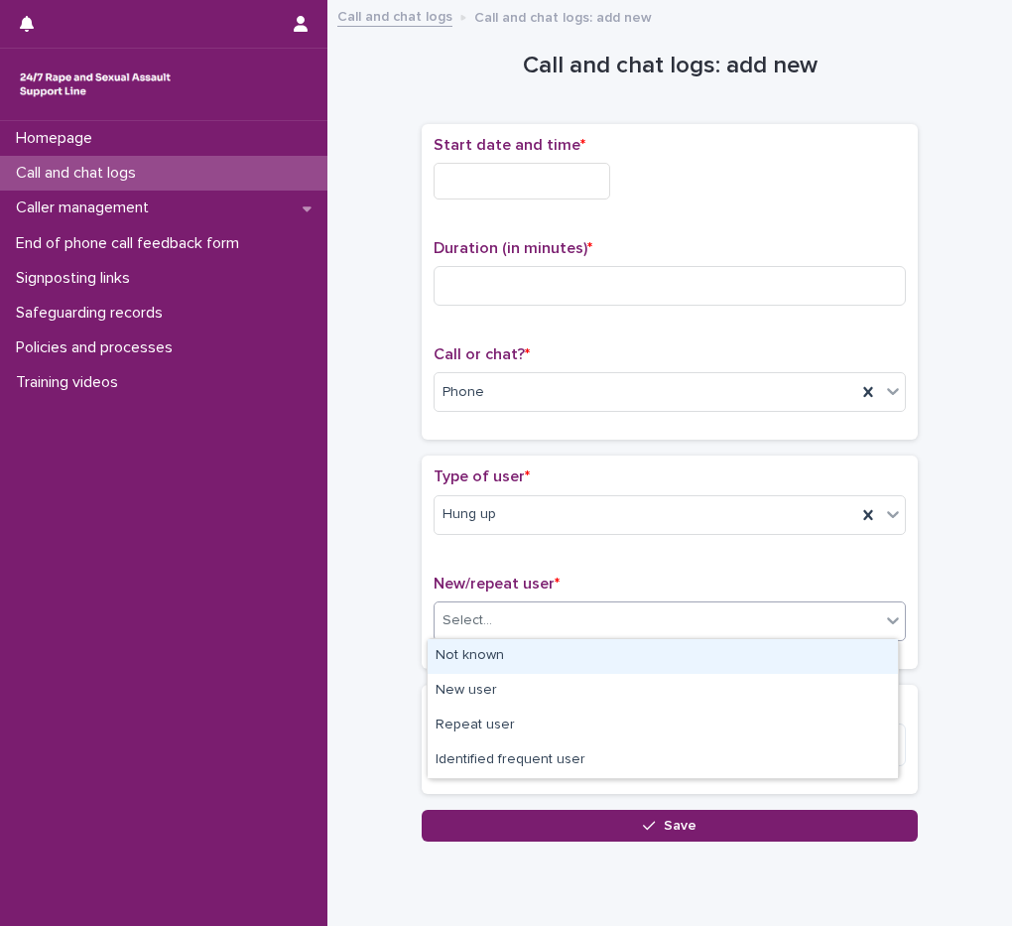
click at [513, 653] on div "Not known" at bounding box center [663, 656] width 471 height 35
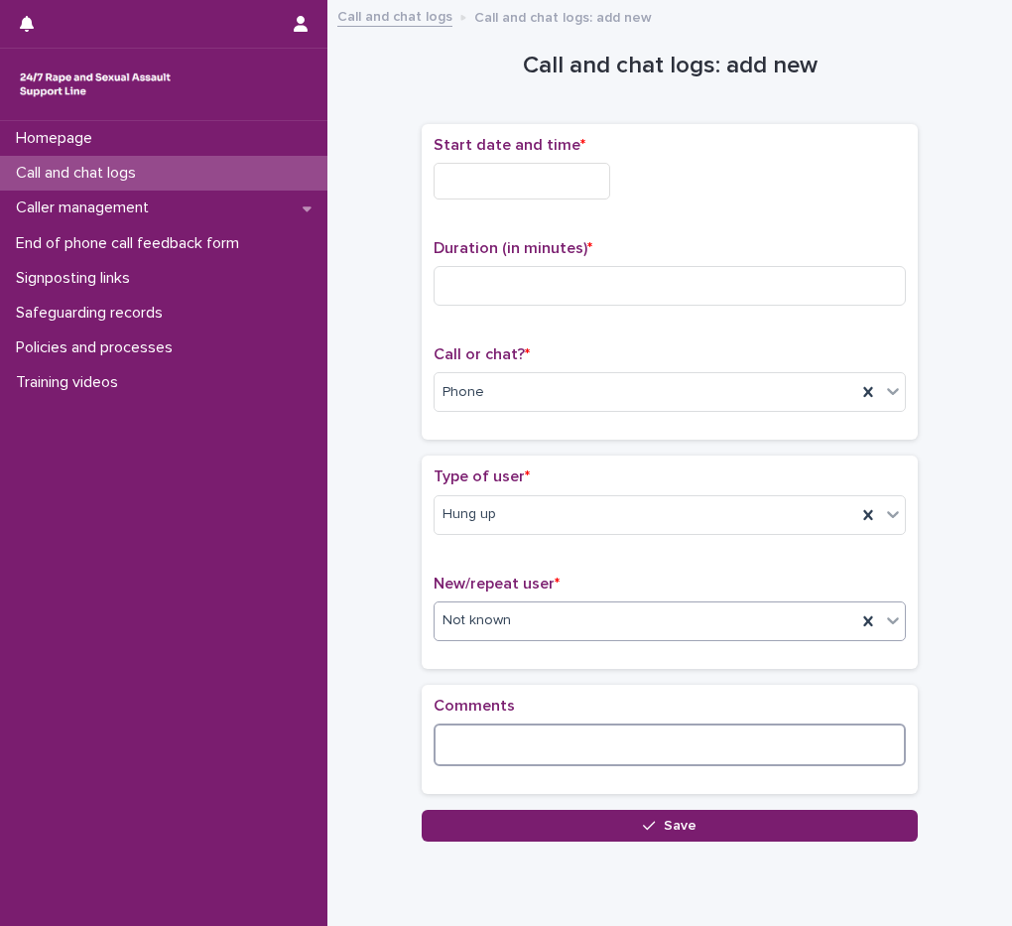
click at [494, 743] on textarea at bounding box center [670, 745] width 472 height 43
type textarea "**********"
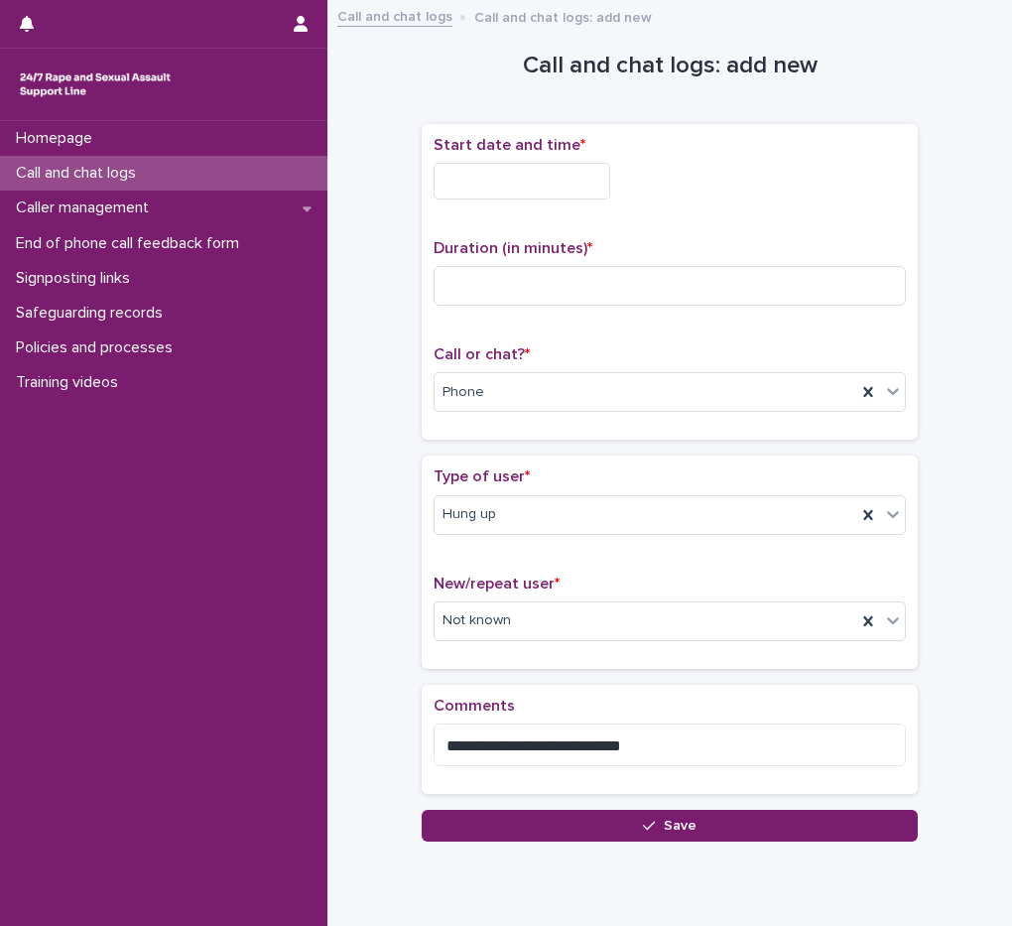
click at [506, 186] on input "text" at bounding box center [522, 181] width 177 height 37
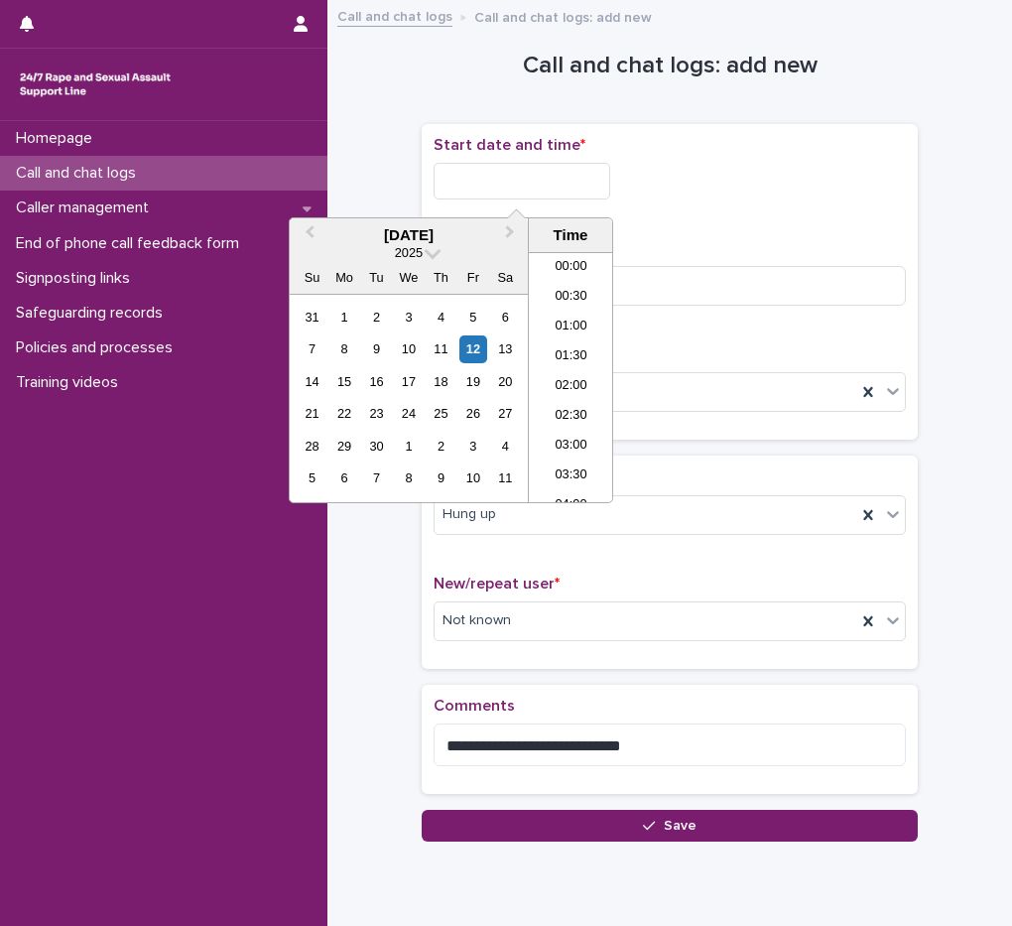
scroll to position [1180, 0]
click at [576, 391] on li "22:00" at bounding box center [571, 398] width 84 height 30
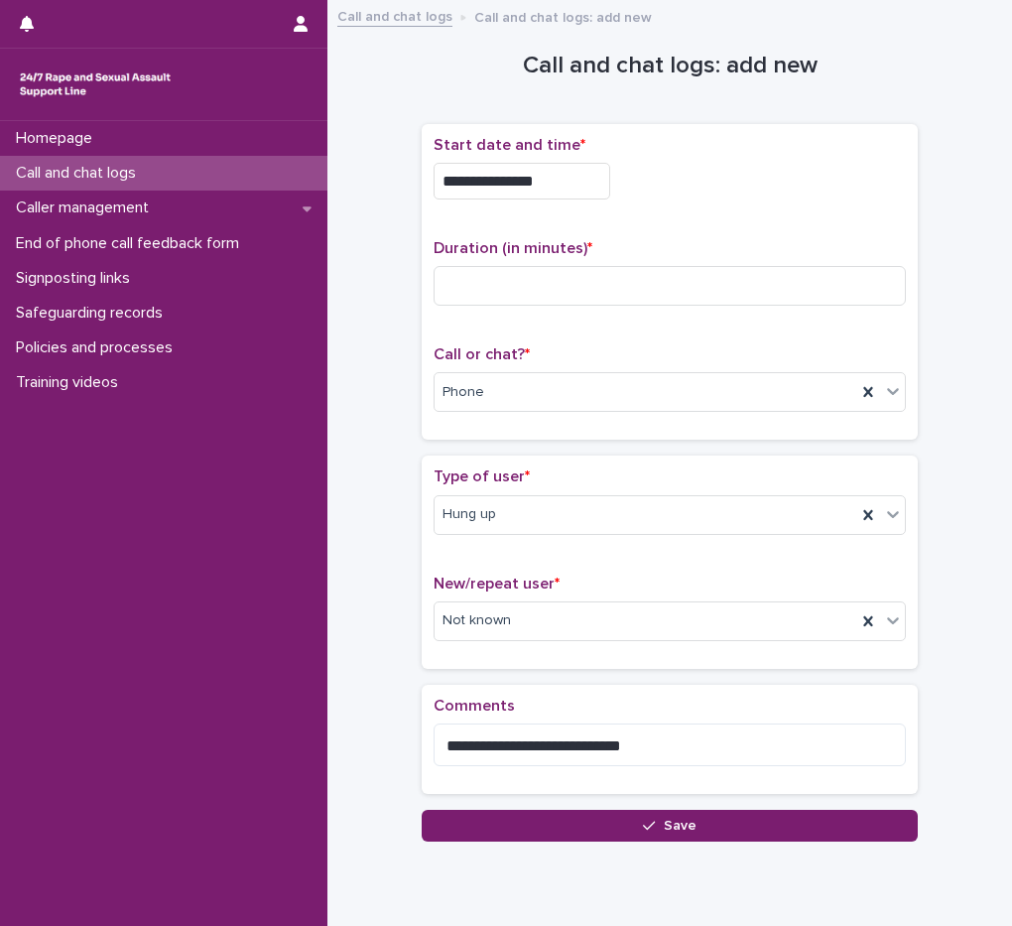
click at [552, 171] on input "**********" at bounding box center [522, 181] width 177 height 37
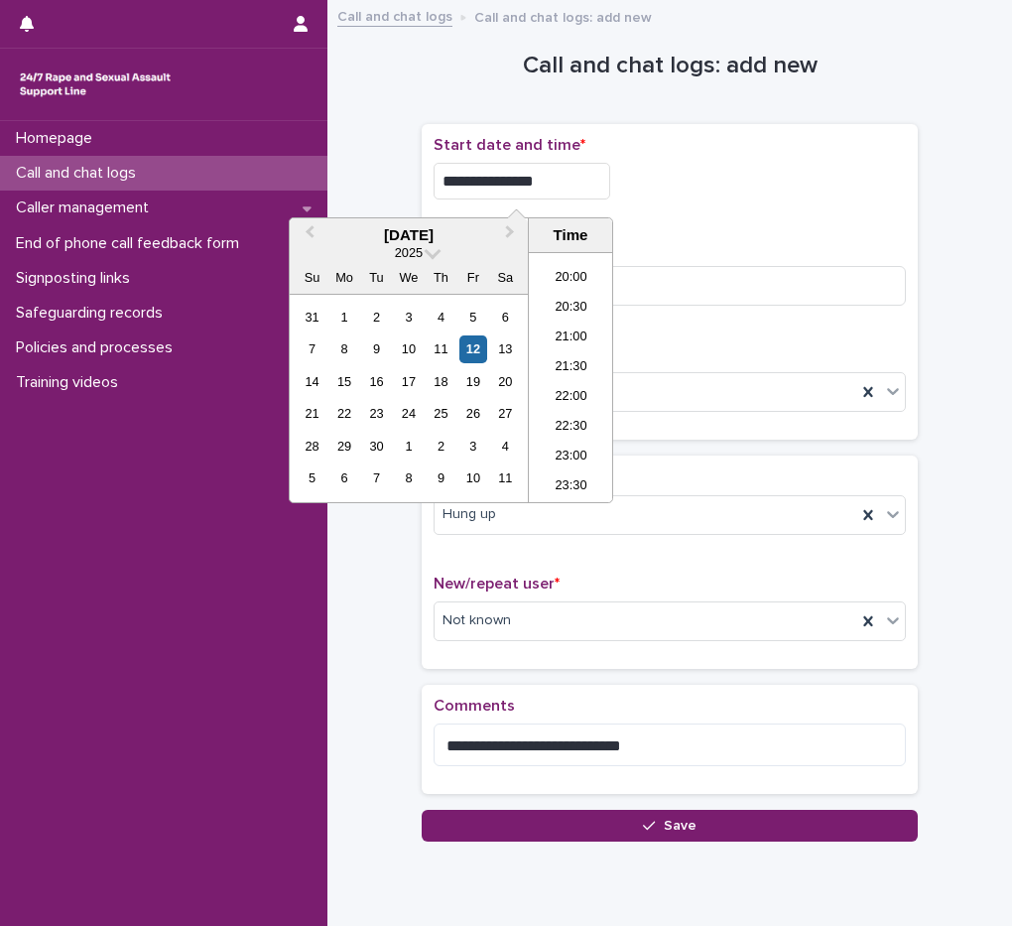
type input "**********"
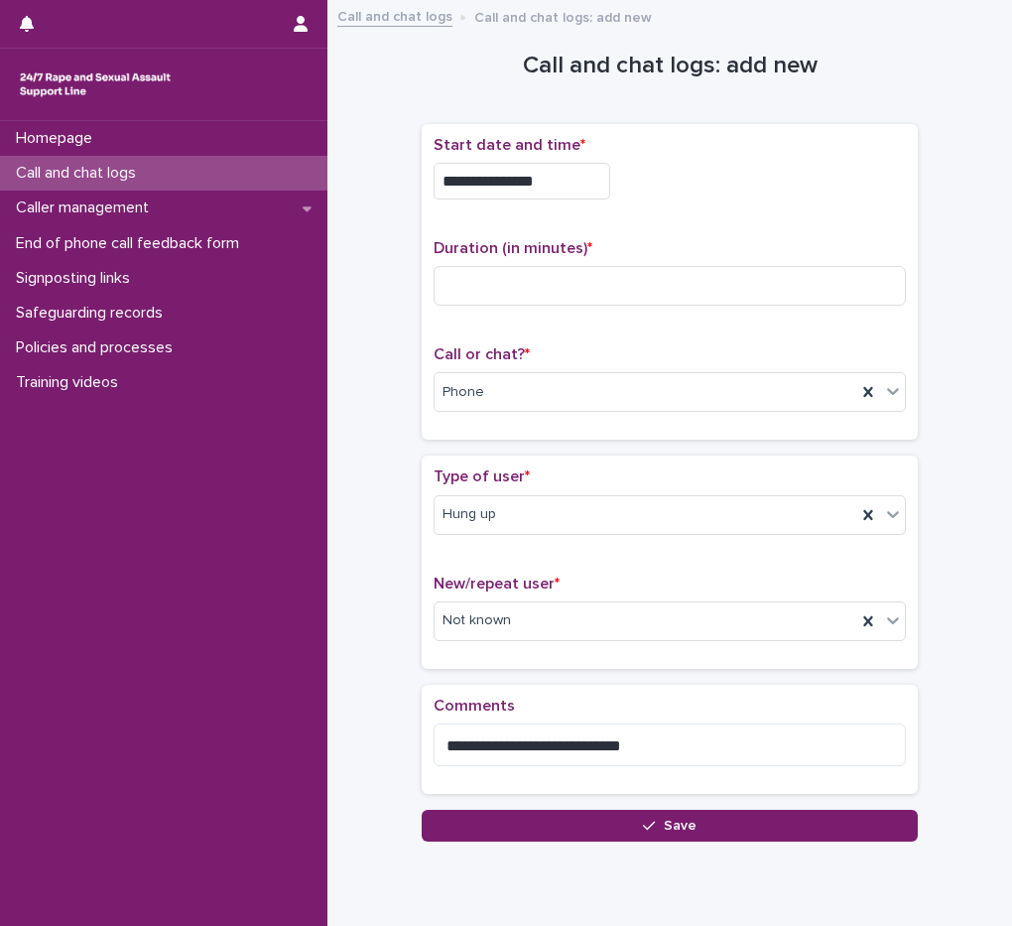
click at [760, 226] on div "**********" at bounding box center [670, 282] width 472 height 293
click at [681, 266] on input at bounding box center [670, 286] width 472 height 40
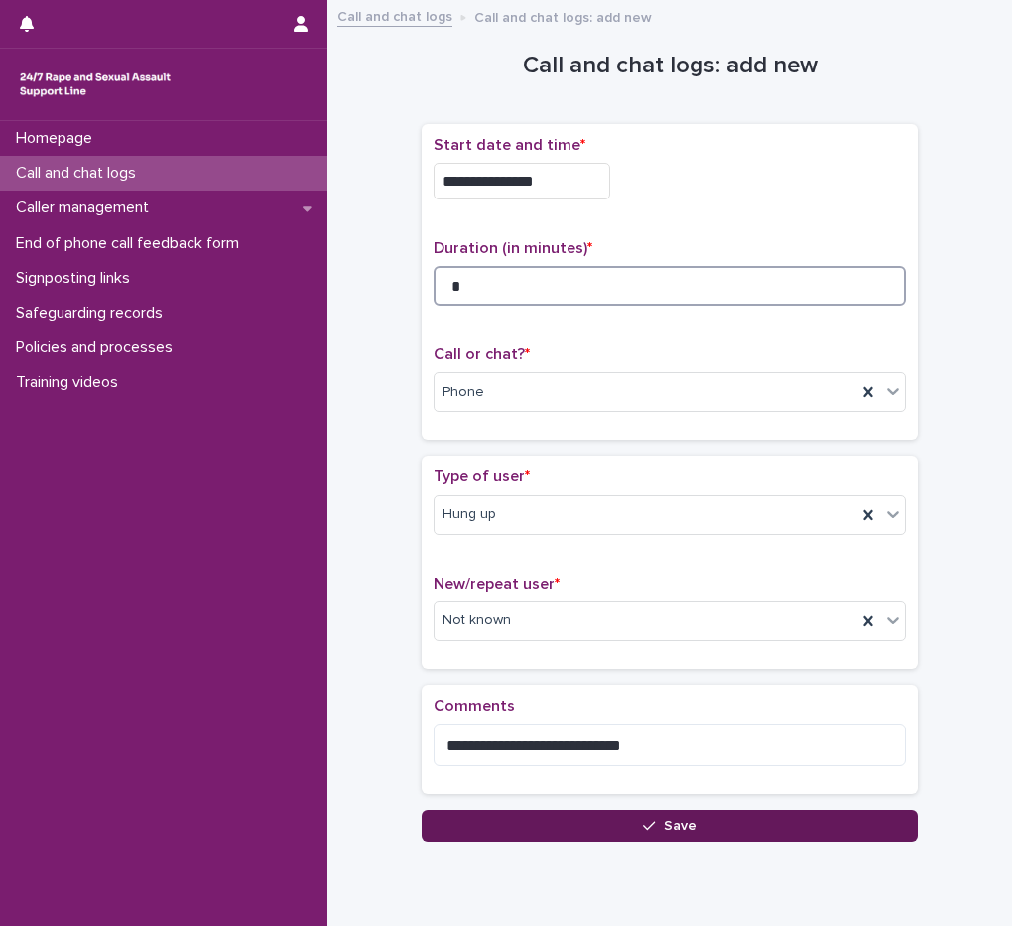
type input "*"
click at [633, 828] on button "Save" at bounding box center [670, 826] width 496 height 32
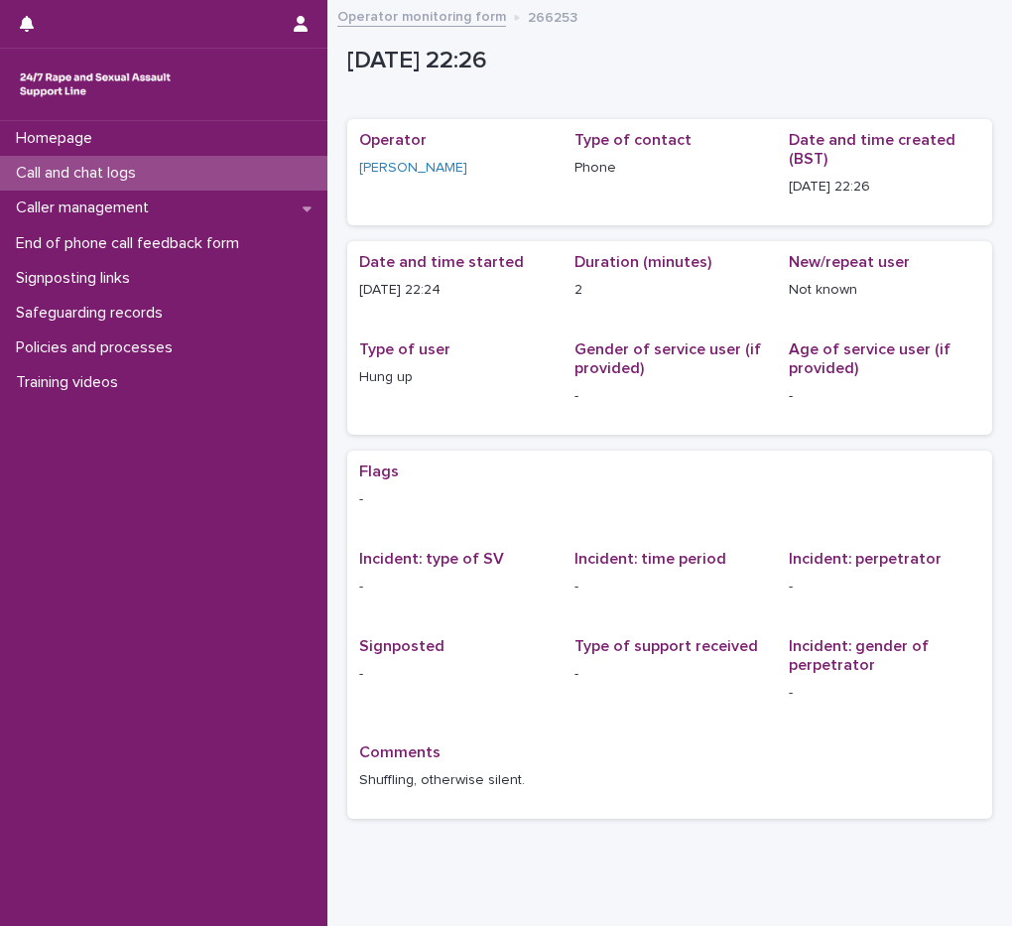
click at [156, 170] on div "Call and chat logs" at bounding box center [164, 173] width 328 height 35
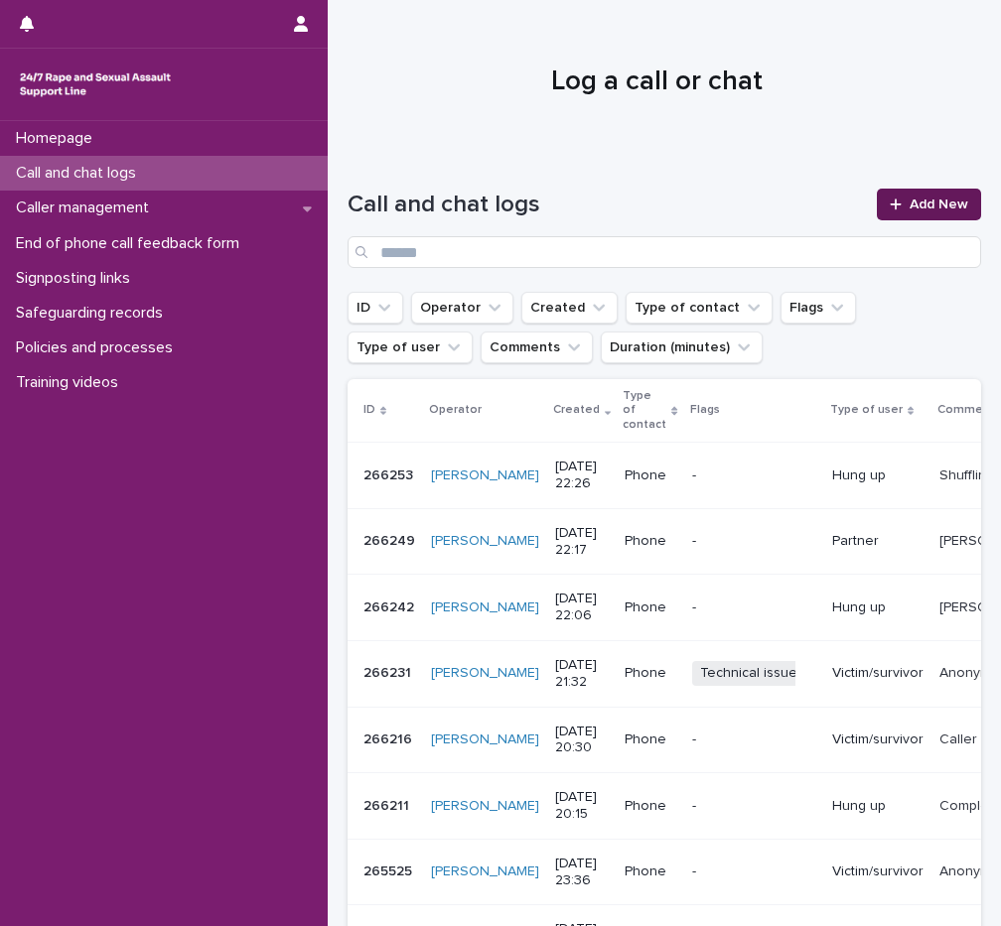
click at [920, 203] on span "Add New" at bounding box center [938, 205] width 59 height 14
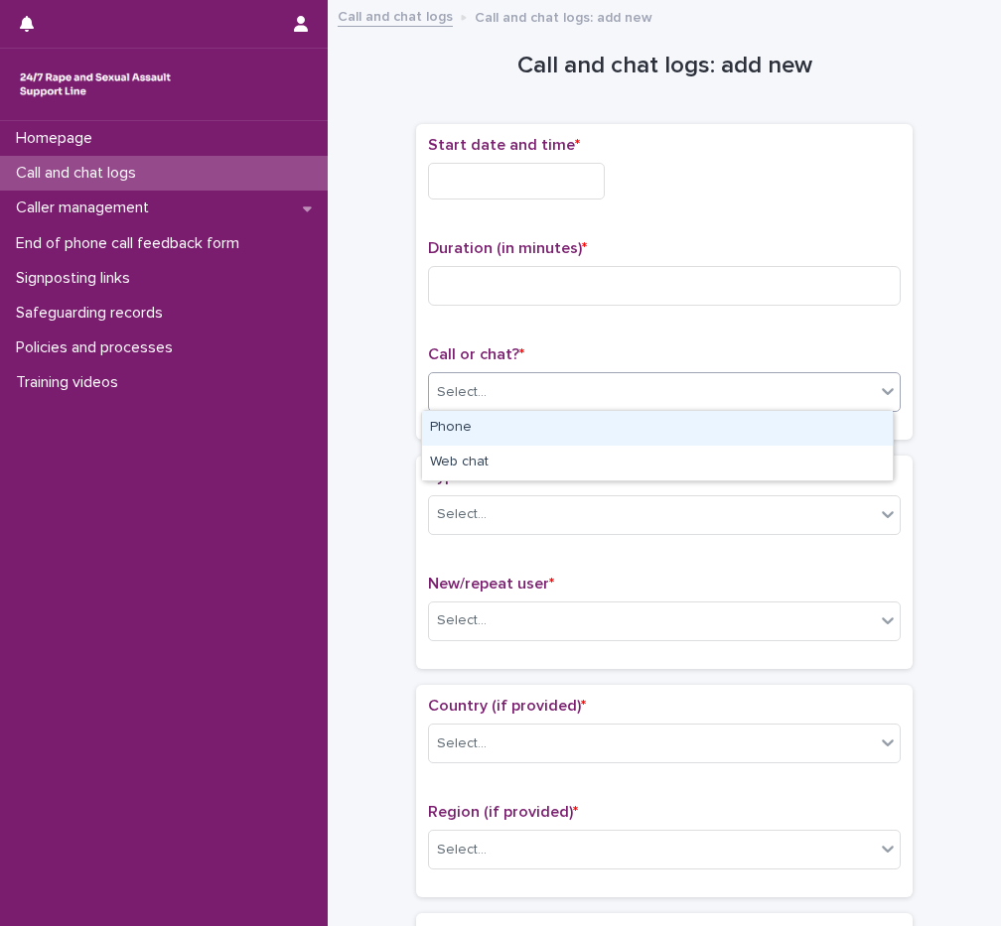
click at [464, 392] on div "Select..." at bounding box center [462, 392] width 50 height 21
click at [474, 421] on div "Phone" at bounding box center [657, 428] width 471 height 35
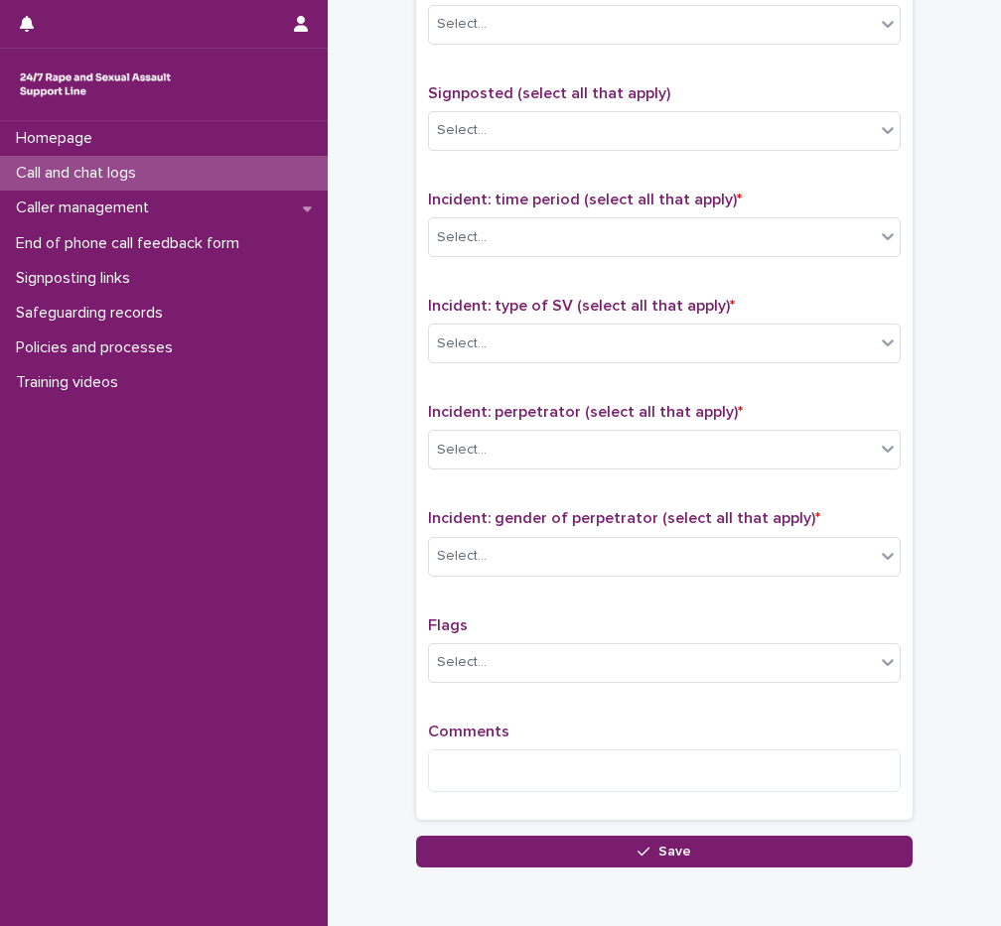
scroll to position [1251, 0]
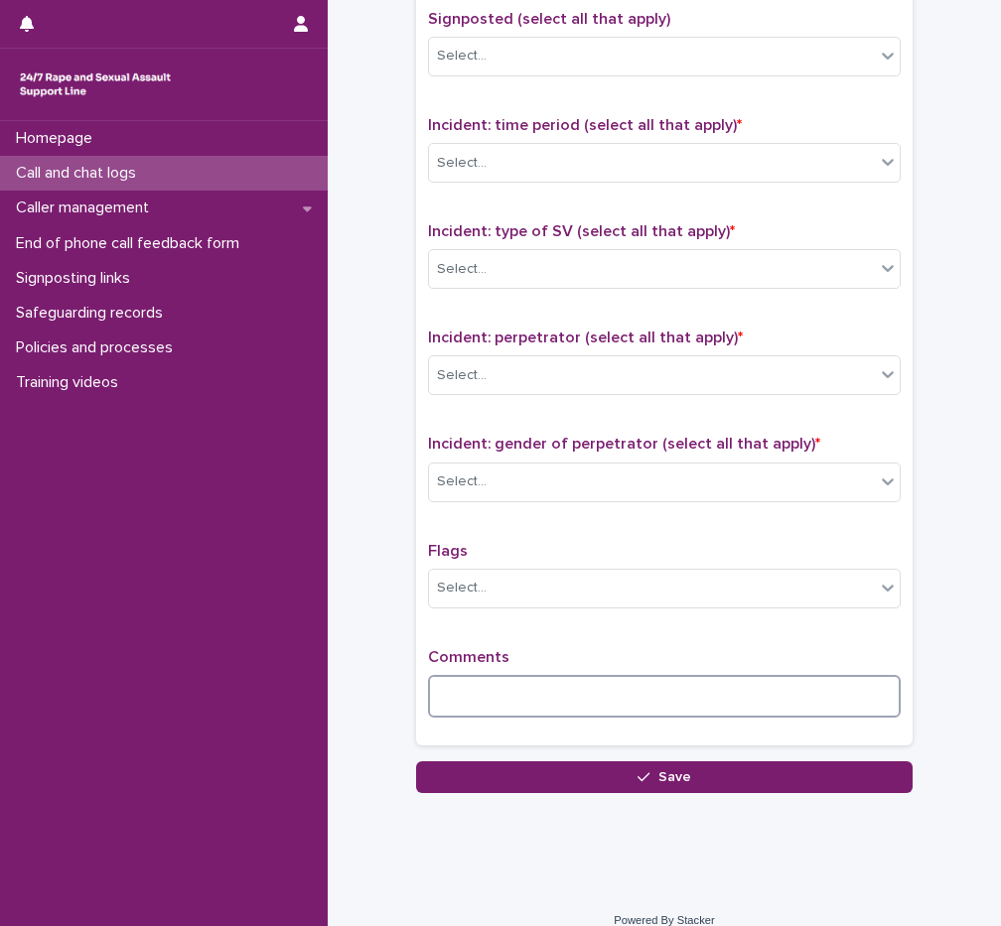
click at [558, 677] on textarea at bounding box center [664, 696] width 472 height 43
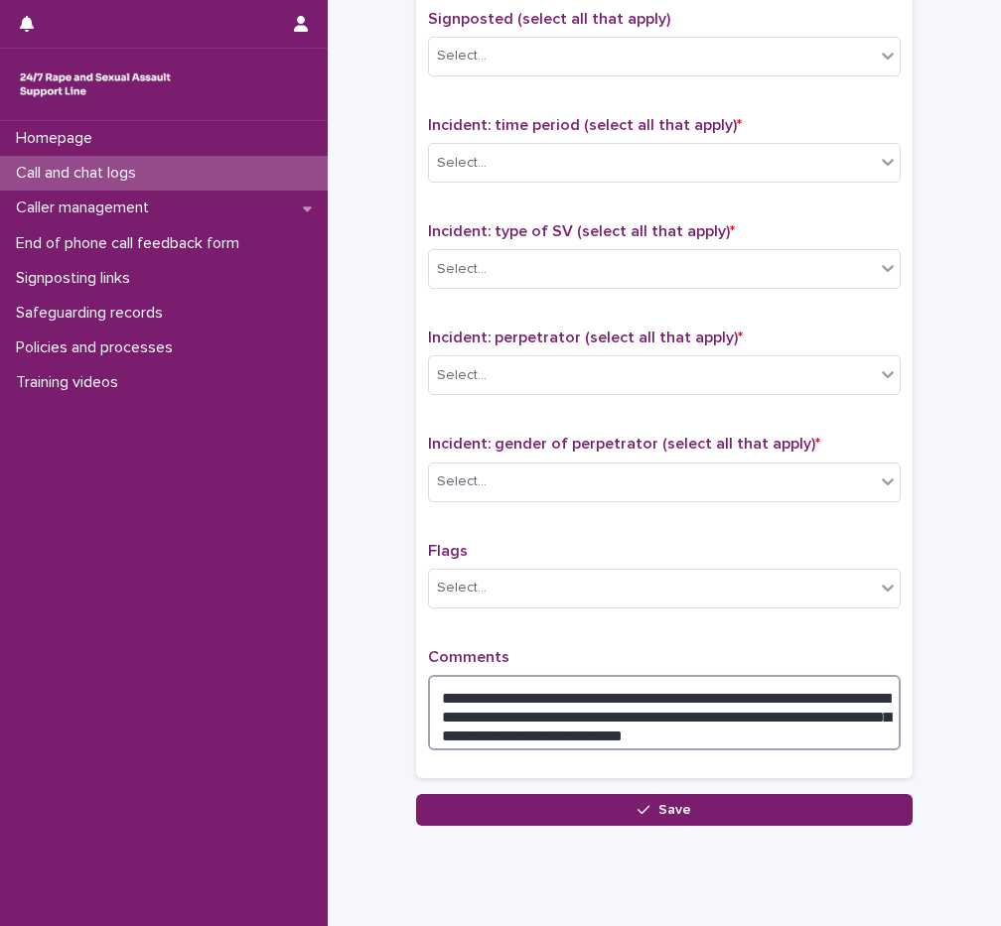
drag, startPoint x: 459, startPoint y: 726, endPoint x: 674, endPoint y: 735, distance: 215.6
click at [674, 735] on textarea "**********" at bounding box center [664, 712] width 472 height 75
click at [683, 735] on textarea "**********" at bounding box center [664, 712] width 472 height 75
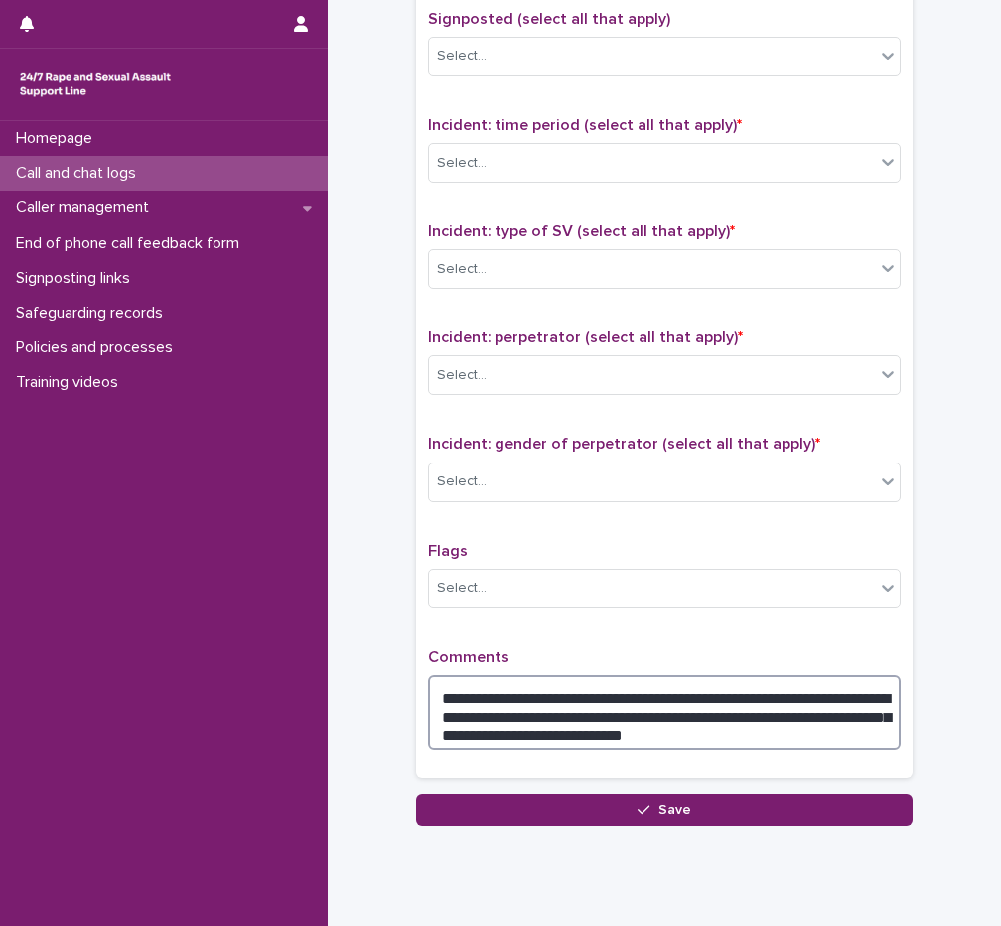
drag, startPoint x: 705, startPoint y: 728, endPoint x: 412, endPoint y: 725, distance: 292.8
click at [416, 725] on div "**********" at bounding box center [664, 334] width 496 height 887
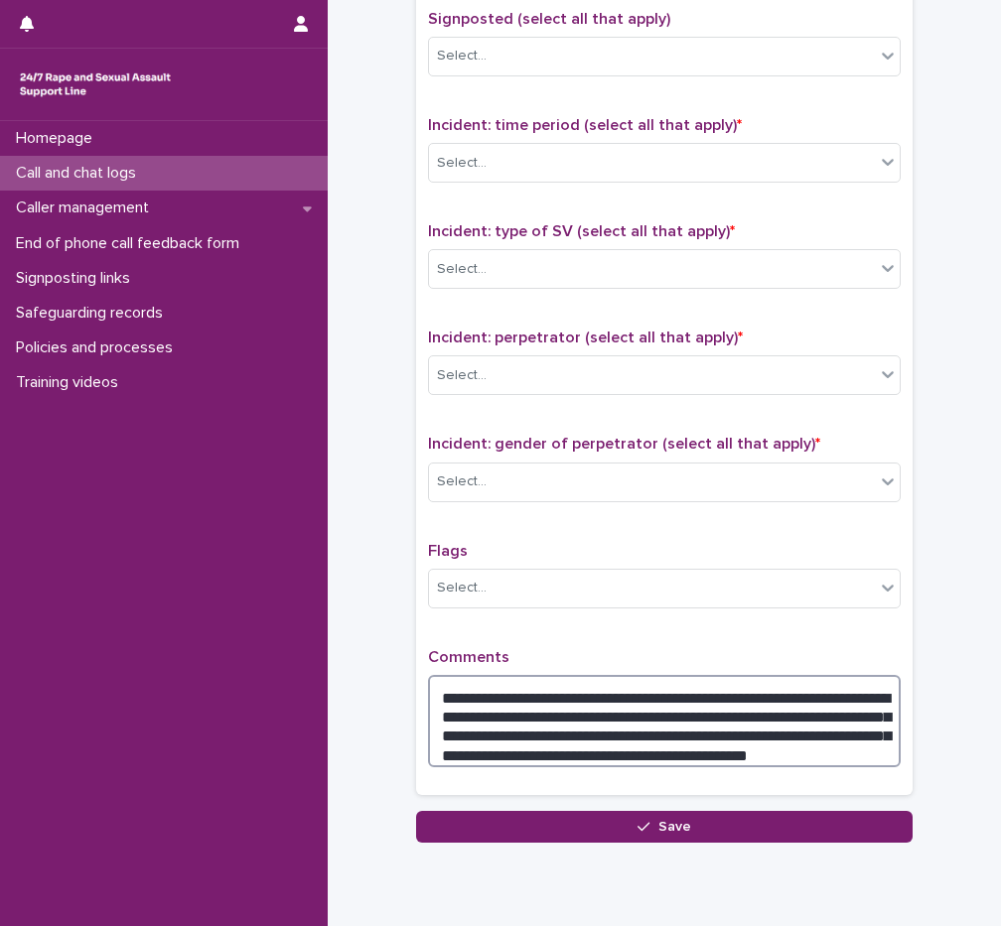
type textarea "**********"
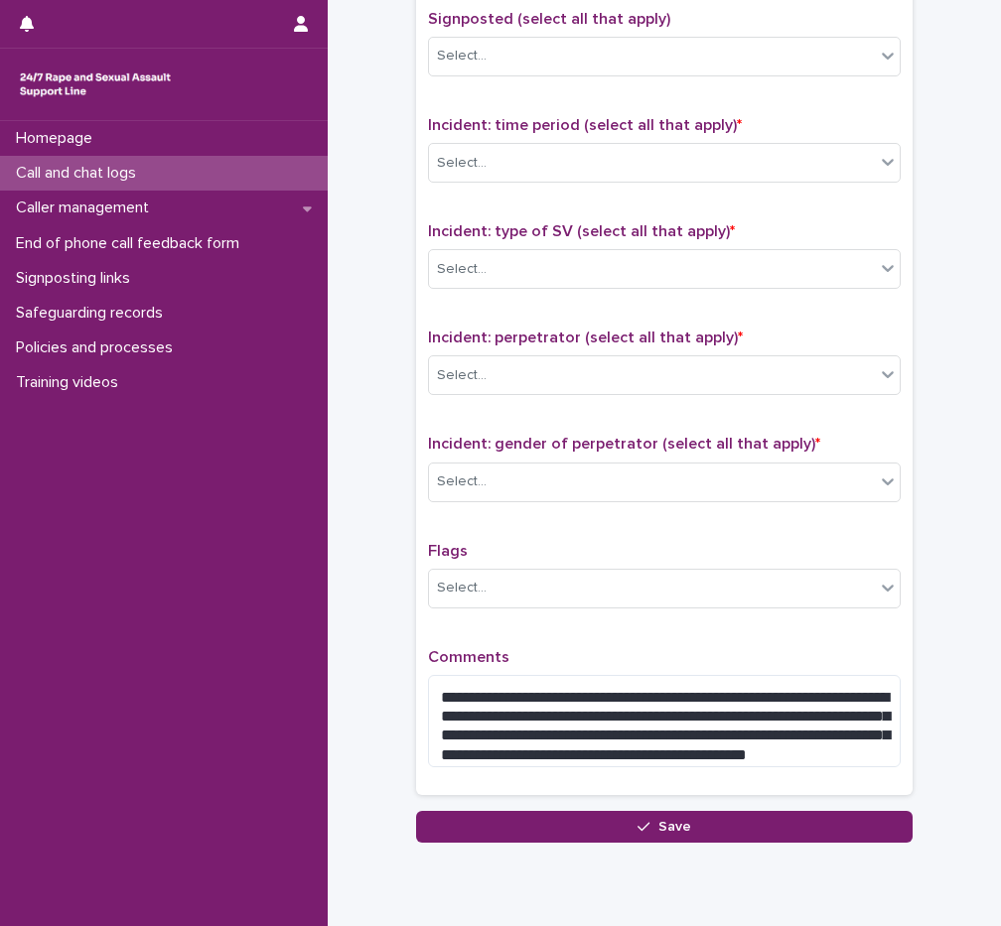
click at [576, 635] on div "**********" at bounding box center [664, 343] width 472 height 880
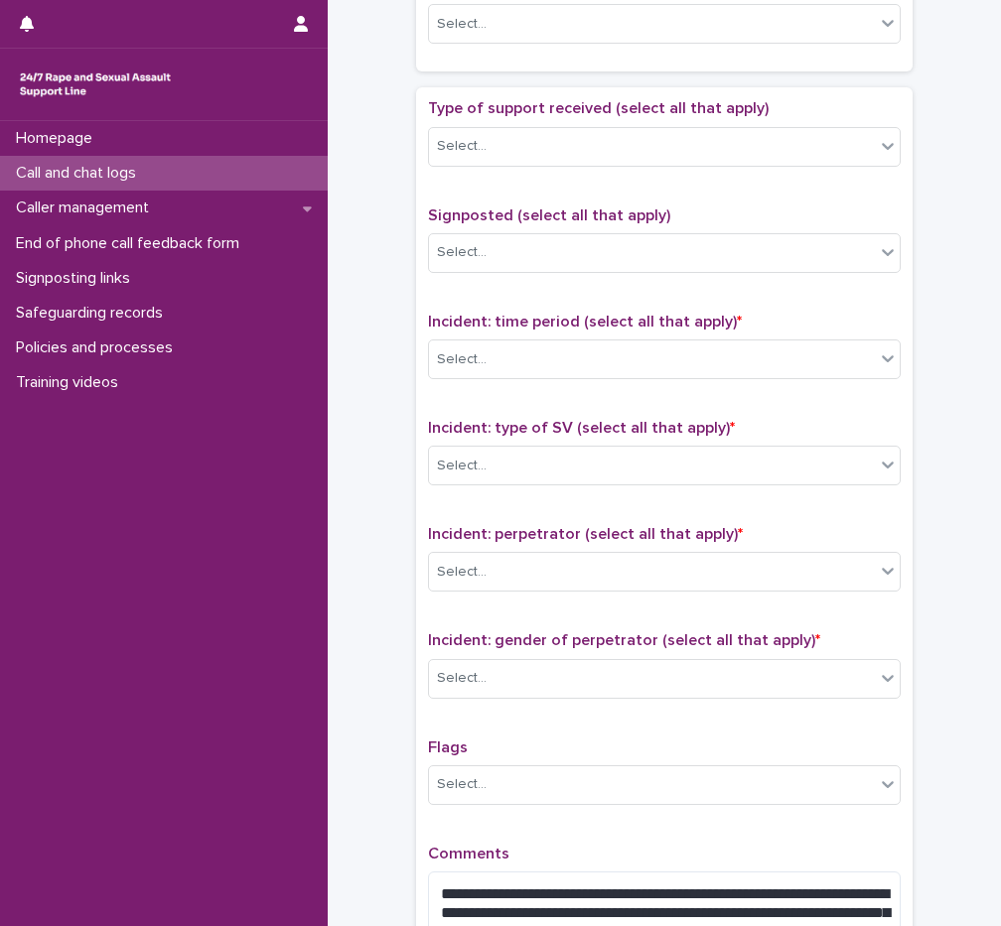
scroll to position [1052, 0]
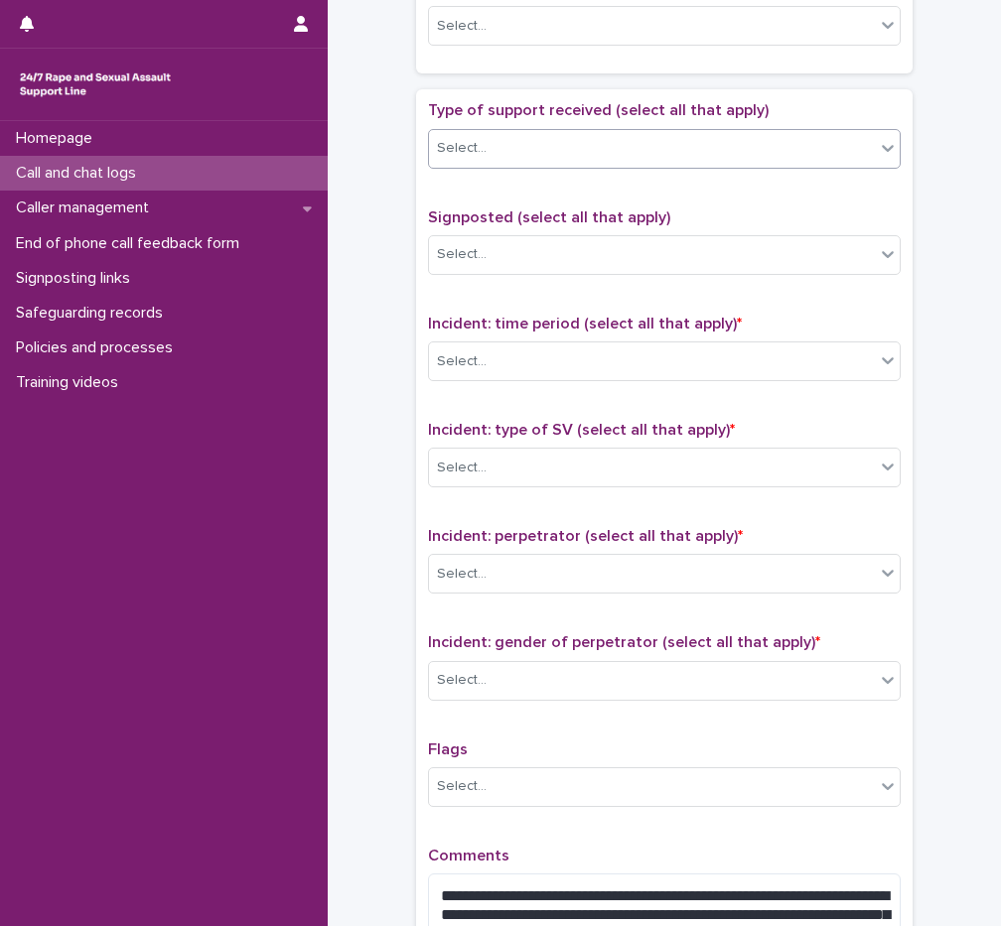
click at [501, 160] on div "Select..." at bounding box center [652, 148] width 446 height 33
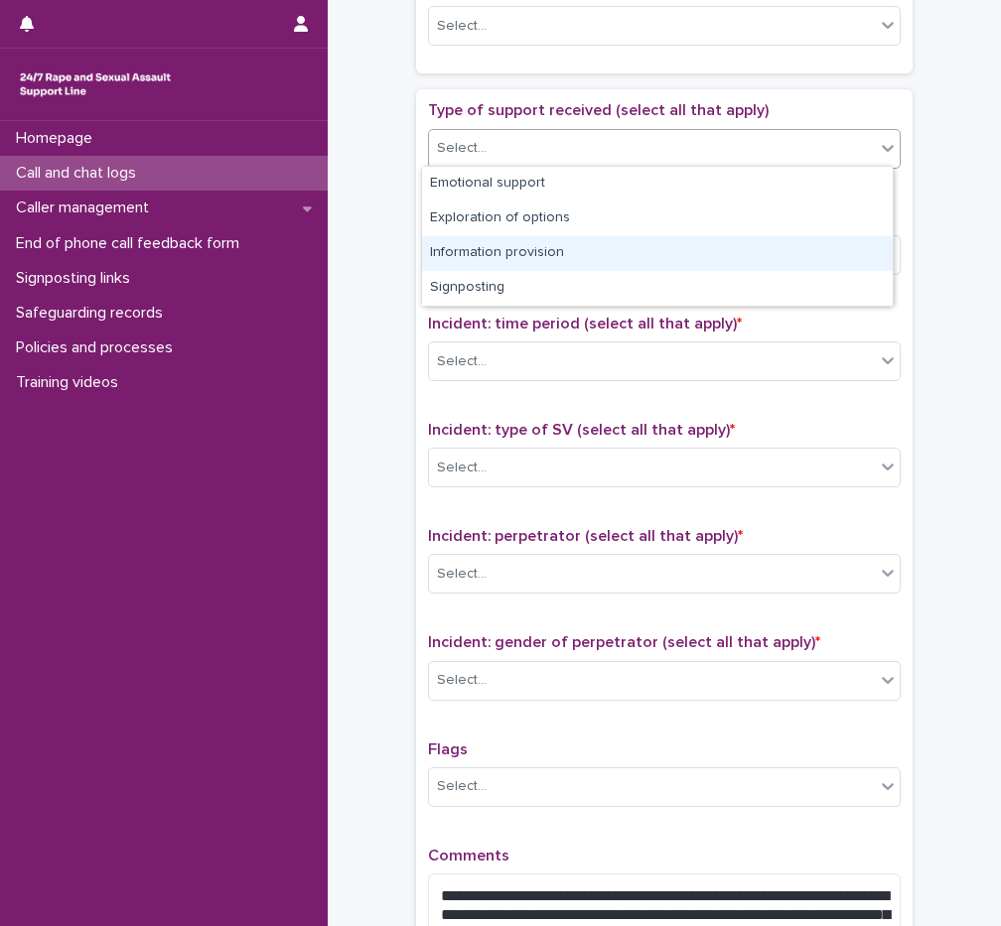
click at [524, 250] on div "Information provision" at bounding box center [657, 253] width 471 height 35
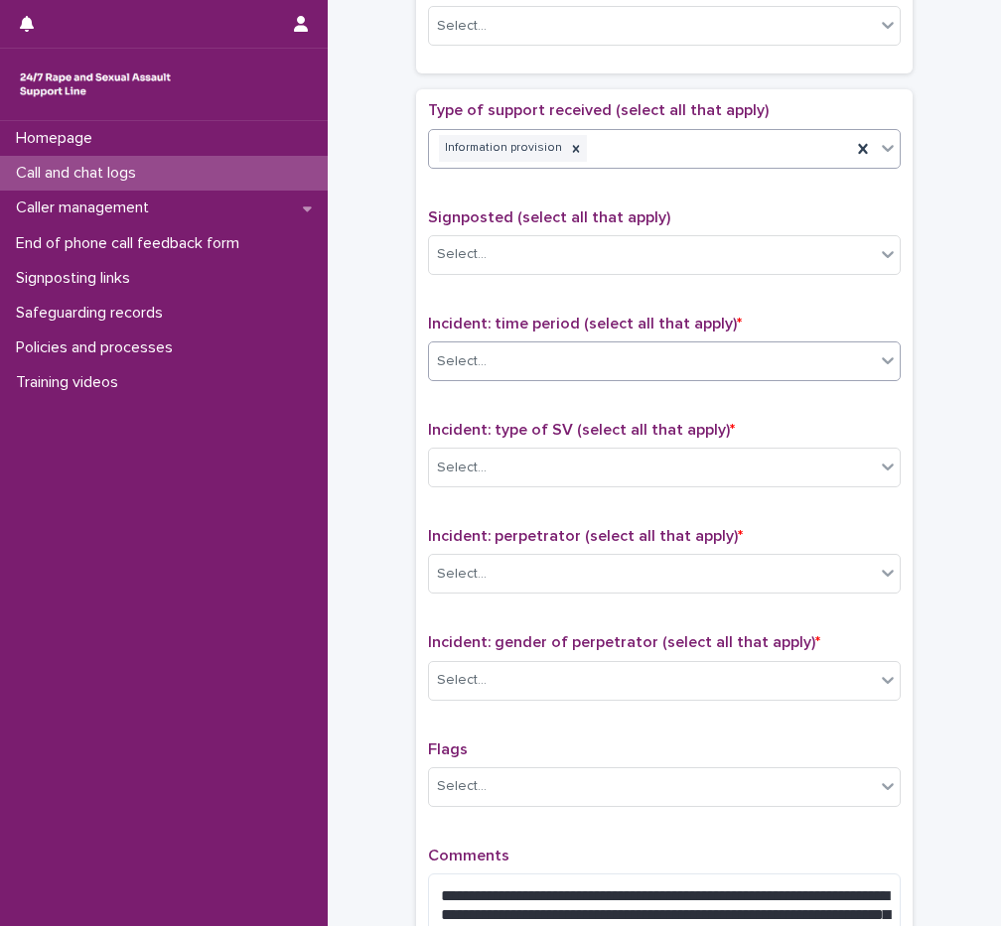
click at [532, 345] on div "Select..." at bounding box center [652, 361] width 446 height 33
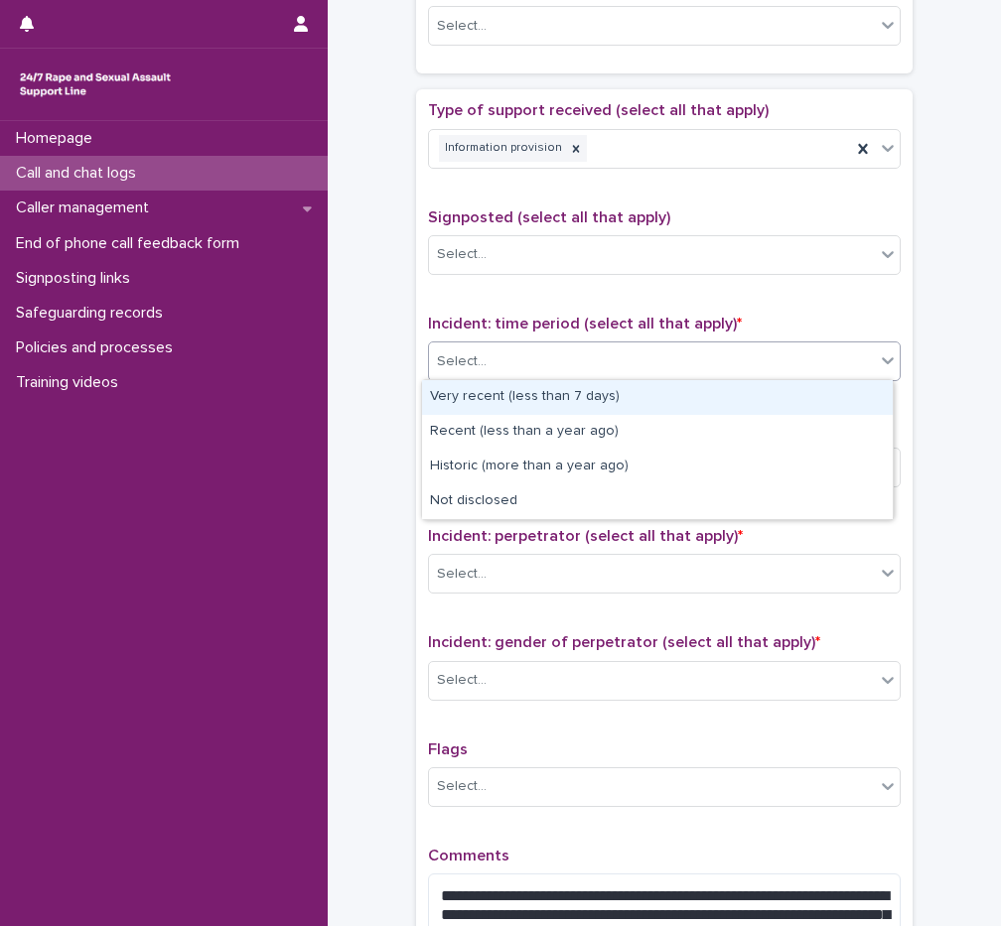
click at [529, 401] on div "Very recent (less than 7 days)" at bounding box center [657, 397] width 471 height 35
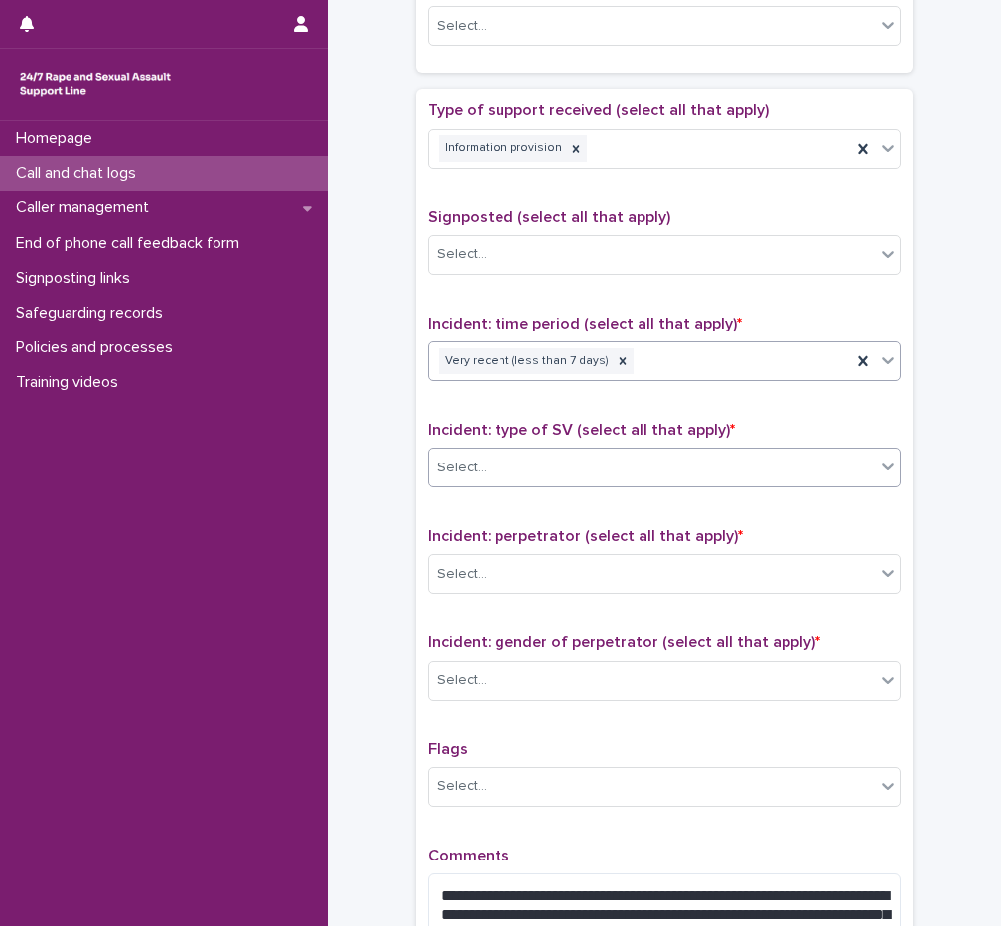
click at [503, 469] on div "Select..." at bounding box center [652, 468] width 446 height 33
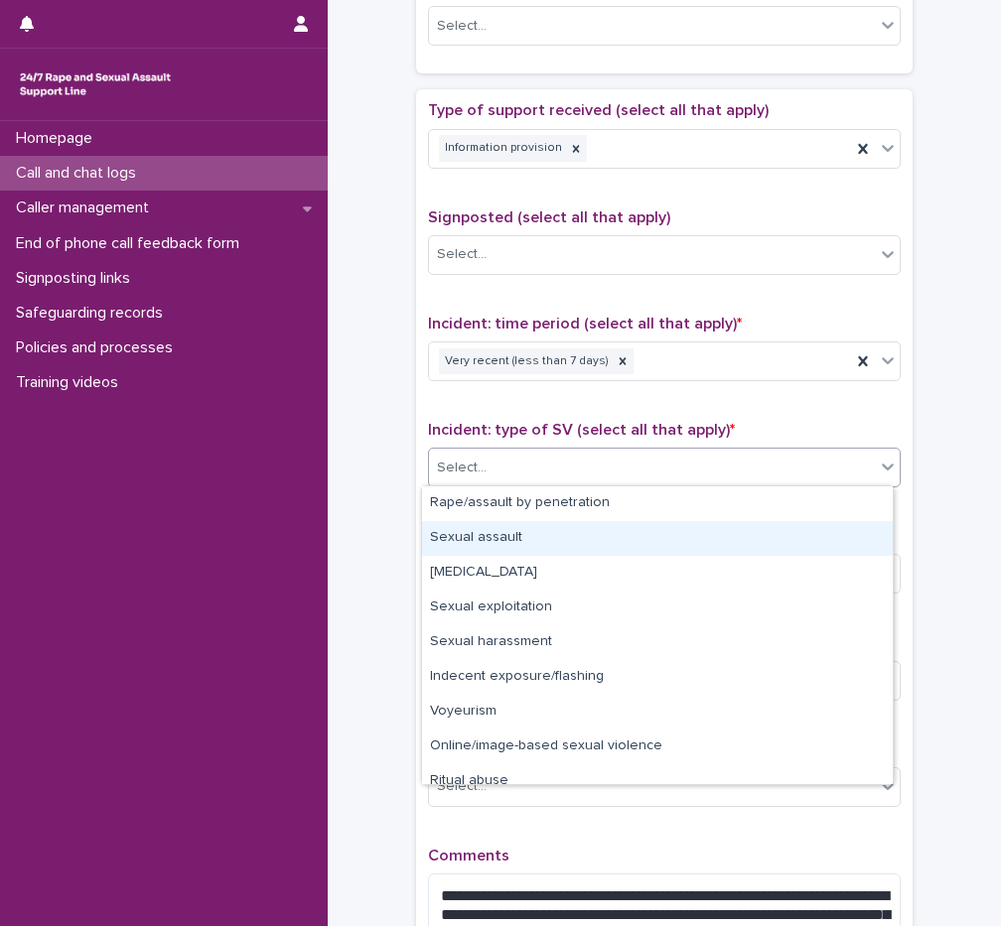
scroll to position [50, 0]
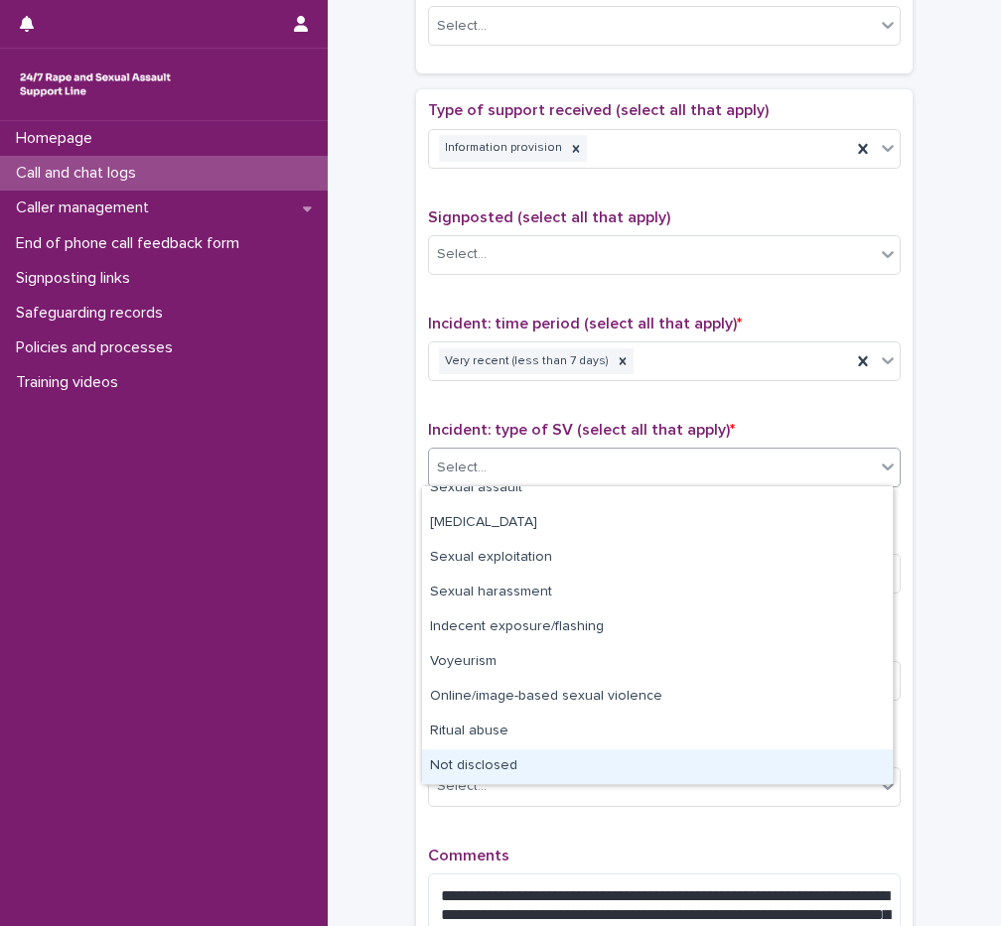
click at [492, 764] on div "Not disclosed" at bounding box center [657, 766] width 471 height 35
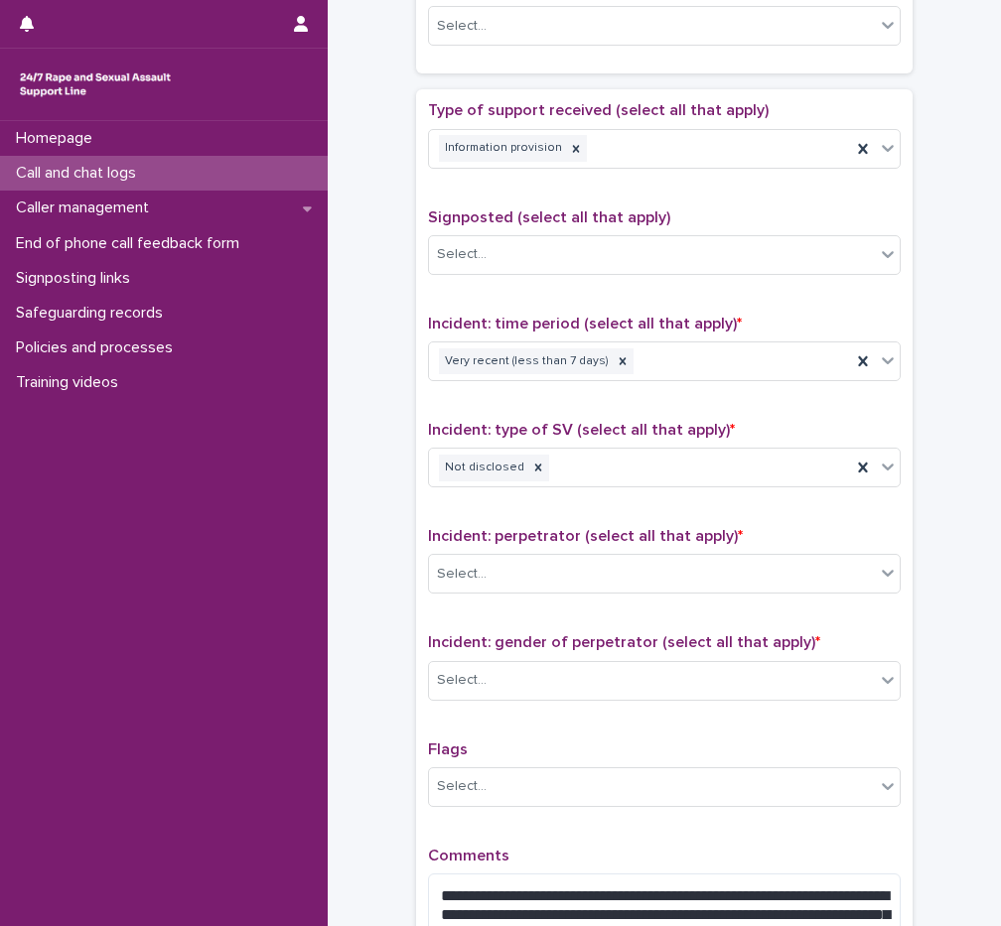
click at [474, 593] on div "Incident: perpetrator (select all that apply) * Select..." at bounding box center [664, 568] width 472 height 82
click at [484, 578] on div "Select..." at bounding box center [652, 574] width 446 height 33
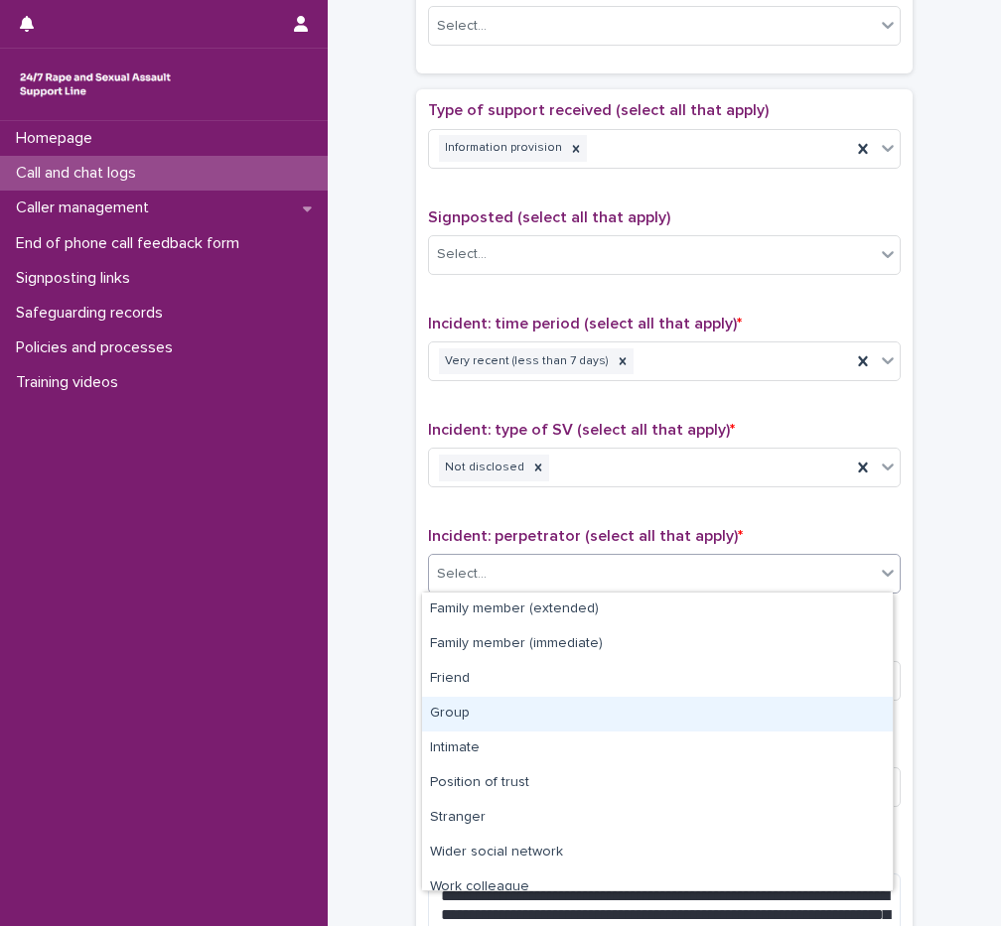
scroll to position [84, 0]
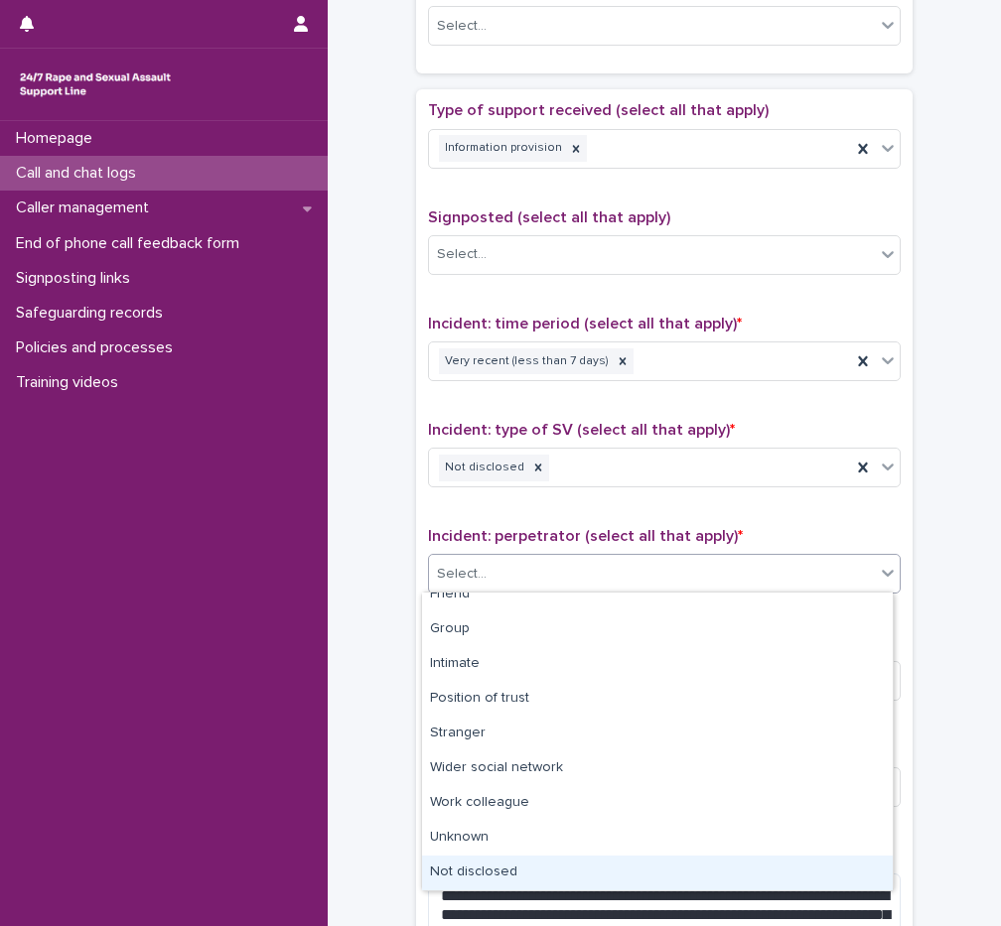
click at [515, 870] on div "Not disclosed" at bounding box center [657, 873] width 471 height 35
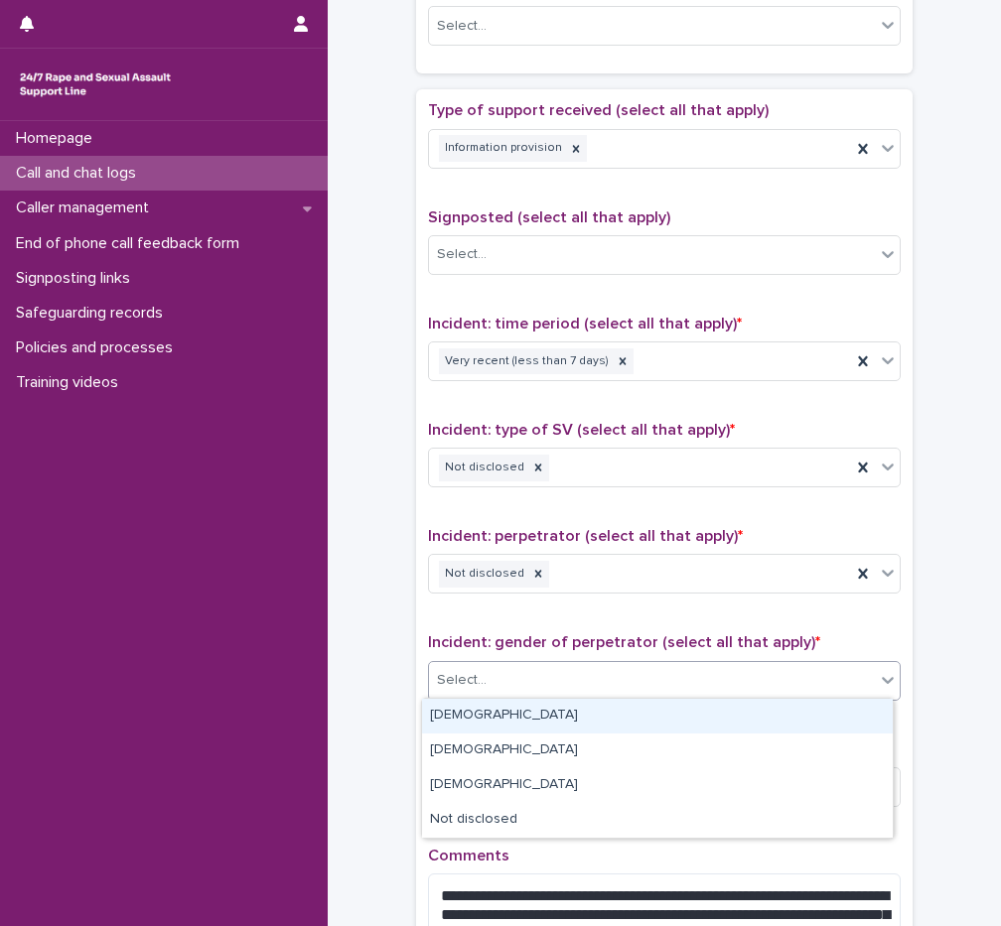
click at [496, 680] on div "Select..." at bounding box center [652, 680] width 446 height 33
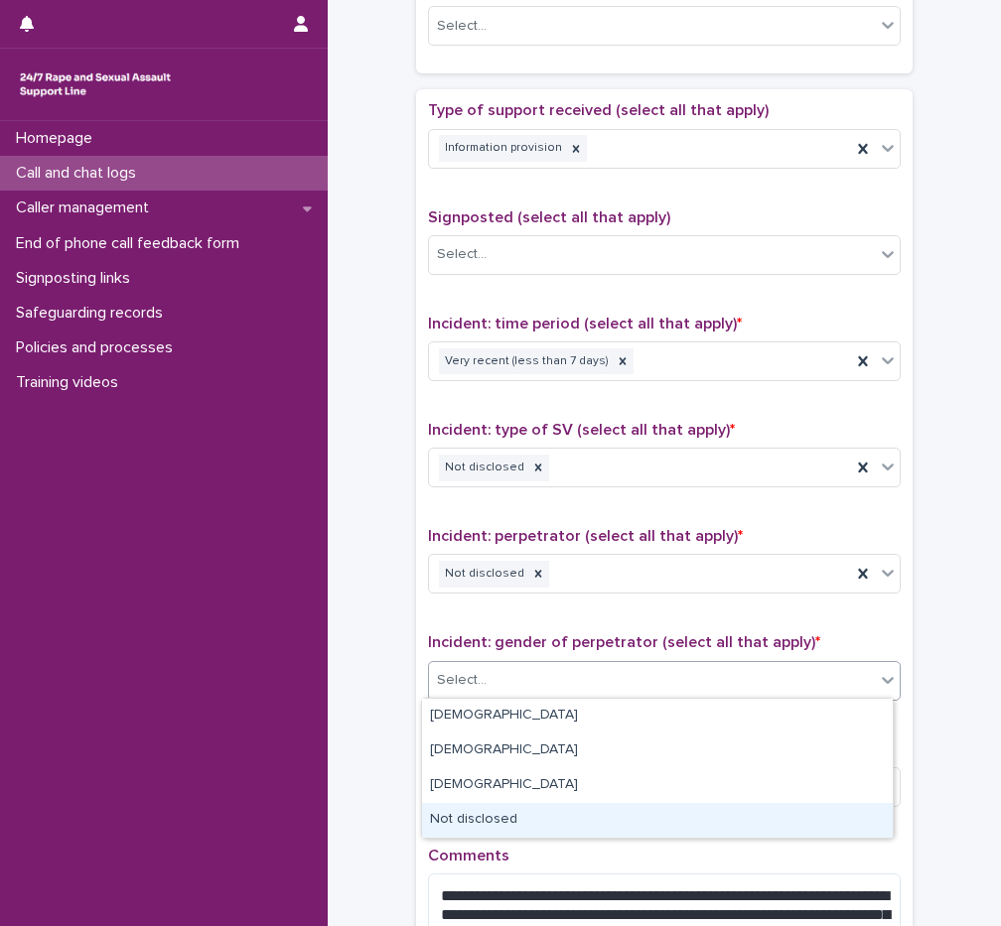
click at [537, 811] on div "Not disclosed" at bounding box center [657, 820] width 471 height 35
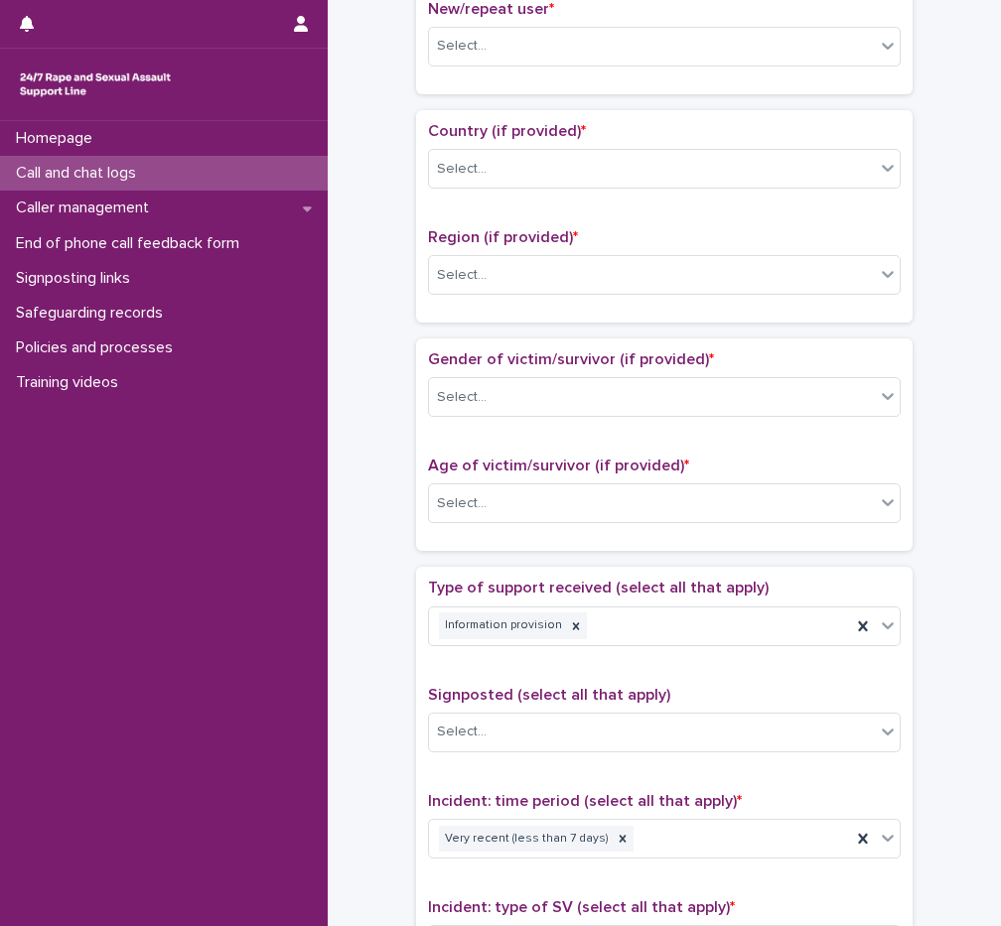
scroll to position [556, 0]
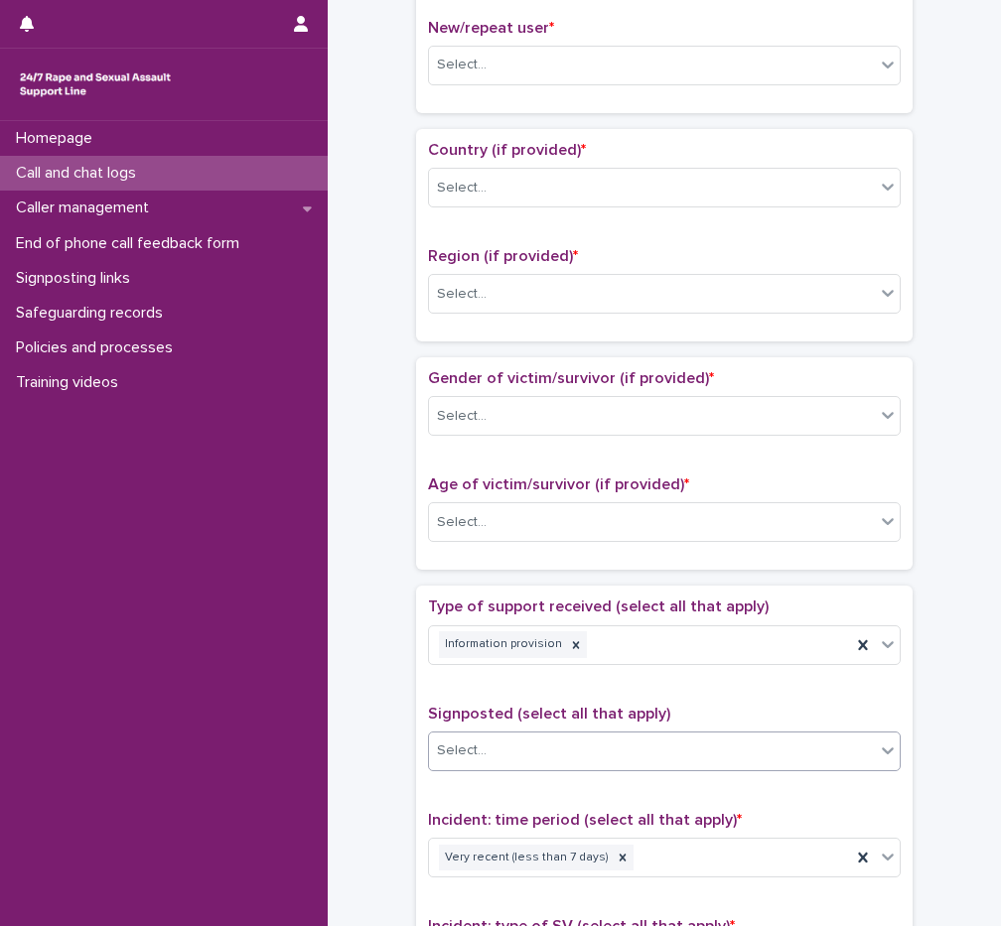
click at [563, 742] on div "Select..." at bounding box center [652, 751] width 446 height 33
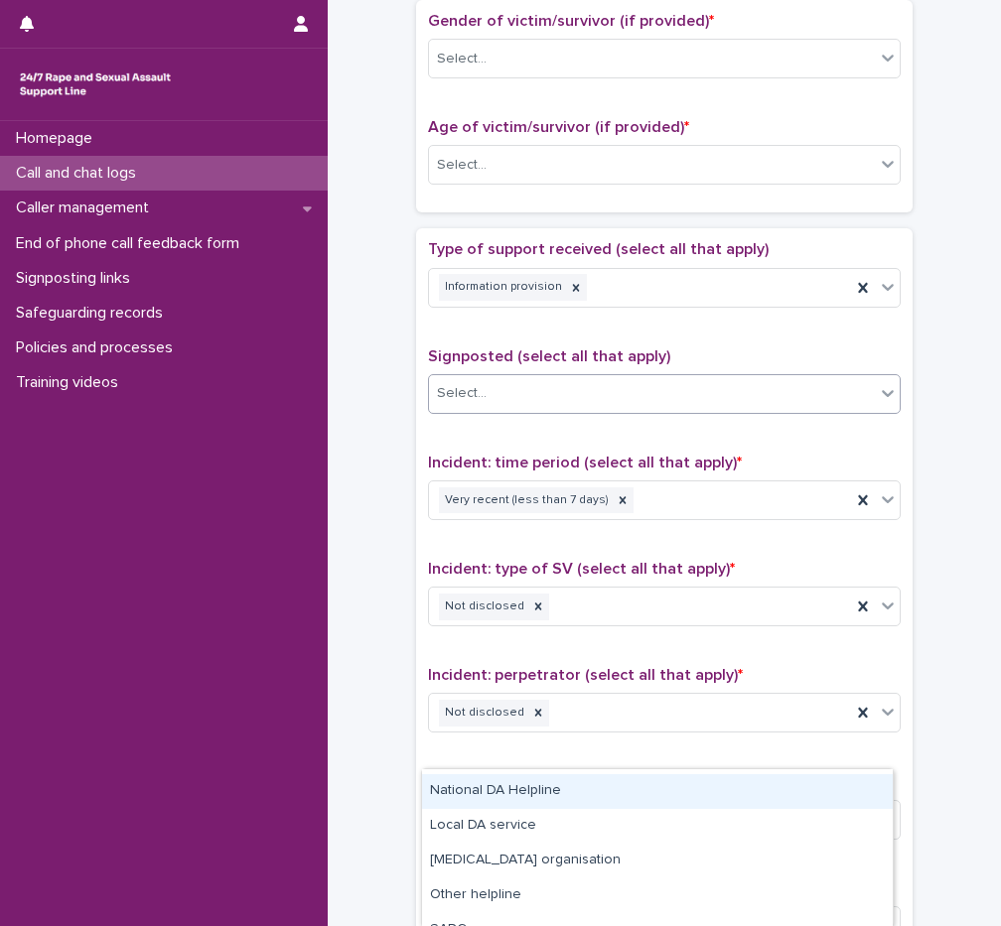
scroll to position [916, 0]
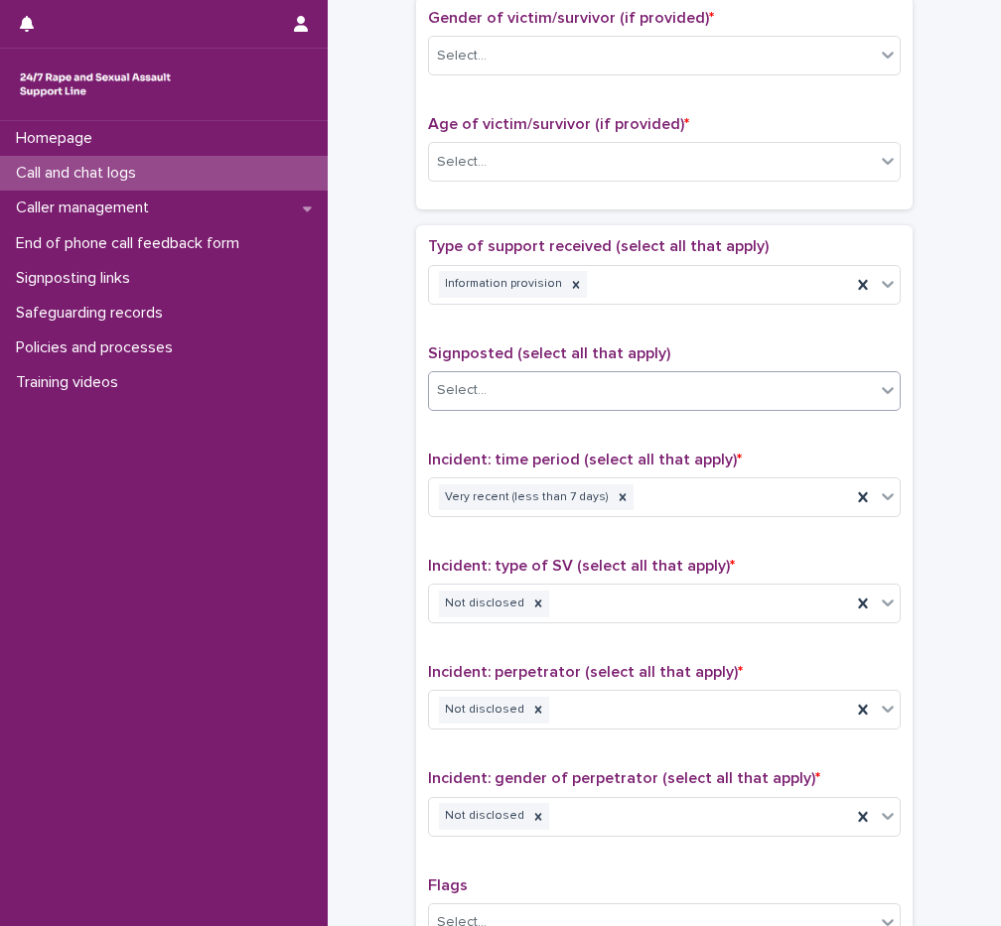
click at [523, 397] on div "Select..." at bounding box center [652, 390] width 446 height 33
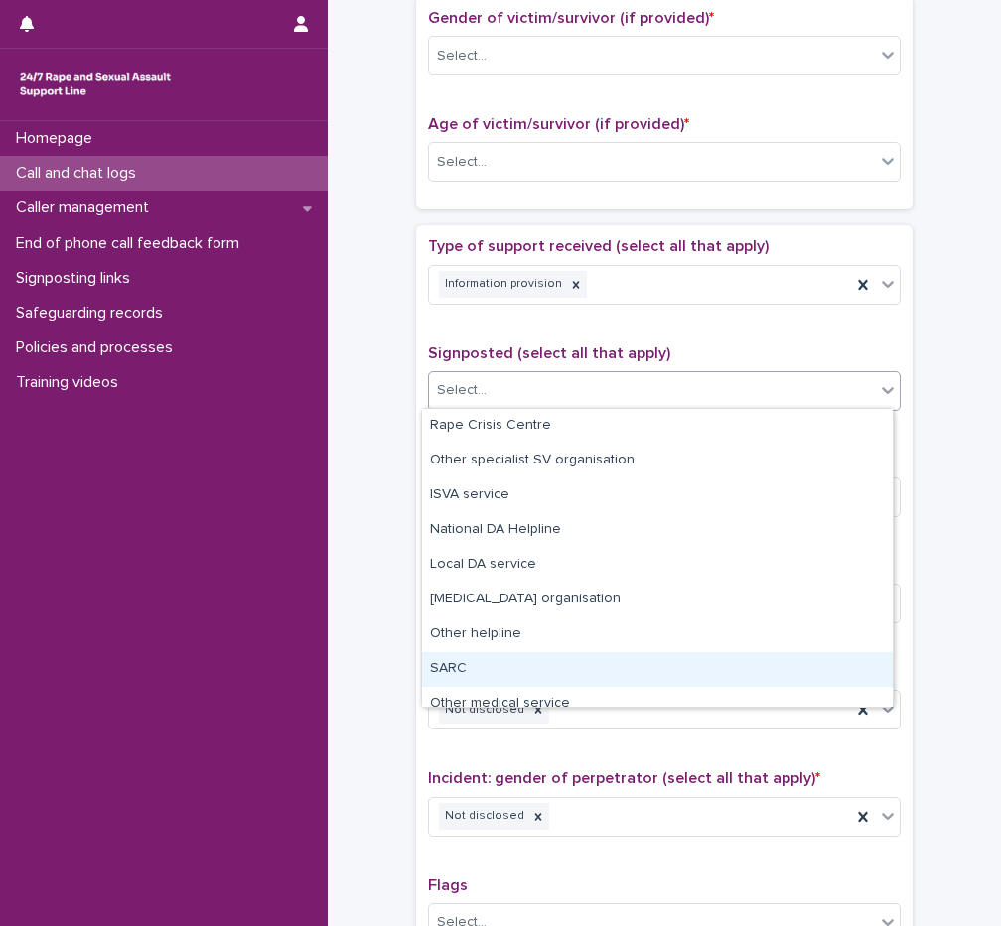
click at [487, 662] on div "SARC" at bounding box center [657, 669] width 471 height 35
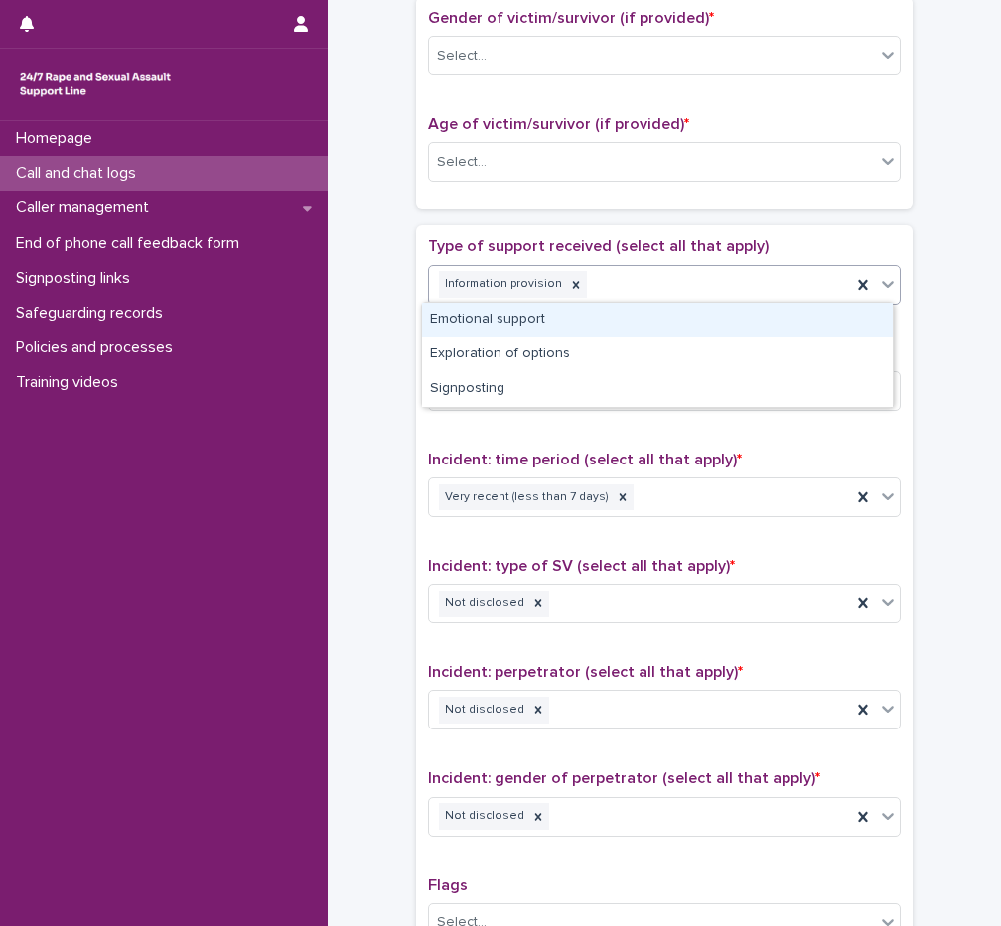
click at [634, 283] on div "Information provision" at bounding box center [640, 284] width 422 height 35
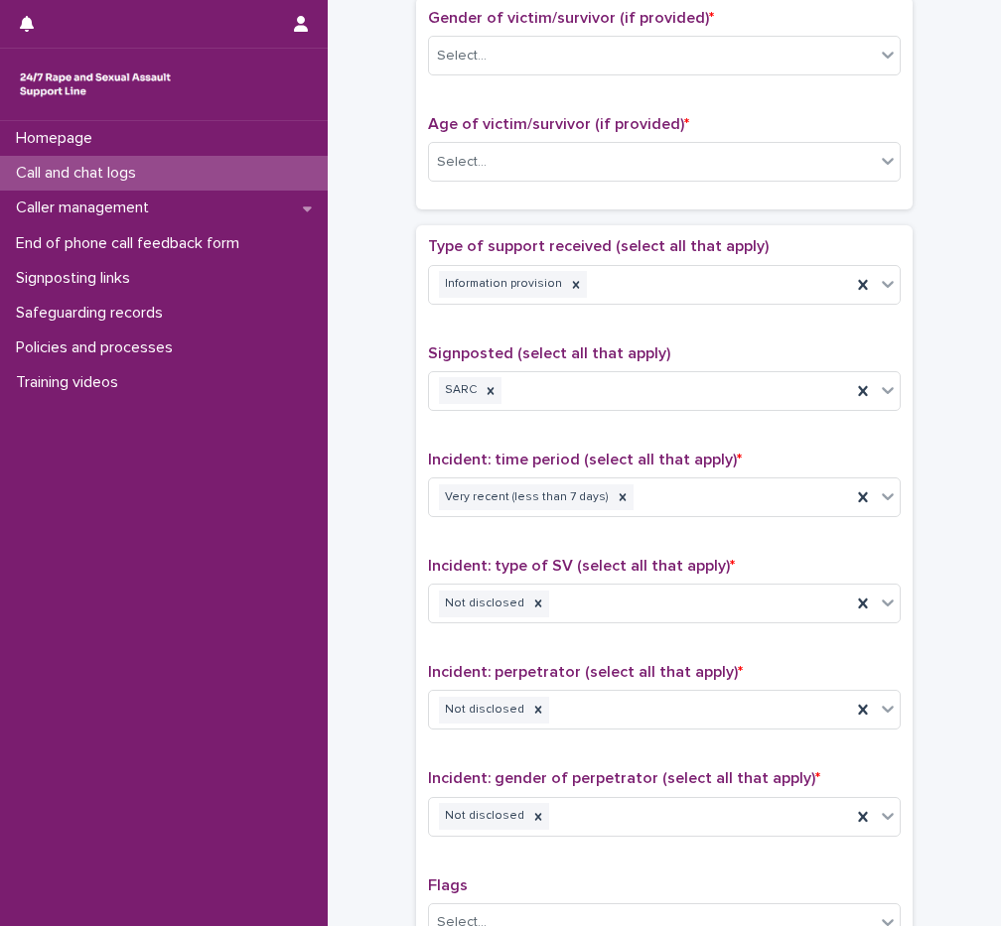
click at [487, 134] on div "Age of victim/survivor (if provided) * Select..." at bounding box center [664, 156] width 472 height 82
click at [483, 158] on div "Select..." at bounding box center [652, 162] width 446 height 33
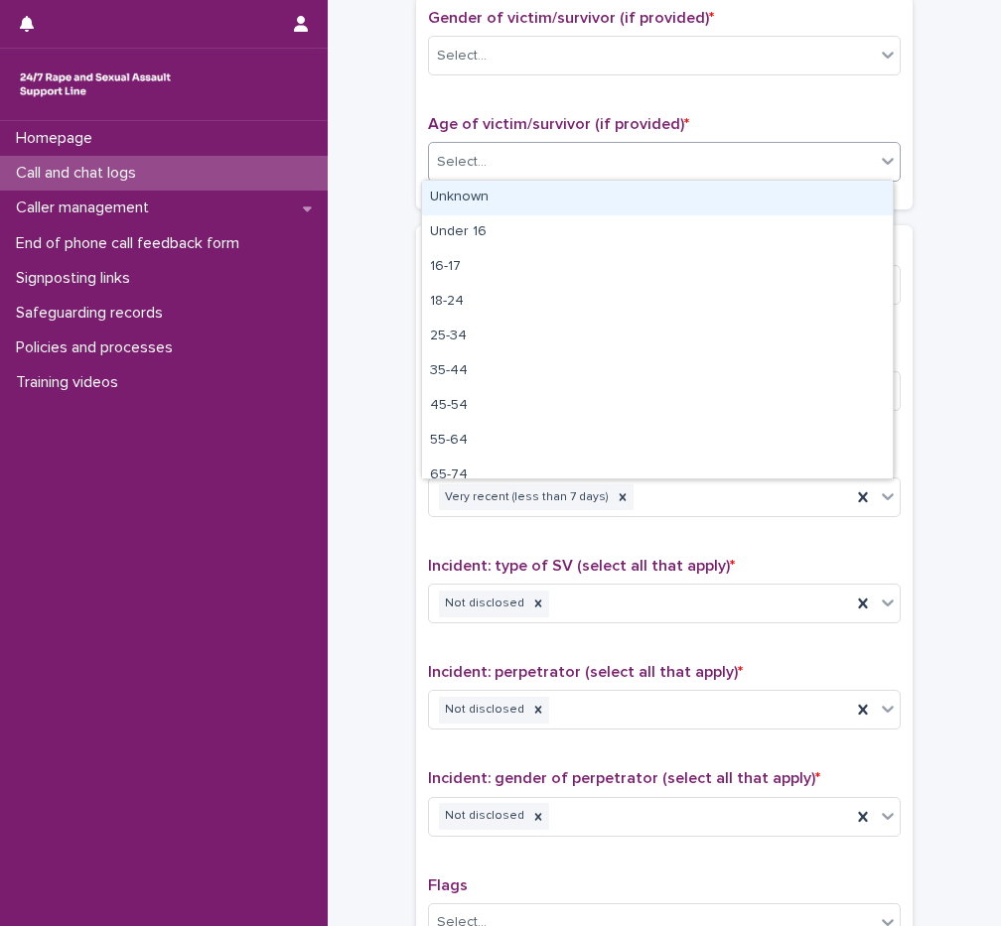
click at [479, 194] on div "Unknown" at bounding box center [657, 198] width 471 height 35
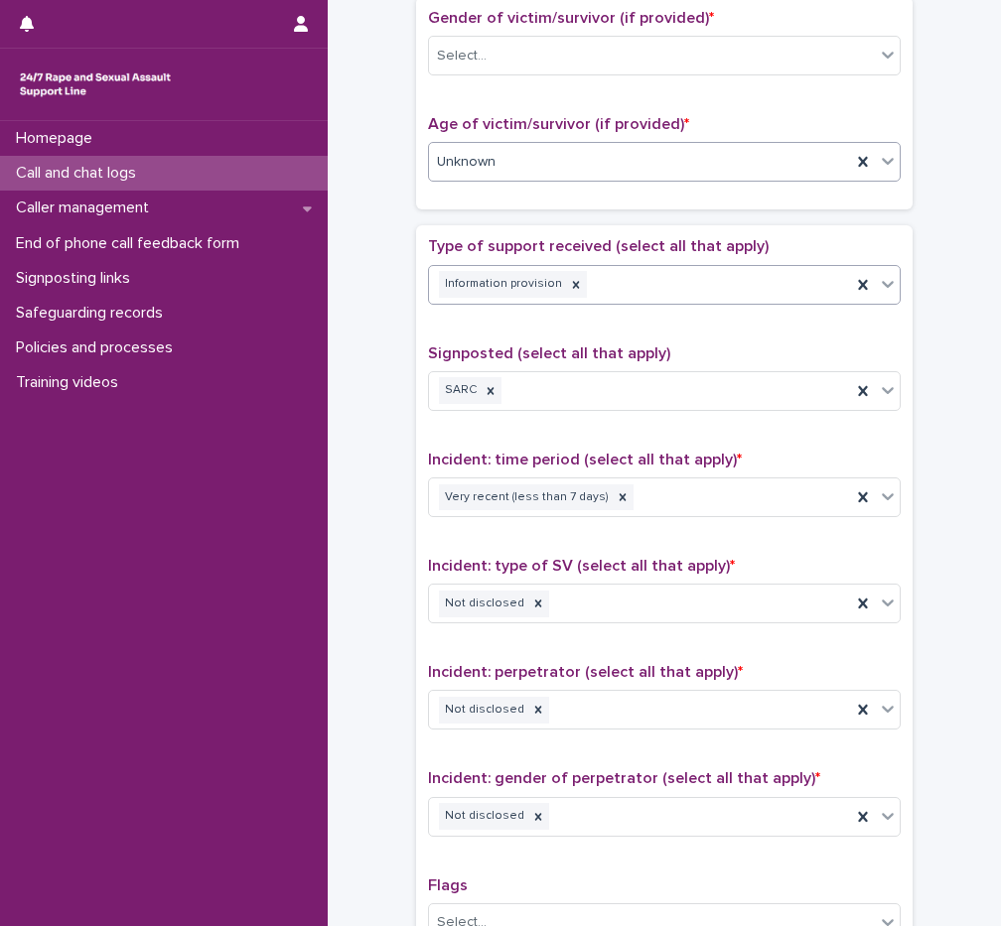
click at [606, 287] on div "Information provision" at bounding box center [640, 284] width 422 height 35
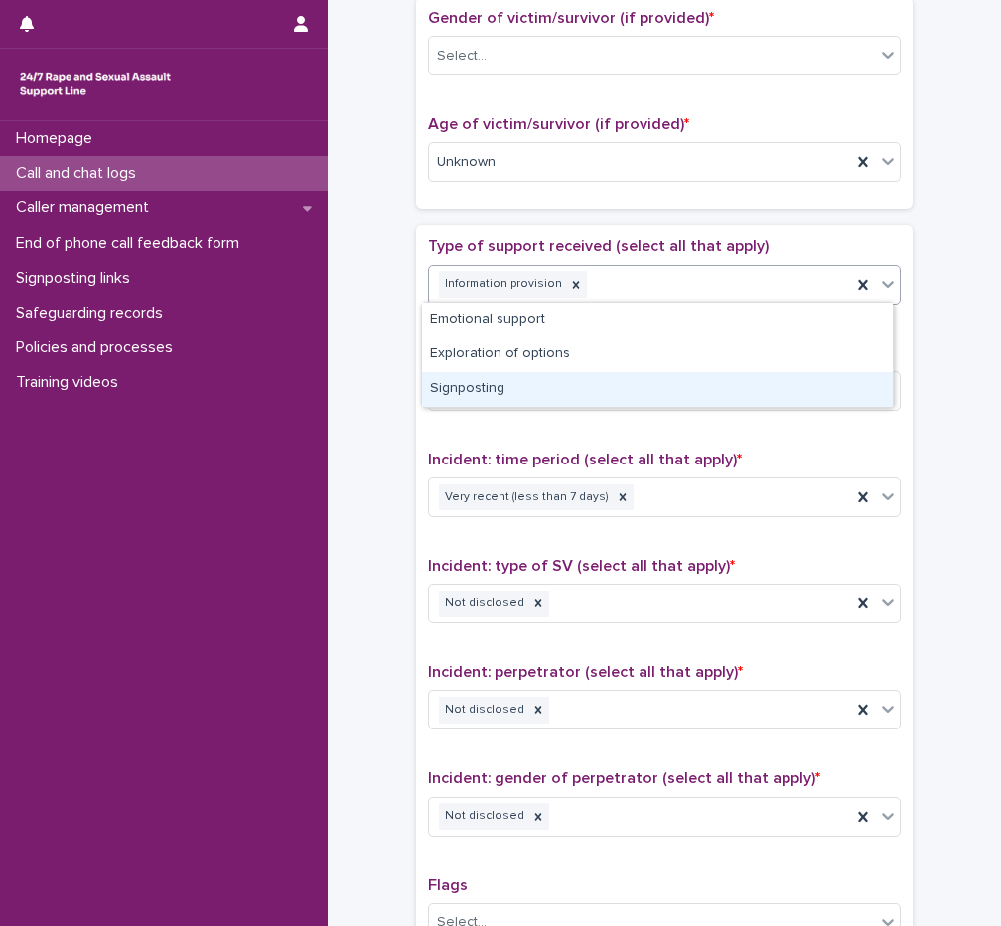
click at [529, 387] on div "Signposting" at bounding box center [657, 389] width 471 height 35
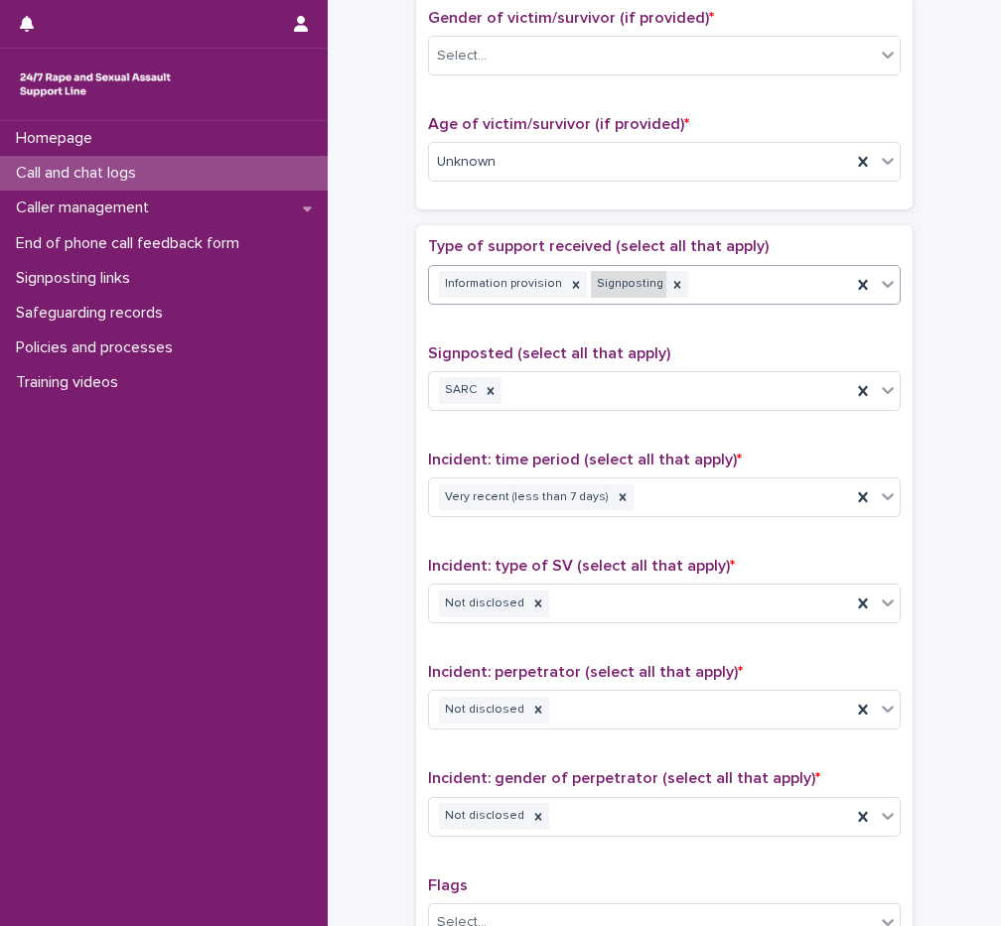
scroll to position [718, 0]
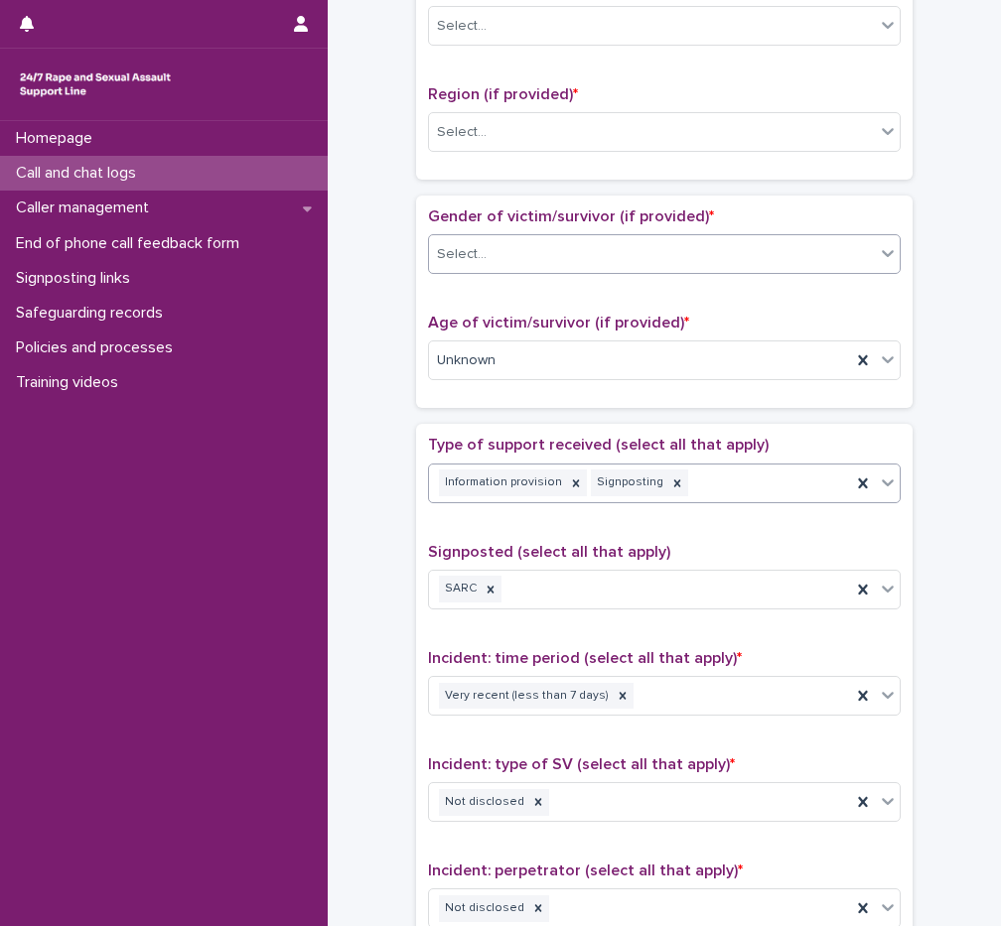
click at [506, 256] on div "Select..." at bounding box center [652, 254] width 446 height 33
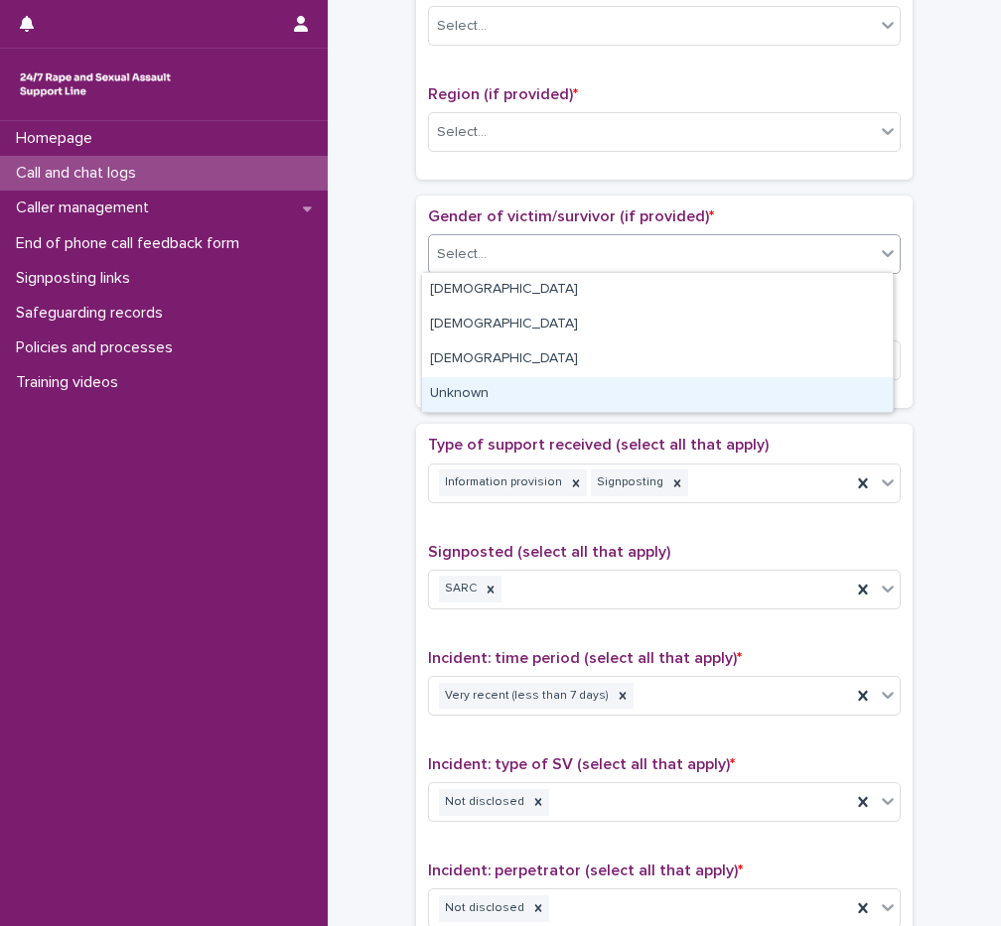
click at [478, 400] on div "Unknown" at bounding box center [657, 394] width 471 height 35
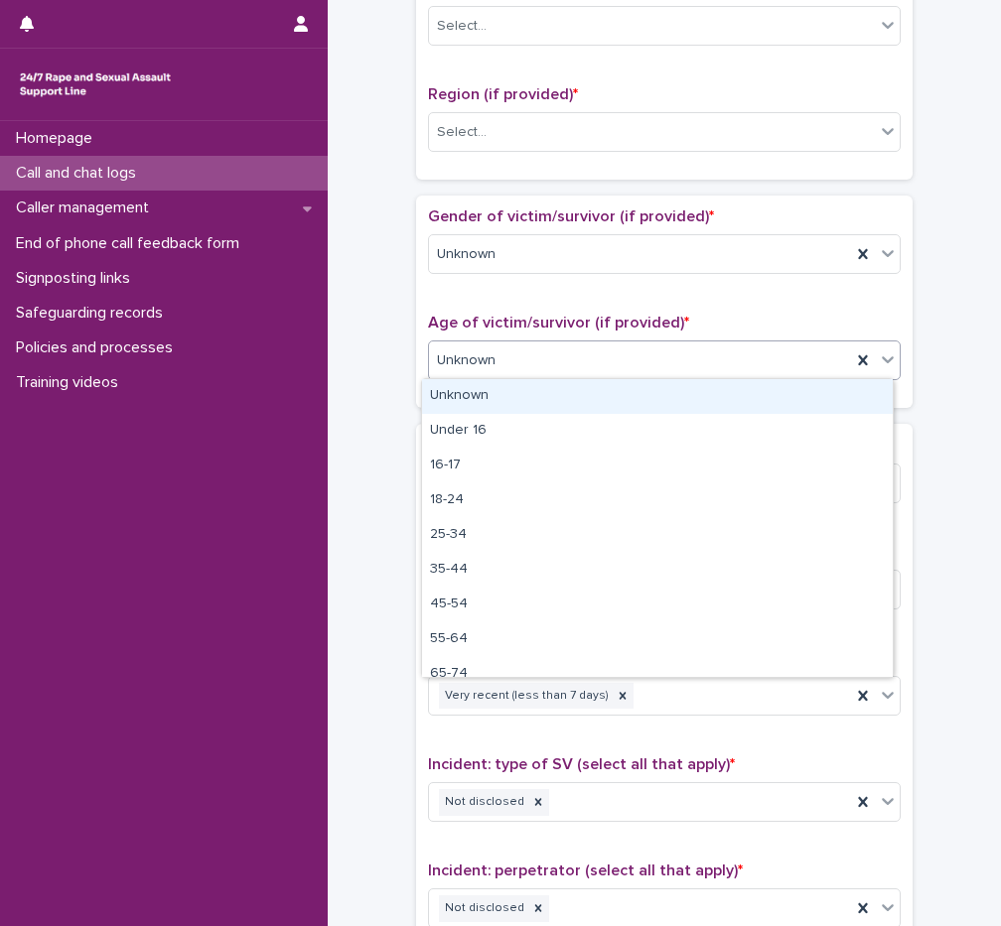
click at [478, 377] on div "Unknown" at bounding box center [664, 360] width 472 height 40
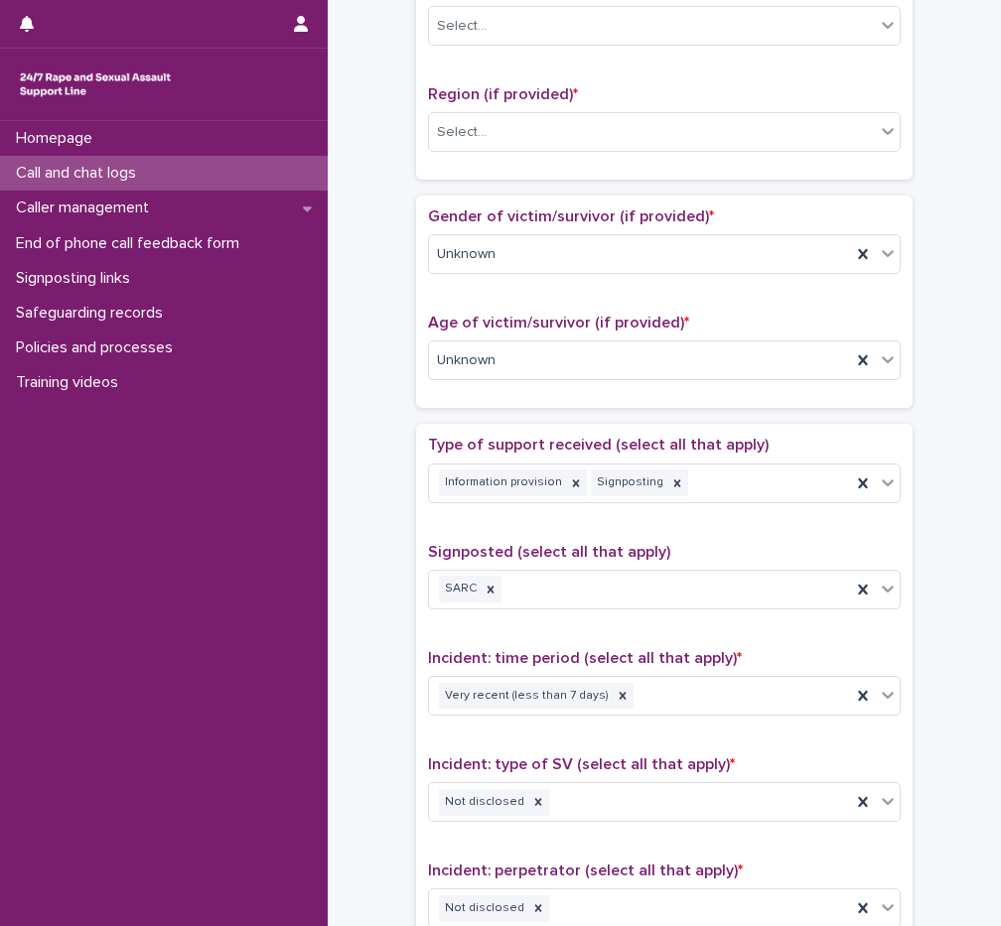
click at [346, 259] on div "Loading... Saving… Loading... Saving… Call and chat logs: add new Loading... Sa…" at bounding box center [663, 359] width 653 height 2131
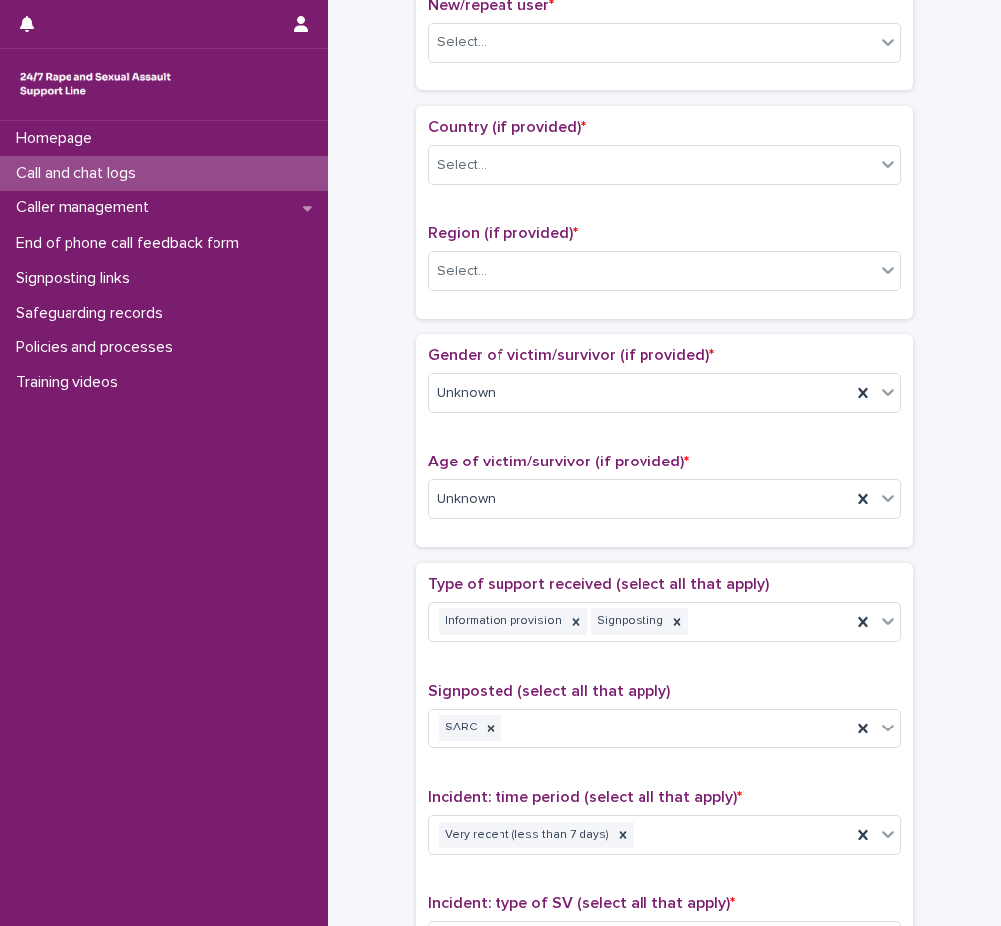
scroll to position [420, 0]
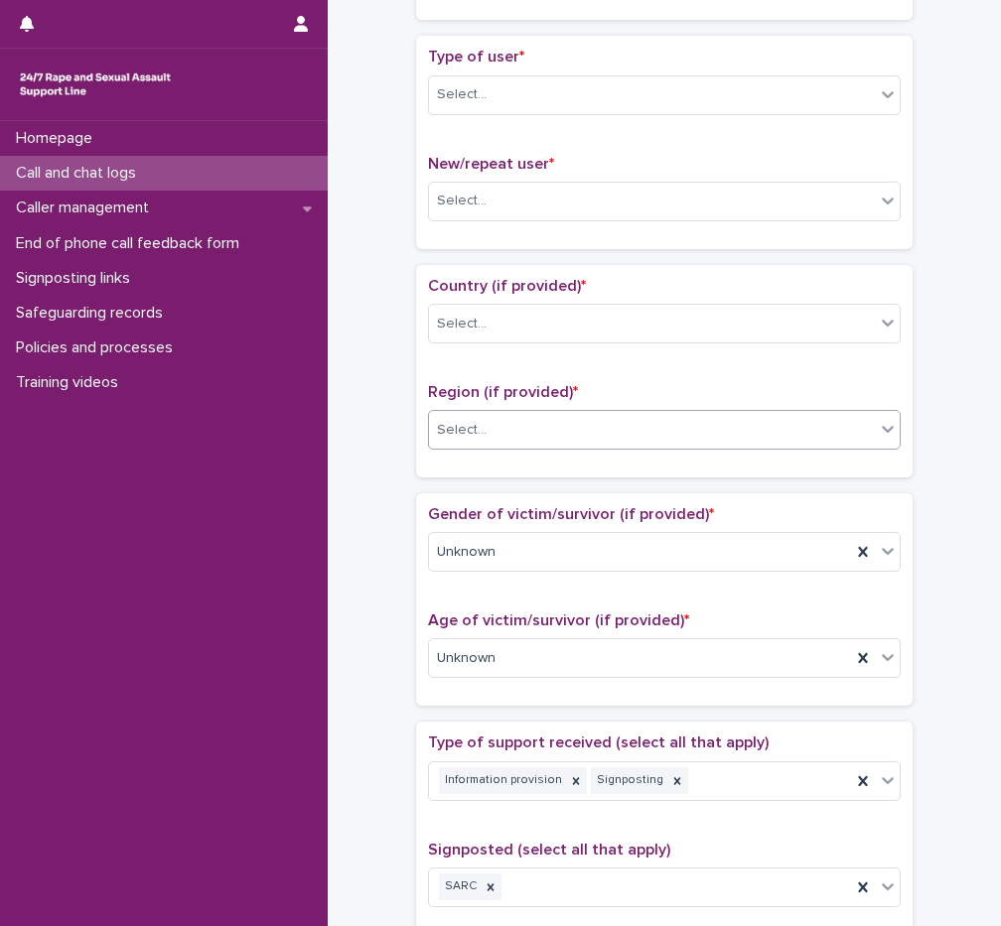
click at [468, 423] on div "Select..." at bounding box center [462, 430] width 50 height 21
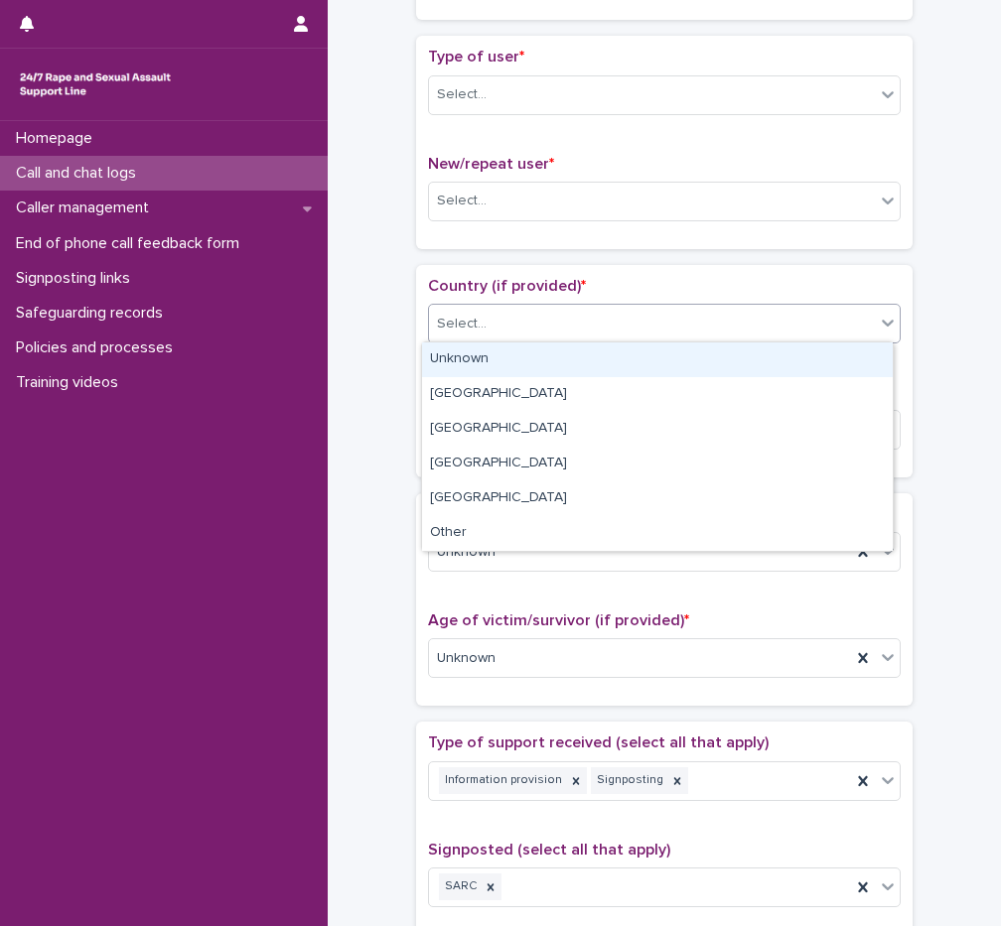
click at [511, 325] on div "Select..." at bounding box center [652, 324] width 446 height 33
click at [493, 370] on div "Unknown" at bounding box center [657, 359] width 471 height 35
click at [499, 331] on div "Unknown" at bounding box center [640, 324] width 422 height 33
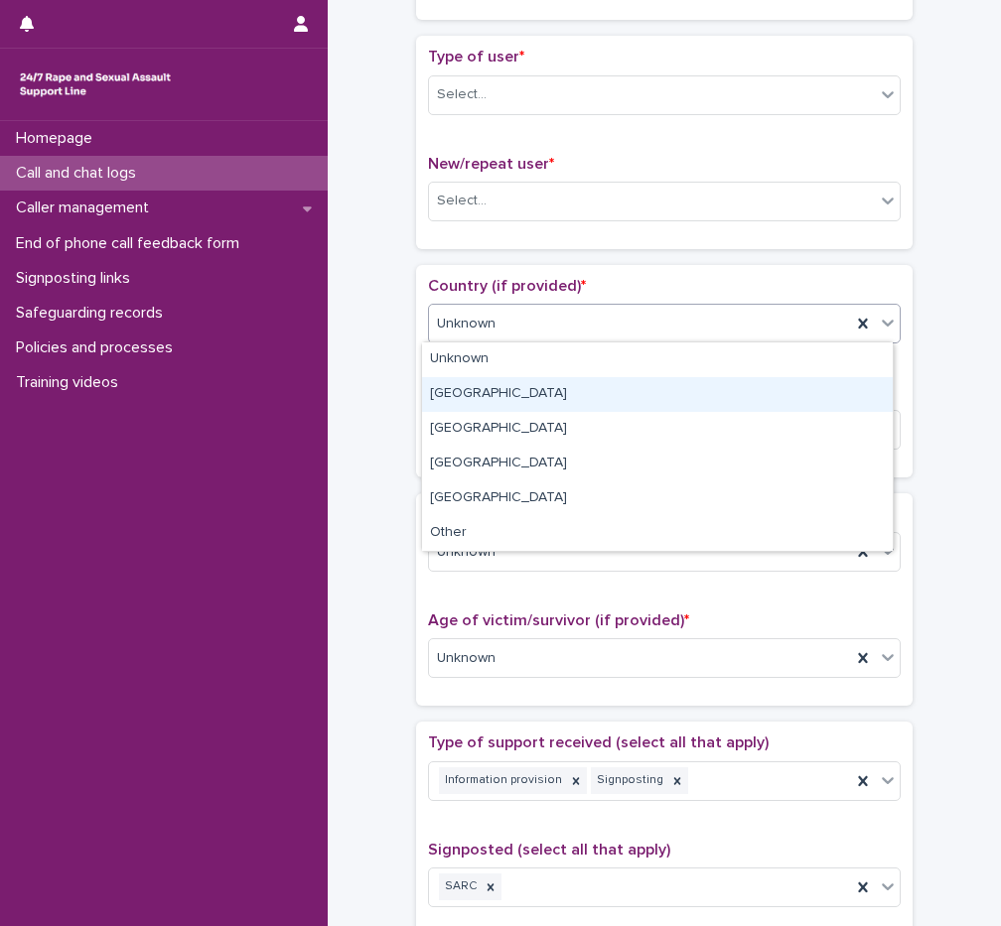
click at [477, 393] on div "[GEOGRAPHIC_DATA]" at bounding box center [657, 394] width 471 height 35
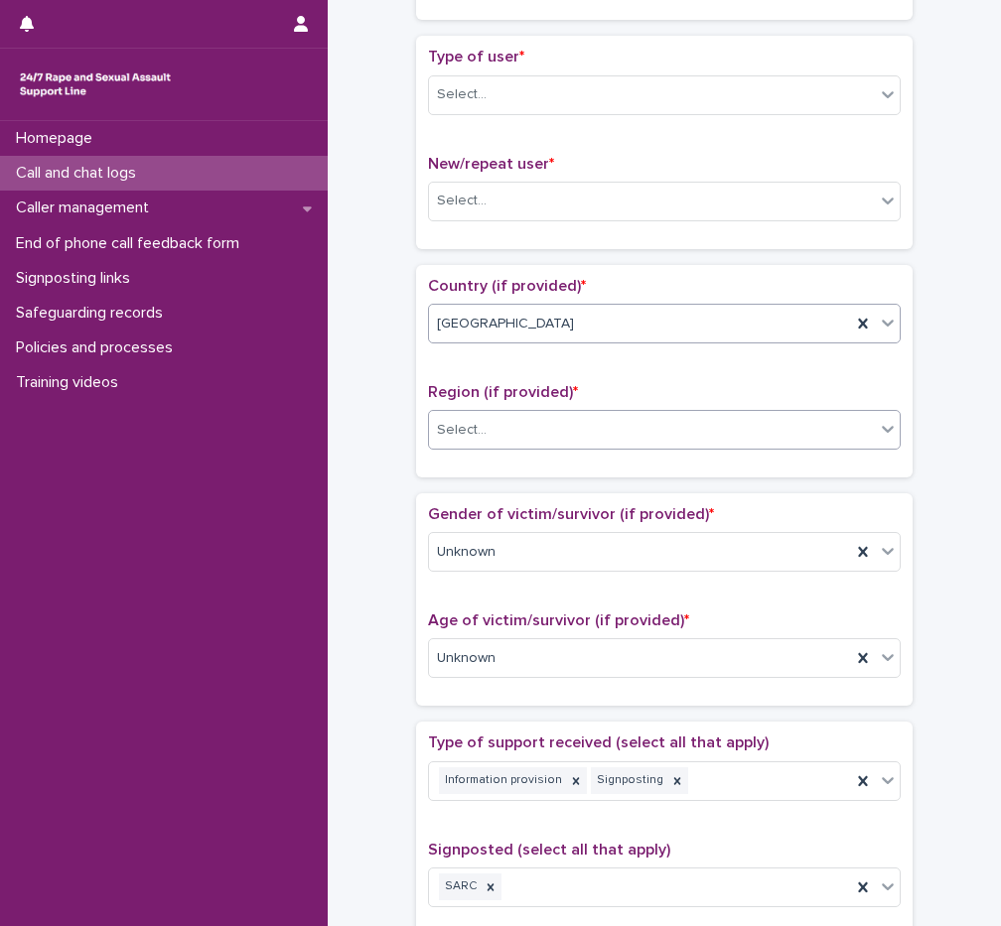
click at [488, 432] on input "text" at bounding box center [489, 429] width 2 height 19
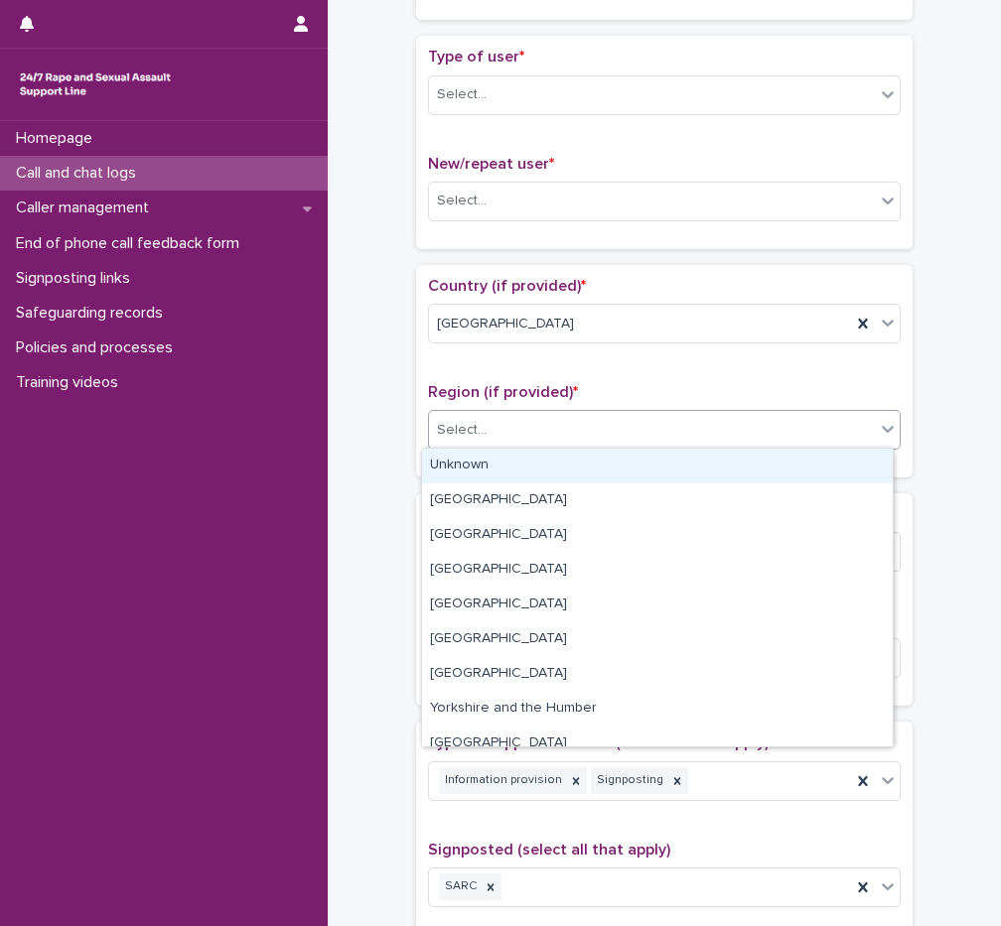
click at [478, 460] on div "Unknown" at bounding box center [657, 466] width 471 height 35
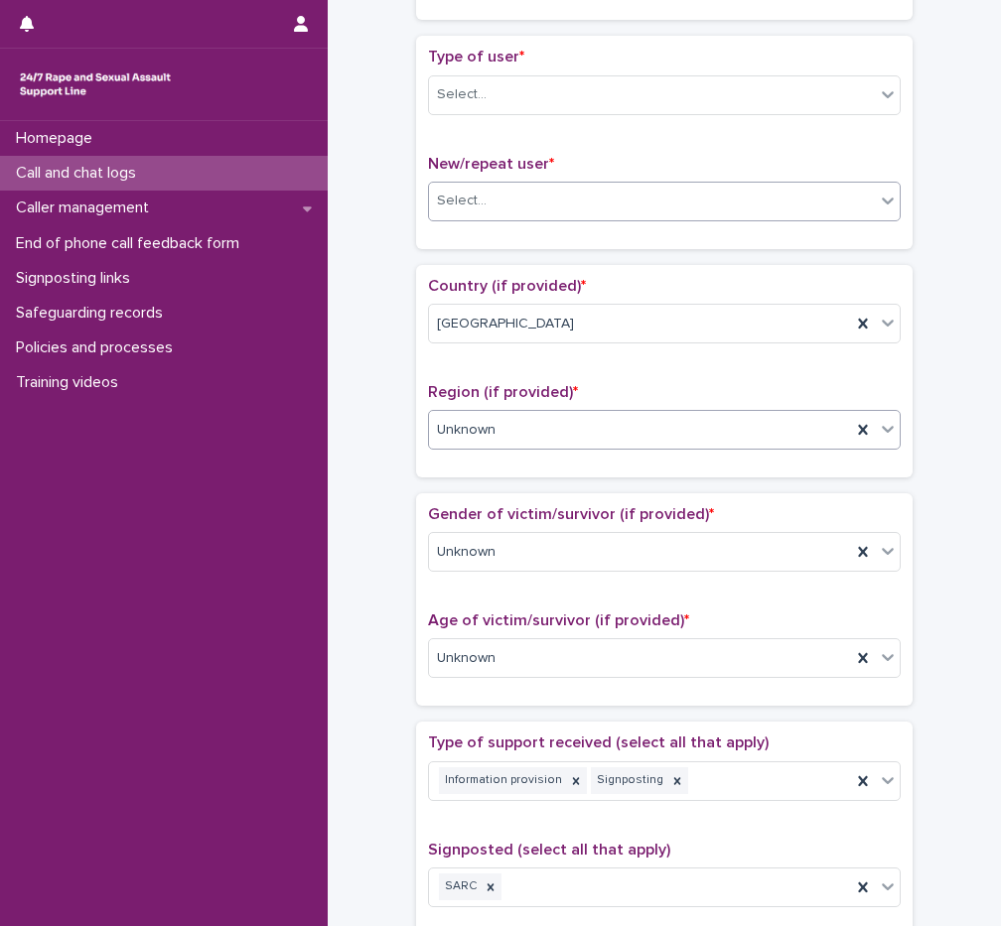
click at [494, 185] on div "Select..." at bounding box center [652, 201] width 446 height 33
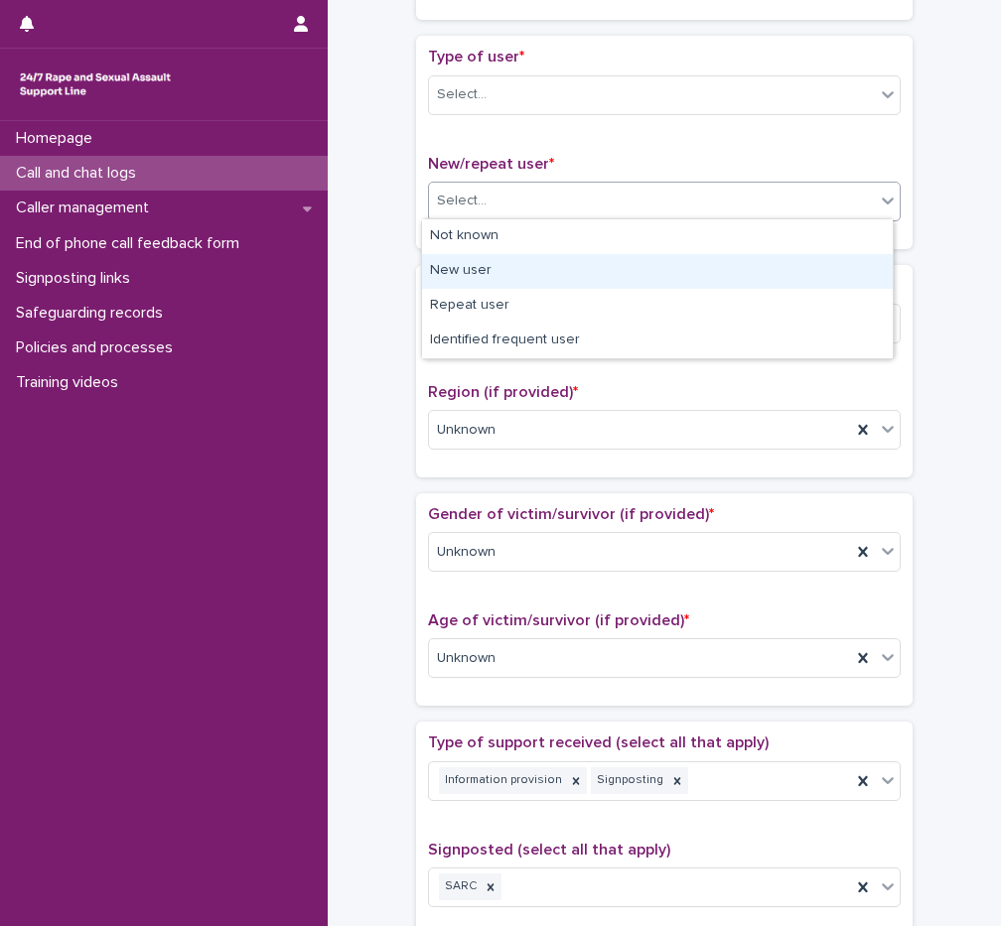
click at [494, 271] on div "New user" at bounding box center [657, 271] width 471 height 35
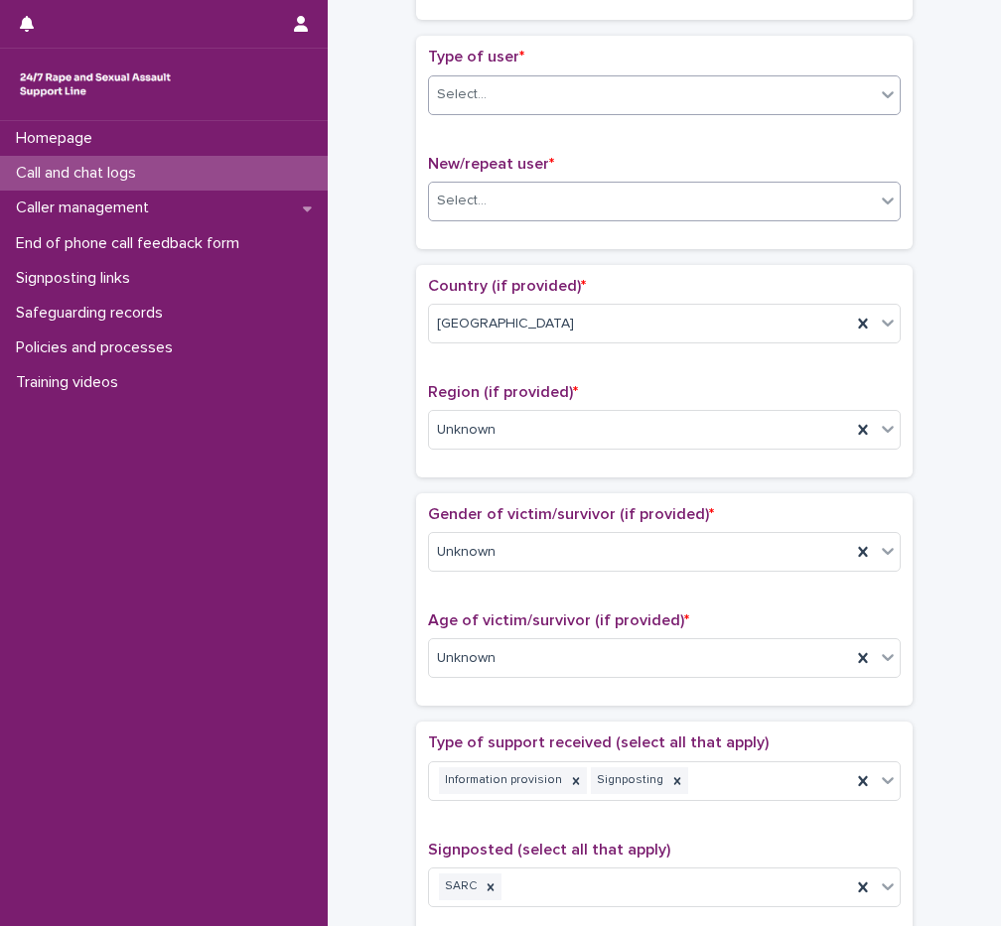
click at [486, 75] on div "Select..." at bounding box center [664, 95] width 472 height 40
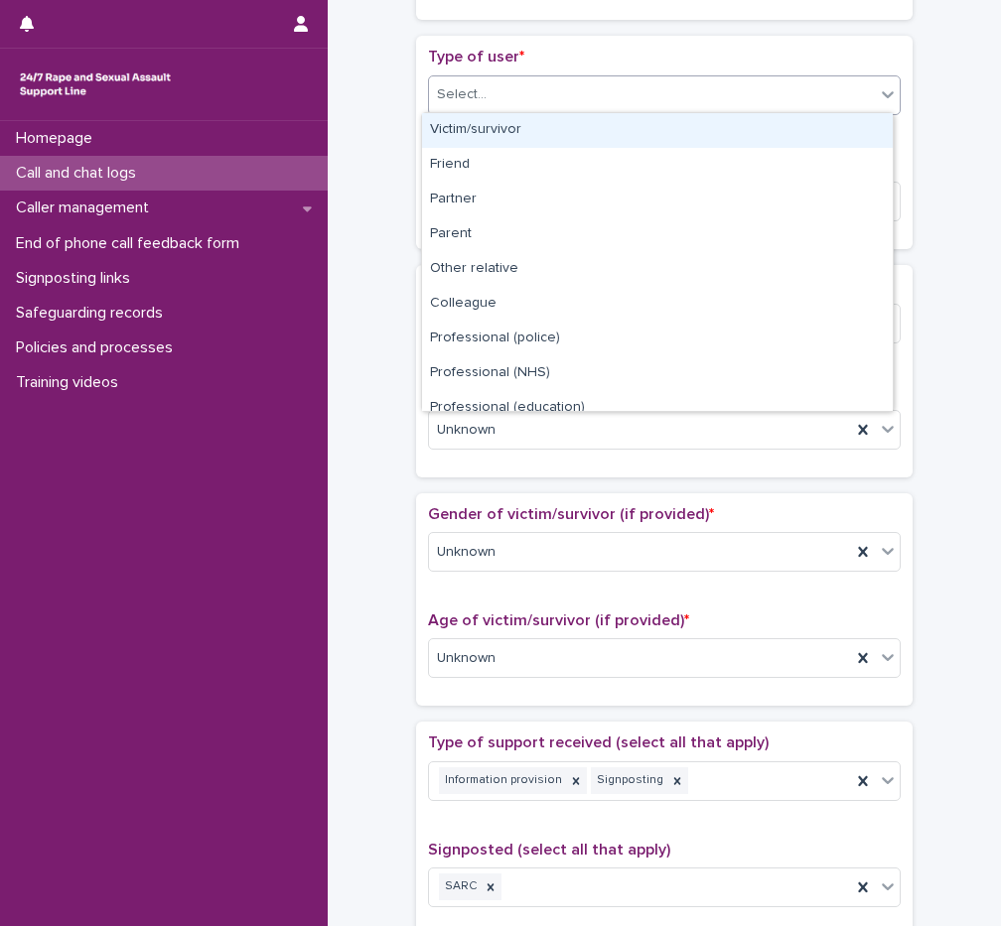
click at [496, 125] on div "Victim/survivor" at bounding box center [657, 130] width 471 height 35
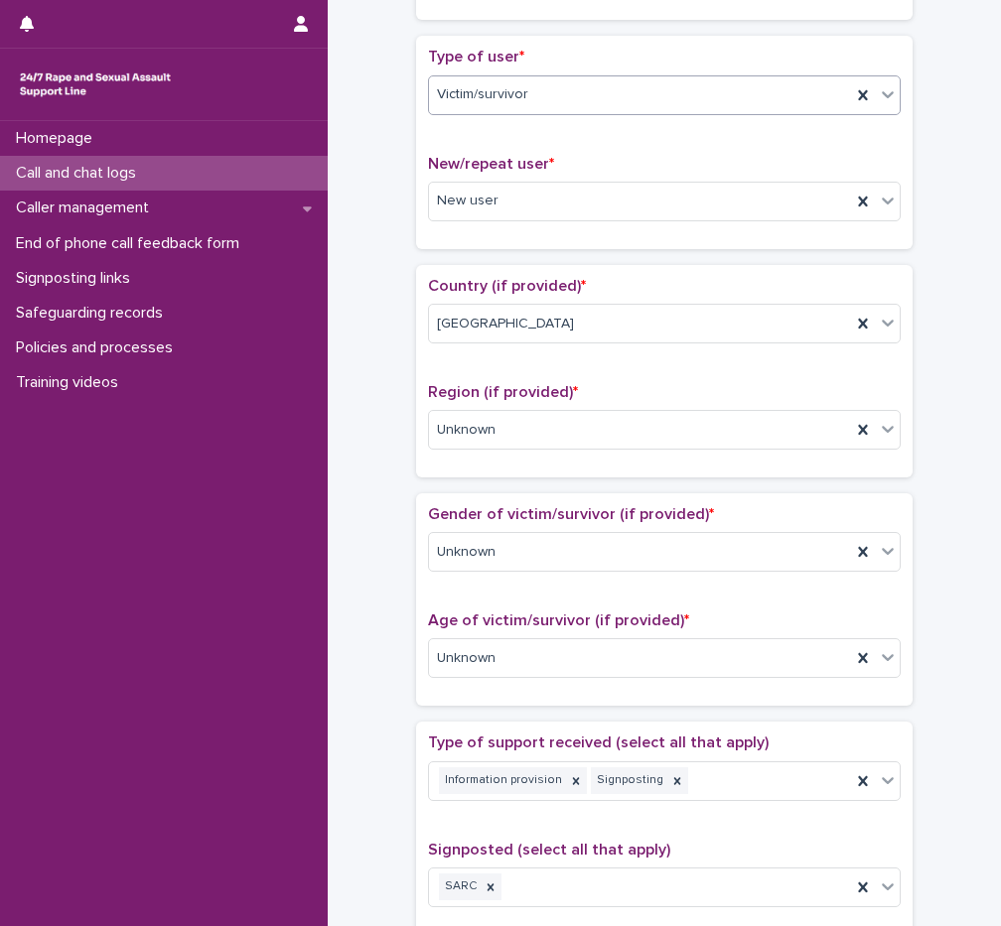
scroll to position [122, 0]
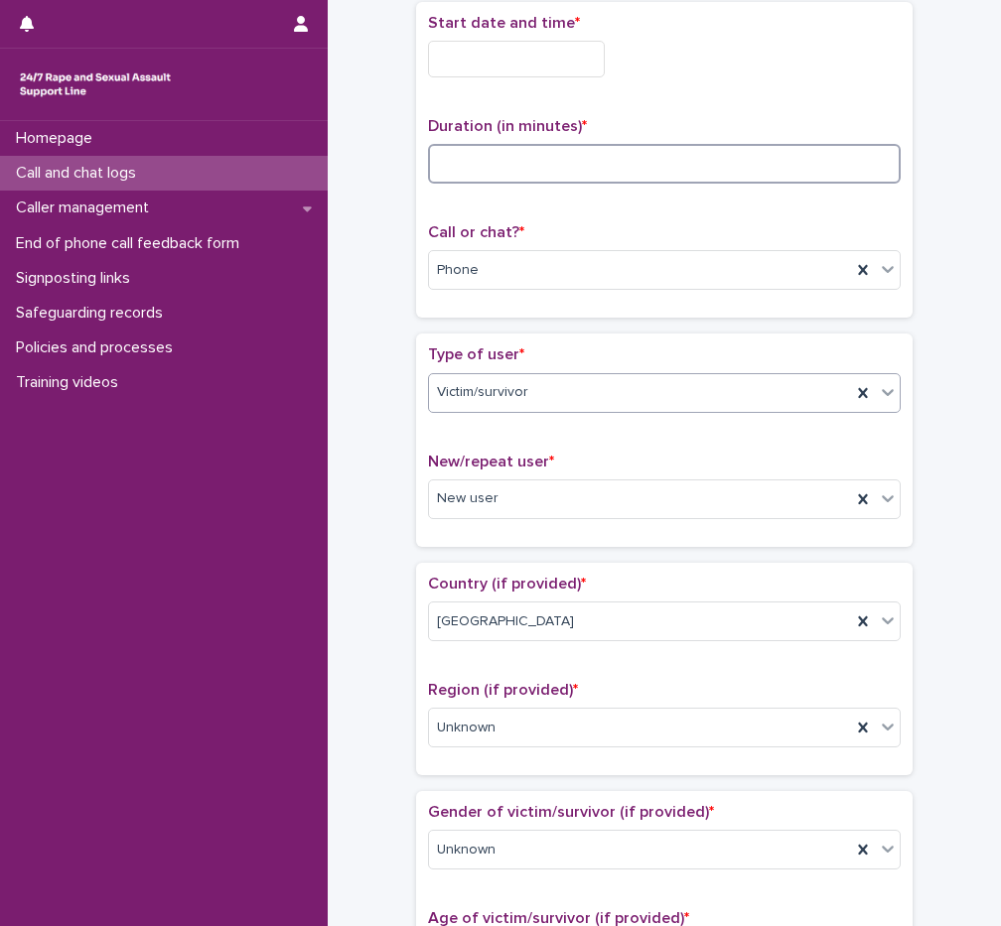
click at [477, 152] on input at bounding box center [664, 164] width 472 height 40
type input "*"
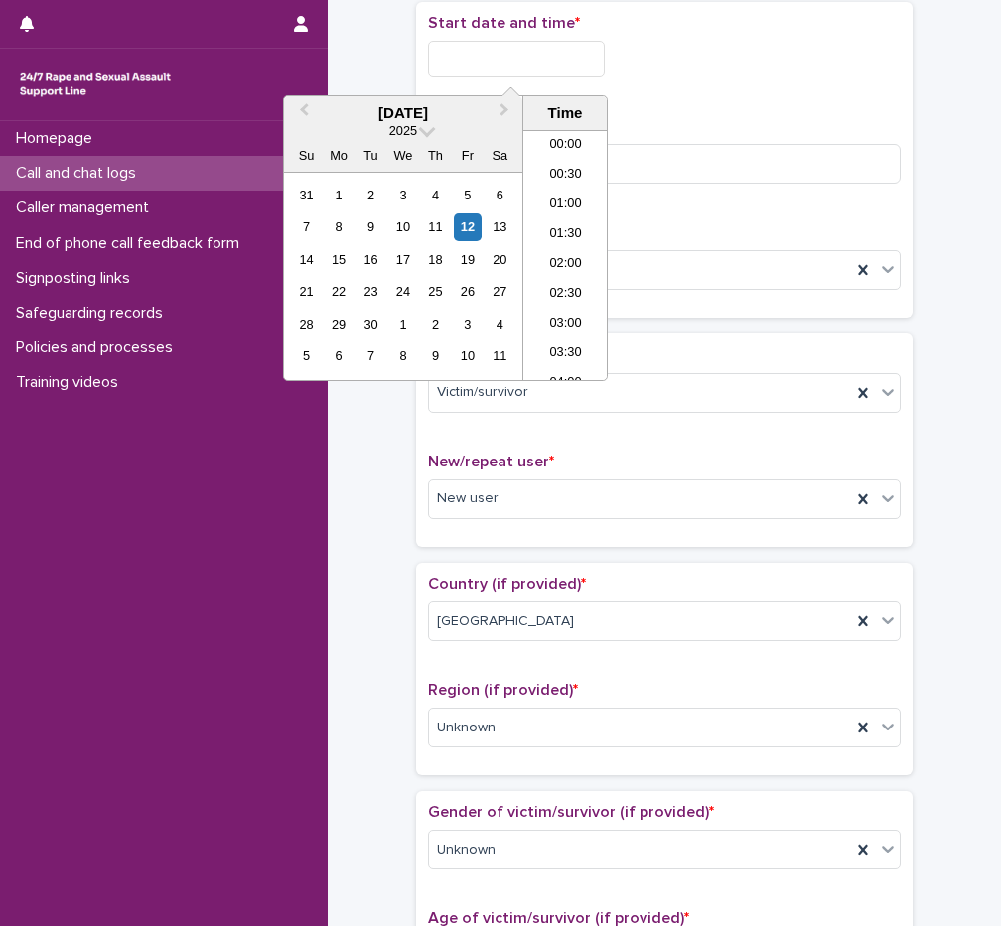
click at [501, 58] on input "text" at bounding box center [516, 59] width 177 height 37
drag, startPoint x: 580, startPoint y: 273, endPoint x: 571, endPoint y: 203, distance: 70.1
click at [580, 271] on li "22:00" at bounding box center [565, 276] width 84 height 30
click at [584, 57] on input "**********" at bounding box center [516, 59] width 177 height 37
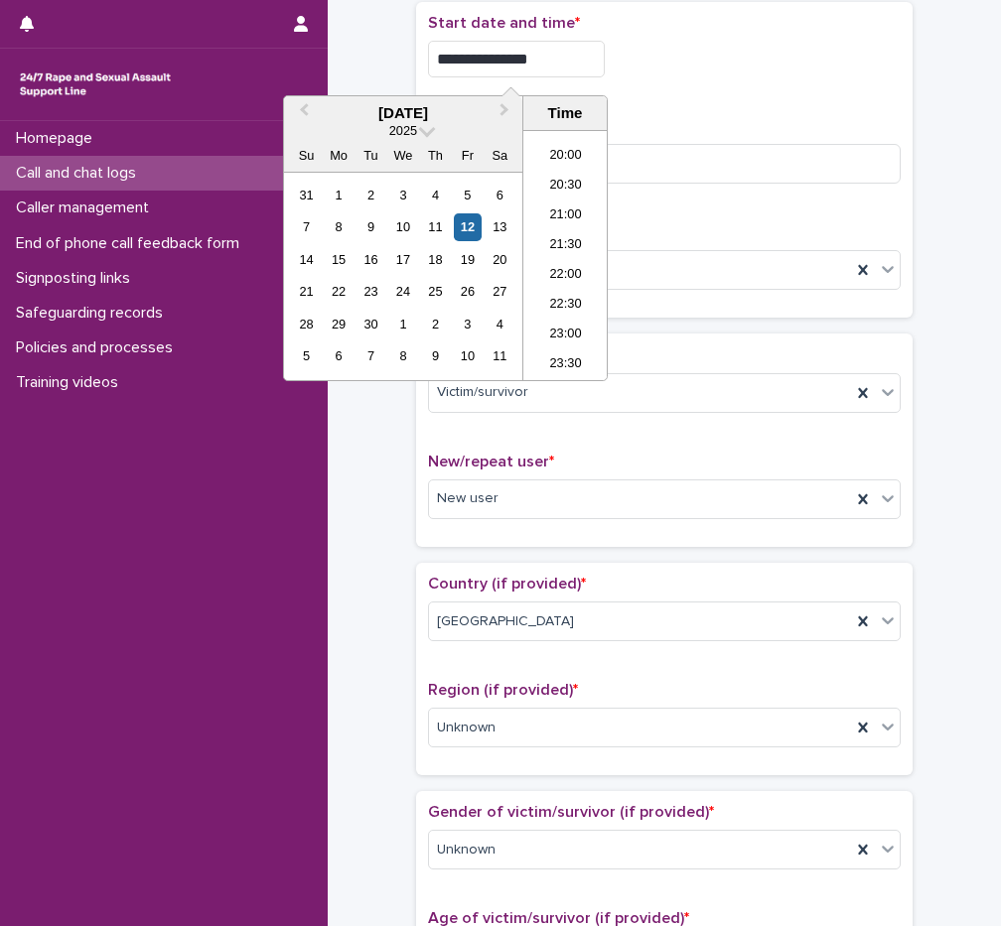
type input "**********"
click at [702, 89] on div "**********" at bounding box center [664, 53] width 472 height 79
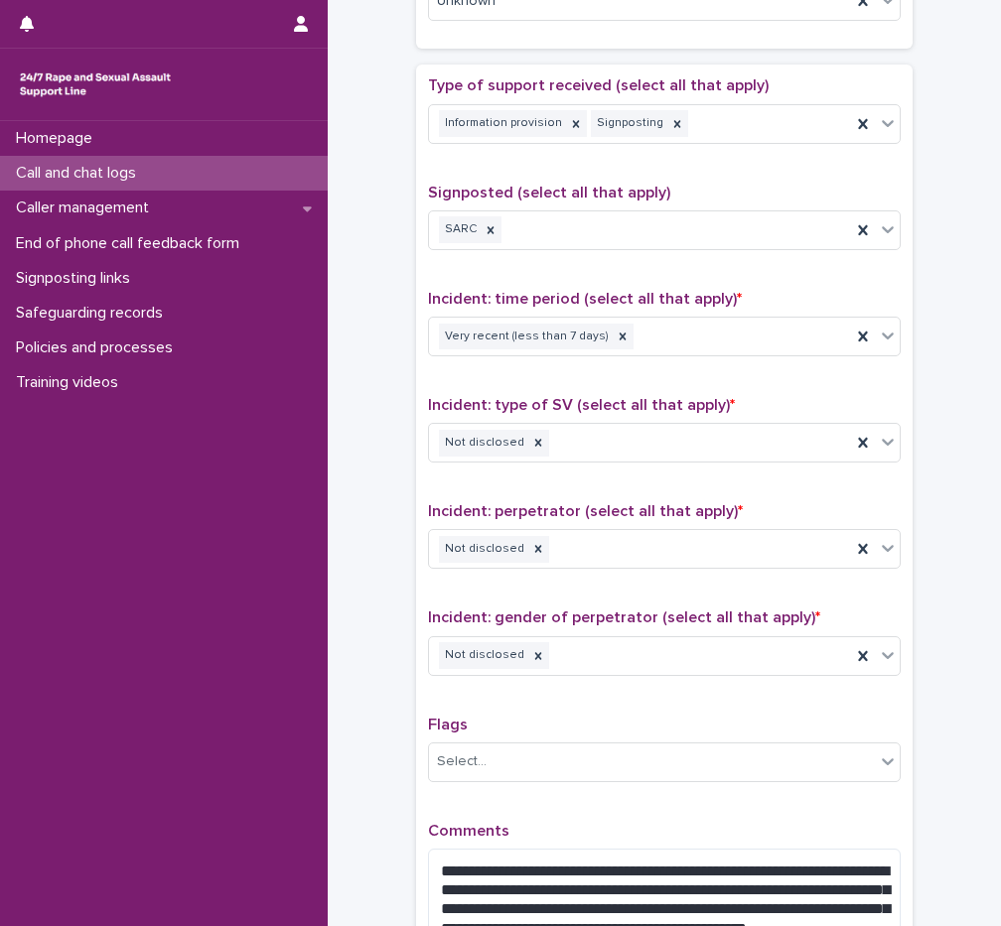
scroll to position [1313, 0]
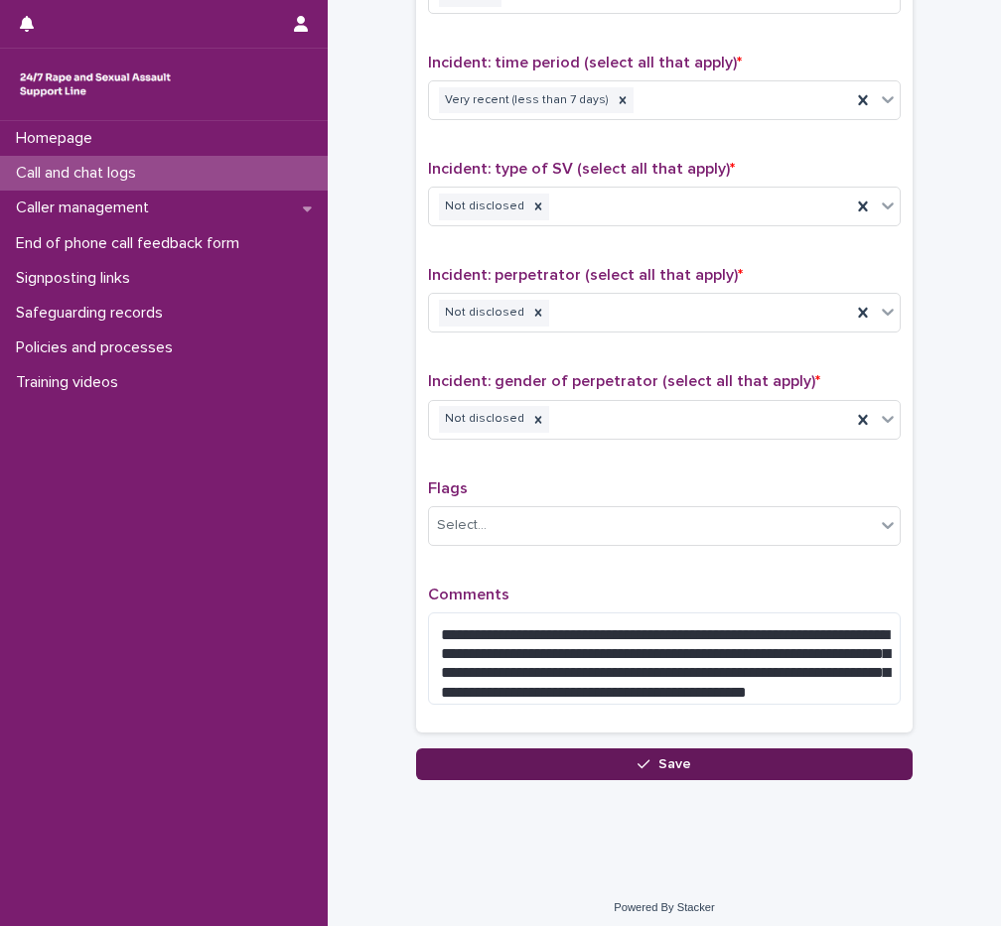
click at [700, 752] on button "Save" at bounding box center [664, 764] width 496 height 32
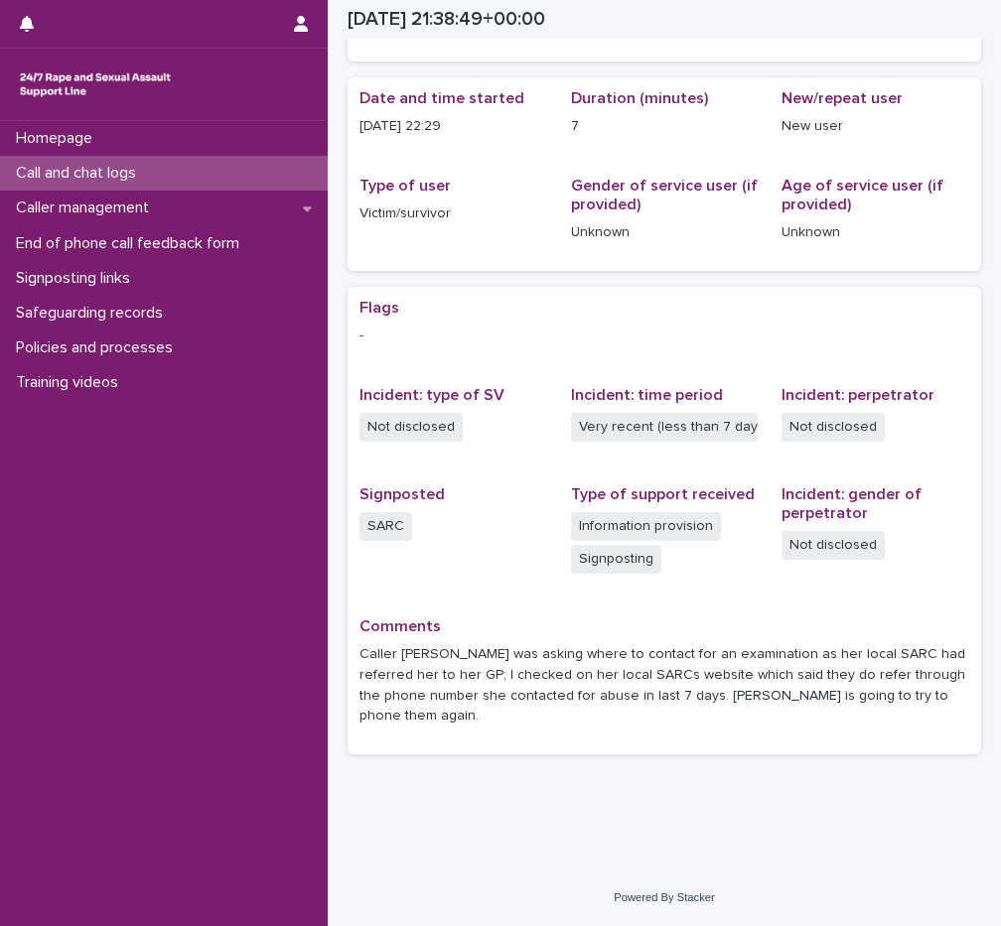
scroll to position [143, 0]
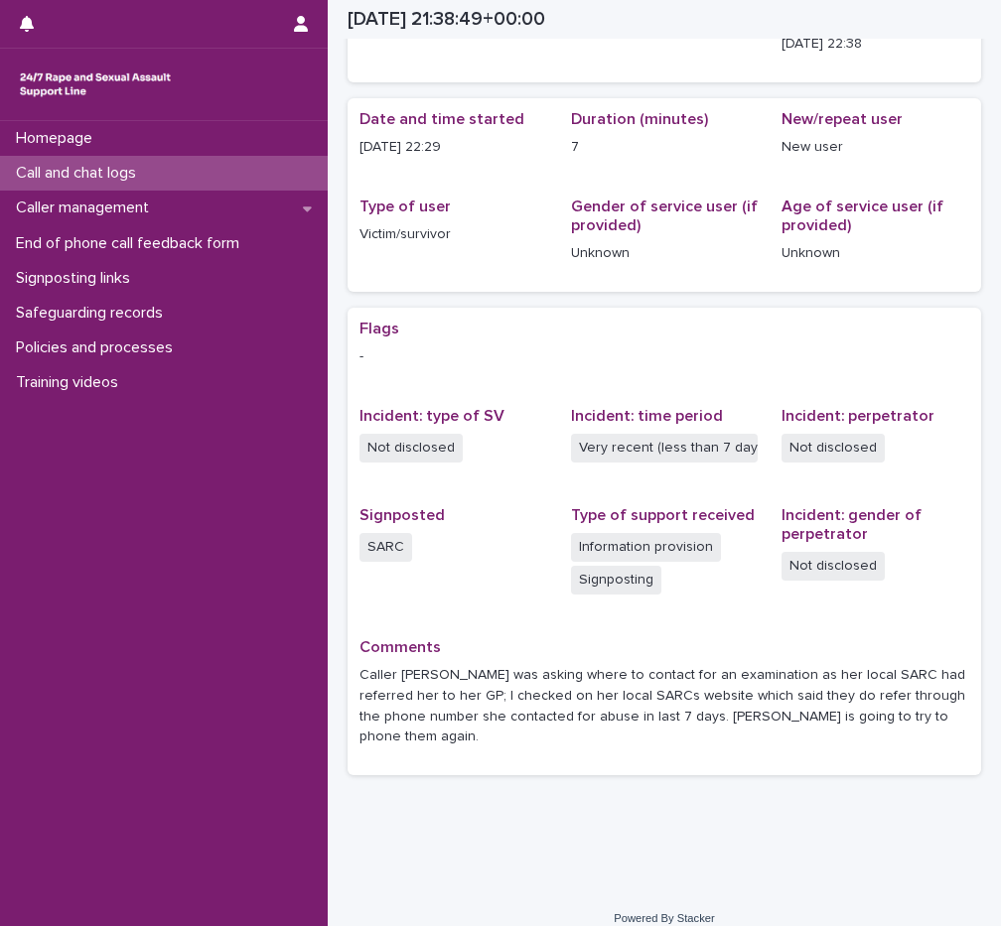
click at [219, 175] on div "Call and chat logs" at bounding box center [164, 173] width 328 height 35
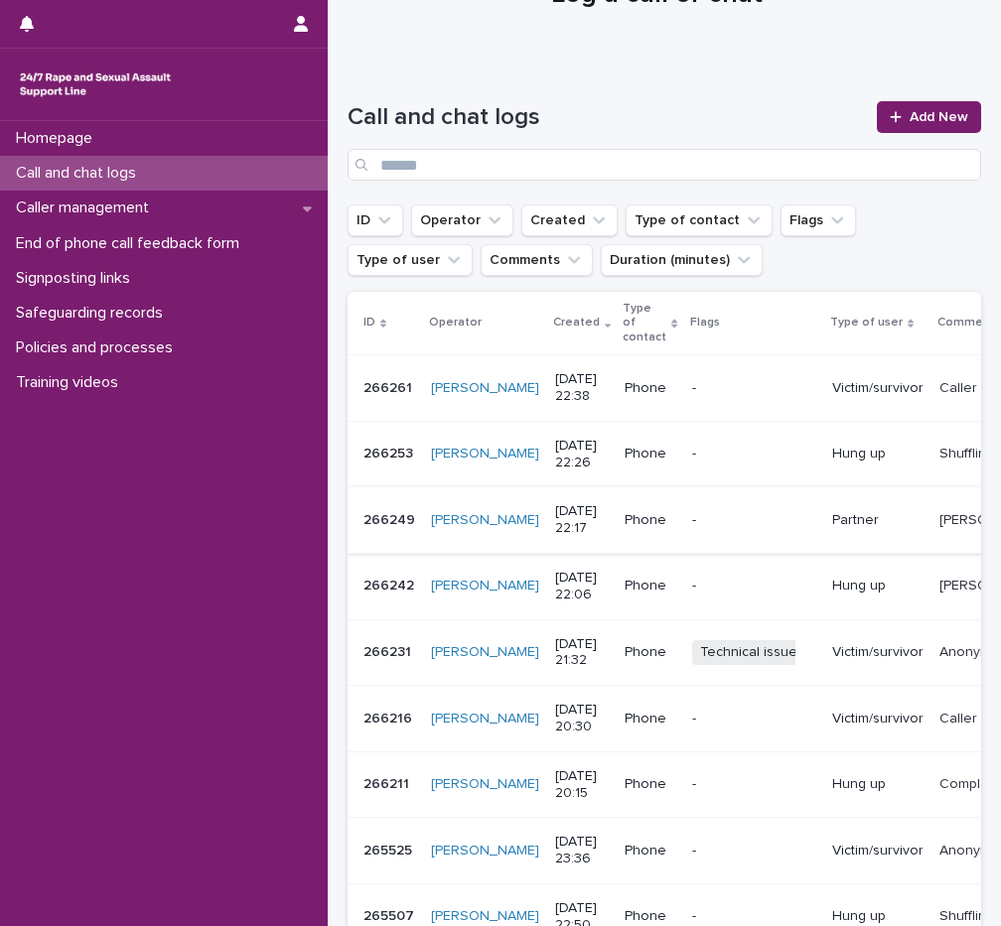
scroll to position [298, 0]
